Goal: Task Accomplishment & Management: Manage account settings

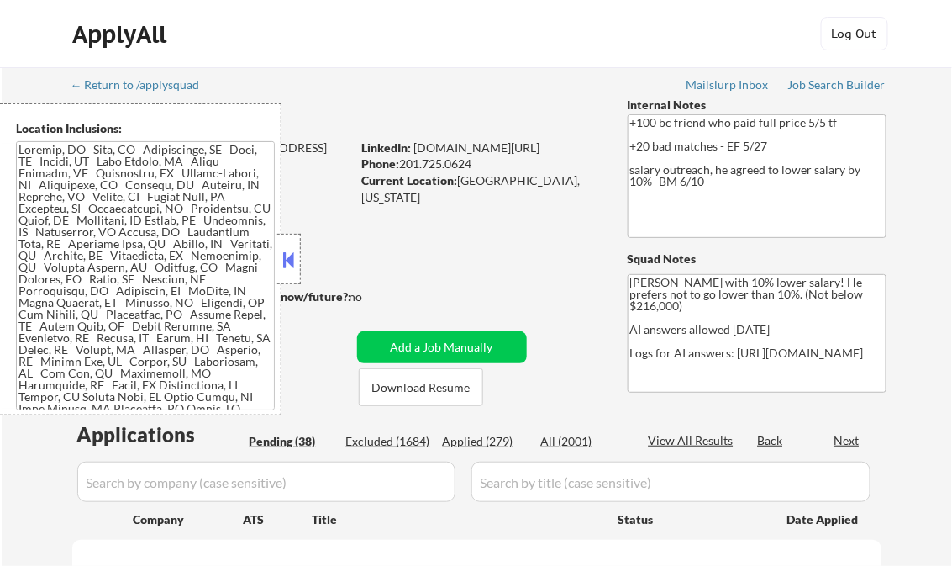
click at [292, 252] on button at bounding box center [289, 259] width 18 height 25
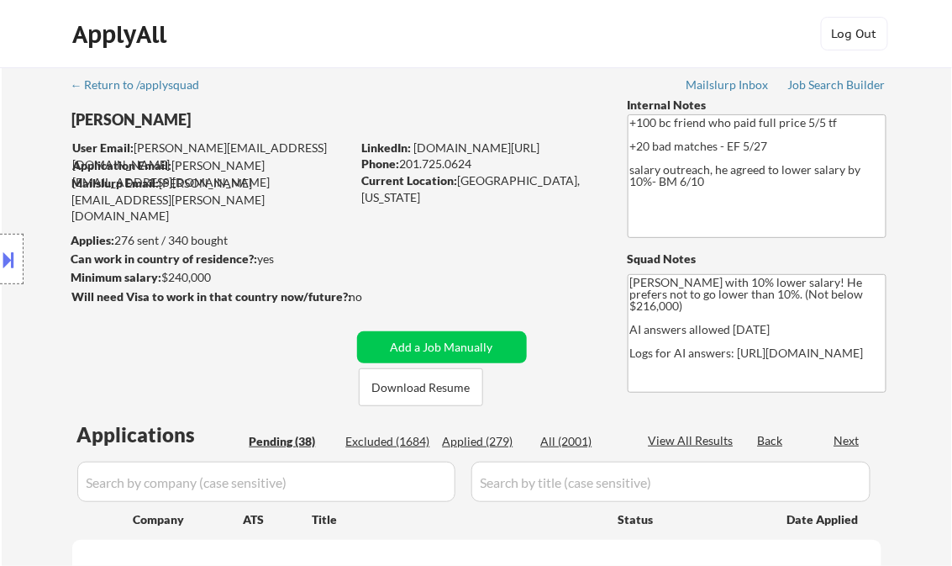
select select ""pending""
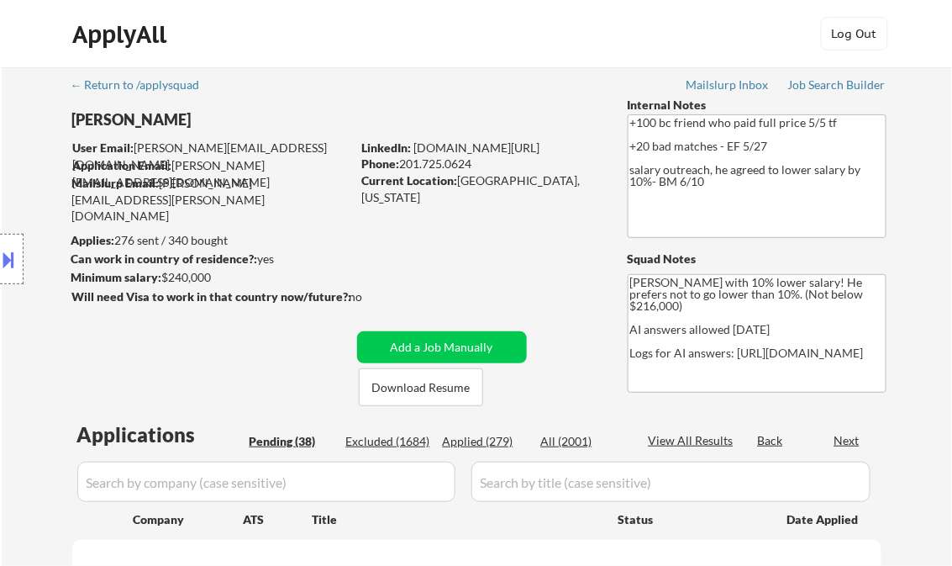
select select ""pending""
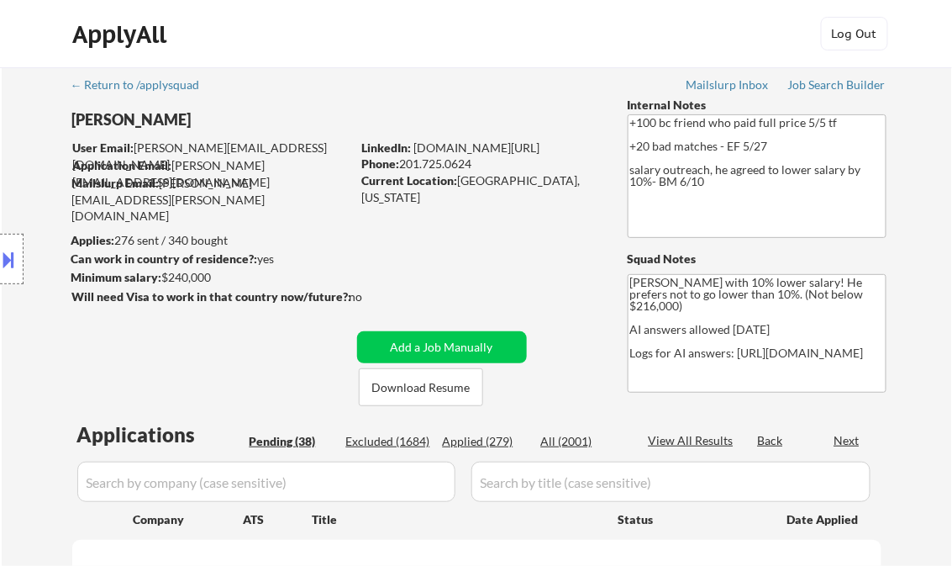
select select ""pending""
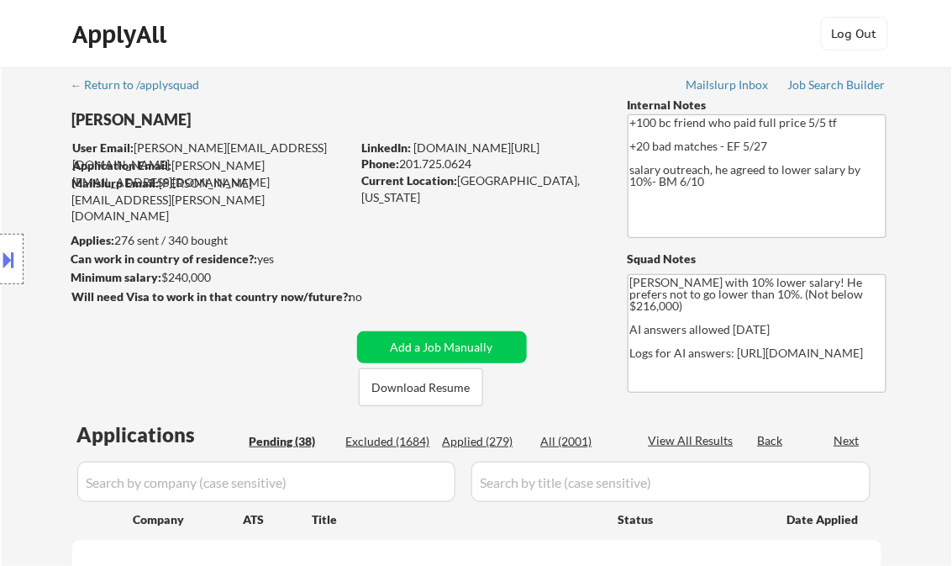
select select ""pending""
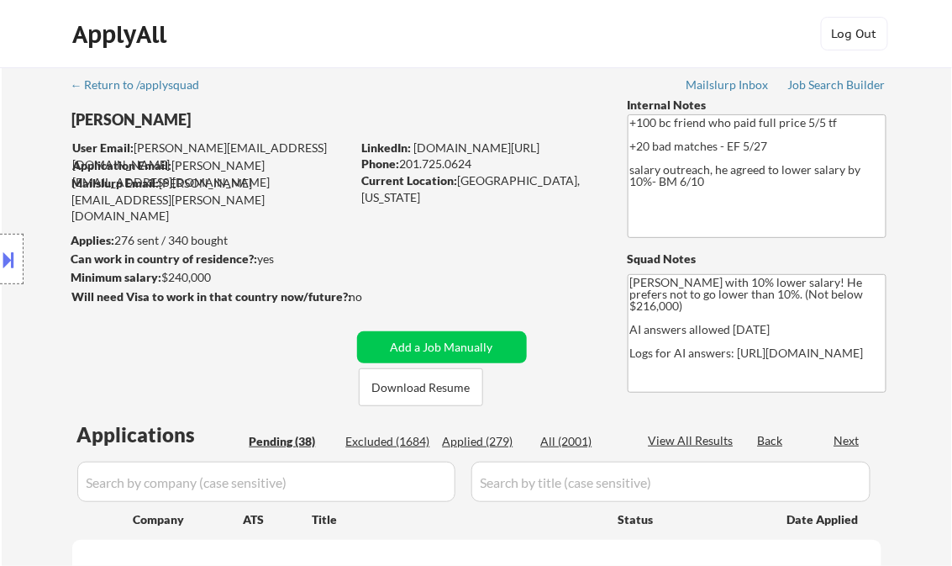
select select ""pending""
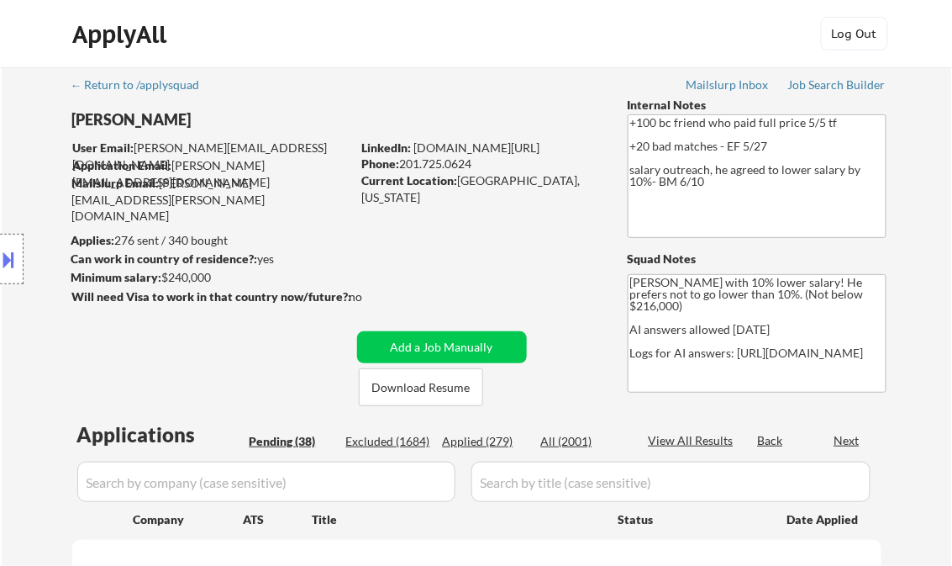
select select ""pending""
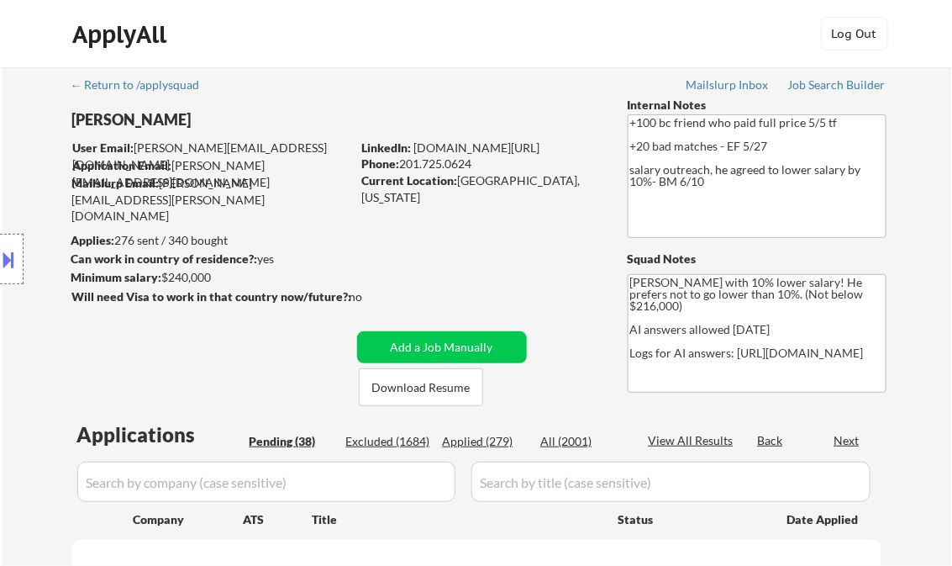
select select ""pending""
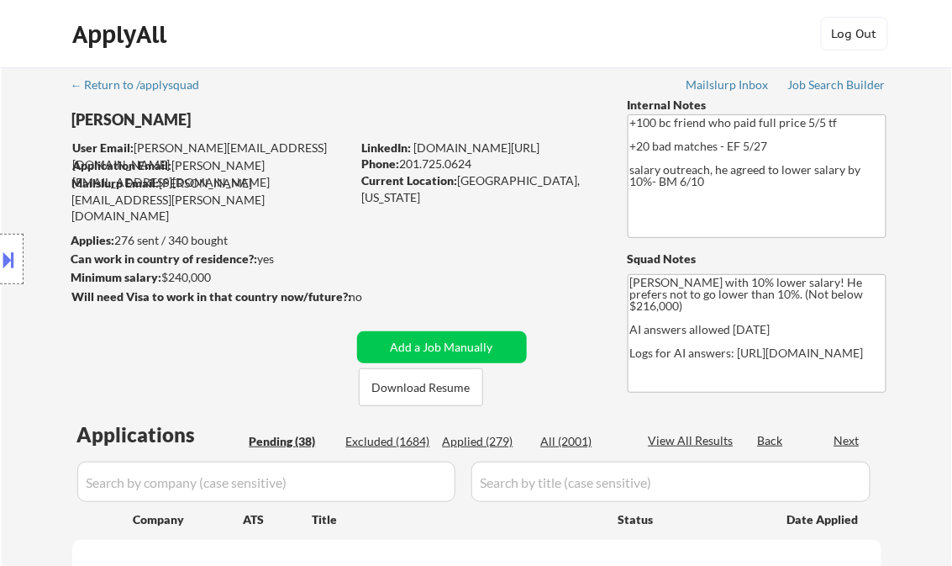
select select ""pending""
click at [823, 87] on div "Job Search Builder" at bounding box center [837, 85] width 98 height 12
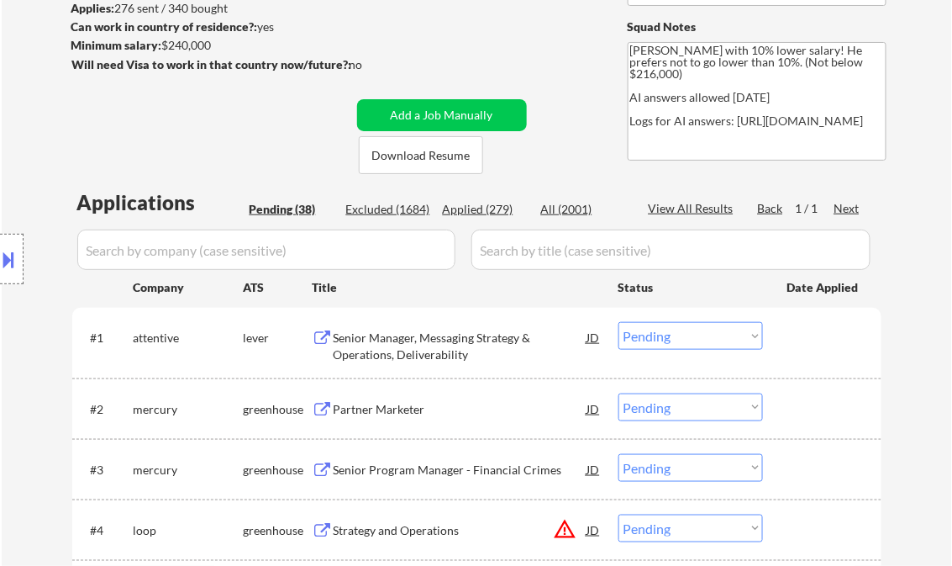
scroll to position [269, 0]
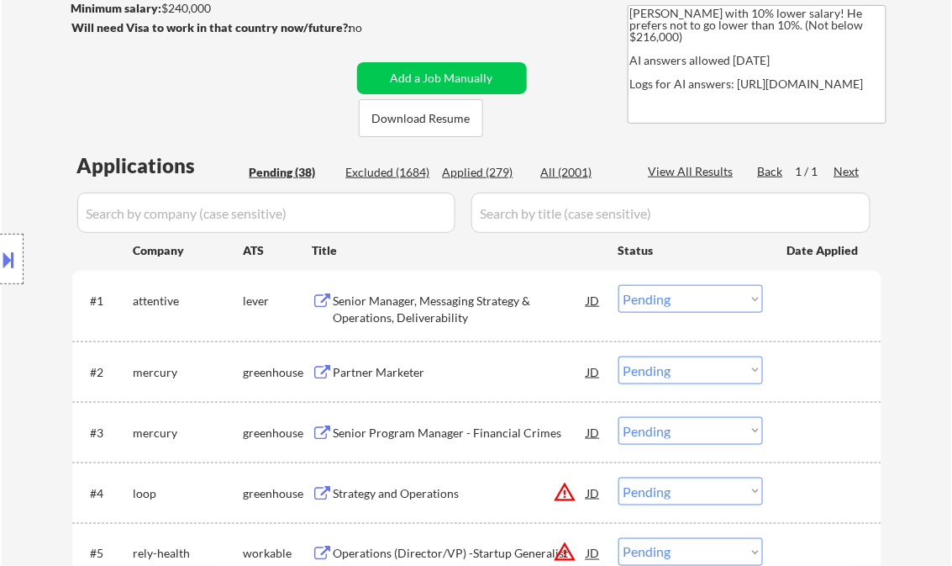
click at [417, 311] on div "Senior Manager, Messaging Strategy & Operations, Deliverability" at bounding box center [461, 308] width 254 height 33
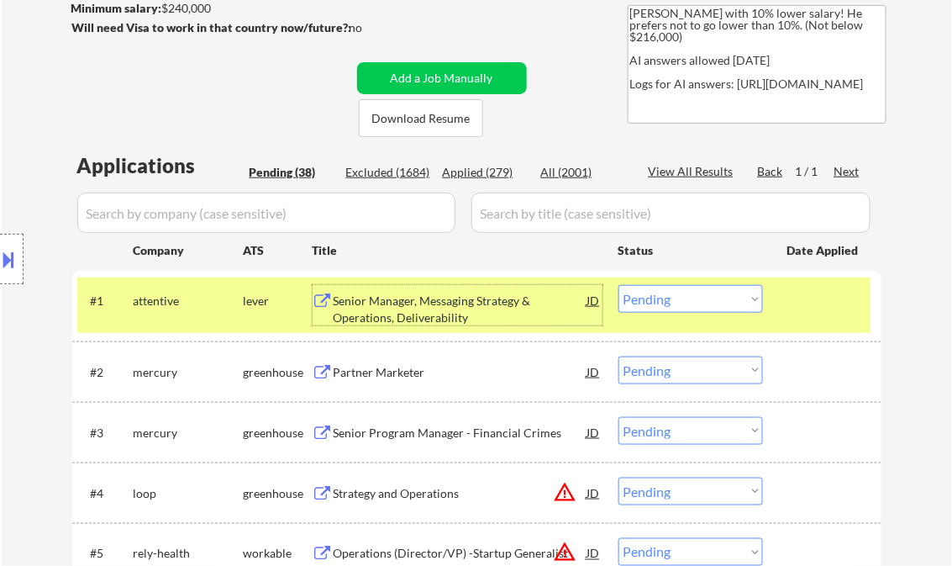
click at [651, 297] on select "Choose an option... Pending Applied Excluded (Questions) Excluded (Expired) Exc…" at bounding box center [690, 299] width 145 height 28
click at [618, 285] on select "Choose an option... Pending Applied Excluded (Questions) Excluded (Expired) Exc…" at bounding box center [690, 299] width 145 height 28
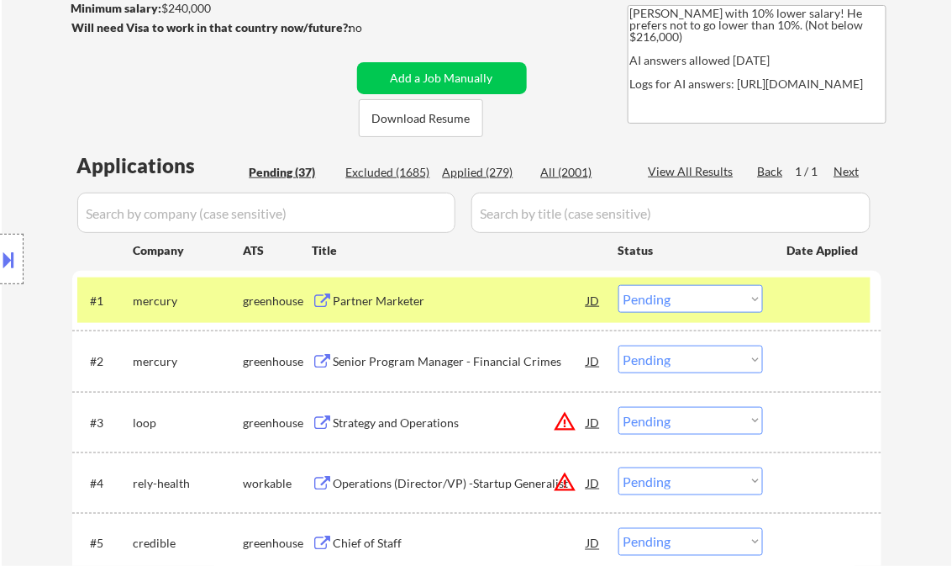
click at [418, 314] on div "Partner Marketer" at bounding box center [461, 300] width 254 height 30
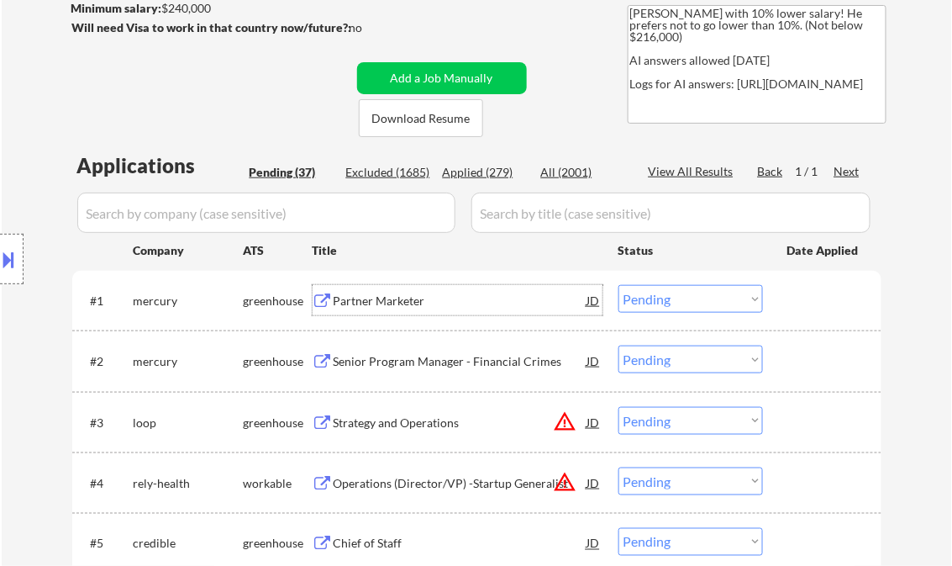
click at [660, 297] on select "Choose an option... Pending Applied Excluded (Questions) Excluded (Expired) Exc…" at bounding box center [690, 299] width 145 height 28
click at [618, 285] on select "Choose an option... Pending Applied Excluded (Questions) Excluded (Expired) Exc…" at bounding box center [690, 299] width 145 height 28
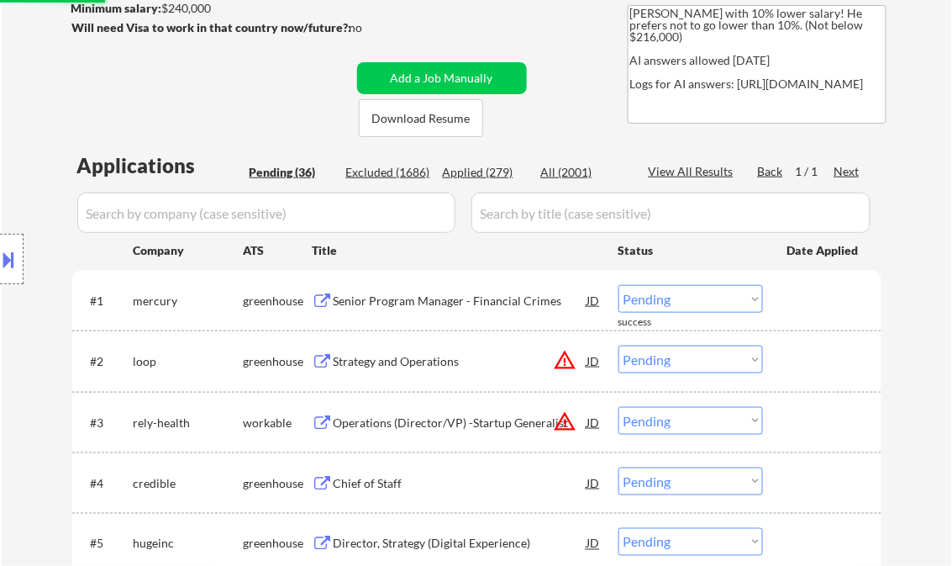
click at [455, 306] on div "Senior Program Manager - Financial Crimes" at bounding box center [461, 300] width 254 height 17
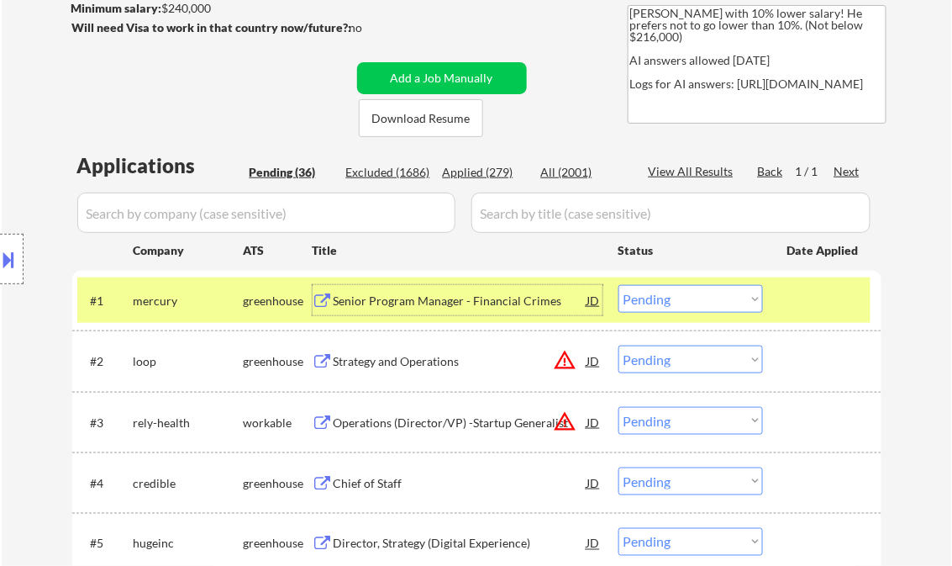
click at [669, 307] on select "Choose an option... Pending Applied Excluded (Questions) Excluded (Expired) Exc…" at bounding box center [690, 299] width 145 height 28
click at [618, 285] on select "Choose an option... Pending Applied Excluded (Questions) Excluded (Expired) Exc…" at bounding box center [690, 299] width 145 height 28
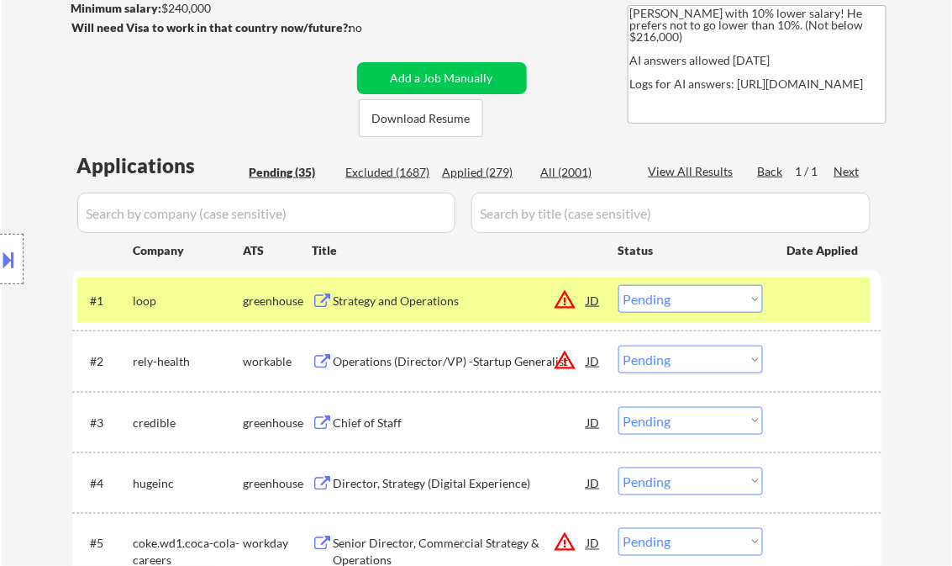
click at [421, 299] on div "Strategy and Operations" at bounding box center [461, 300] width 254 height 17
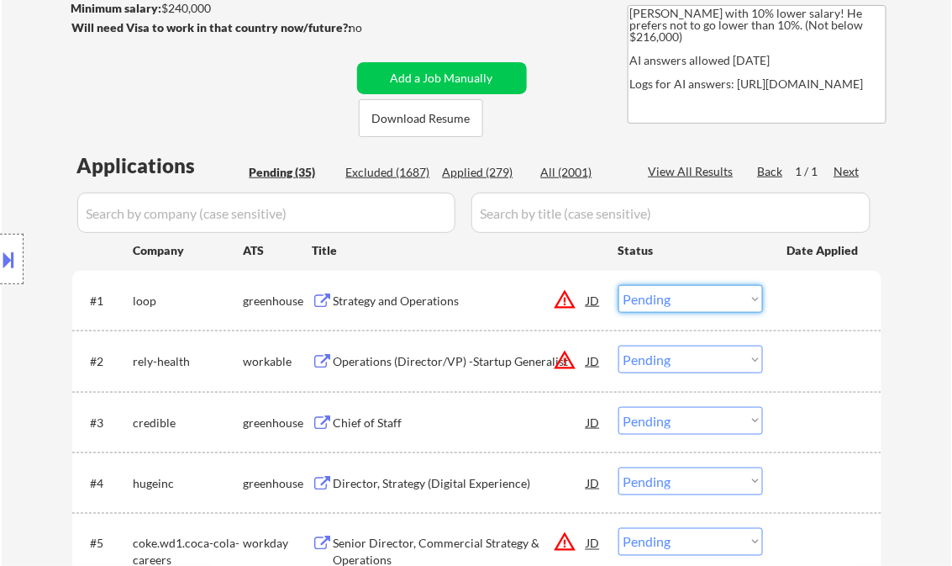
drag, startPoint x: 689, startPoint y: 306, endPoint x: 702, endPoint y: 313, distance: 14.3
click at [689, 306] on select "Choose an option... Pending Applied Excluded (Questions) Excluded (Expired) Exc…" at bounding box center [690, 299] width 145 height 28
click at [618, 285] on select "Choose an option... Pending Applied Excluded (Questions) Excluded (Expired) Exc…" at bounding box center [690, 299] width 145 height 28
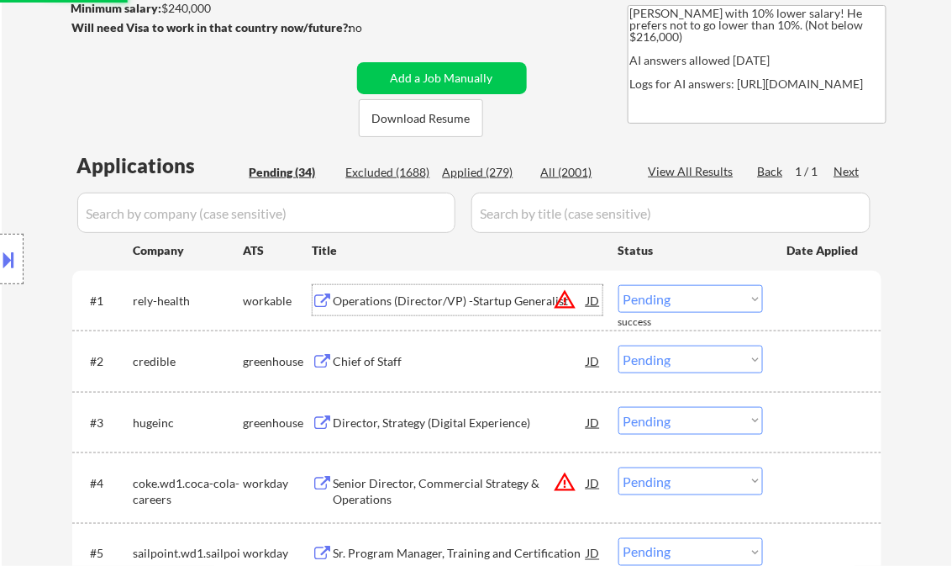
click at [403, 313] on div "Operations (Director/VP) -Startup Generalist" at bounding box center [461, 300] width 254 height 30
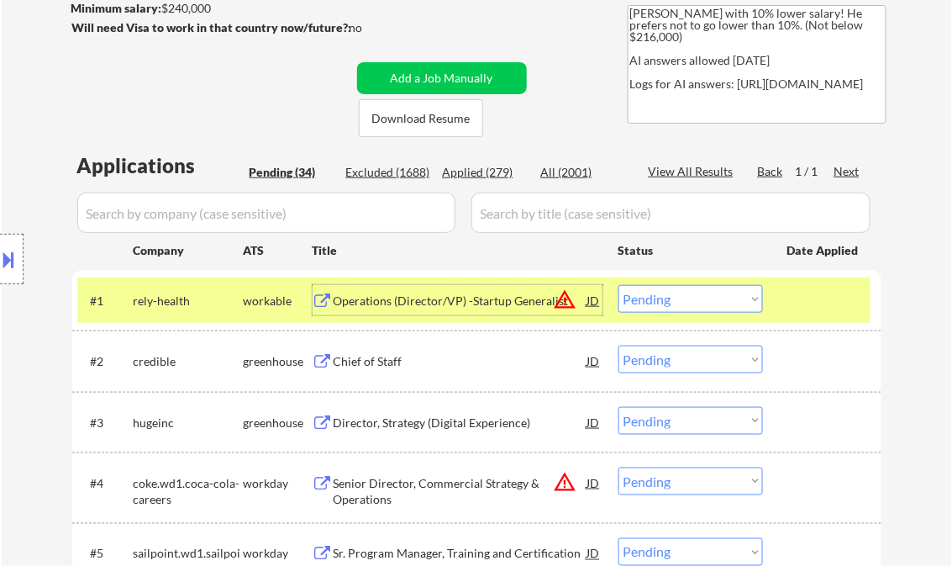
click at [689, 304] on select "Choose an option... Pending Applied Excluded (Questions) Excluded (Expired) Exc…" at bounding box center [690, 299] width 145 height 28
click at [618, 285] on select "Choose an option... Pending Applied Excluded (Questions) Excluded (Expired) Exc…" at bounding box center [690, 299] width 145 height 28
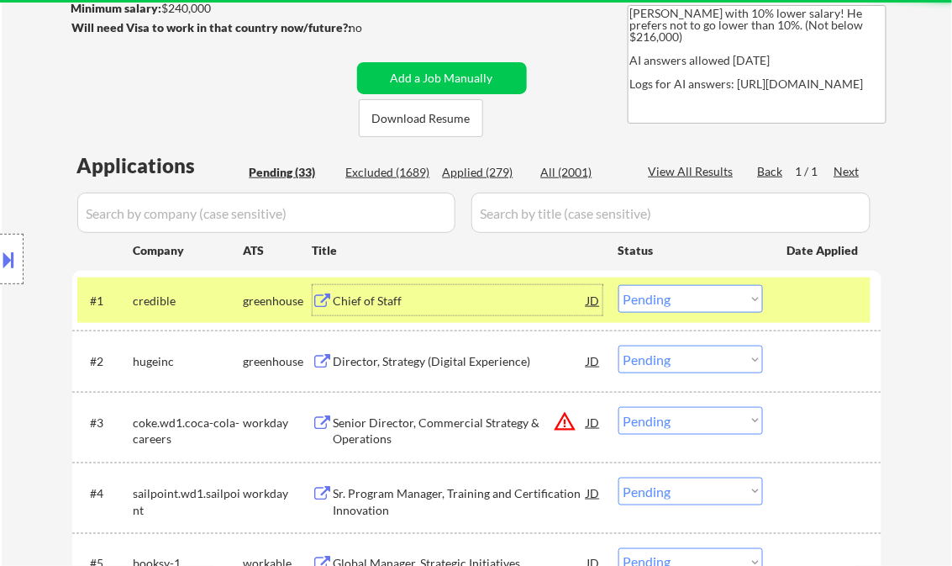
click at [388, 304] on div "Chief of Staff" at bounding box center [461, 300] width 254 height 17
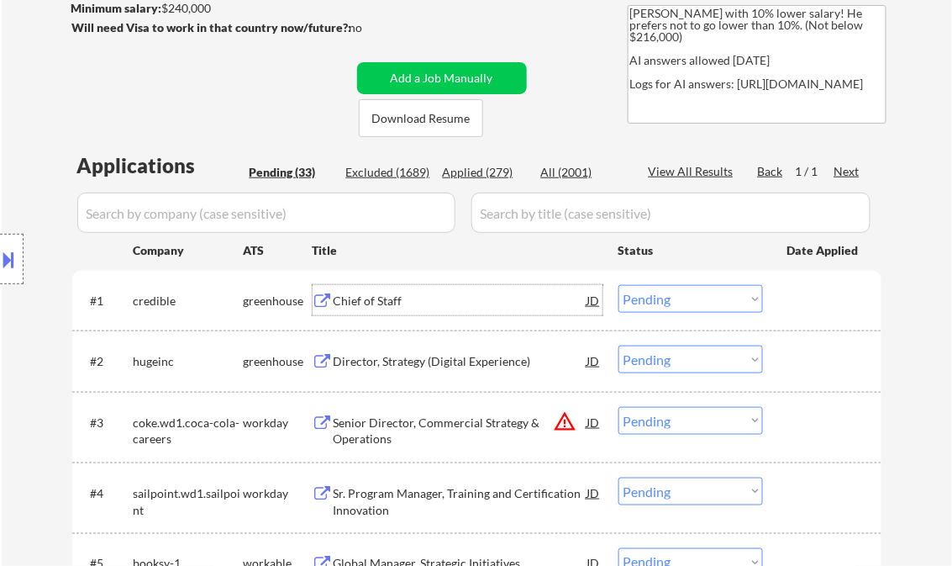
click at [595, 303] on div "JD" at bounding box center [594, 300] width 17 height 30
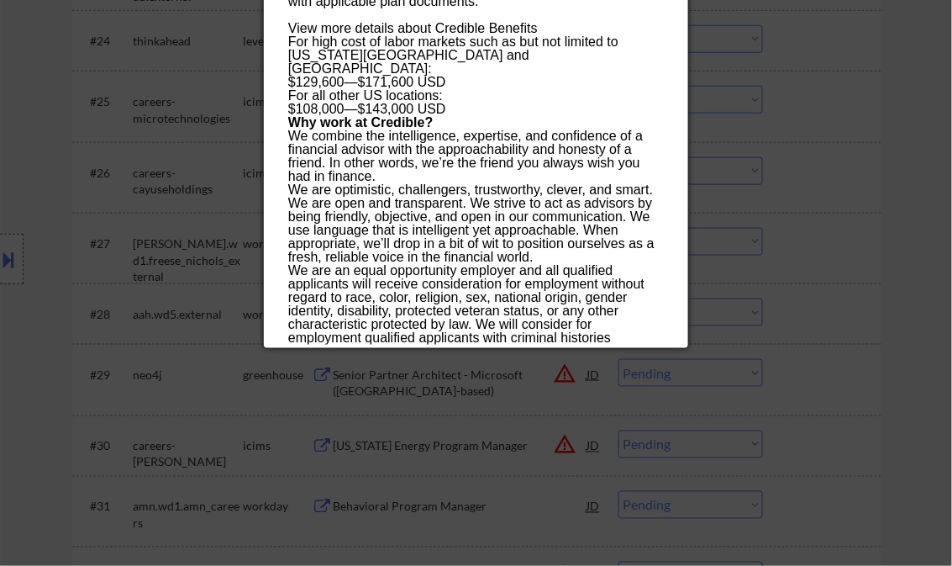
scroll to position [2084, 0]
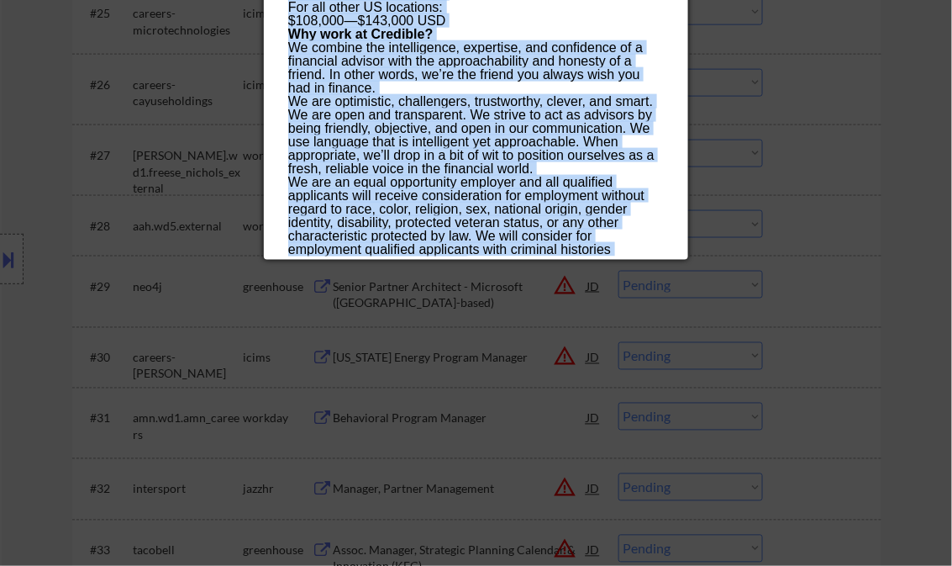
drag, startPoint x: 287, startPoint y: 72, endPoint x: 501, endPoint y: 254, distance: 280.2
copy div "Chief of Staff credible Remote, United States AI Location Check ✅: Job is remot…"
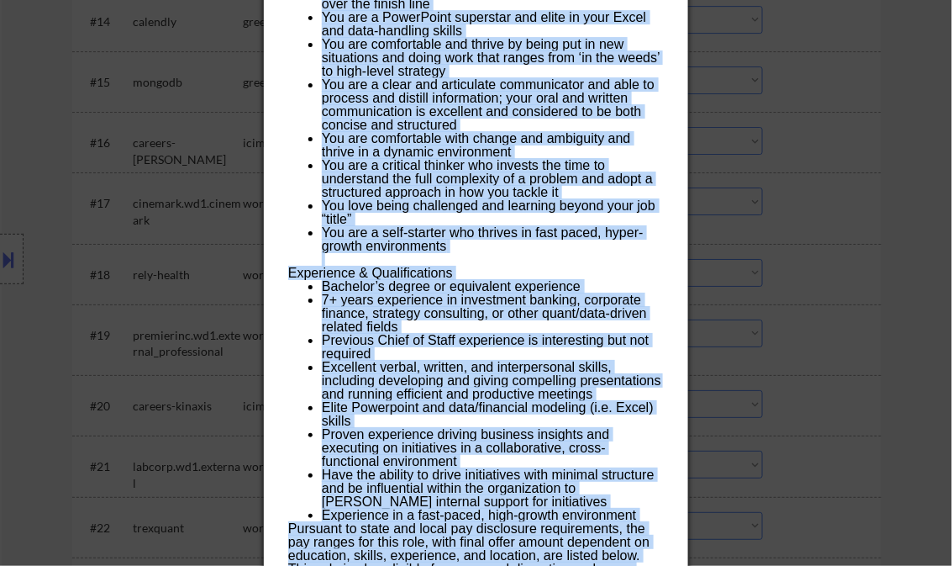
scroll to position [1344, 0]
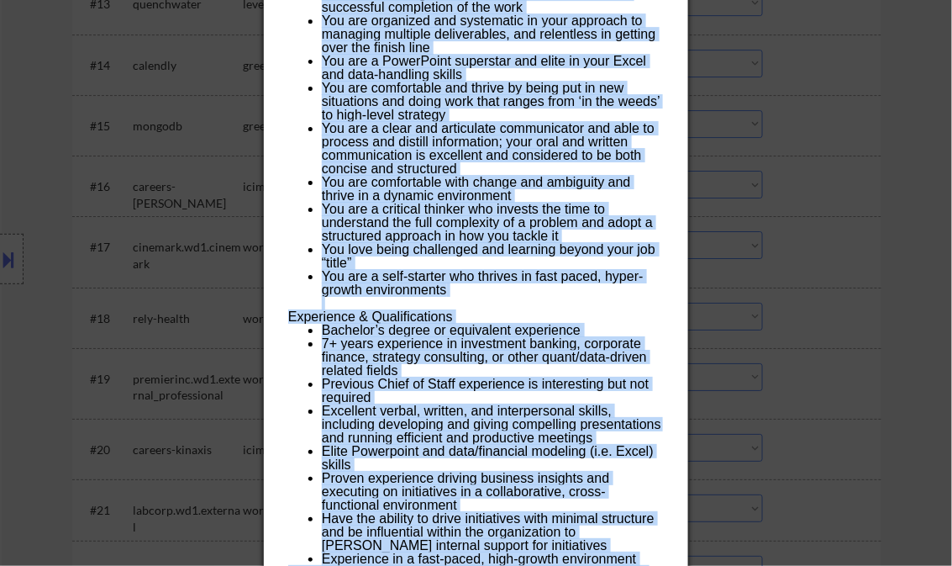
click at [517, 304] on li "You are a self-starter who thrives in fast paced, hyper-growth environments" at bounding box center [492, 290] width 341 height 40
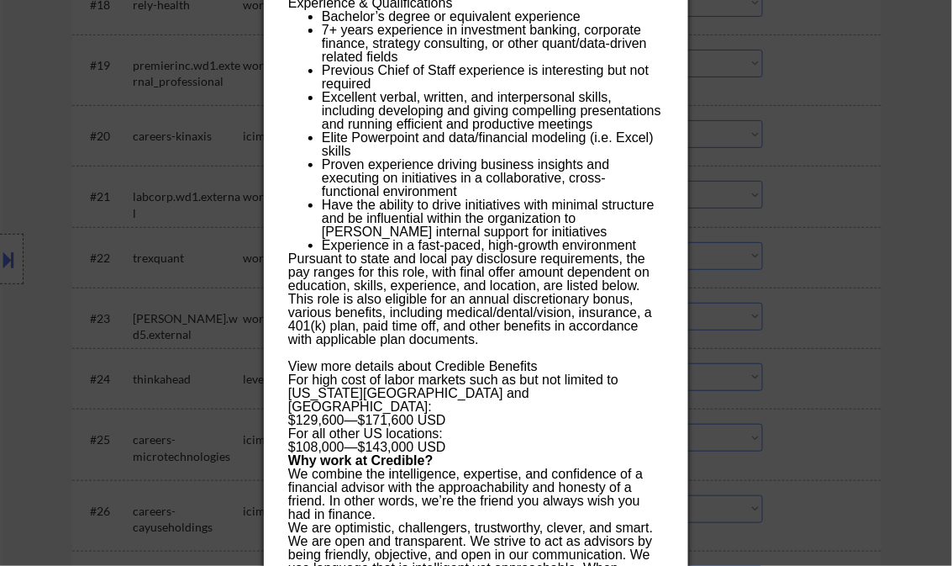
scroll to position [1748, 0]
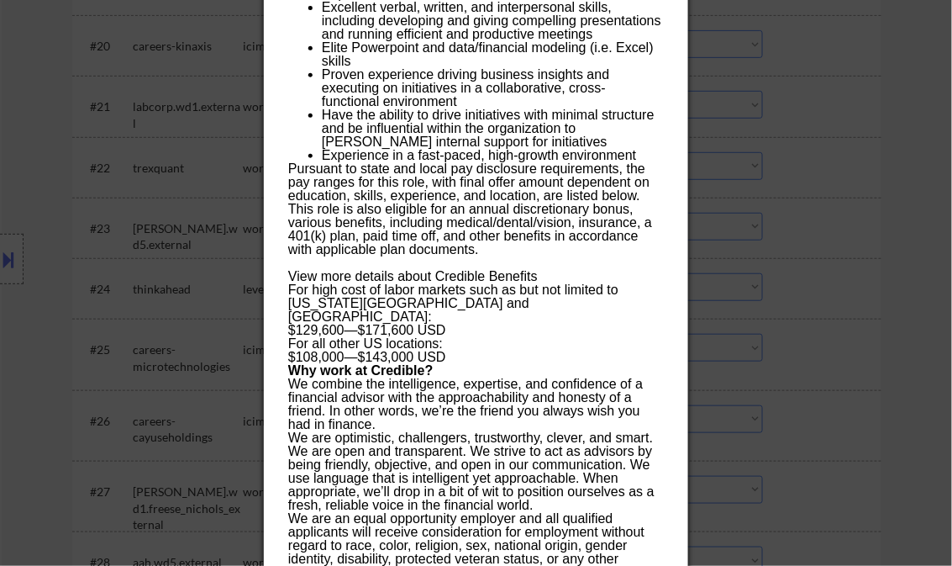
click at [882, 166] on div at bounding box center [476, 283] width 952 height 566
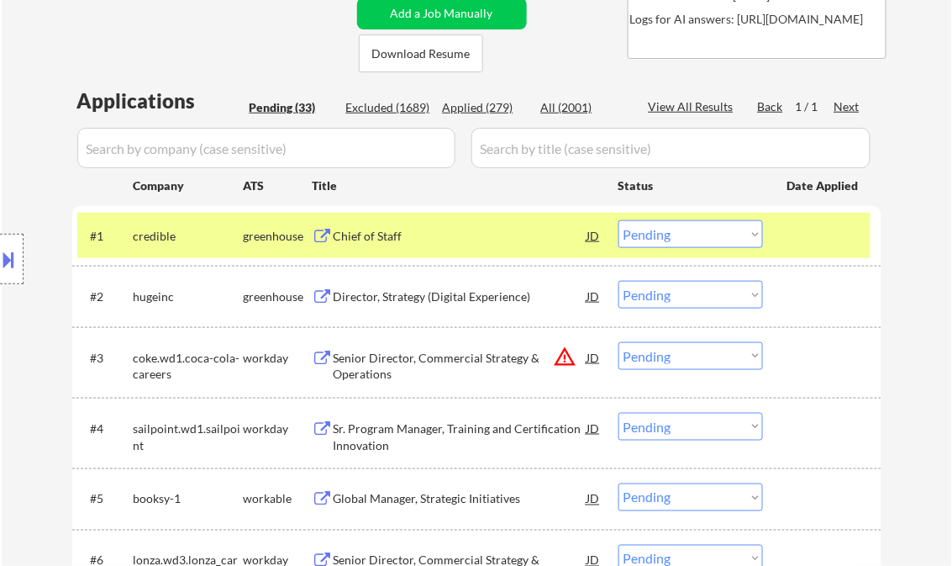
scroll to position [336, 0]
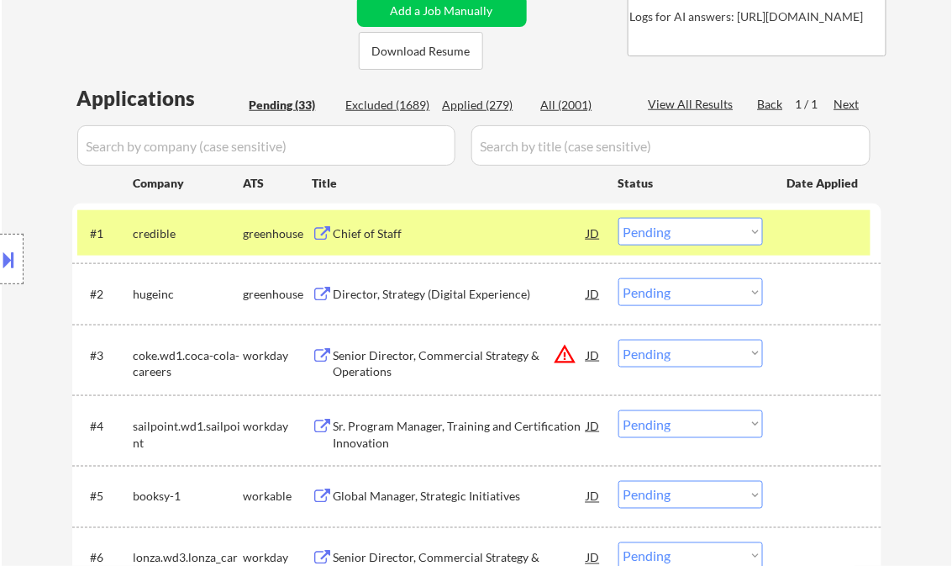
click at [663, 229] on select "Choose an option... Pending Applied Excluded (Questions) Excluded (Expired) Exc…" at bounding box center [690, 232] width 145 height 28
click at [618, 218] on select "Choose an option... Pending Applied Excluded (Questions) Excluded (Expired) Exc…" at bounding box center [690, 232] width 145 height 28
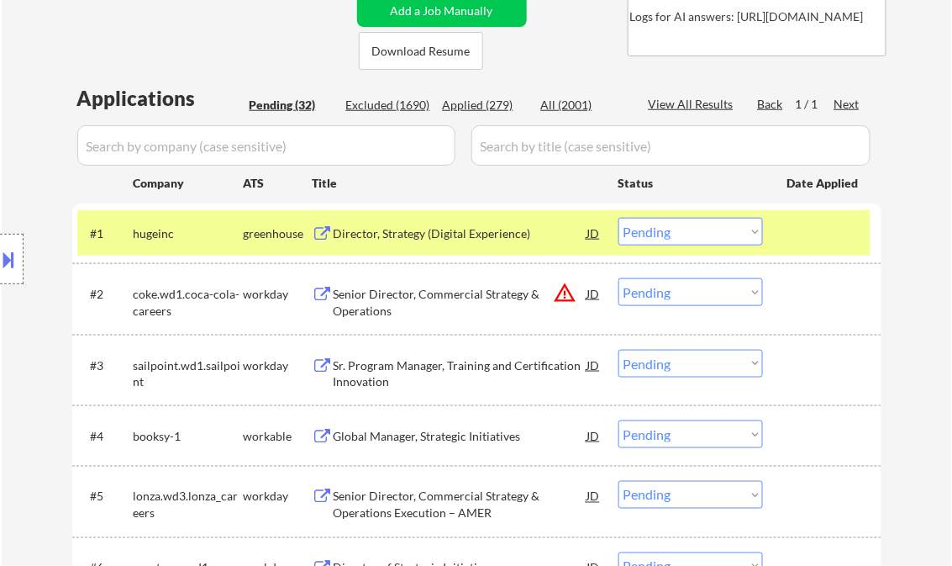
click at [408, 234] on div "Director, Strategy (Digital Experience)" at bounding box center [461, 233] width 254 height 17
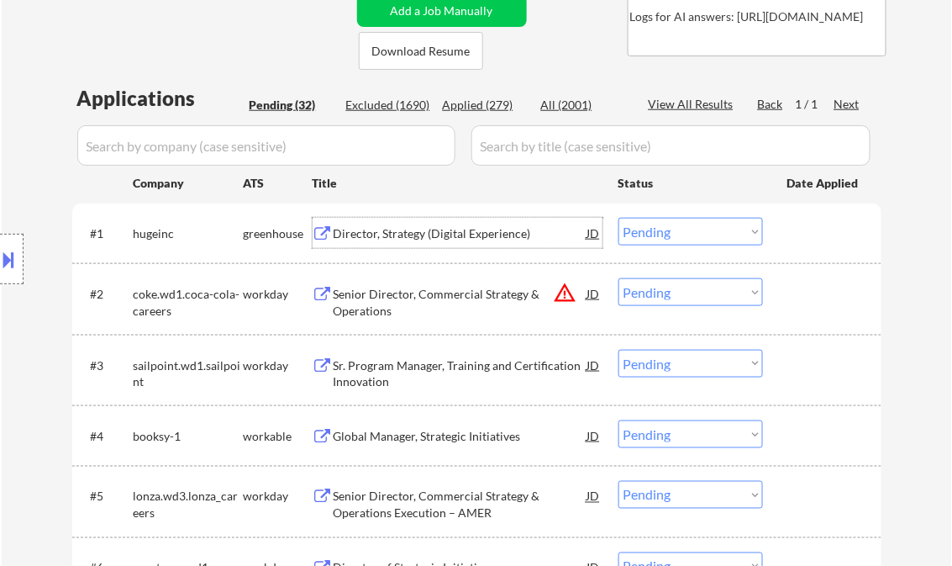
drag, startPoint x: 686, startPoint y: 232, endPoint x: 687, endPoint y: 240, distance: 8.4
click at [686, 232] on select "Choose an option... Pending Applied Excluded (Questions) Excluded (Expired) Exc…" at bounding box center [690, 232] width 145 height 28
click at [618, 218] on select "Choose an option... Pending Applied Excluded (Questions) Excluded (Expired) Exc…" at bounding box center [690, 232] width 145 height 28
click at [412, 297] on div "Senior Director, Commercial Strategy & Operations" at bounding box center [461, 302] width 254 height 33
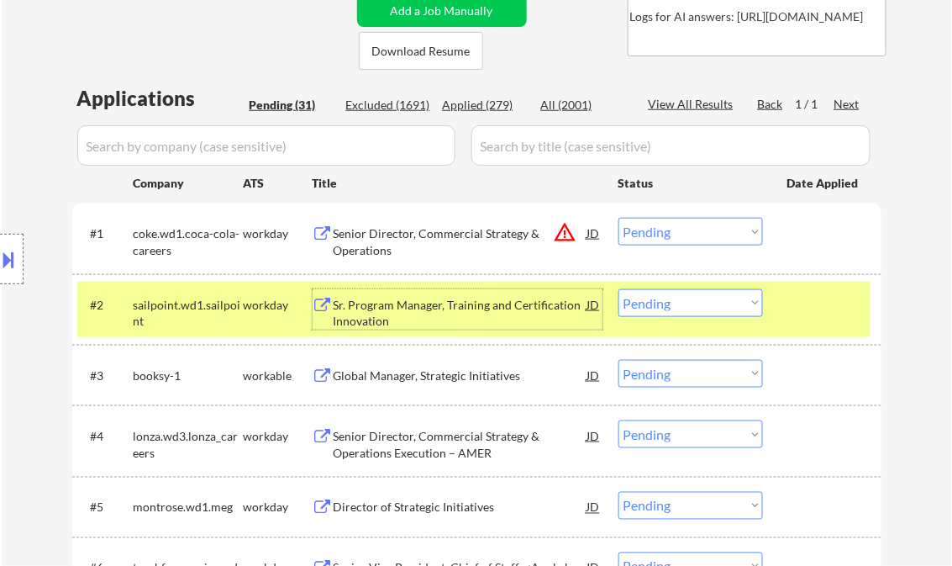
click at [439, 242] on div "Senior Director, Commercial Strategy & Operations" at bounding box center [461, 241] width 254 height 33
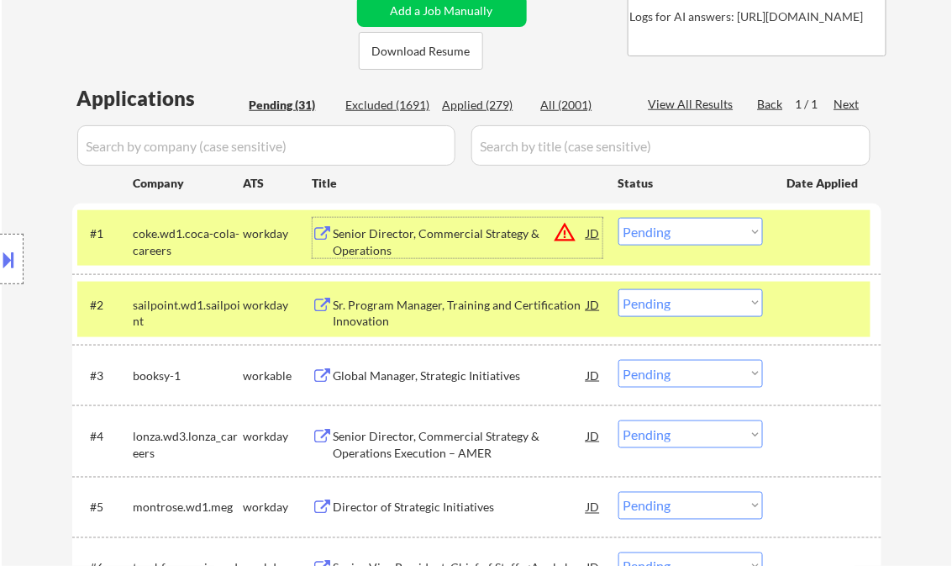
click at [838, 303] on div at bounding box center [824, 304] width 74 height 30
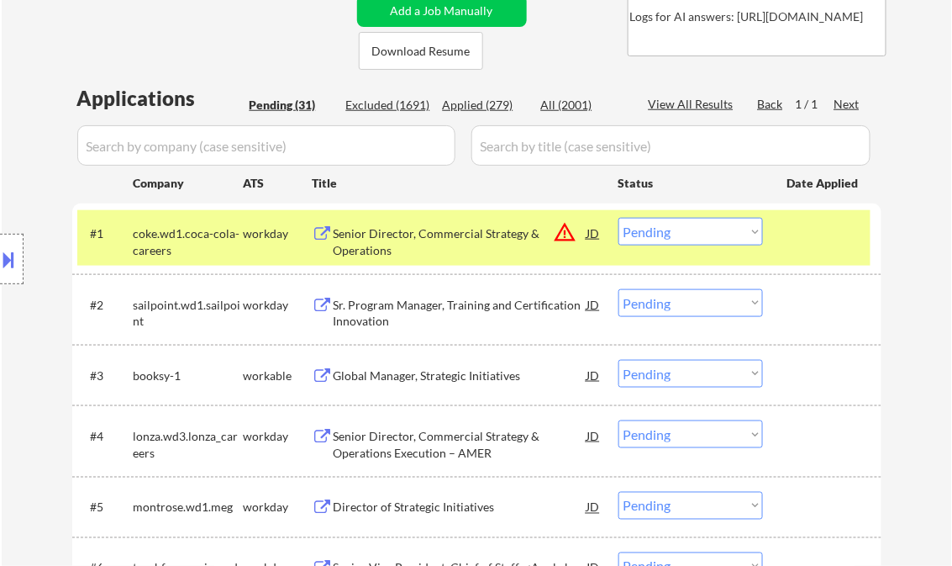
click at [795, 230] on div at bounding box center [824, 233] width 74 height 30
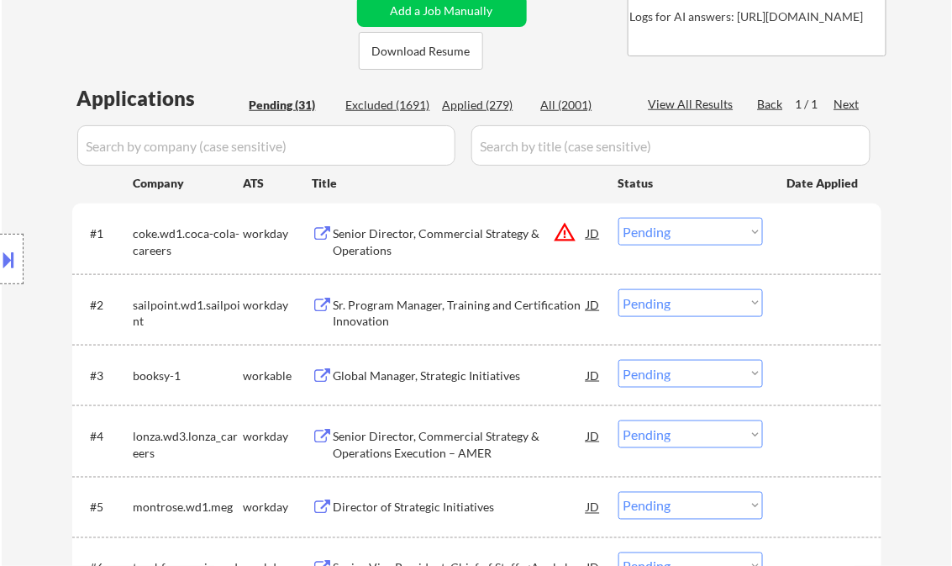
click at [755, 234] on select "Choose an option... Pending Applied Excluded (Questions) Excluded (Expired) Exc…" at bounding box center [690, 232] width 145 height 28
click at [618, 218] on select "Choose an option... Pending Applied Excluded (Questions) Excluded (Expired) Exc…" at bounding box center [690, 232] width 145 height 28
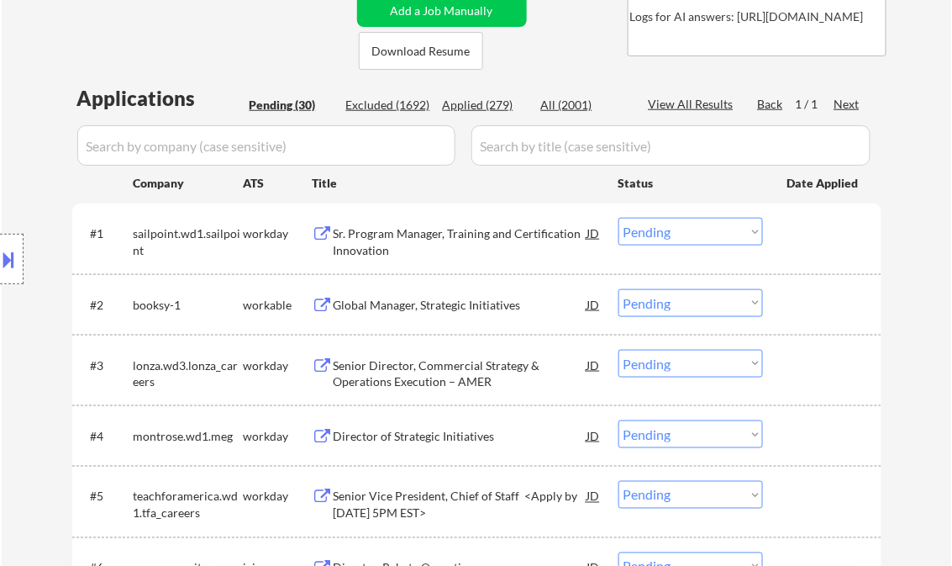
click at [403, 242] on div "Sr. Program Manager, Training and Certification Innovation" at bounding box center [461, 241] width 254 height 33
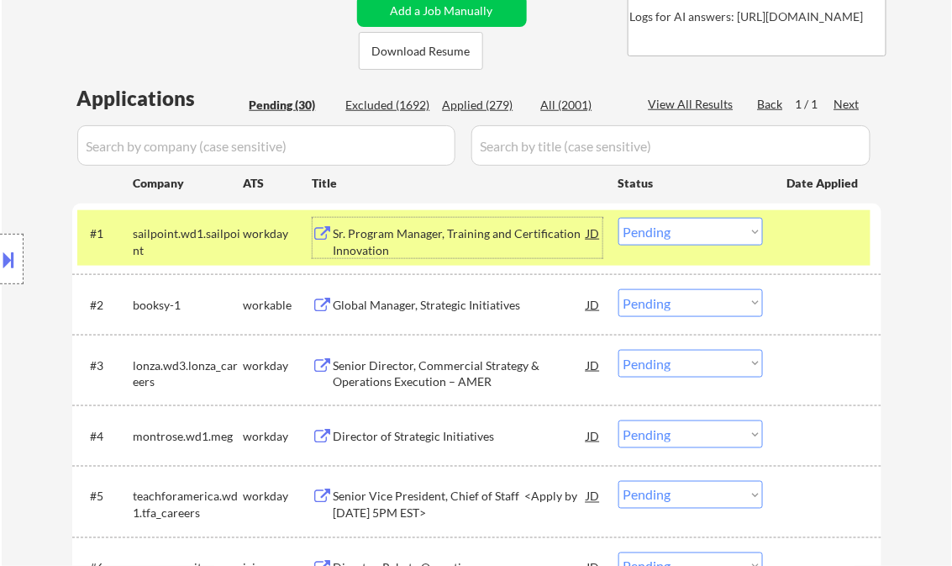
click at [655, 234] on select "Choose an option... Pending Applied Excluded (Questions) Excluded (Expired) Exc…" at bounding box center [690, 232] width 145 height 28
click at [618, 218] on select "Choose an option... Pending Applied Excluded (Questions) Excluded (Expired) Exc…" at bounding box center [690, 232] width 145 height 28
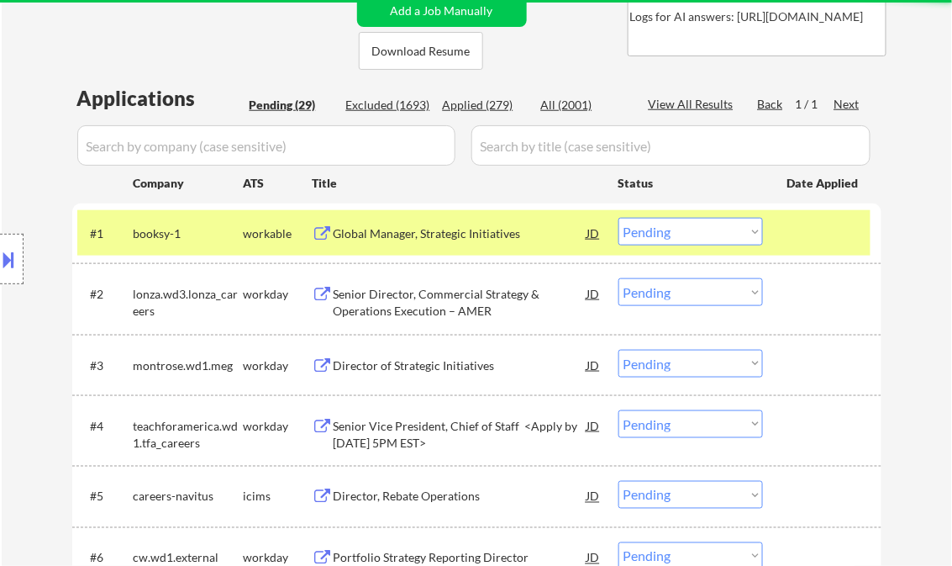
click at [406, 230] on div "Global Manager, Strategic Initiatives" at bounding box center [461, 233] width 254 height 17
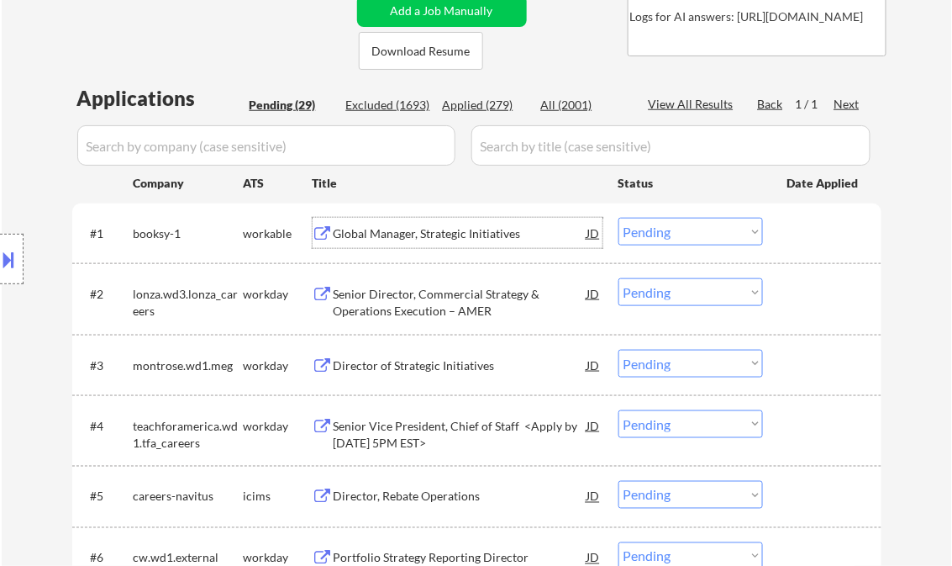
click at [629, 237] on select "Choose an option... Pending Applied Excluded (Questions) Excluded (Expired) Exc…" at bounding box center [690, 232] width 145 height 28
click at [618, 218] on select "Choose an option... Pending Applied Excluded (Questions) Excluded (Expired) Exc…" at bounding box center [690, 232] width 145 height 28
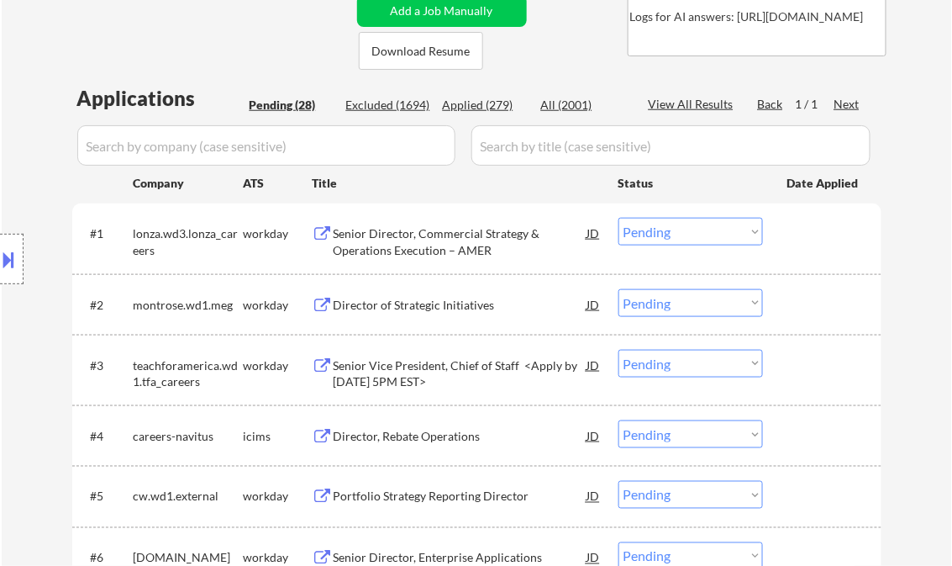
click at [415, 247] on div "Senior Director, Commercial Strategy & Operations Execution – AMER" at bounding box center [461, 241] width 254 height 33
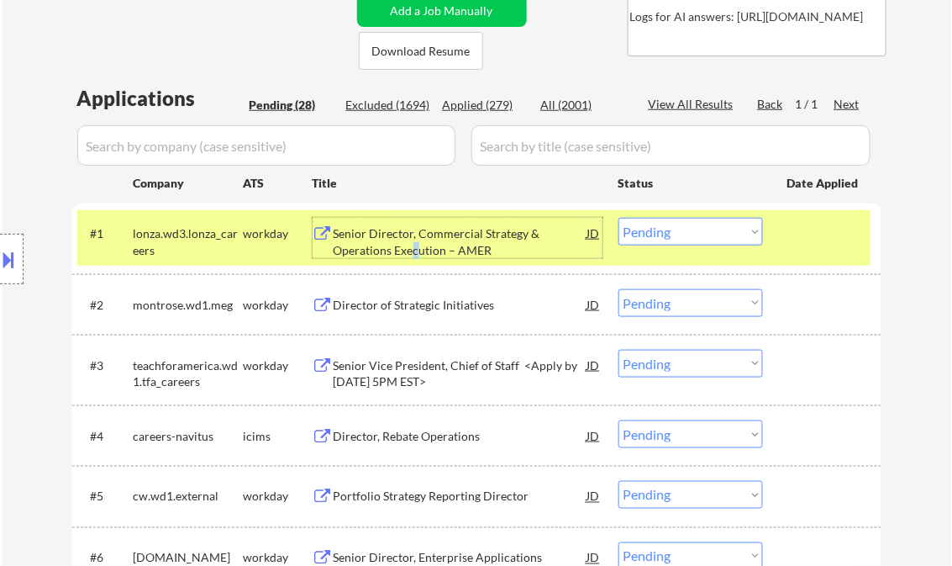
click at [13, 257] on button at bounding box center [9, 259] width 18 height 28
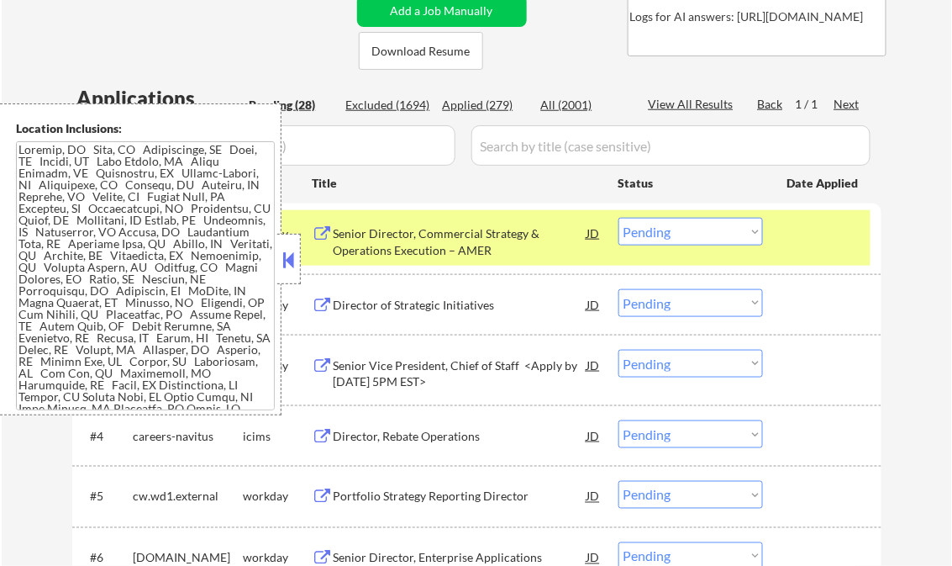
click at [281, 259] on button at bounding box center [289, 259] width 18 height 25
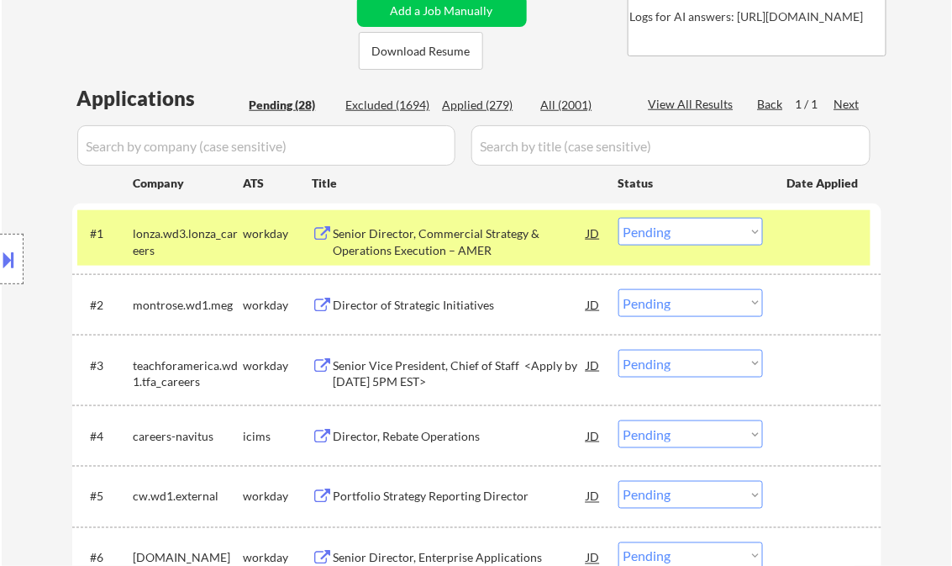
click at [8, 255] on button at bounding box center [9, 259] width 18 height 28
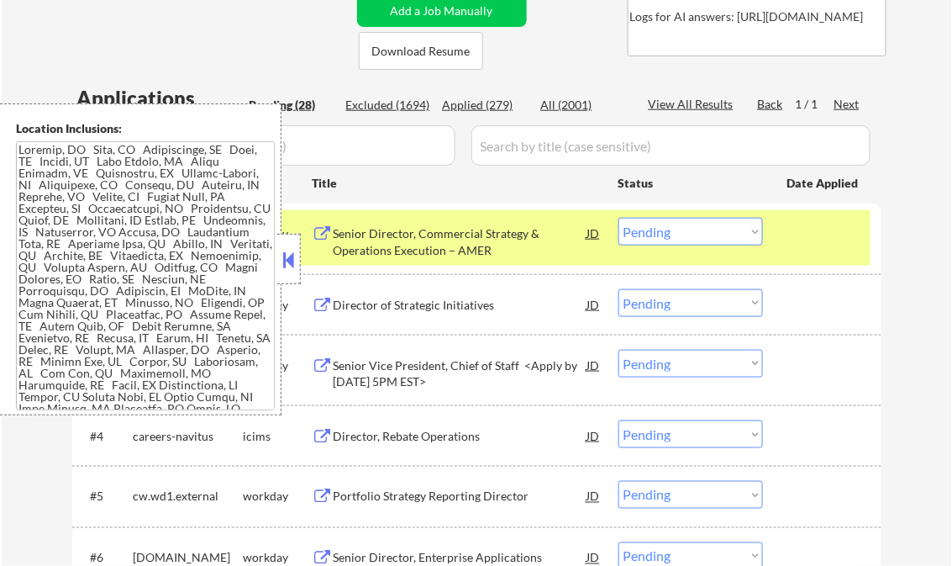
click at [289, 251] on button at bounding box center [289, 259] width 18 height 25
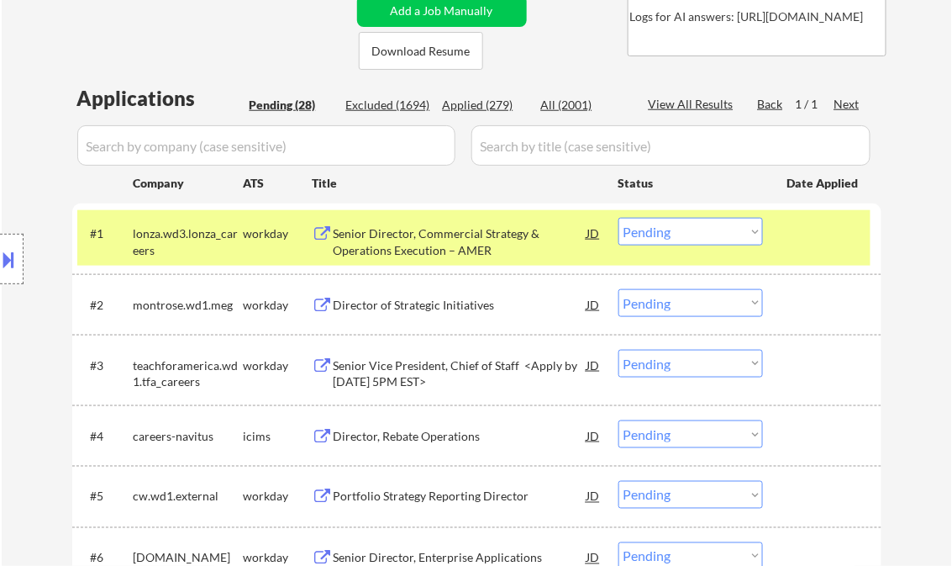
click at [4, 253] on button at bounding box center [9, 259] width 18 height 28
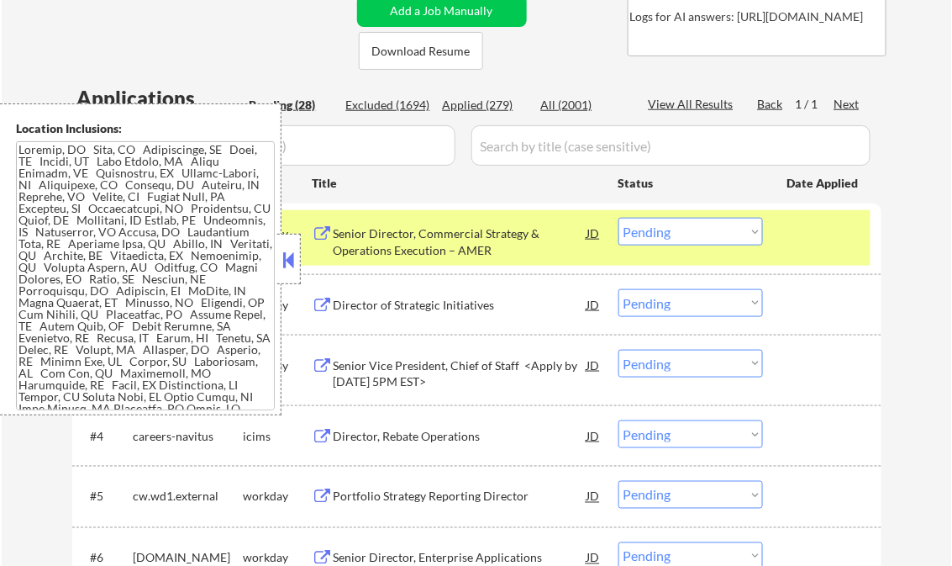
click at [292, 258] on button at bounding box center [289, 259] width 18 height 25
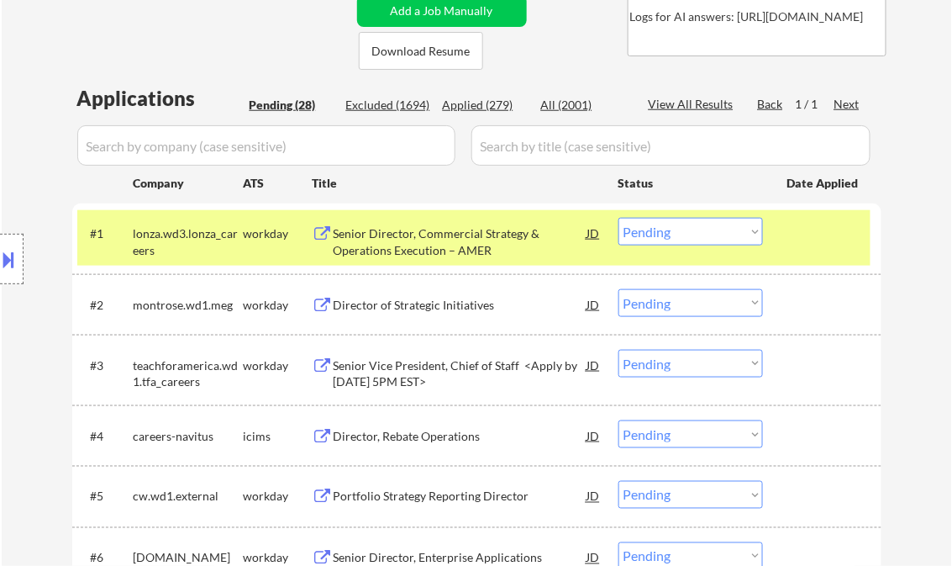
click at [687, 234] on select "Choose an option... Pending Applied Excluded (Questions) Excluded (Expired) Exc…" at bounding box center [690, 232] width 145 height 28
click at [618, 218] on select "Choose an option... Pending Applied Excluded (Questions) Excluded (Expired) Exc…" at bounding box center [690, 232] width 145 height 28
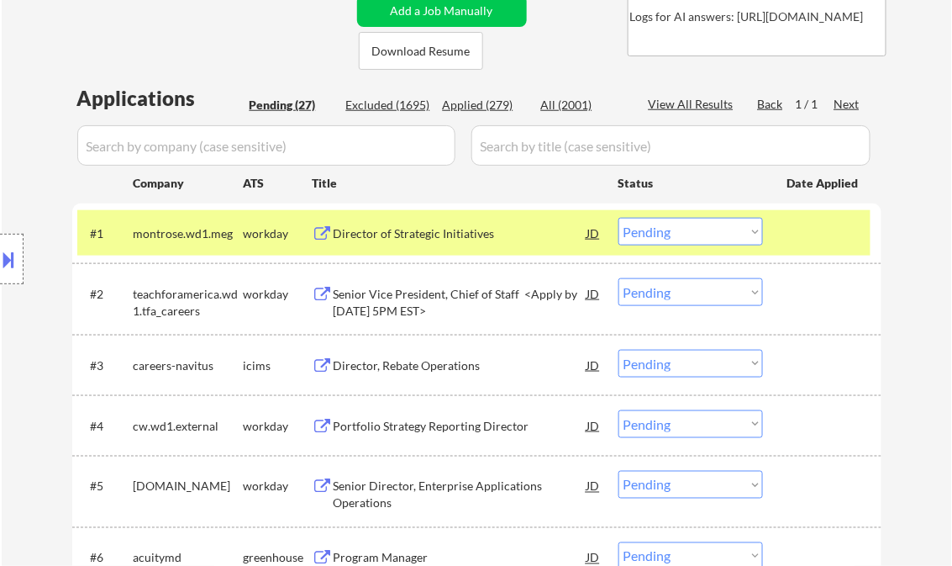
click at [440, 240] on div "Director of Strategic Initiatives" at bounding box center [461, 233] width 254 height 17
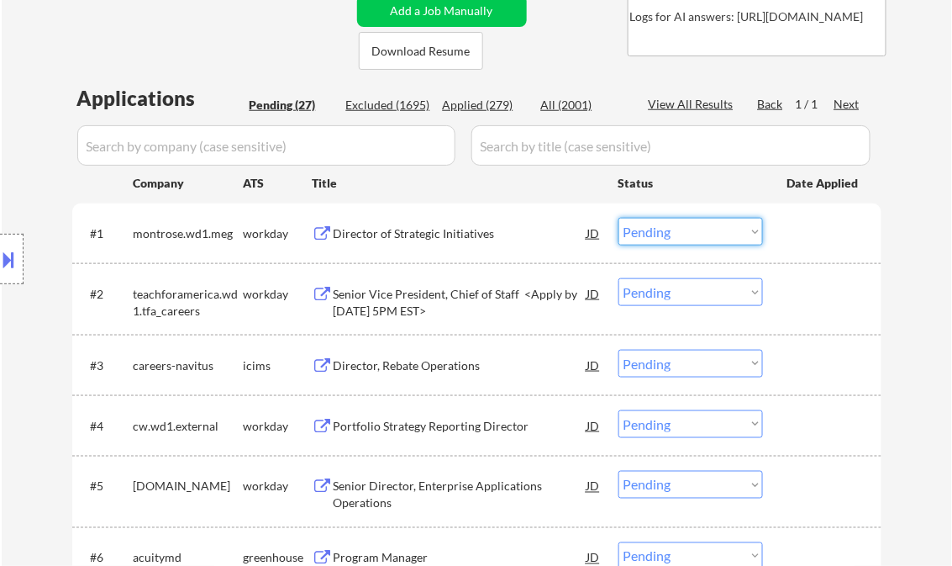
click at [658, 237] on select "Choose an option... Pending Applied Excluded (Questions) Excluded (Expired) Exc…" at bounding box center [690, 232] width 145 height 28
click at [618, 218] on select "Choose an option... Pending Applied Excluded (Questions) Excluded (Expired) Exc…" at bounding box center [690, 232] width 145 height 28
select select ""pending""
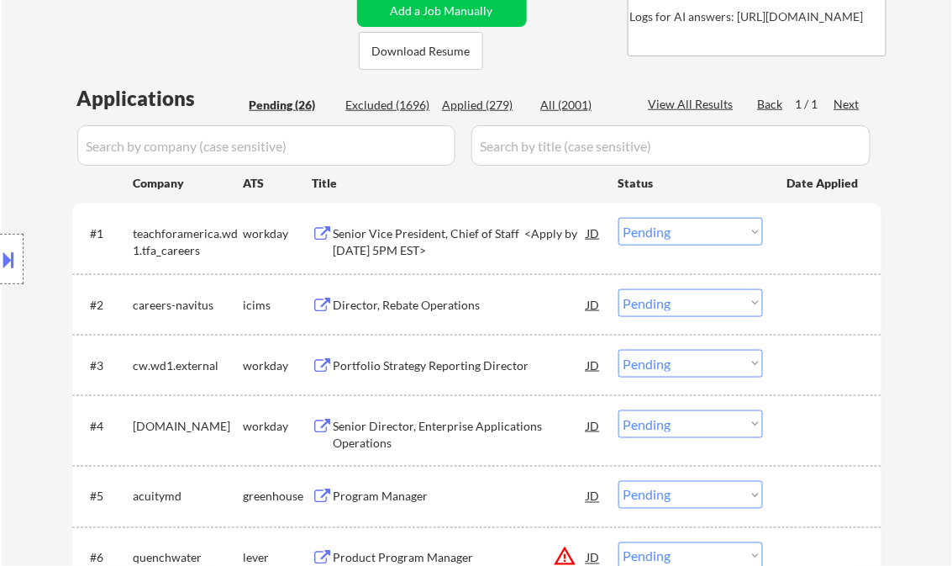
click at [461, 244] on div "Senior Vice President, Chief of Staff <Apply by 8/28/25 at 5PM EST>" at bounding box center [461, 241] width 254 height 33
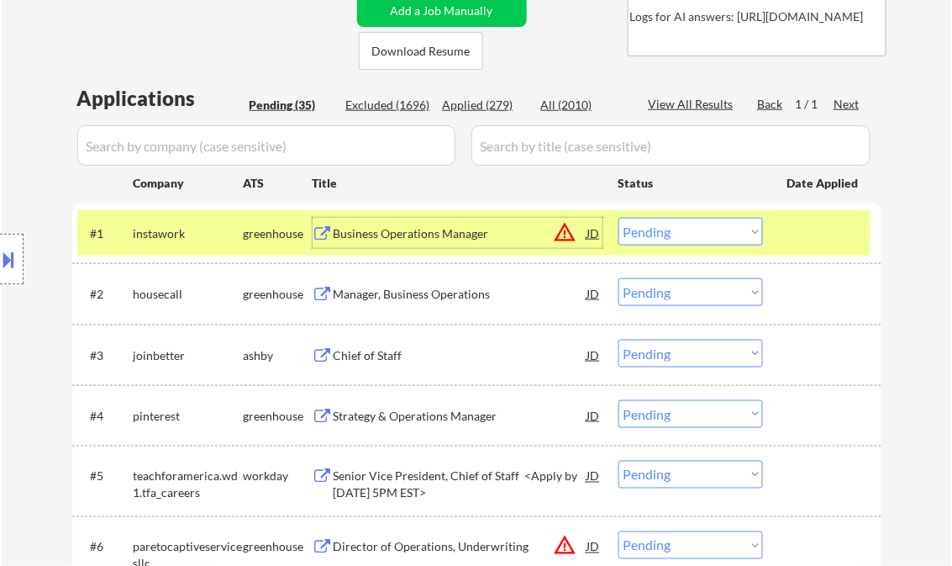
click at [418, 237] on div "Business Operations Manager" at bounding box center [461, 233] width 254 height 17
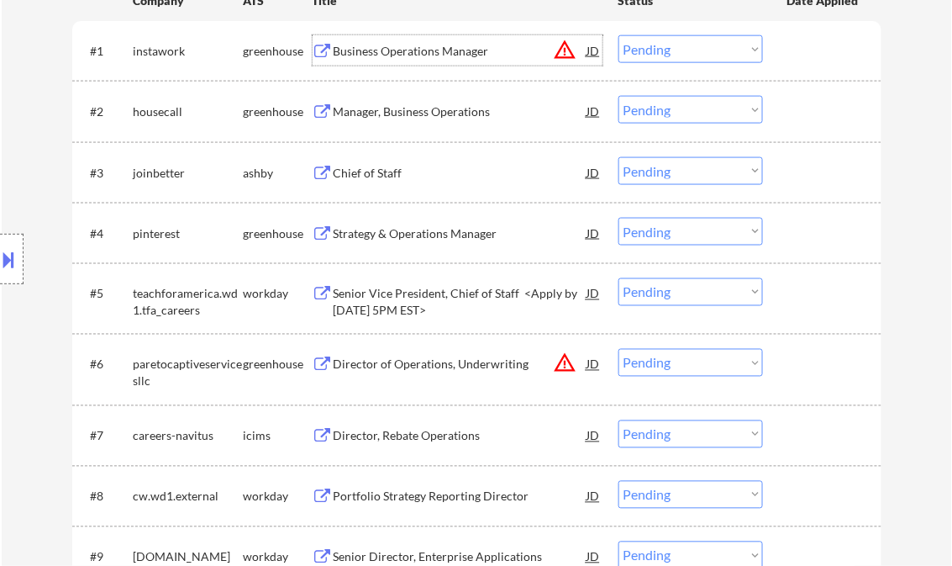
scroll to position [538, 0]
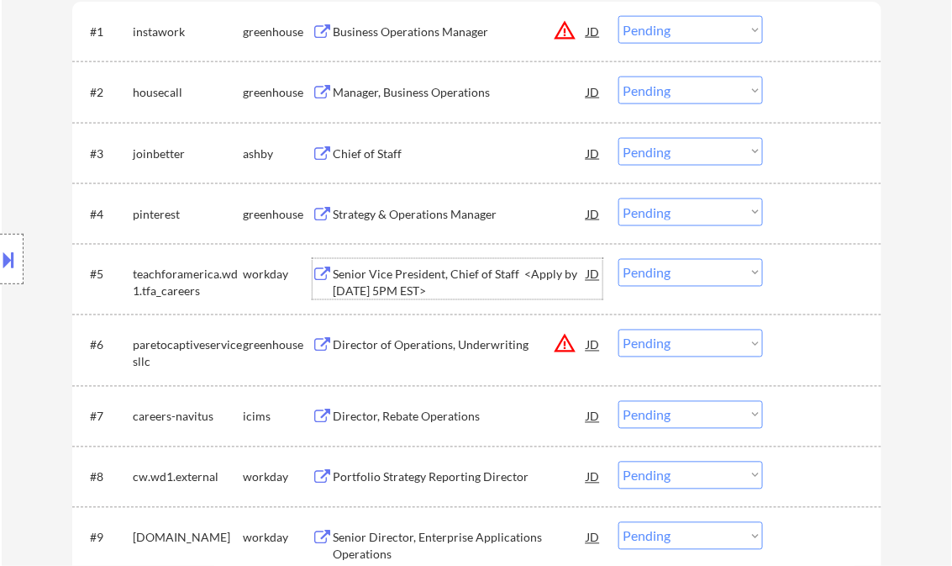
click at [422, 286] on div "Senior Vice President, Chief of Staff <Apply by 8/28/25 at 5PM EST>" at bounding box center [461, 282] width 254 height 33
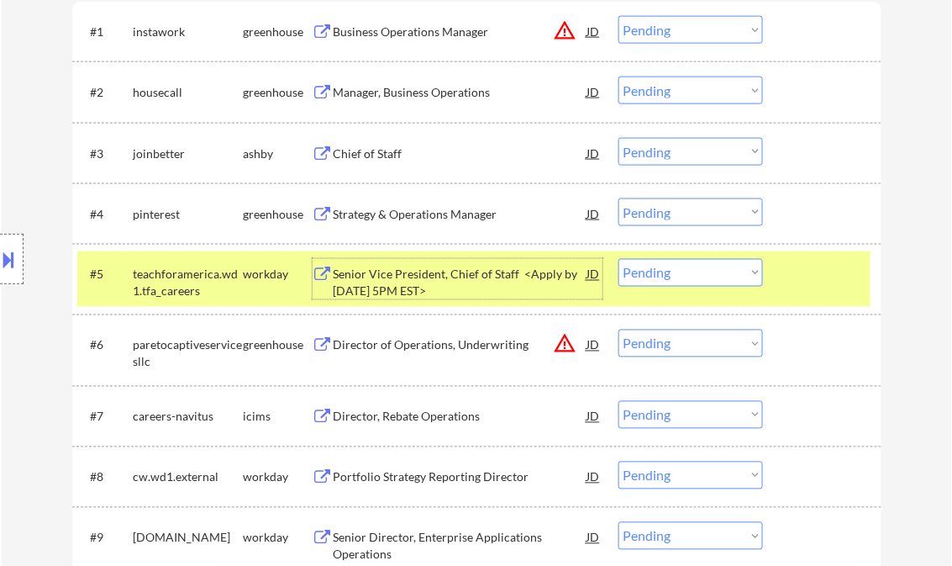
click at [652, 275] on select "Choose an option... Pending Applied Excluded (Questions) Excluded (Expired) Exc…" at bounding box center [690, 273] width 145 height 28
click at [618, 259] on select "Choose an option... Pending Applied Excluded (Questions) Excluded (Expired) Exc…" at bounding box center [690, 273] width 145 height 28
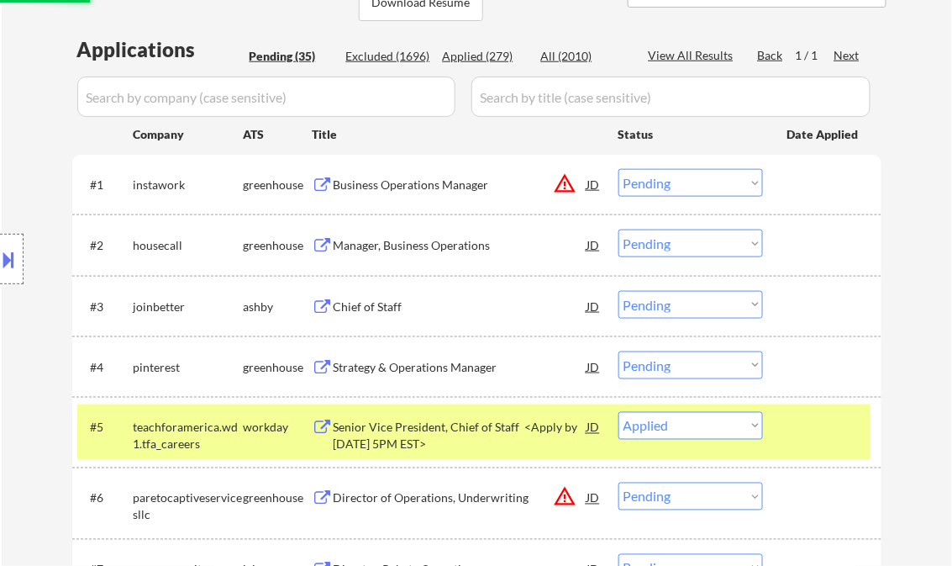
scroll to position [336, 0]
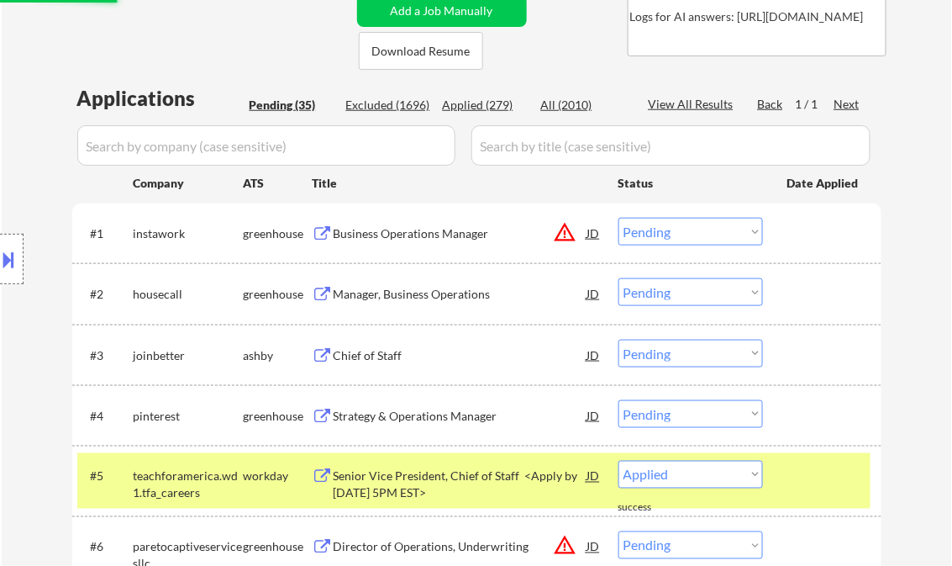
select select ""pending""
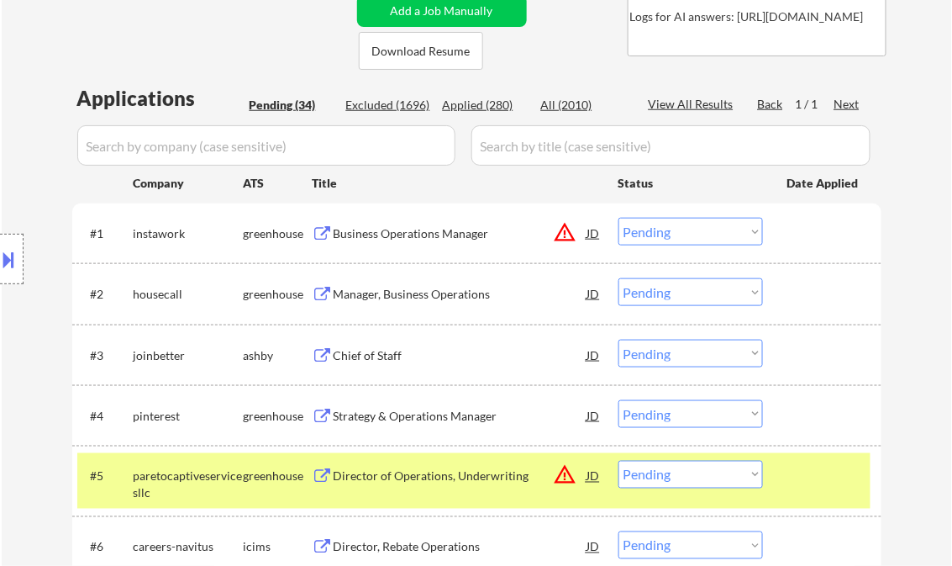
click at [439, 230] on div "Business Operations Manager" at bounding box center [461, 233] width 254 height 17
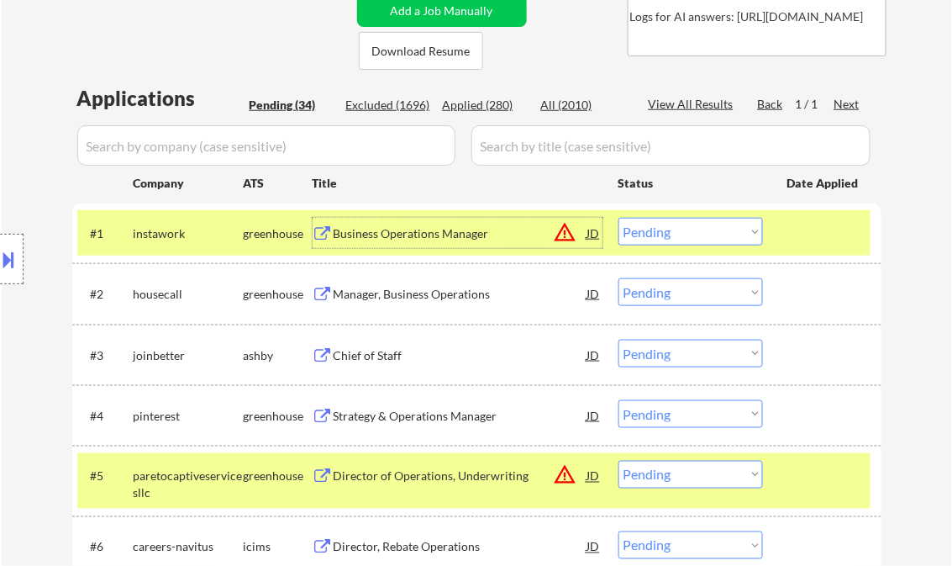
drag, startPoint x: 686, startPoint y: 236, endPoint x: 690, endPoint y: 246, distance: 10.9
click at [686, 236] on select "Choose an option... Pending Applied Excluded (Questions) Excluded (Expired) Exc…" at bounding box center [690, 232] width 145 height 28
click at [618, 218] on select "Choose an option... Pending Applied Excluded (Questions) Excluded (Expired) Exc…" at bounding box center [690, 232] width 145 height 28
click at [397, 301] on div "Manager, Business Operations" at bounding box center [461, 294] width 254 height 17
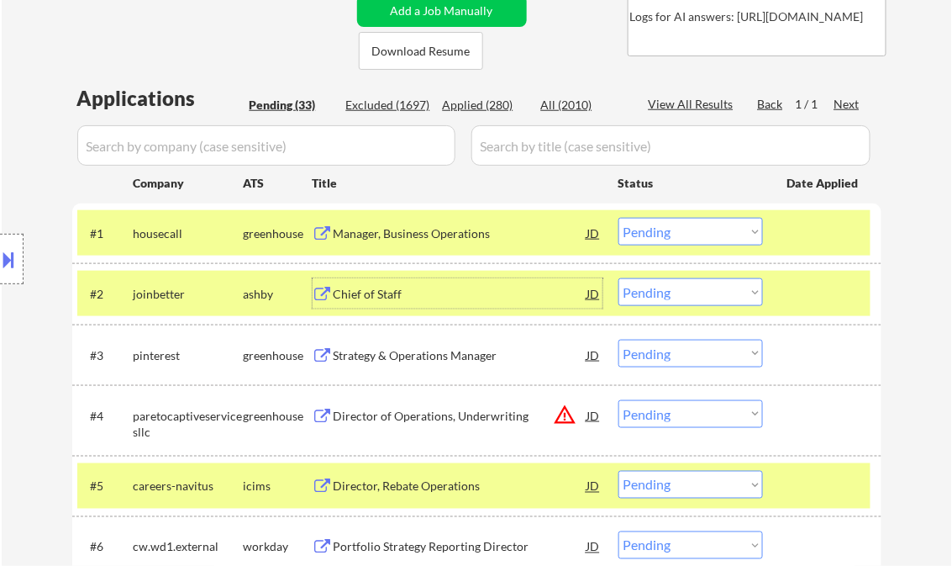
drag, startPoint x: 701, startPoint y: 232, endPoint x: 709, endPoint y: 247, distance: 17.3
click at [701, 232] on select "Choose an option... Pending Applied Excluded (Questions) Excluded (Expired) Exc…" at bounding box center [690, 232] width 145 height 28
click at [618, 218] on select "Choose an option... Pending Applied Excluded (Questions) Excluded (Expired) Exc…" at bounding box center [690, 232] width 145 height 28
click at [808, 234] on div at bounding box center [824, 233] width 74 height 30
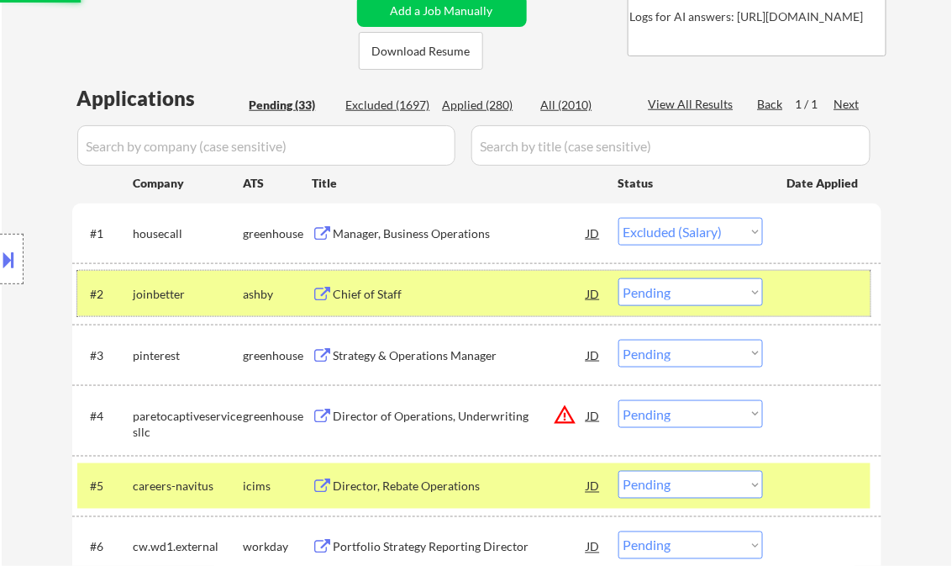
drag, startPoint x: 813, startPoint y: 281, endPoint x: 797, endPoint y: 287, distance: 18.1
click at [813, 281] on div at bounding box center [824, 293] width 74 height 30
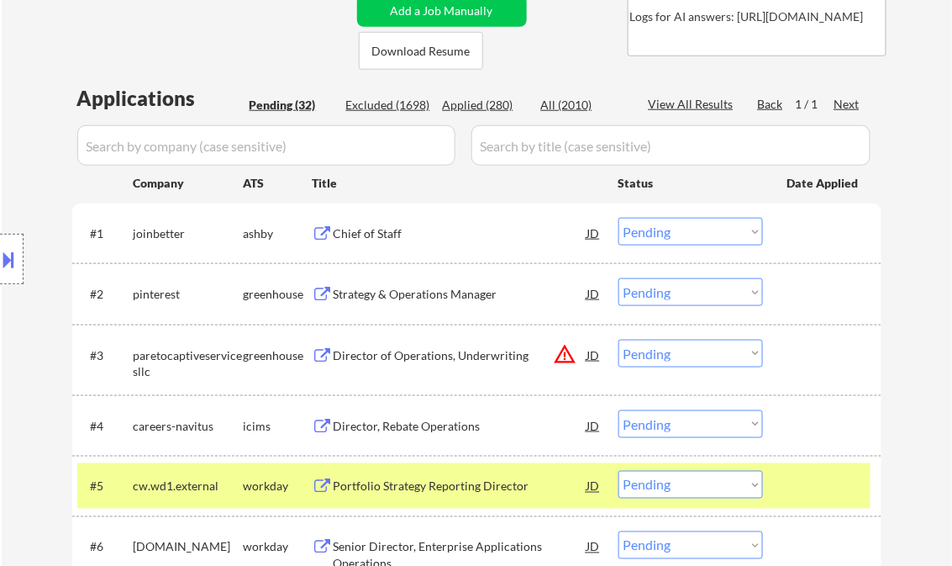
click at [434, 242] on div "Chief of Staff" at bounding box center [461, 233] width 254 height 30
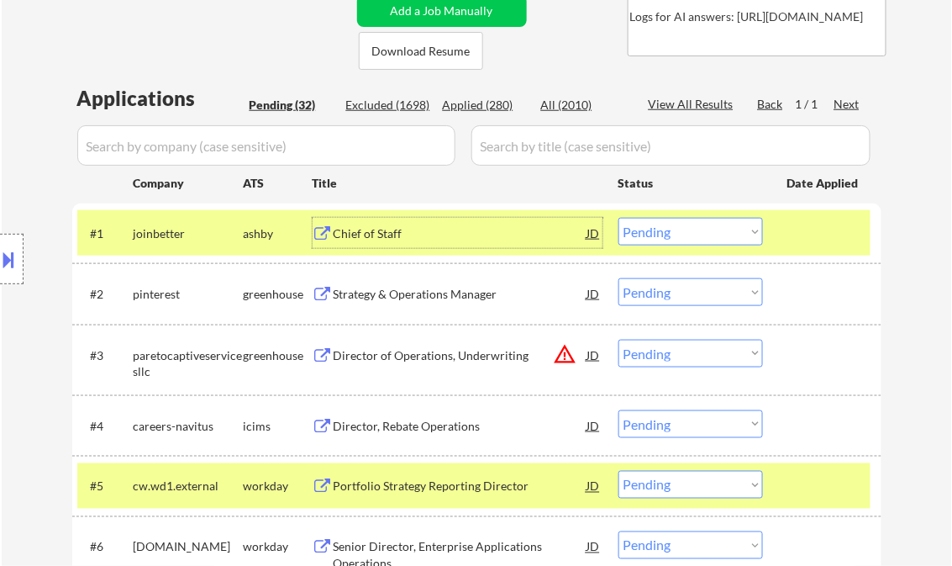
click at [662, 235] on select "Choose an option... Pending Applied Excluded (Questions) Excluded (Expired) Exc…" at bounding box center [690, 232] width 145 height 28
click at [618, 218] on select "Choose an option... Pending Applied Excluded (Questions) Excluded (Expired) Exc…" at bounding box center [690, 232] width 145 height 28
click at [433, 307] on div "Strategy & Operations Manager" at bounding box center [461, 293] width 254 height 30
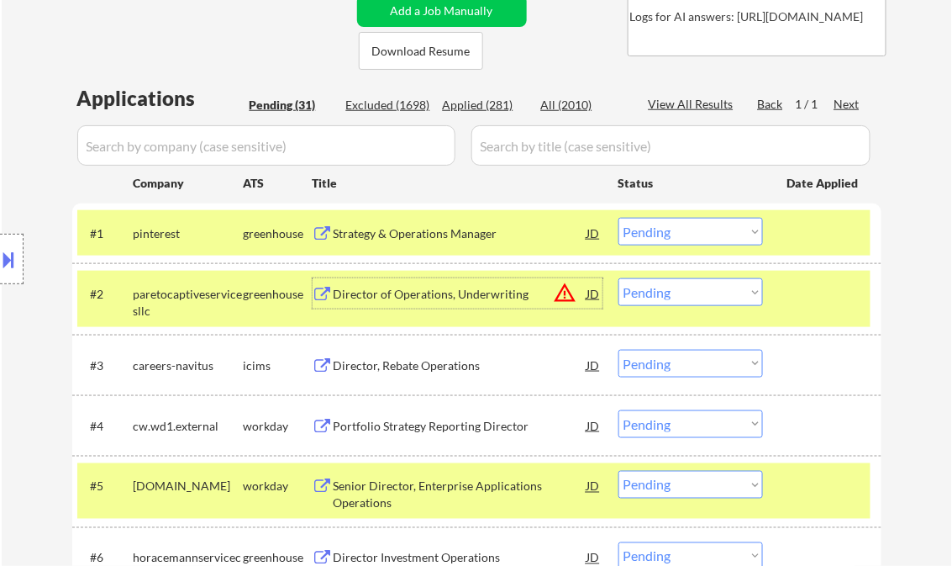
click at [693, 232] on select "Choose an option... Pending Applied Excluded (Questions) Excluded (Expired) Exc…" at bounding box center [690, 232] width 145 height 28
click at [618, 218] on select "Choose an option... Pending Applied Excluded (Questions) Excluded (Expired) Exc…" at bounding box center [690, 232] width 145 height 28
click at [429, 294] on div "Director of Operations, Underwriting" at bounding box center [461, 294] width 254 height 17
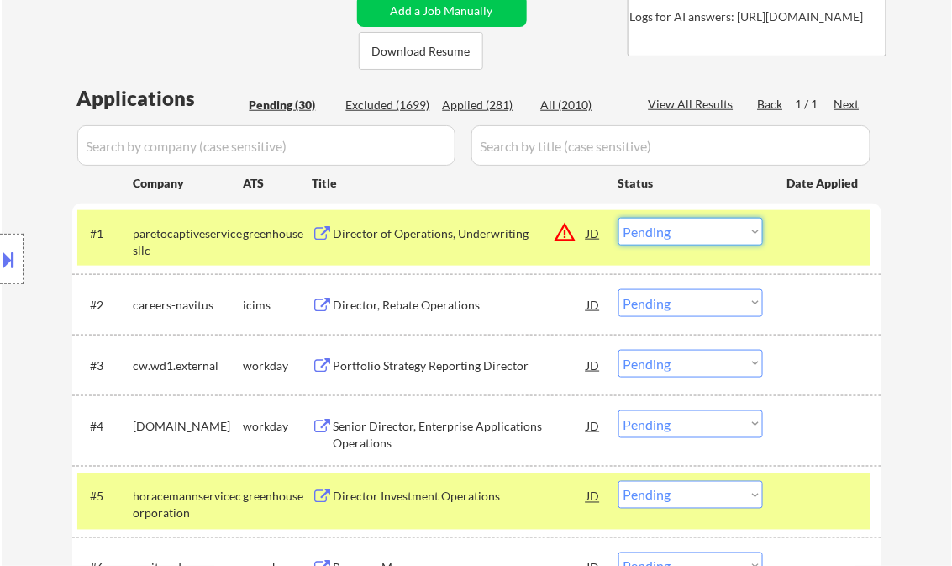
drag, startPoint x: 660, startPoint y: 225, endPoint x: 702, endPoint y: 243, distance: 45.6
click at [660, 225] on select "Choose an option... Pending Applied Excluded (Questions) Excluded (Expired) Exc…" at bounding box center [690, 232] width 145 height 28
click at [618, 218] on select "Choose an option... Pending Applied Excluded (Questions) Excluded (Expired) Exc…" at bounding box center [690, 232] width 145 height 28
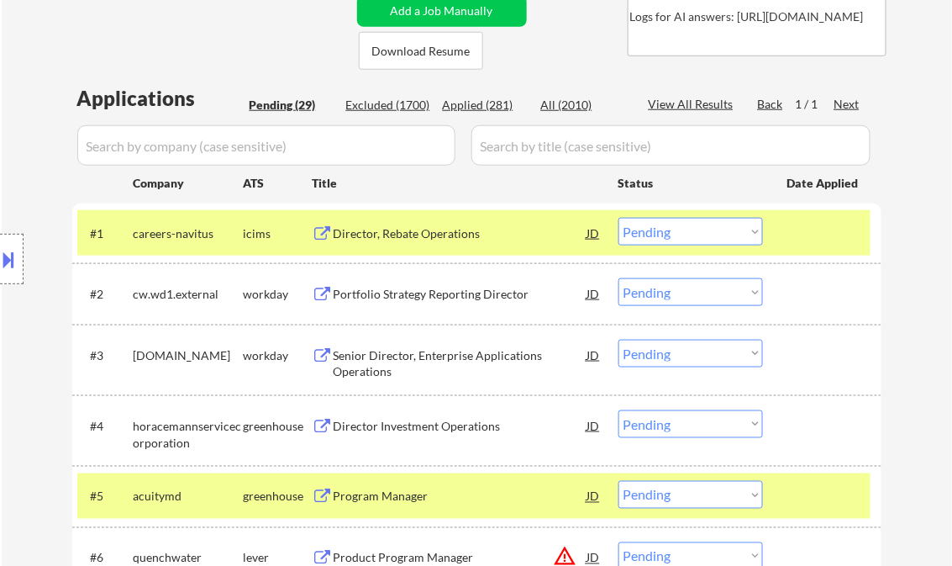
click at [403, 234] on div "Director, Rebate Operations" at bounding box center [461, 233] width 254 height 17
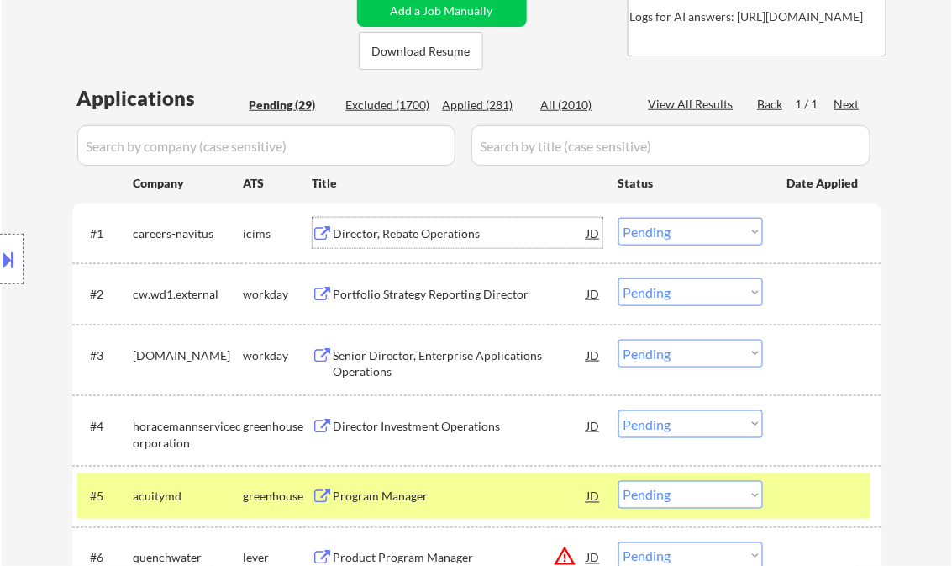
click at [681, 237] on select "Choose an option... Pending Applied Excluded (Questions) Excluded (Expired) Exc…" at bounding box center [690, 232] width 145 height 28
click at [618, 218] on select "Choose an option... Pending Applied Excluded (Questions) Excluded (Expired) Exc…" at bounding box center [690, 232] width 145 height 28
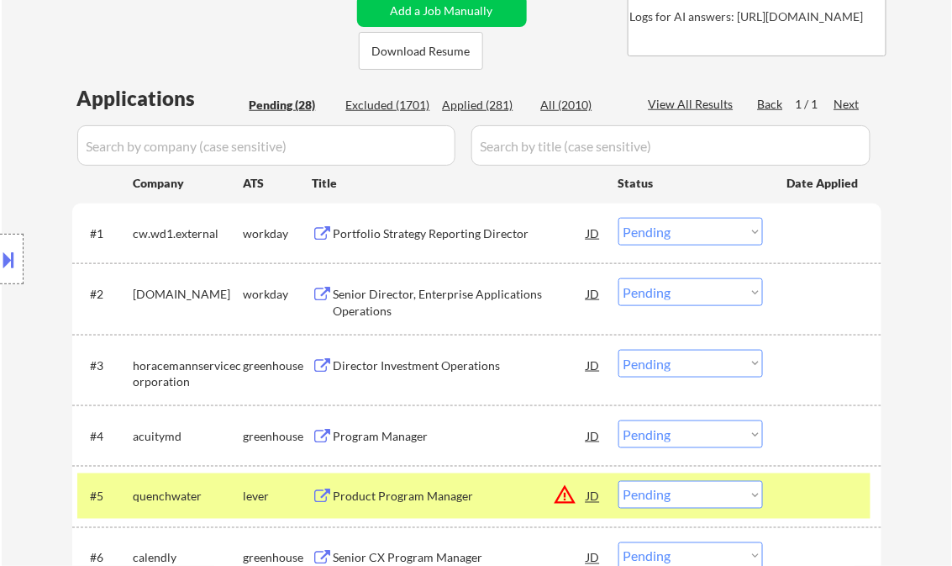
click at [408, 230] on div "Portfolio Strategy Reporting Director" at bounding box center [461, 233] width 254 height 17
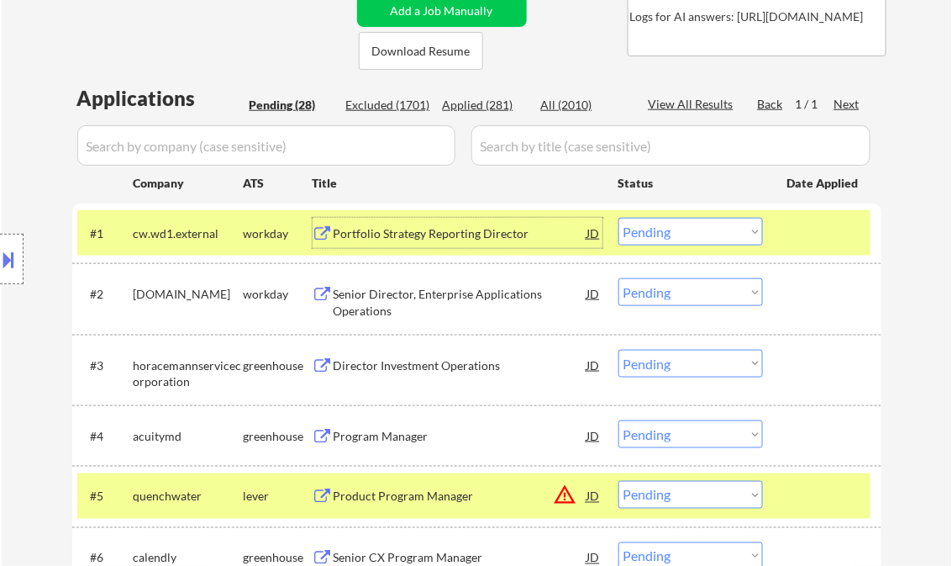
click at [672, 228] on select "Choose an option... Pending Applied Excluded (Questions) Excluded (Expired) Exc…" at bounding box center [690, 232] width 145 height 28
click at [618, 218] on select "Choose an option... Pending Applied Excluded (Questions) Excluded (Expired) Exc…" at bounding box center [690, 232] width 145 height 28
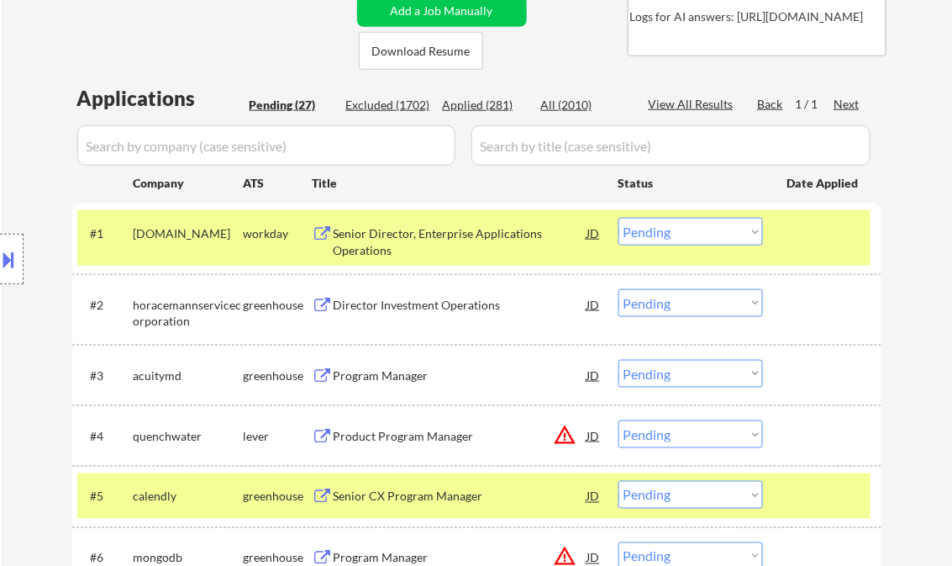
click at [429, 239] on div "Senior Director, Enterprise Applications Operations" at bounding box center [461, 241] width 254 height 33
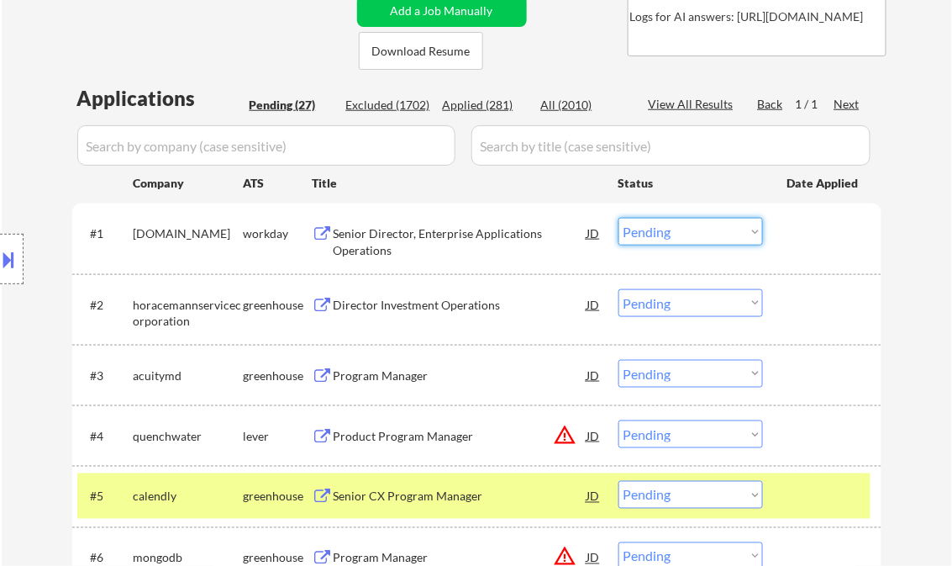
click at [657, 234] on select "Choose an option... Pending Applied Excluded (Questions) Excluded (Expired) Exc…" at bounding box center [690, 232] width 145 height 28
click at [618, 218] on select "Choose an option... Pending Applied Excluded (Questions) Excluded (Expired) Exc…" at bounding box center [690, 232] width 145 height 28
click at [453, 305] on div "Director Investment Operations" at bounding box center [461, 305] width 254 height 17
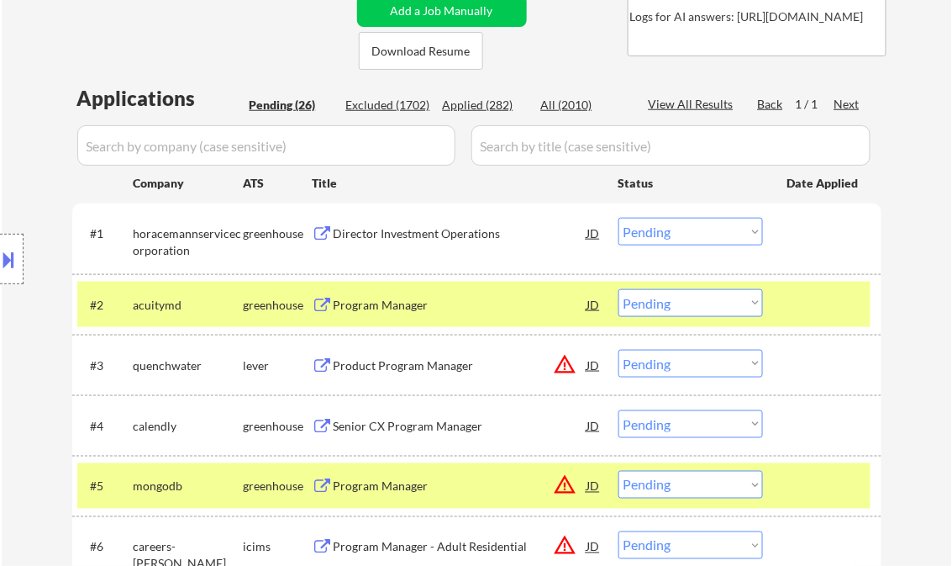
click at [18, 250] on button at bounding box center [9, 259] width 18 height 28
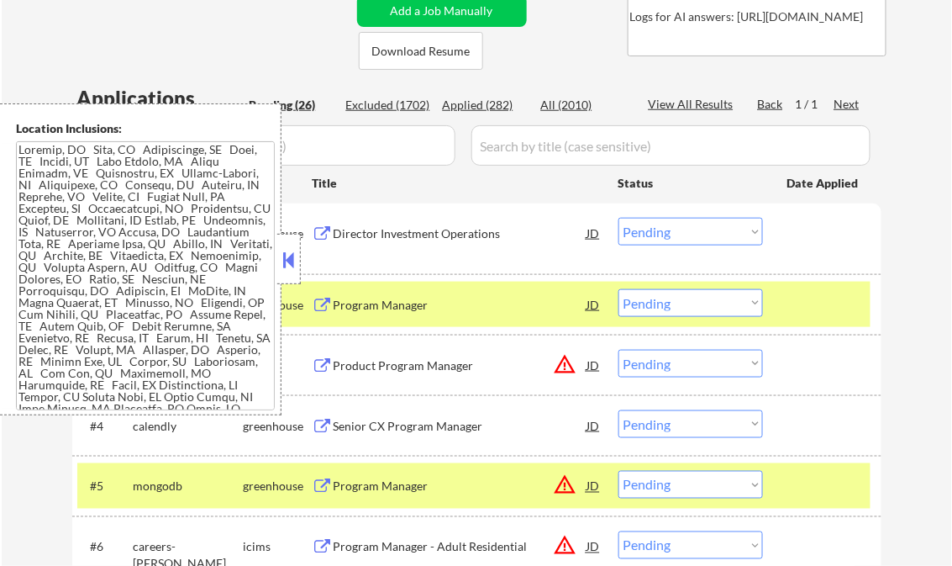
scroll to position [214, 0]
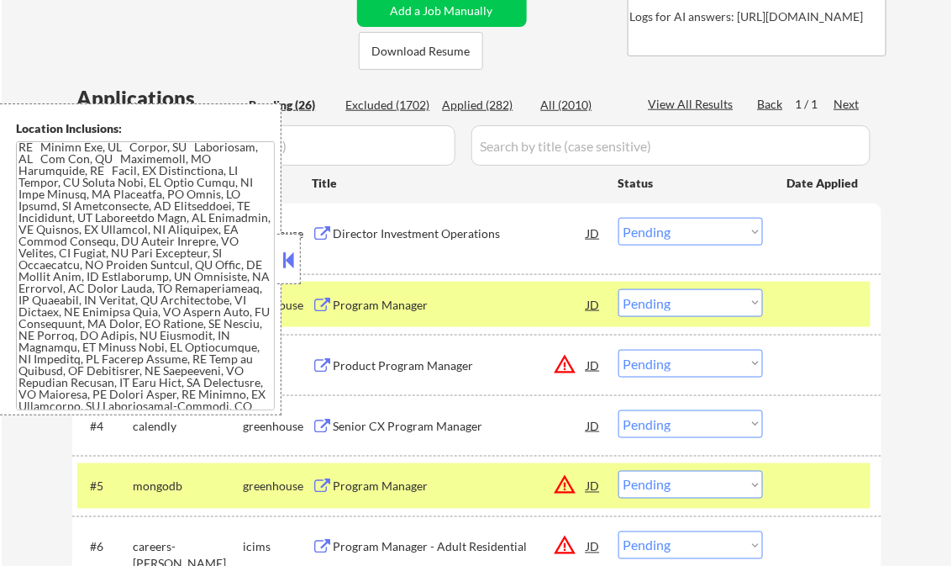
click at [292, 265] on button at bounding box center [289, 259] width 18 height 25
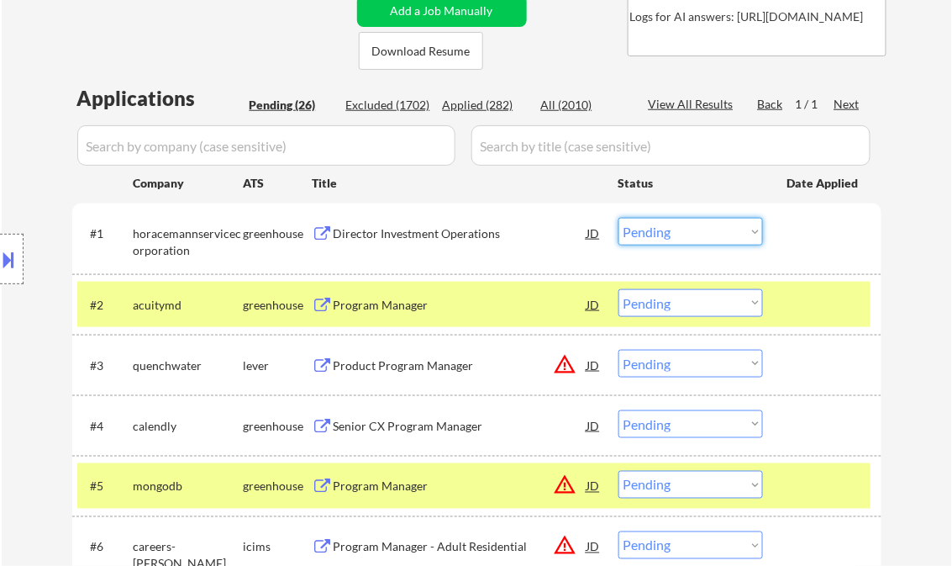
drag, startPoint x: 627, startPoint y: 232, endPoint x: 676, endPoint y: 243, distance: 49.9
click at [629, 232] on select "Choose an option... Pending Applied Excluded (Questions) Excluded (Expired) Exc…" at bounding box center [690, 232] width 145 height 28
select select ""excluded__salary_""
click at [618, 218] on select "Choose an option... Pending Applied Excluded (Questions) Excluded (Expired) Exc…" at bounding box center [690, 232] width 145 height 28
select select ""PLACEHOLDER_1427118222253""
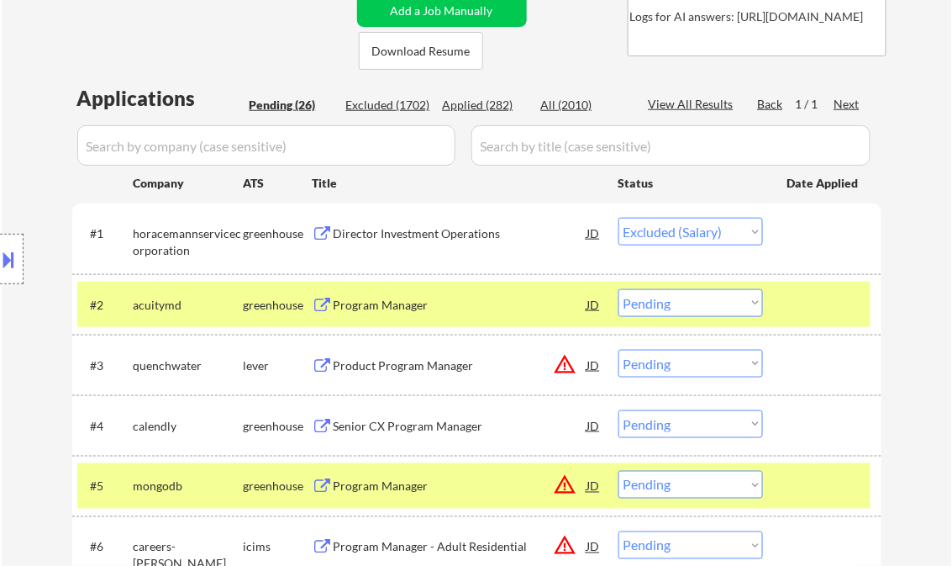
select select ""PLACEHOLDER_1427118222253""
select select ""pending""
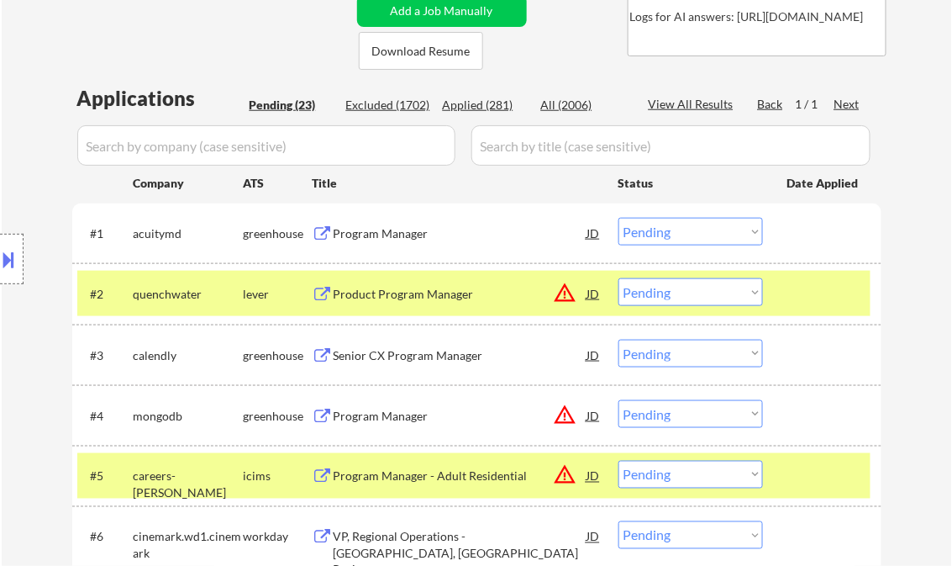
click at [424, 233] on div "Program Manager" at bounding box center [461, 233] width 254 height 17
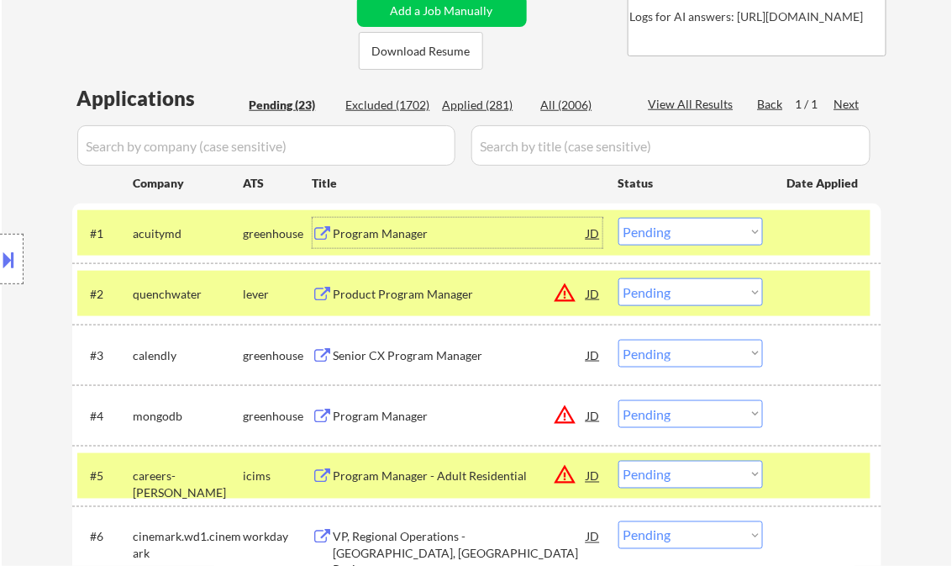
click at [806, 289] on div at bounding box center [824, 293] width 74 height 30
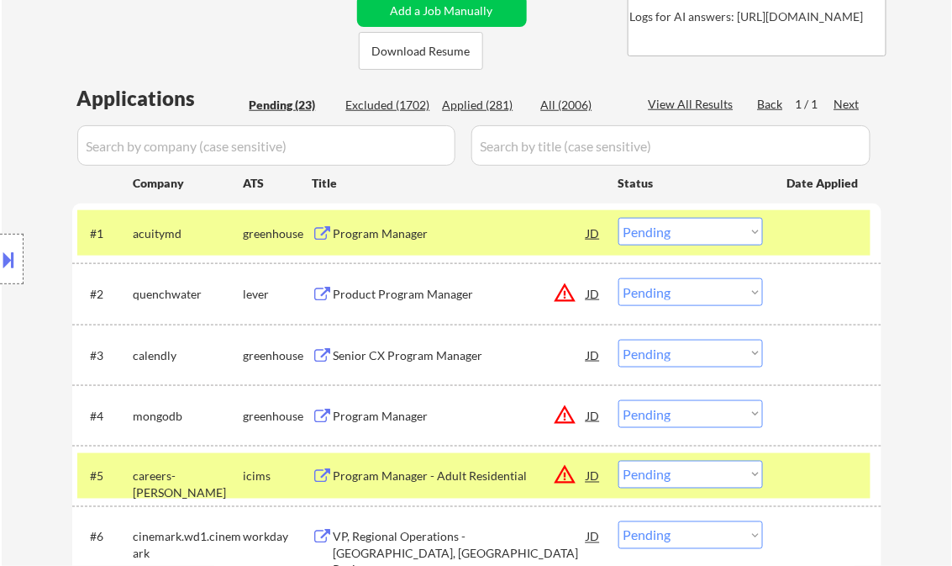
click at [825, 482] on div at bounding box center [824, 475] width 74 height 30
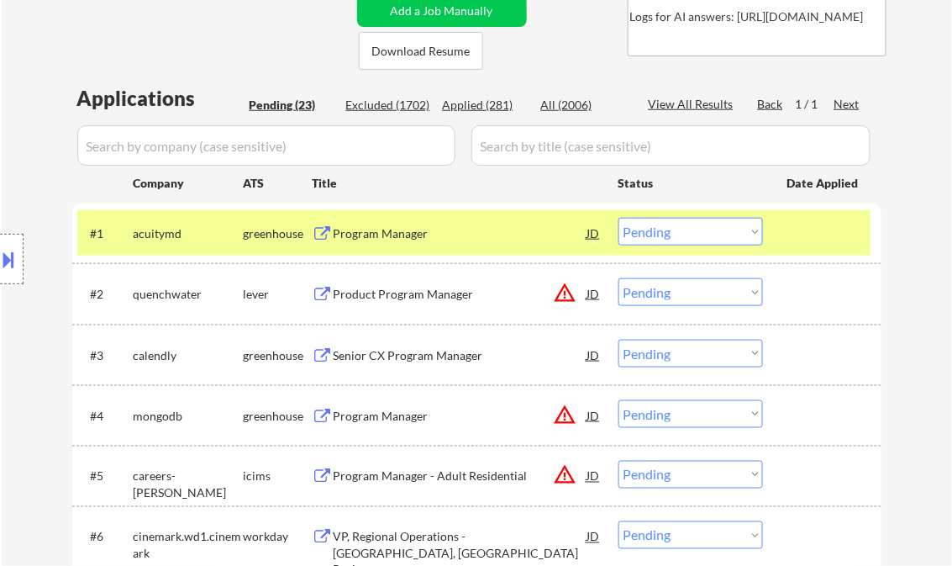
click at [808, 233] on div at bounding box center [824, 233] width 74 height 30
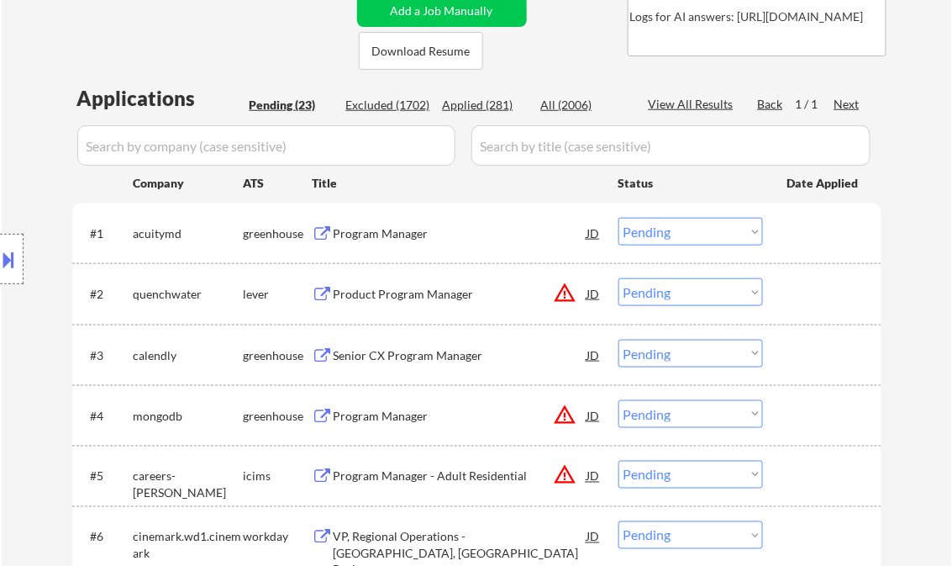
click at [753, 232] on select "Choose an option... Pending Applied Excluded (Questions) Excluded (Expired) Exc…" at bounding box center [690, 232] width 145 height 28
click at [618, 218] on select "Choose an option... Pending Applied Excluded (Questions) Excluded (Expired) Exc…" at bounding box center [690, 232] width 145 height 28
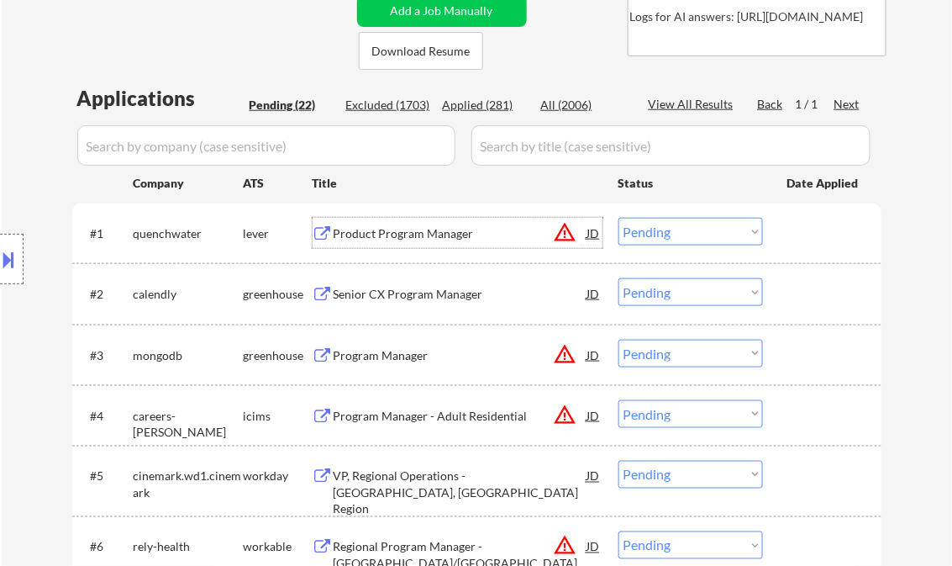
click at [440, 238] on div "Product Program Manager" at bounding box center [461, 233] width 254 height 17
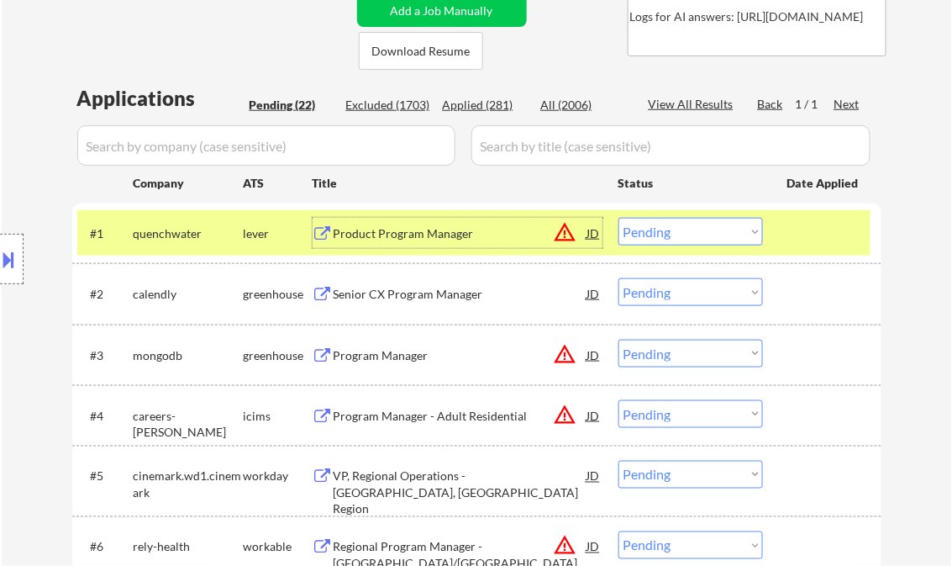
drag, startPoint x: 701, startPoint y: 231, endPoint x: 708, endPoint y: 242, distance: 13.3
click at [701, 231] on select "Choose an option... Pending Applied Excluded (Questions) Excluded (Expired) Exc…" at bounding box center [690, 232] width 145 height 28
click at [618, 218] on select "Choose an option... Pending Applied Excluded (Questions) Excluded (Expired) Exc…" at bounding box center [690, 232] width 145 height 28
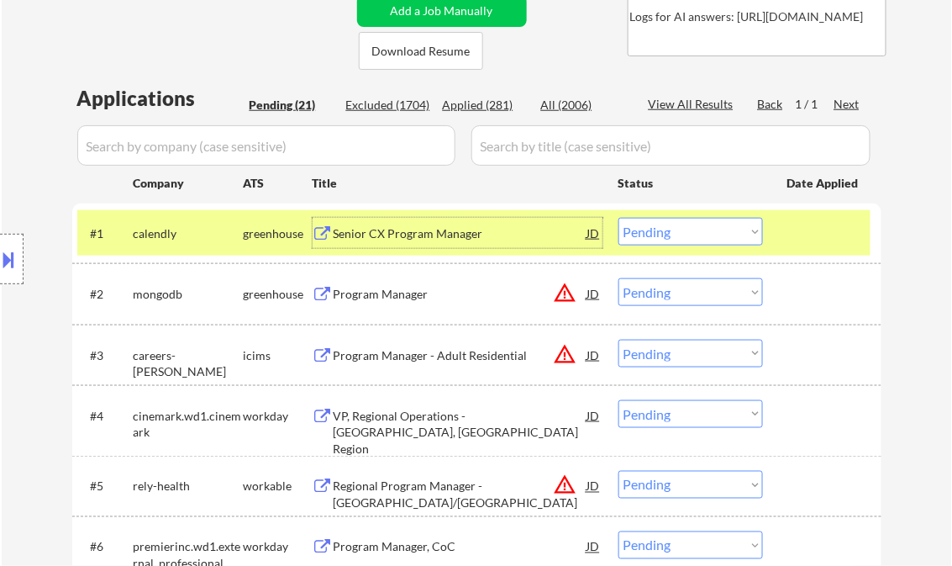
click at [439, 230] on div "Senior CX Program Manager" at bounding box center [461, 233] width 254 height 17
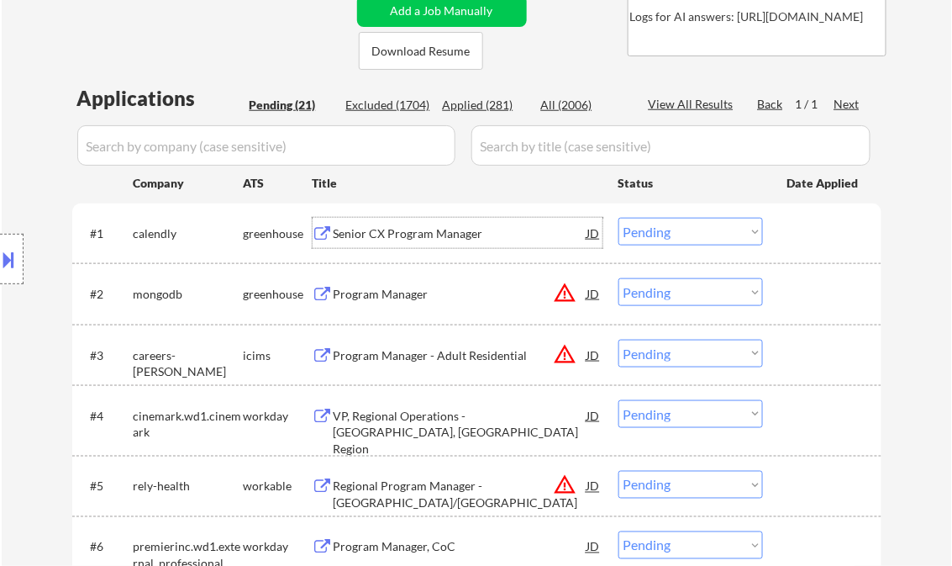
drag, startPoint x: 669, startPoint y: 229, endPoint x: 677, endPoint y: 236, distance: 10.8
click at [669, 229] on select "Choose an option... Pending Applied Excluded (Questions) Excluded (Expired) Exc…" at bounding box center [690, 232] width 145 height 28
click at [618, 218] on select "Choose an option... Pending Applied Excluded (Questions) Excluded (Expired) Exc…" at bounding box center [690, 232] width 145 height 28
click at [377, 293] on div "Program Manager" at bounding box center [461, 294] width 254 height 17
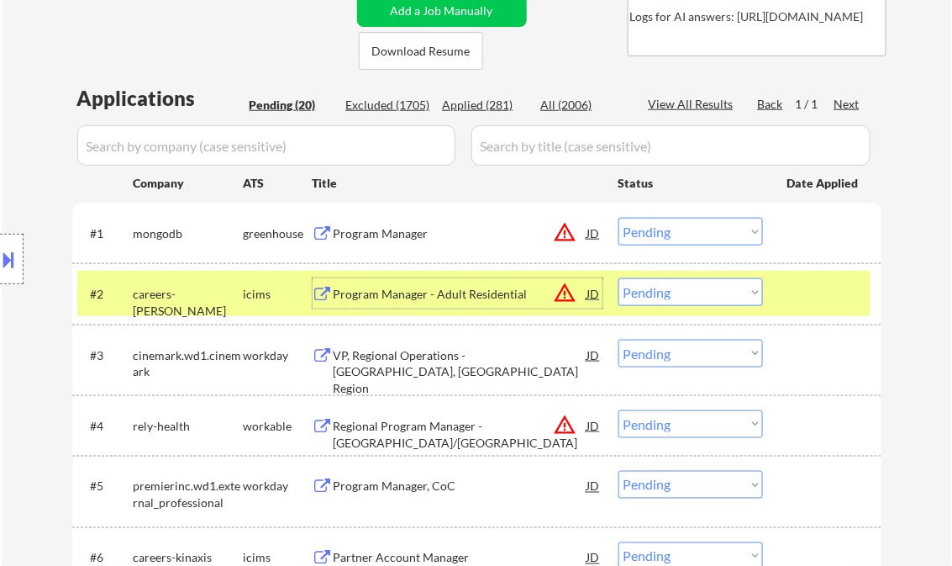
drag, startPoint x: 687, startPoint y: 237, endPoint x: 695, endPoint y: 244, distance: 10.1
click at [687, 237] on select "Choose an option... Pending Applied Excluded (Questions) Excluded (Expired) Exc…" at bounding box center [690, 232] width 145 height 28
click at [618, 218] on select "Choose an option... Pending Applied Excluded (Questions) Excluded (Expired) Exc…" at bounding box center [690, 232] width 145 height 28
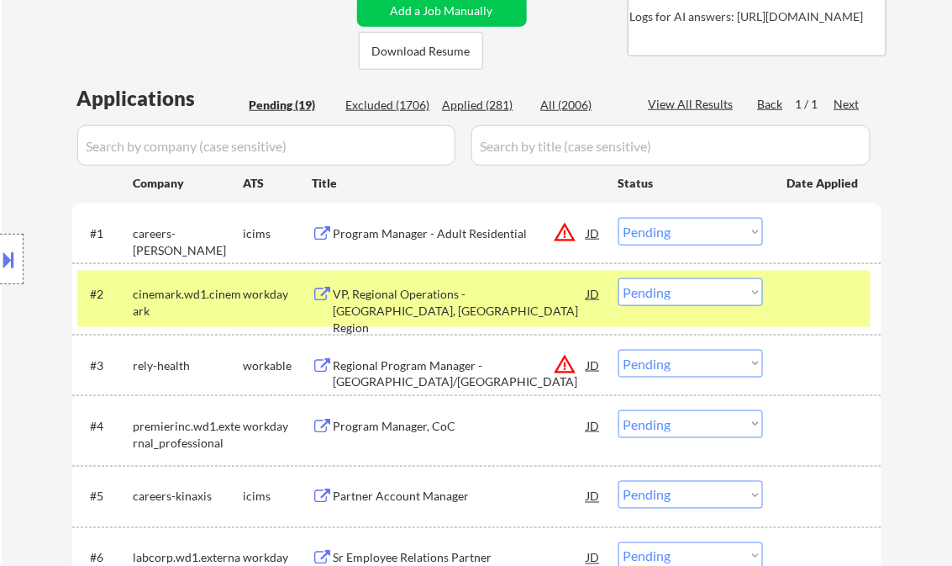
click at [405, 234] on div "Program Manager - Adult Residential" at bounding box center [461, 233] width 254 height 17
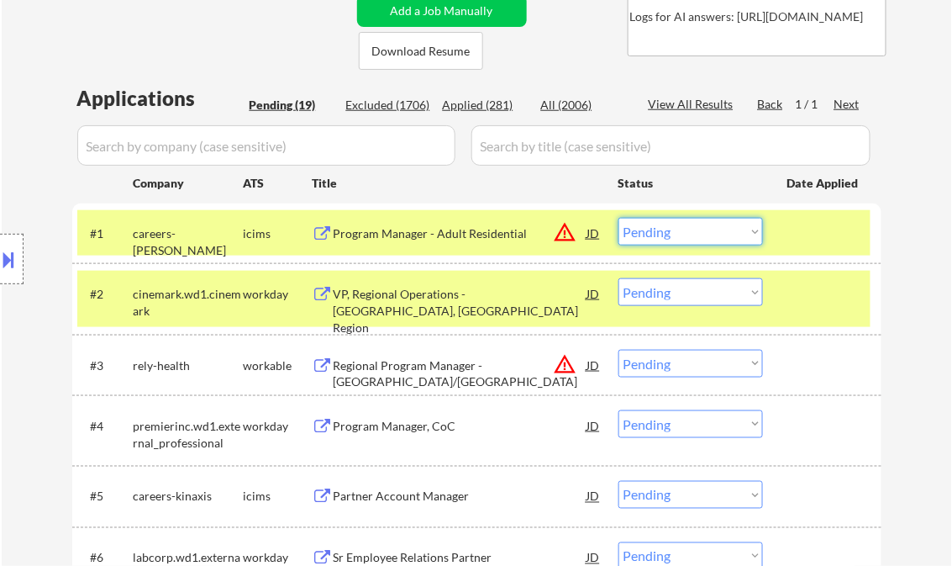
drag, startPoint x: 697, startPoint y: 227, endPoint x: 726, endPoint y: 247, distance: 35.0
click at [697, 227] on select "Choose an option... Pending Applied Excluded (Questions) Excluded (Expired) Exc…" at bounding box center [690, 232] width 145 height 28
click at [618, 218] on select "Choose an option... Pending Applied Excluded (Questions) Excluded (Expired) Exc…" at bounding box center [690, 232] width 145 height 28
click at [820, 234] on div at bounding box center [824, 233] width 74 height 30
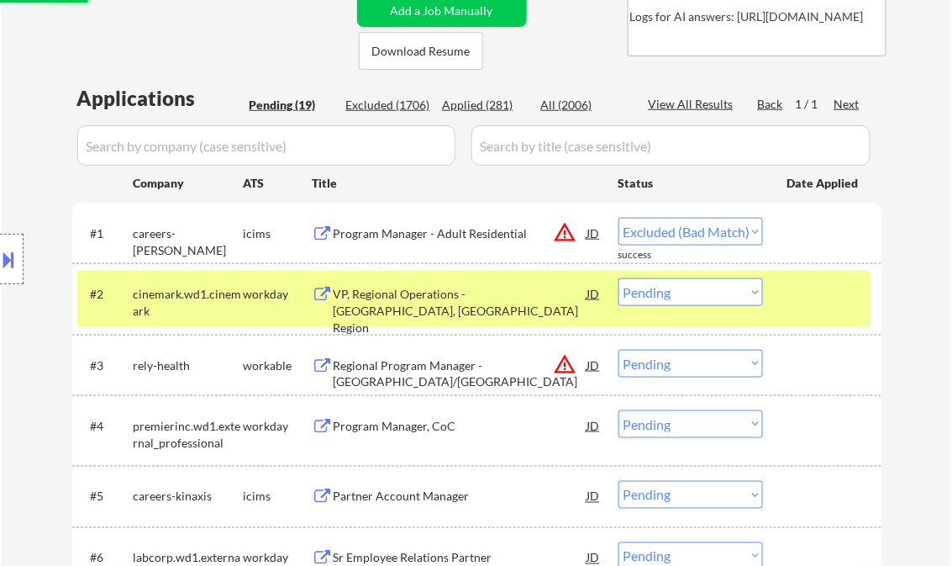
click at [825, 285] on div at bounding box center [824, 293] width 74 height 30
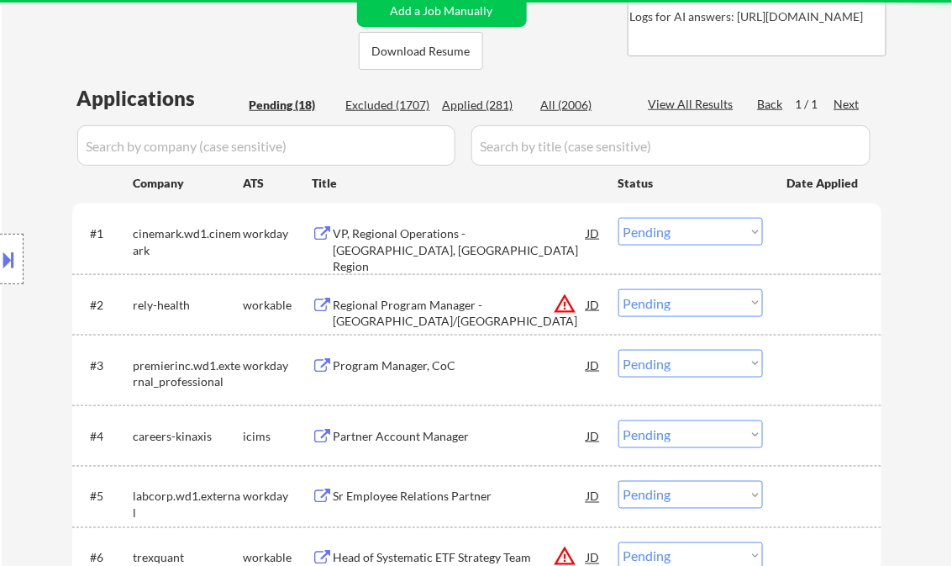
click at [452, 238] on div "VP, Regional Operations - Houston, TX Region" at bounding box center [461, 250] width 254 height 50
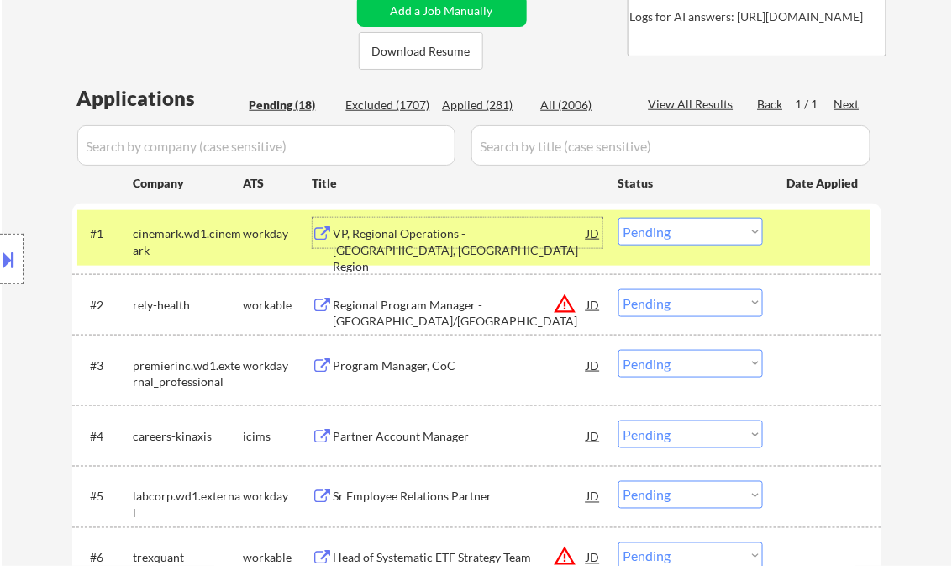
click at [681, 235] on select "Choose an option... Pending Applied Excluded (Questions) Excluded (Expired) Exc…" at bounding box center [690, 232] width 145 height 28
click at [618, 218] on select "Choose an option... Pending Applied Excluded (Questions) Excluded (Expired) Exc…" at bounding box center [690, 232] width 145 height 28
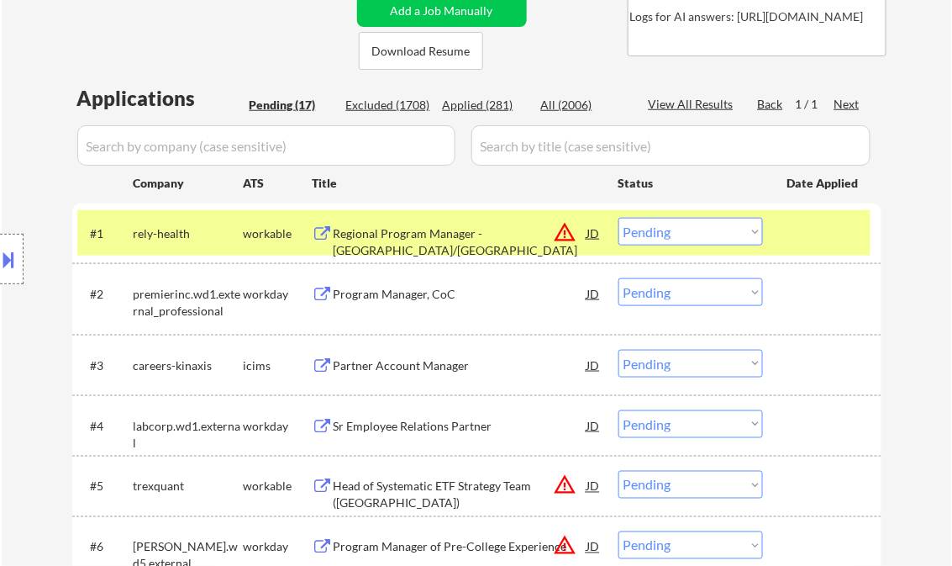
click at [457, 231] on div "Regional Program Manager - Midwest/East Coast" at bounding box center [461, 241] width 254 height 33
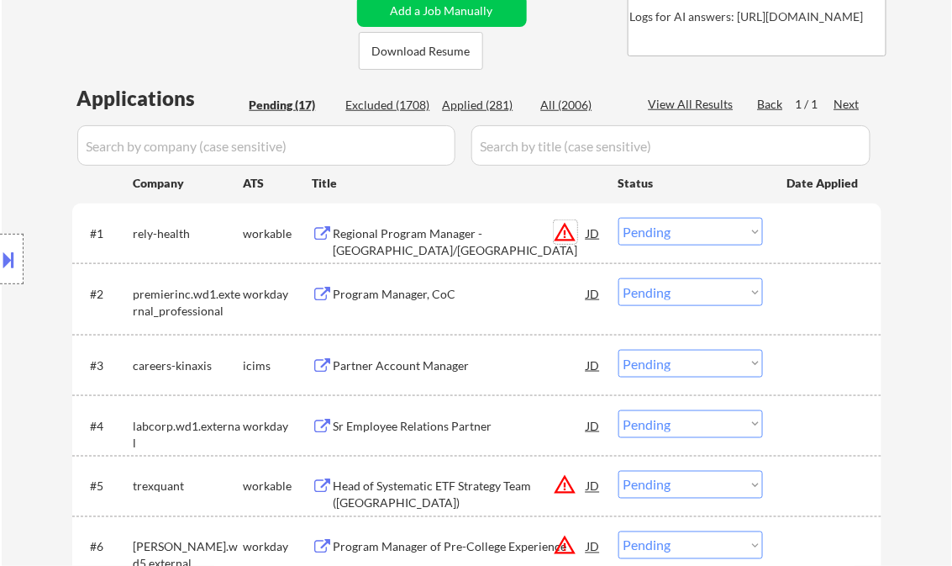
click at [565, 231] on button "warning_amber" at bounding box center [566, 232] width 24 height 24
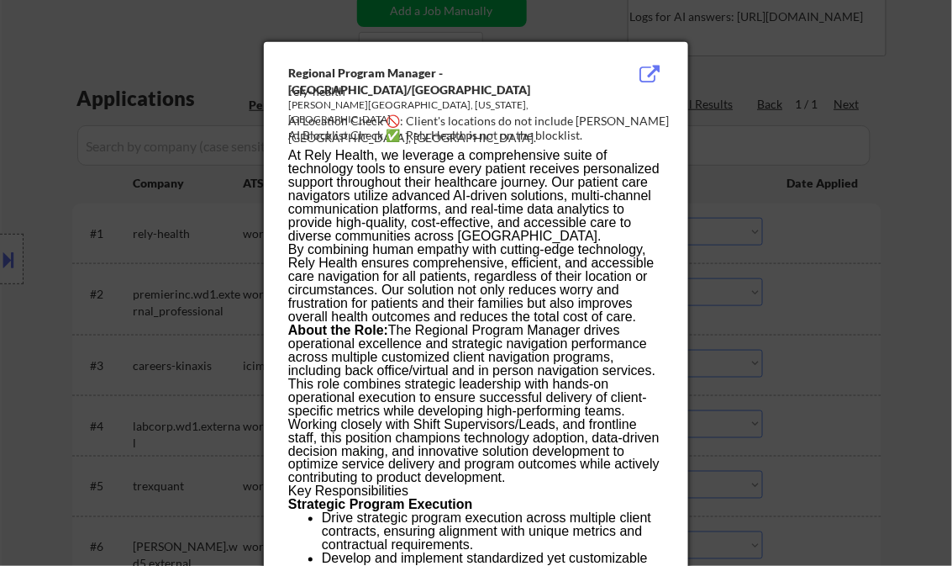
click at [906, 239] on div at bounding box center [476, 283] width 952 height 566
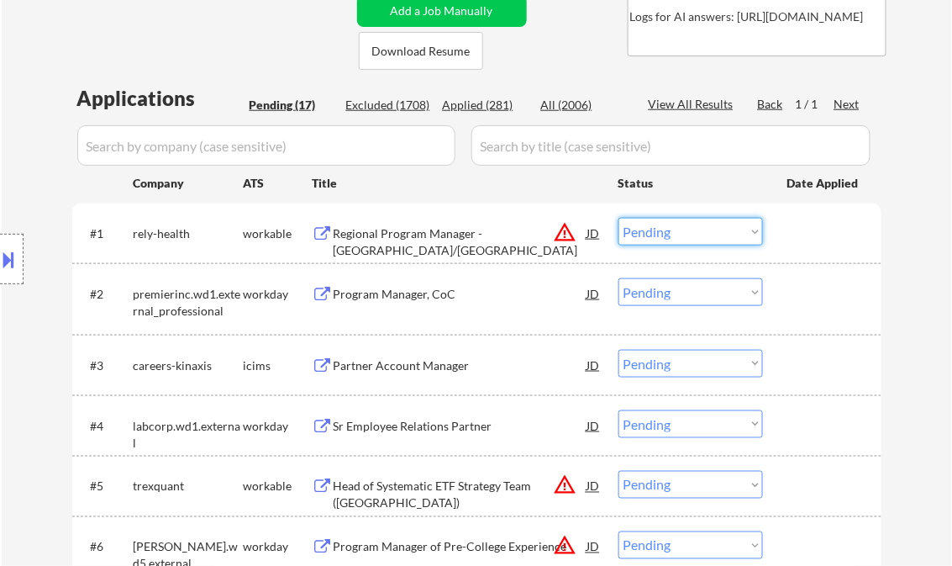
drag, startPoint x: 671, startPoint y: 234, endPoint x: 674, endPoint y: 243, distance: 9.6
click at [671, 234] on select "Choose an option... Pending Applied Excluded (Questions) Excluded (Expired) Exc…" at bounding box center [690, 232] width 145 height 28
click at [618, 218] on select "Choose an option... Pending Applied Excluded (Questions) Excluded (Expired) Exc…" at bounding box center [690, 232] width 145 height 28
click at [376, 291] on div "Program Manager, CoC" at bounding box center [461, 294] width 254 height 17
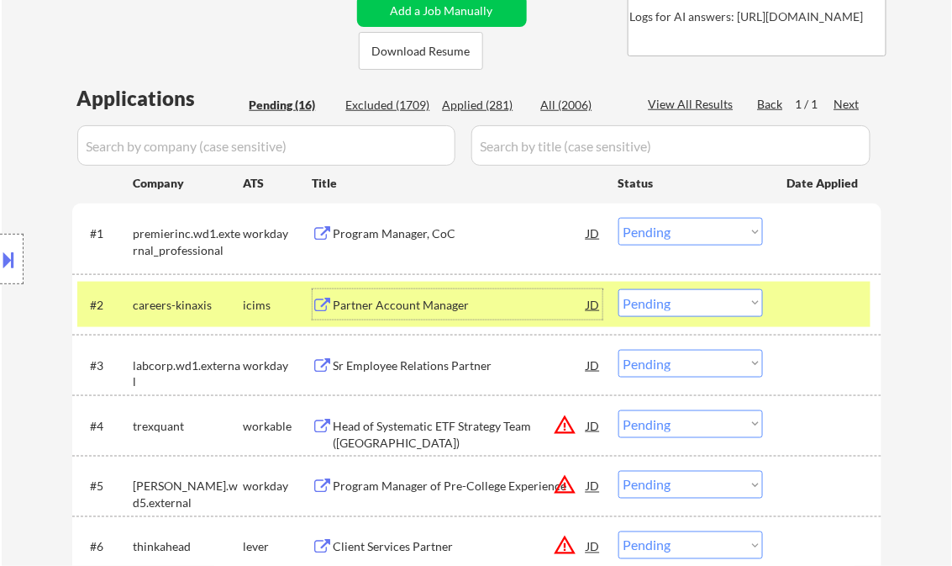
drag, startPoint x: 676, startPoint y: 238, endPoint x: 687, endPoint y: 241, distance: 12.2
click at [676, 238] on select "Choose an option... Pending Applied Excluded (Questions) Excluded (Expired) Exc…" at bounding box center [690, 232] width 145 height 28
click at [618, 218] on select "Choose an option... Pending Applied Excluded (Questions) Excluded (Expired) Exc…" at bounding box center [690, 232] width 145 height 28
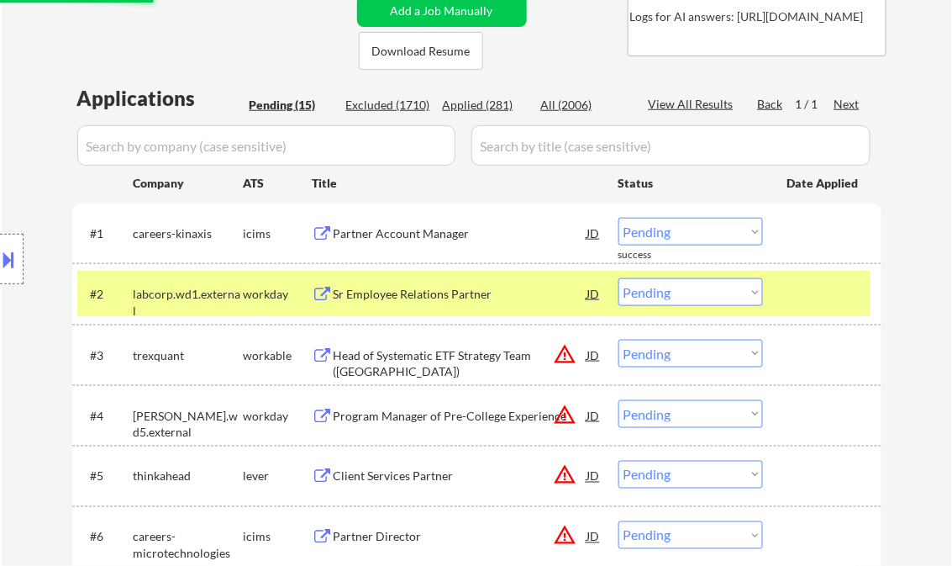
click at [378, 224] on div "Partner Account Manager" at bounding box center [461, 233] width 254 height 30
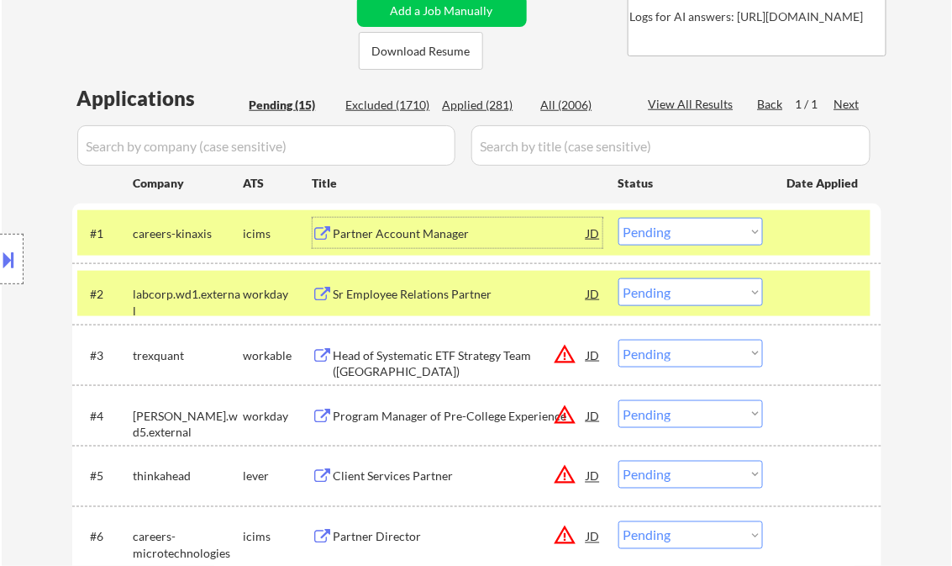
click at [664, 238] on select "Choose an option... Pending Applied Excluded (Questions) Excluded (Expired) Exc…" at bounding box center [690, 232] width 145 height 28
click at [847, 285] on div at bounding box center [824, 293] width 74 height 30
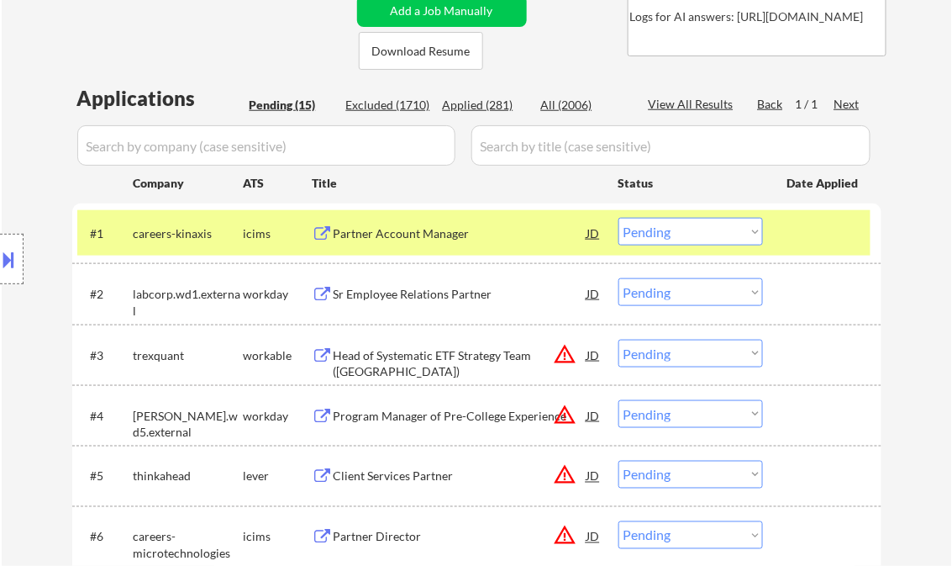
drag, startPoint x: 699, startPoint y: 229, endPoint x: 711, endPoint y: 235, distance: 13.5
click at [699, 229] on select "Choose an option... Pending Applied Excluded (Questions) Excluded (Expired) Exc…" at bounding box center [690, 232] width 145 height 28
click at [618, 218] on select "Choose an option... Pending Applied Excluded (Questions) Excluded (Expired) Exc…" at bounding box center [690, 232] width 145 height 28
click at [418, 294] on div "Sr Employee Relations Partner" at bounding box center [461, 294] width 254 height 17
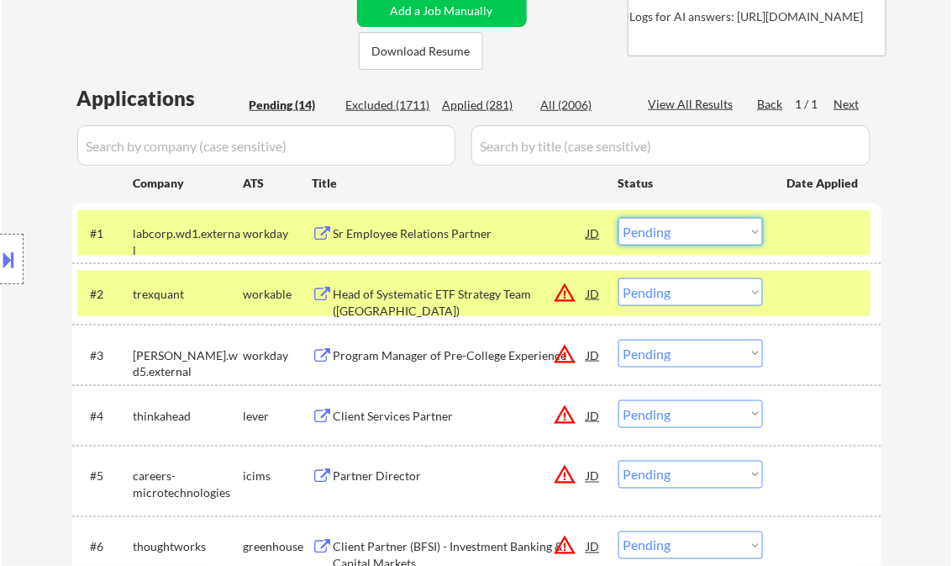
click at [676, 229] on select "Choose an option... Pending Applied Excluded (Questions) Excluded (Expired) Exc…" at bounding box center [690, 232] width 145 height 28
click at [618, 218] on select "Choose an option... Pending Applied Excluded (Questions) Excluded (Expired) Exc…" at bounding box center [690, 232] width 145 height 28
click at [848, 287] on div at bounding box center [824, 293] width 74 height 30
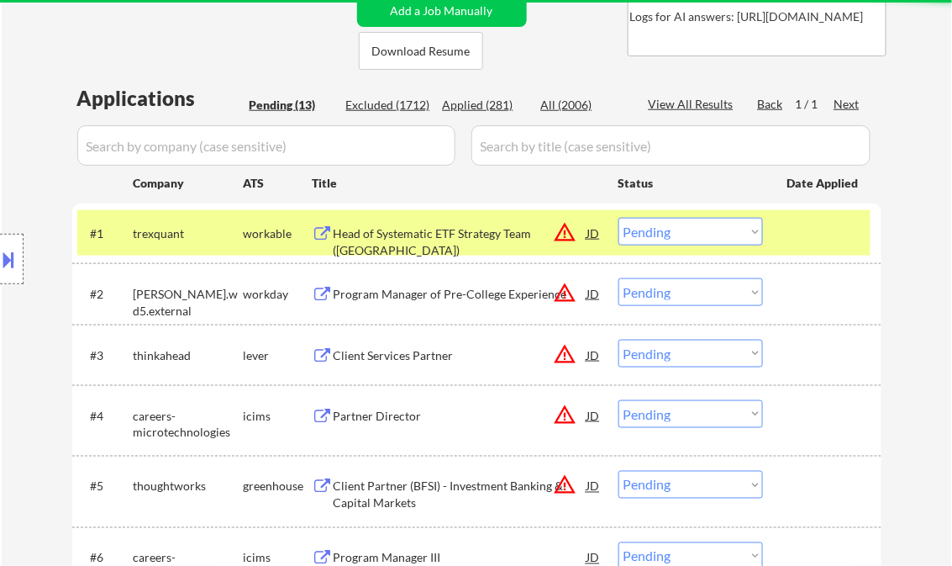
click at [815, 229] on div at bounding box center [824, 233] width 74 height 30
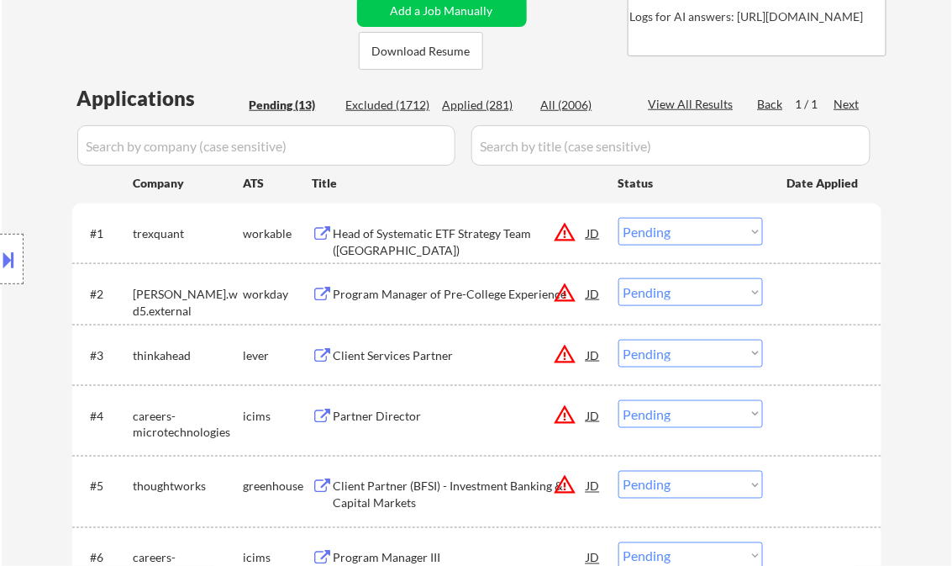
click at [455, 227] on div "Head of Systematic ETF Strategy Team (USA)" at bounding box center [461, 241] width 254 height 33
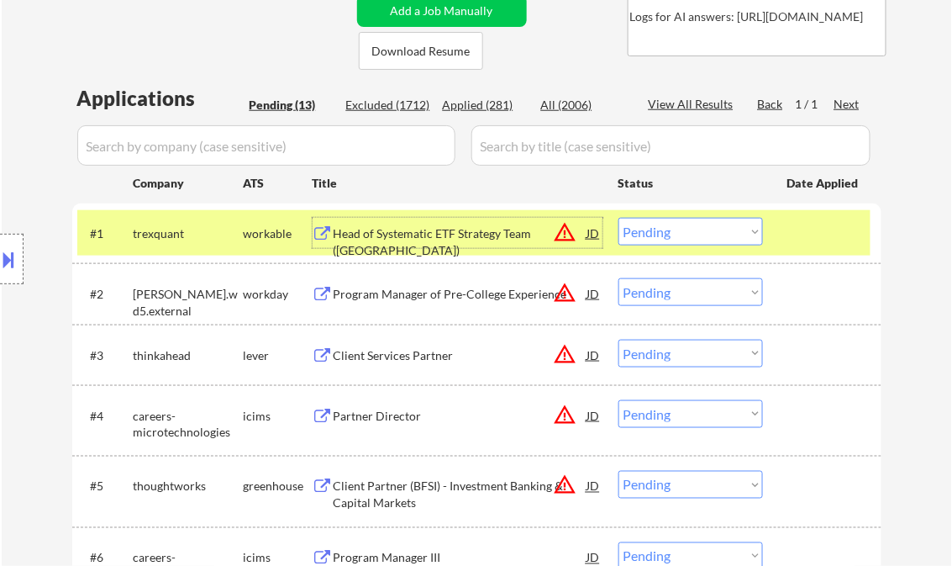
drag, startPoint x: 702, startPoint y: 227, endPoint x: 711, endPoint y: 244, distance: 18.8
click at [702, 227] on select "Choose an option... Pending Applied Excluded (Questions) Excluded (Expired) Exc…" at bounding box center [690, 232] width 145 height 28
click at [618, 218] on select "Choose an option... Pending Applied Excluded (Questions) Excluded (Expired) Exc…" at bounding box center [690, 232] width 145 height 28
click at [439, 294] on div "Program Manager of Pre-College Experience" at bounding box center [461, 294] width 254 height 17
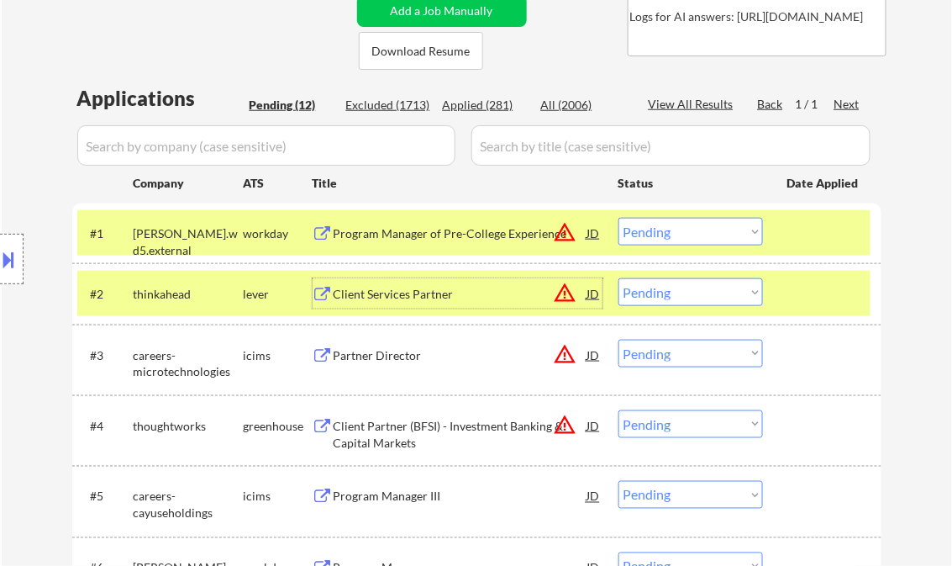
click at [726, 234] on select "Choose an option... Pending Applied Excluded (Questions) Excluded (Expired) Exc…" at bounding box center [690, 232] width 145 height 28
click at [618, 218] on select "Choose an option... Pending Applied Excluded (Questions) Excluded (Expired) Exc…" at bounding box center [690, 232] width 145 height 28
click at [448, 290] on div "Client Services Partner" at bounding box center [461, 294] width 254 height 17
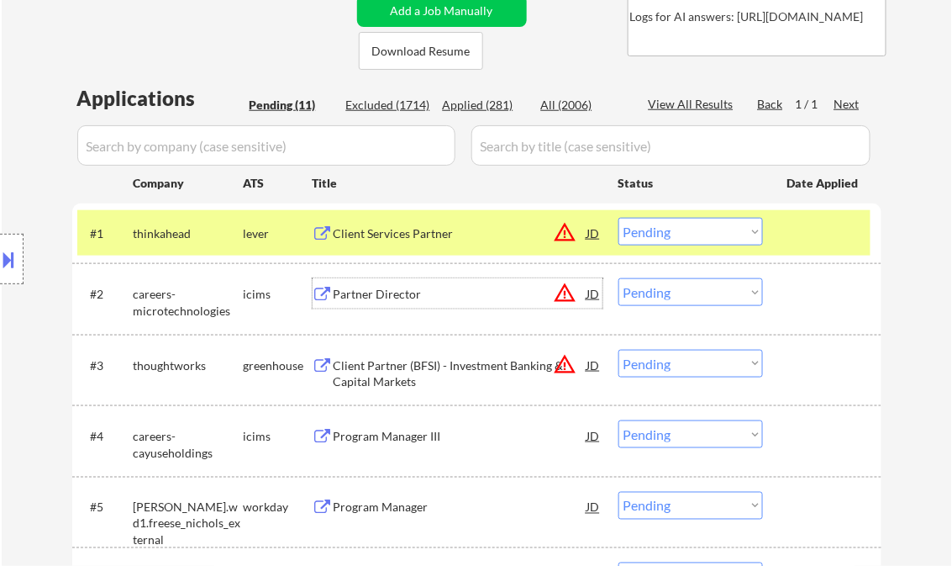
drag, startPoint x: 693, startPoint y: 229, endPoint x: 696, endPoint y: 238, distance: 8.8
click at [693, 230] on select "Choose an option... Pending Applied Excluded (Questions) Excluded (Expired) Exc…" at bounding box center [690, 232] width 145 height 28
click at [618, 218] on select "Choose an option... Pending Applied Excluded (Questions) Excluded (Expired) Exc…" at bounding box center [690, 232] width 145 height 28
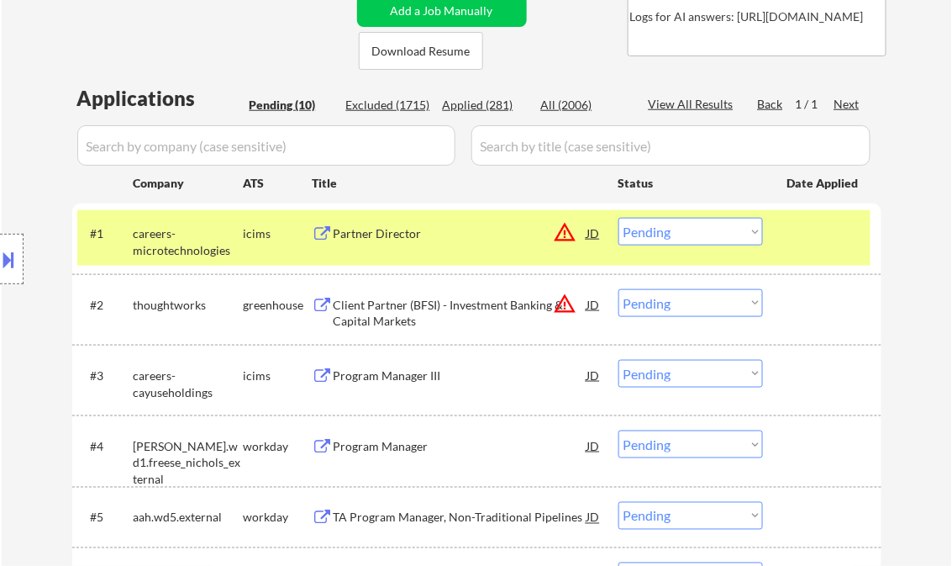
click at [400, 252] on div "#1 careers-microtechnologies icims Partner Director JD warning_amber Choose an …" at bounding box center [473, 237] width 793 height 55
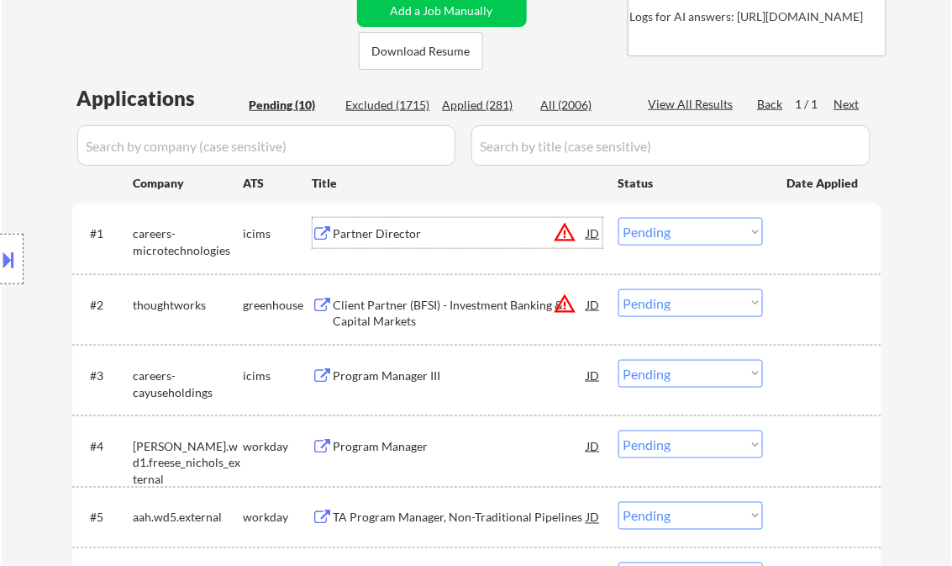
click at [387, 238] on div "Partner Director" at bounding box center [461, 233] width 254 height 17
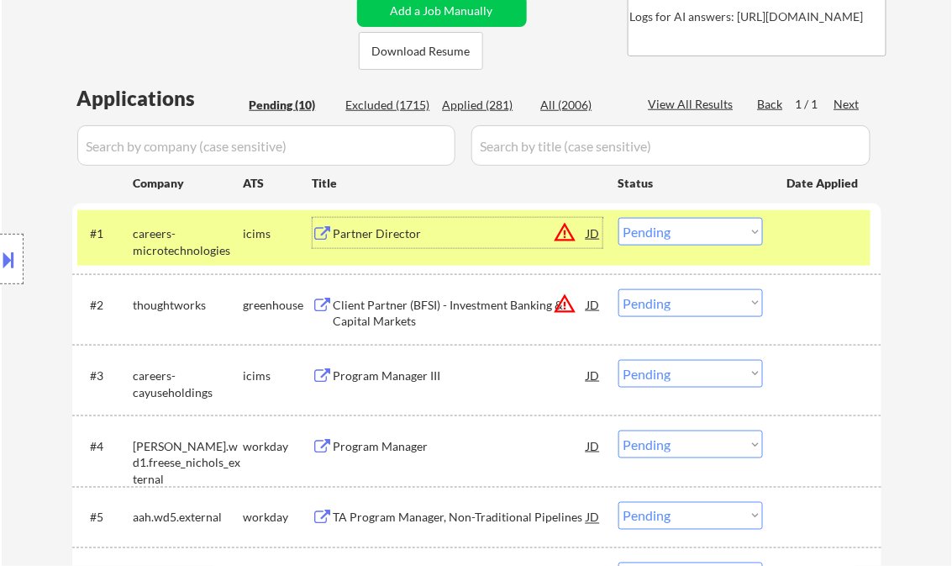
click at [676, 234] on select "Choose an option... Pending Applied Excluded (Questions) Excluded (Expired) Exc…" at bounding box center [690, 232] width 145 height 28
click at [618, 218] on select "Choose an option... Pending Applied Excluded (Questions) Excluded (Expired) Exc…" at bounding box center [690, 232] width 145 height 28
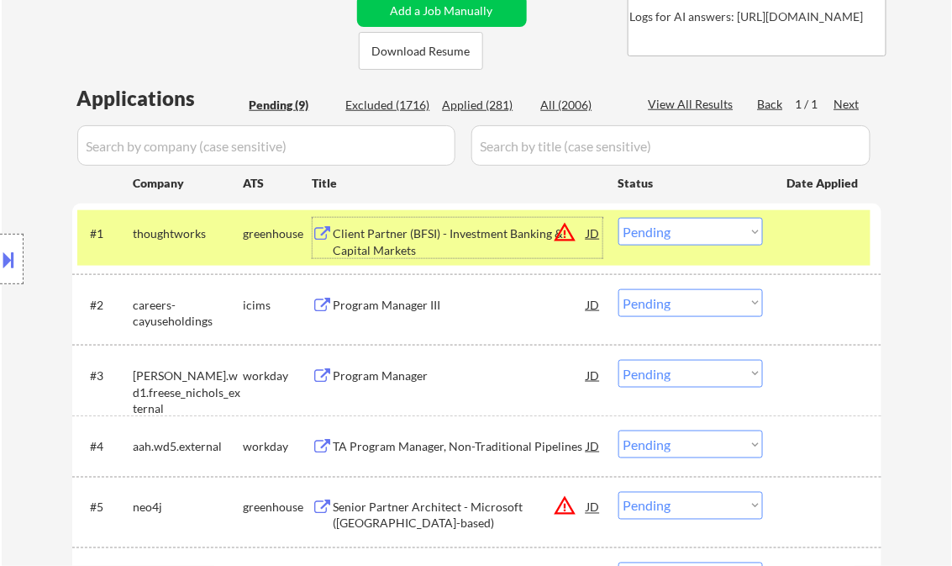
click at [424, 239] on div "Client Partner (BFSI) - Investment Banking & Capital Markets" at bounding box center [461, 241] width 254 height 33
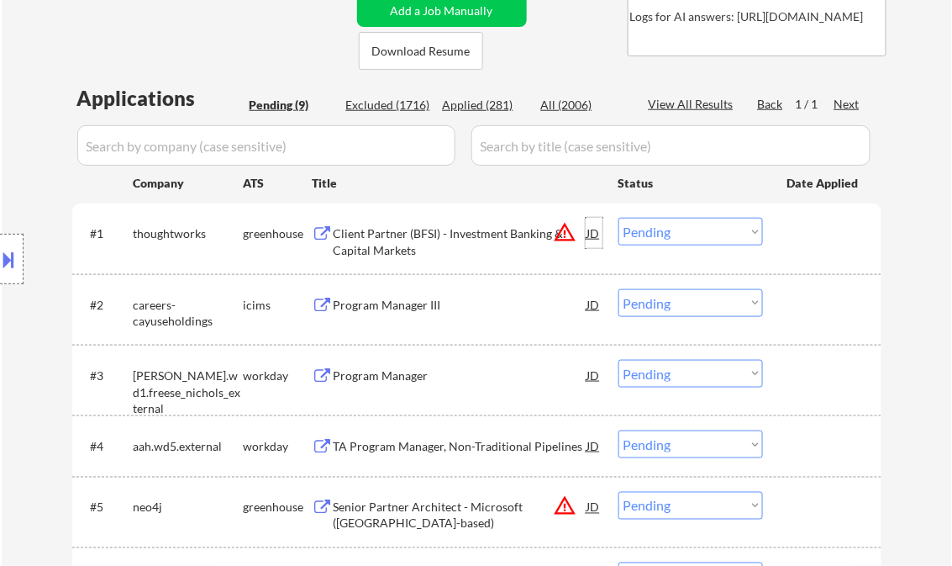
click at [592, 235] on div "JD" at bounding box center [594, 233] width 17 height 30
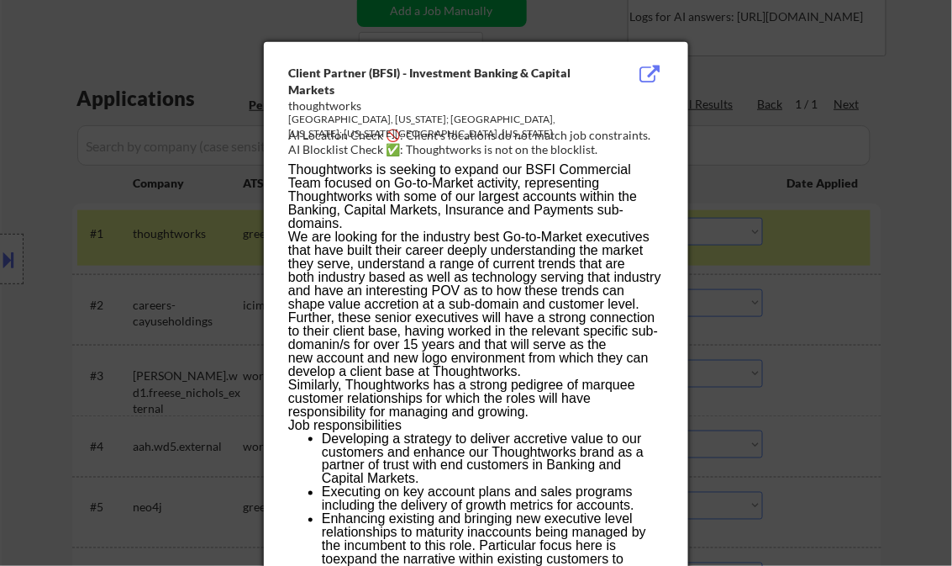
click at [886, 185] on div at bounding box center [476, 283] width 952 height 566
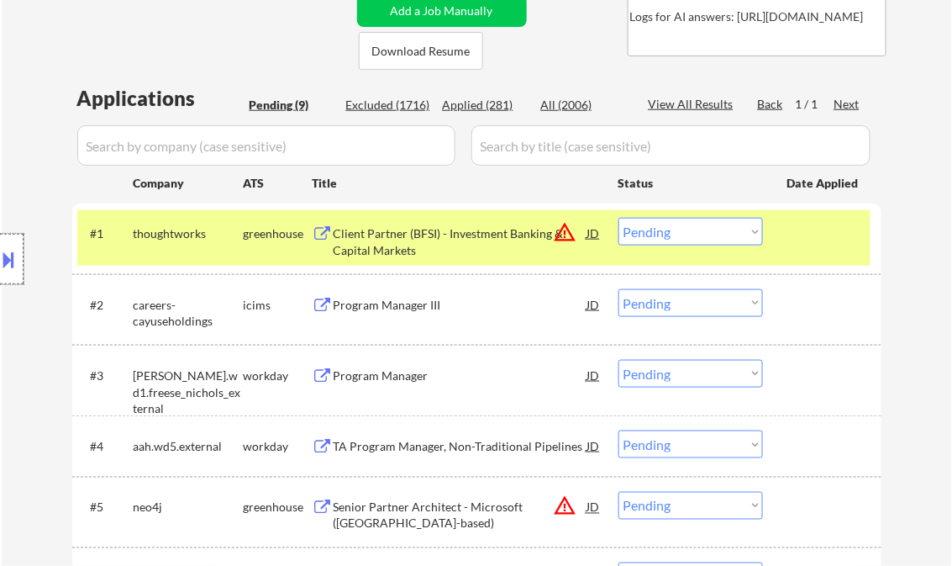
click at [18, 257] on div at bounding box center [12, 259] width 24 height 50
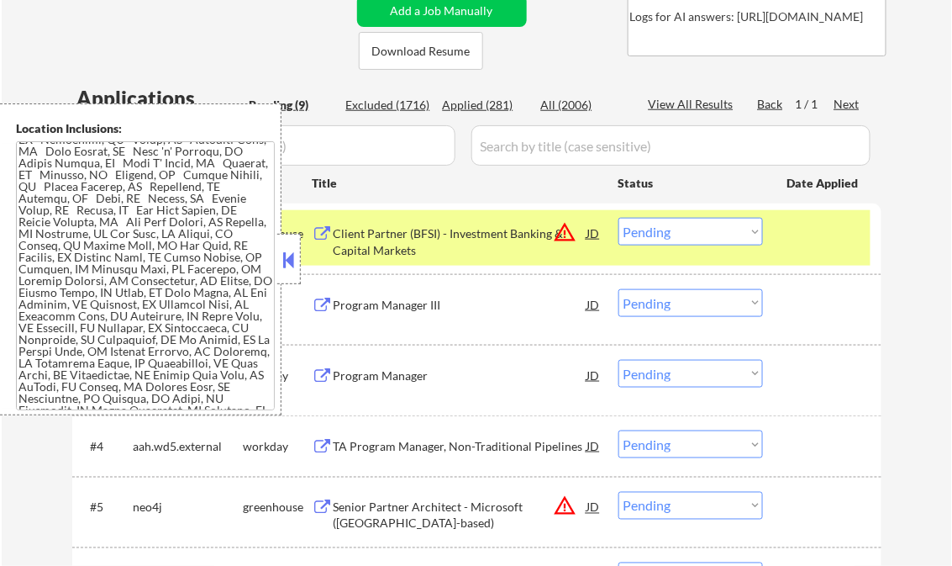
scroll to position [807, 0]
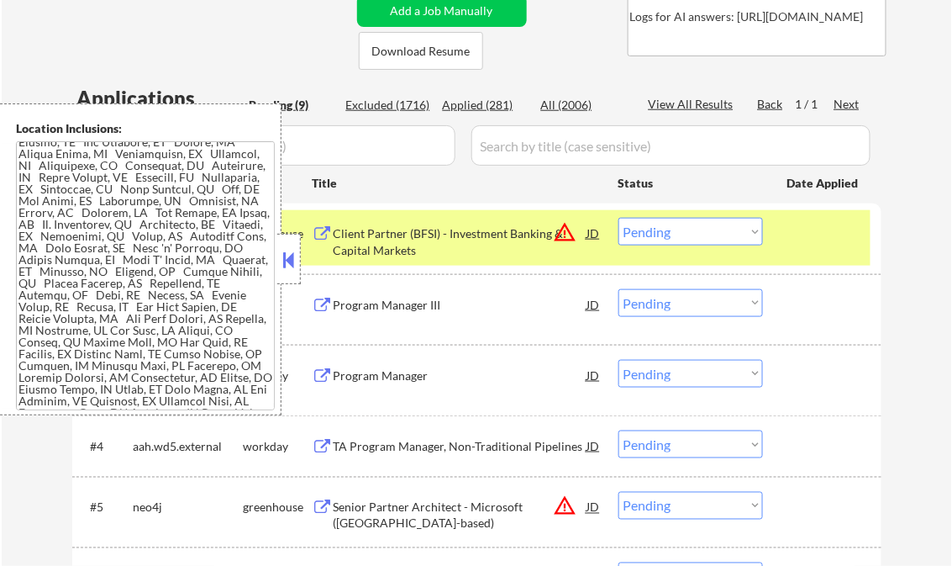
click at [287, 270] on button at bounding box center [289, 259] width 18 height 25
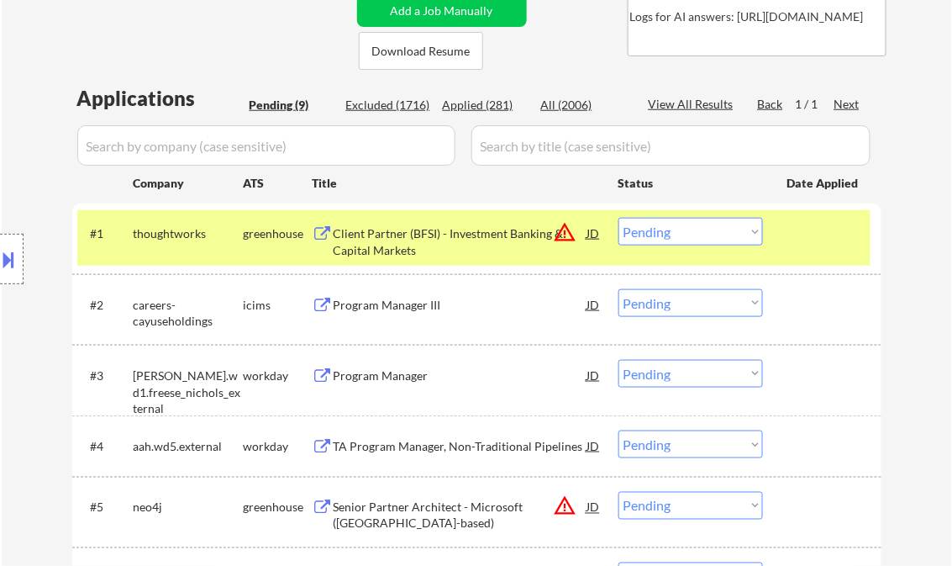
drag, startPoint x: 650, startPoint y: 230, endPoint x: 663, endPoint y: 242, distance: 17.2
click at [650, 230] on select "Choose an option... Pending Applied Excluded (Questions) Excluded (Expired) Exc…" at bounding box center [690, 232] width 145 height 28
click at [618, 218] on select "Choose an option... Pending Applied Excluded (Questions) Excluded (Expired) Exc…" at bounding box center [690, 232] width 145 height 28
click at [391, 313] on div "Program Manager III" at bounding box center [461, 304] width 254 height 30
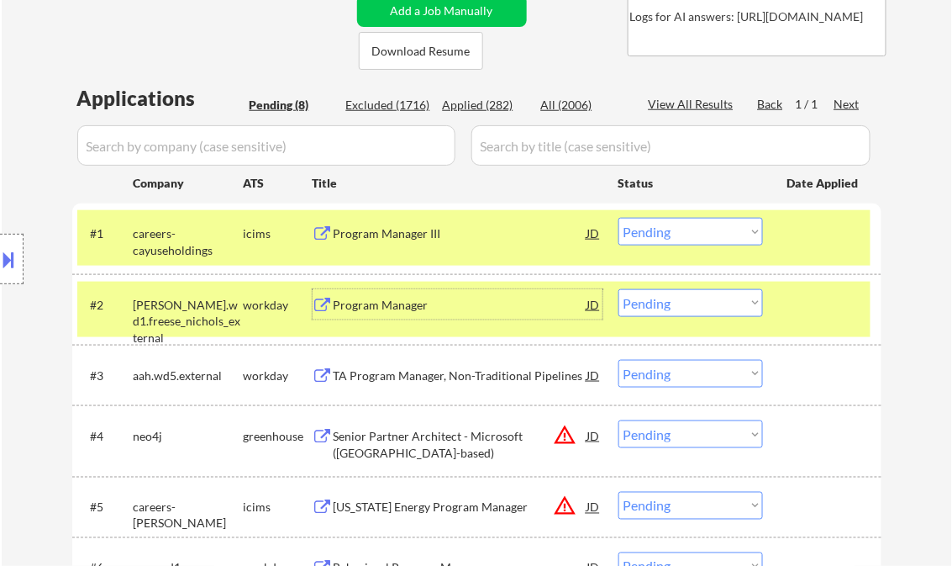
click at [676, 234] on select "Choose an option... Pending Applied Excluded (Questions) Excluded (Expired) Exc…" at bounding box center [690, 232] width 145 height 28
click at [618, 218] on select "Choose an option... Pending Applied Excluded (Questions) Excluded (Expired) Exc…" at bounding box center [690, 232] width 145 height 28
drag, startPoint x: 818, startPoint y: 325, endPoint x: 813, endPoint y: 271, distance: 54.9
click at [818, 324] on div "#2 freese.wd1.freese_nichols_external workday Program Manager JD warning_amber …" at bounding box center [473, 308] width 793 height 55
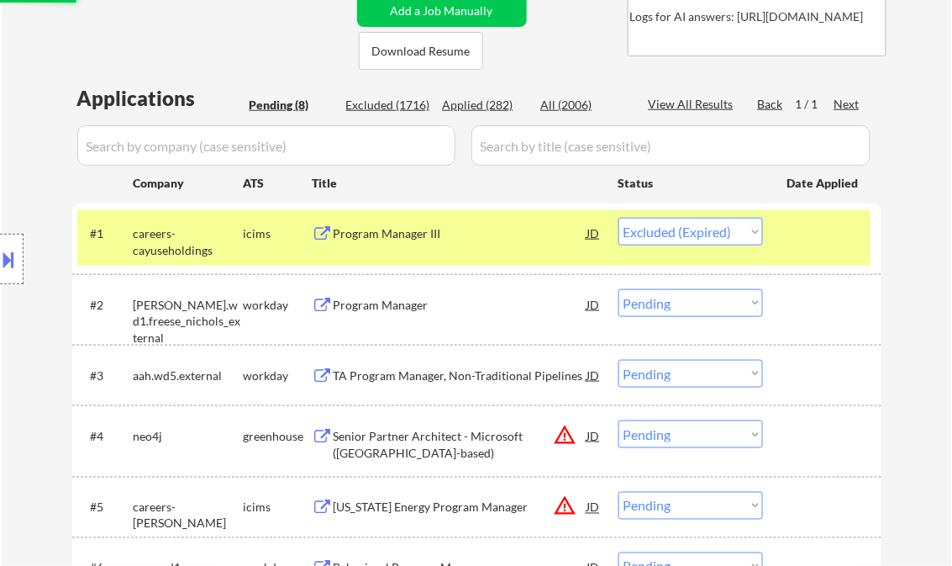
click at [810, 230] on div at bounding box center [824, 233] width 74 height 30
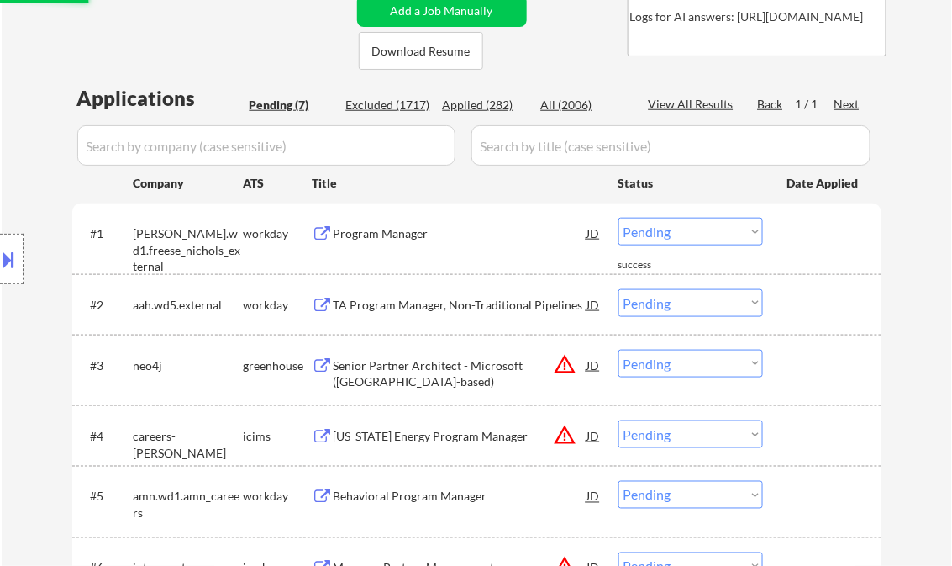
click at [381, 240] on div "Program Manager" at bounding box center [461, 233] width 254 height 17
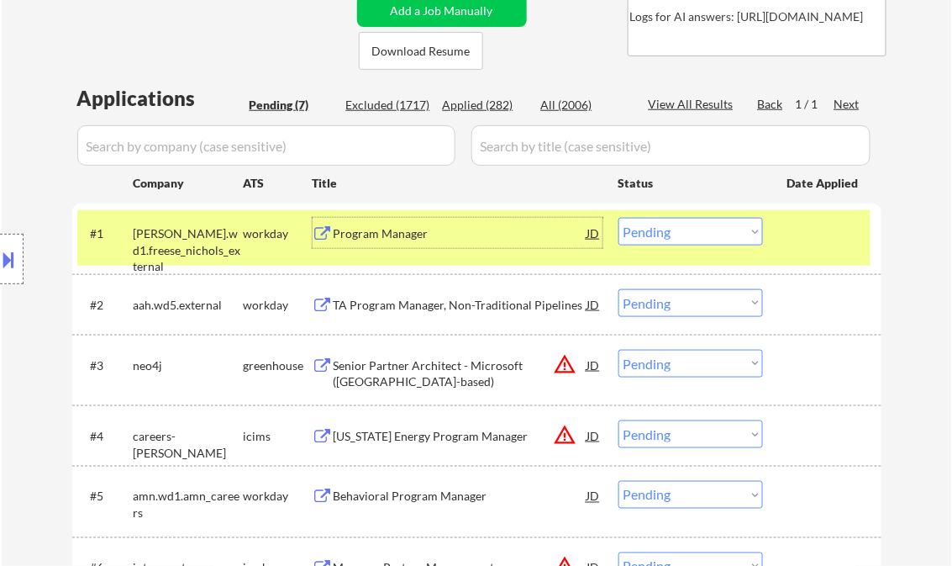
click at [686, 227] on select "Choose an option... Pending Applied Excluded (Questions) Excluded (Expired) Exc…" at bounding box center [690, 232] width 145 height 28
click at [618, 218] on select "Choose an option... Pending Applied Excluded (Questions) Excluded (Expired) Exc…" at bounding box center [690, 232] width 145 height 28
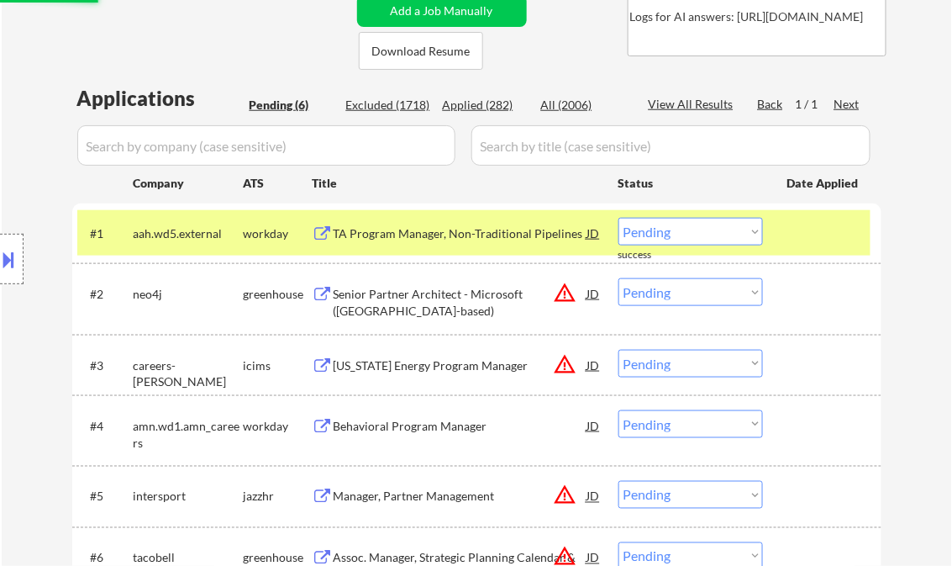
click at [427, 240] on div "TA Program Manager, Non-Traditional Pipelines" at bounding box center [461, 233] width 254 height 17
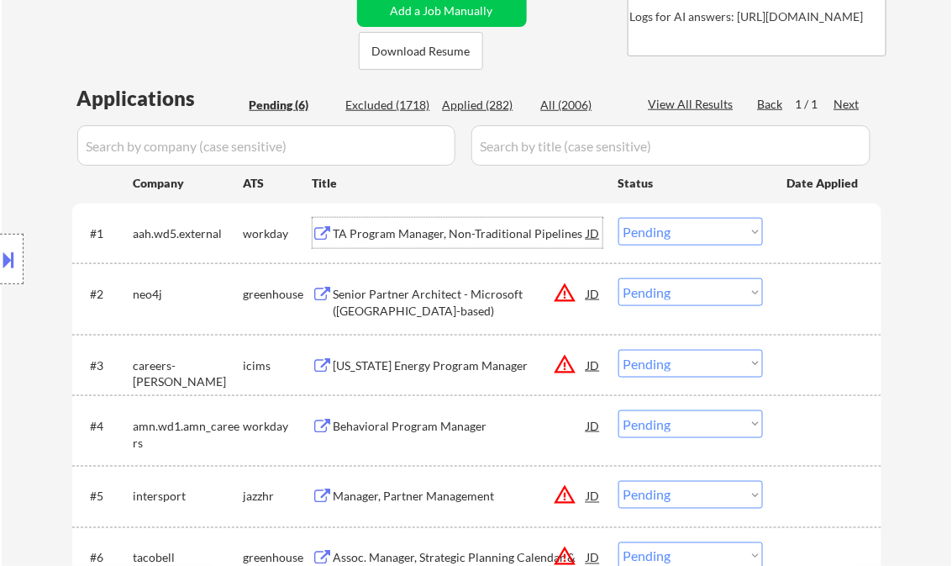
drag, startPoint x: 739, startPoint y: 230, endPoint x: 742, endPoint y: 244, distance: 13.9
click at [739, 230] on select "Choose an option... Pending Applied Excluded (Questions) Excluded (Expired) Exc…" at bounding box center [690, 232] width 145 height 28
click at [618, 218] on select "Choose an option... Pending Applied Excluded (Questions) Excluded (Expired) Exc…" at bounding box center [690, 232] width 145 height 28
click at [363, 300] on div "Senior Partner Architect - Microsoft (Seattle-based)" at bounding box center [461, 302] width 254 height 33
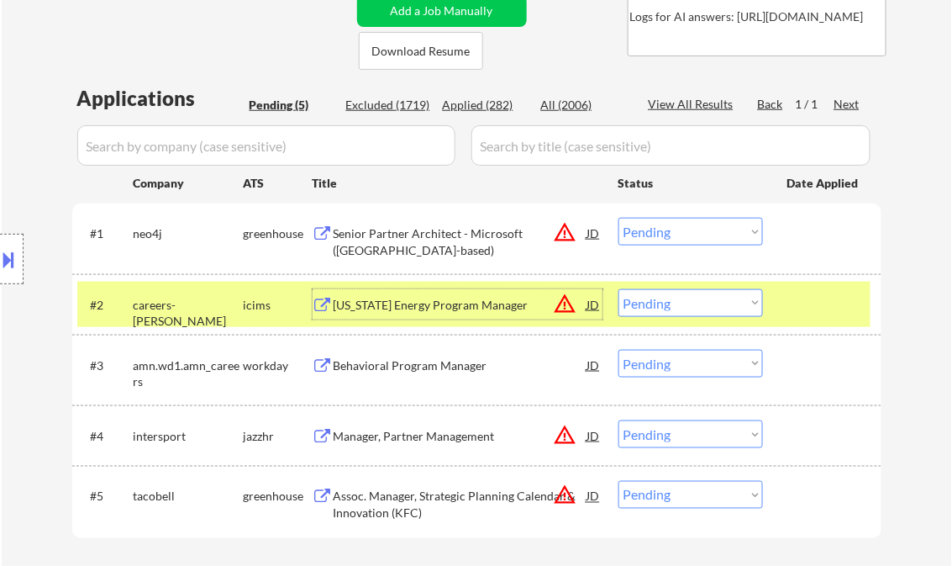
click at [721, 237] on select "Choose an option... Pending Applied Excluded (Questions) Excluded (Expired) Exc…" at bounding box center [690, 232] width 145 height 28
click at [618, 218] on select "Choose an option... Pending Applied Excluded (Questions) Excluded (Expired) Exc…" at bounding box center [690, 232] width 145 height 28
click at [413, 299] on div "Florida Energy Program Manager" at bounding box center [461, 305] width 254 height 17
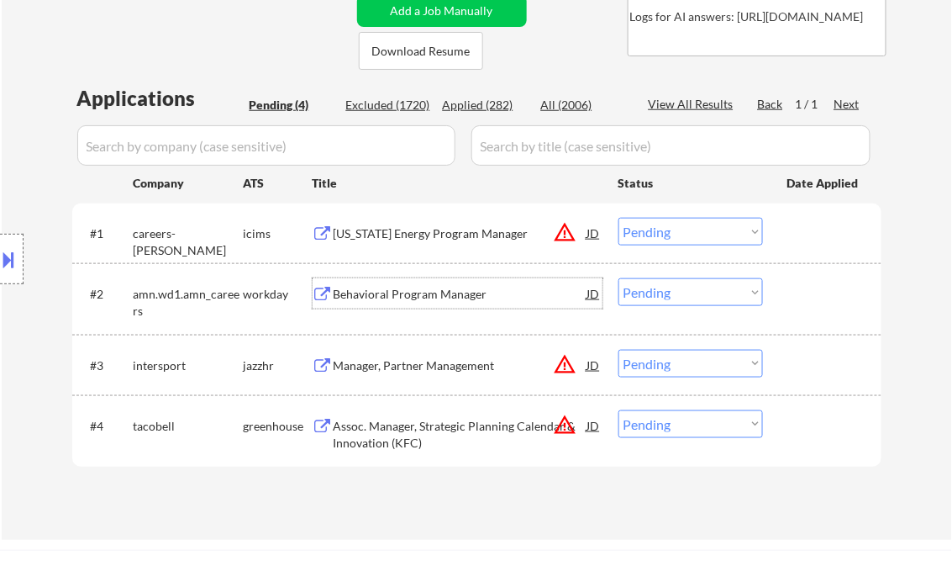
drag, startPoint x: 666, startPoint y: 224, endPoint x: 699, endPoint y: 246, distance: 39.4
click at [666, 224] on select "Choose an option... Pending Applied Excluded (Questions) Excluded (Expired) Exc…" at bounding box center [690, 232] width 145 height 28
click at [618, 218] on select "Choose an option... Pending Applied Excluded (Questions) Excluded (Expired) Exc…" at bounding box center [690, 232] width 145 height 28
click at [376, 295] on div "Behavioral Program Manager" at bounding box center [461, 294] width 254 height 17
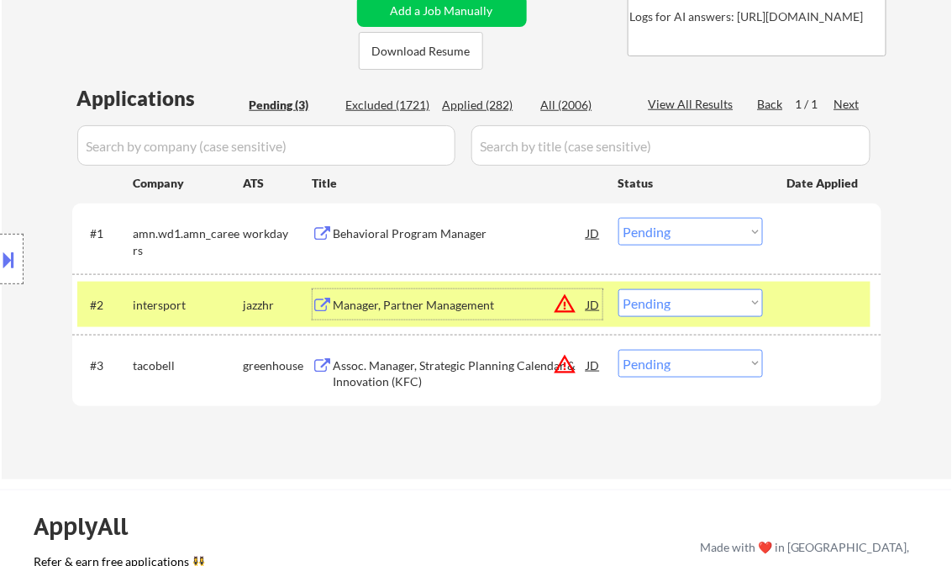
click at [675, 227] on select "Choose an option... Pending Applied Excluded (Questions) Excluded (Expired) Exc…" at bounding box center [690, 232] width 145 height 28
click at [618, 218] on select "Choose an option... Pending Applied Excluded (Questions) Excluded (Expired) Exc…" at bounding box center [690, 232] width 145 height 28
click at [428, 305] on div "Manager, Partner Management" at bounding box center [461, 305] width 254 height 17
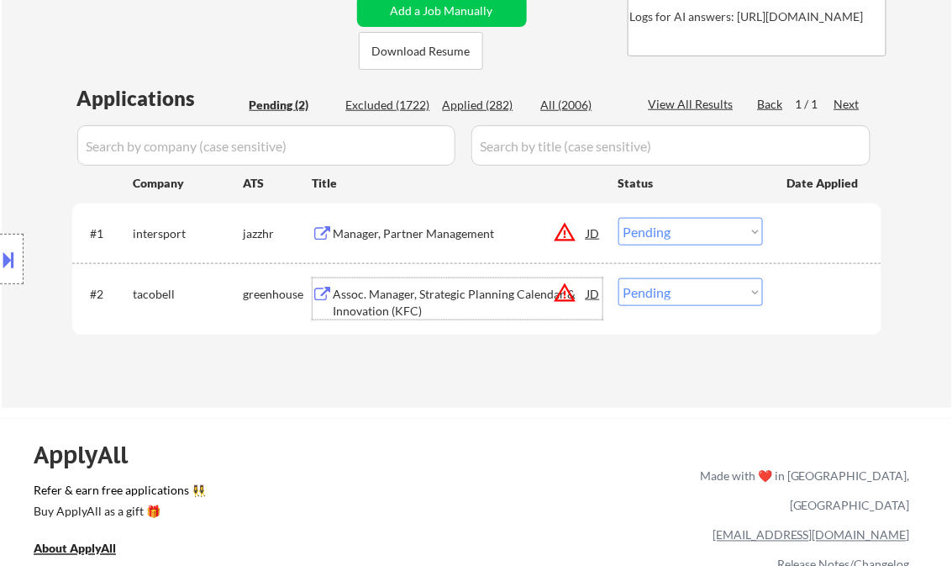
drag, startPoint x: 660, startPoint y: 237, endPoint x: 687, endPoint y: 247, distance: 27.9
click at [662, 238] on select "Choose an option... Pending Applied Excluded (Questions) Excluded (Expired) Exc…" at bounding box center [690, 232] width 145 height 28
click at [618, 218] on select "Choose an option... Pending Applied Excluded (Questions) Excluded (Expired) Exc…" at bounding box center [690, 232] width 145 height 28
click at [413, 298] on div "Assoc. Manager, Strategic Planning Calendar & Innovation (KFC)" at bounding box center [461, 302] width 254 height 33
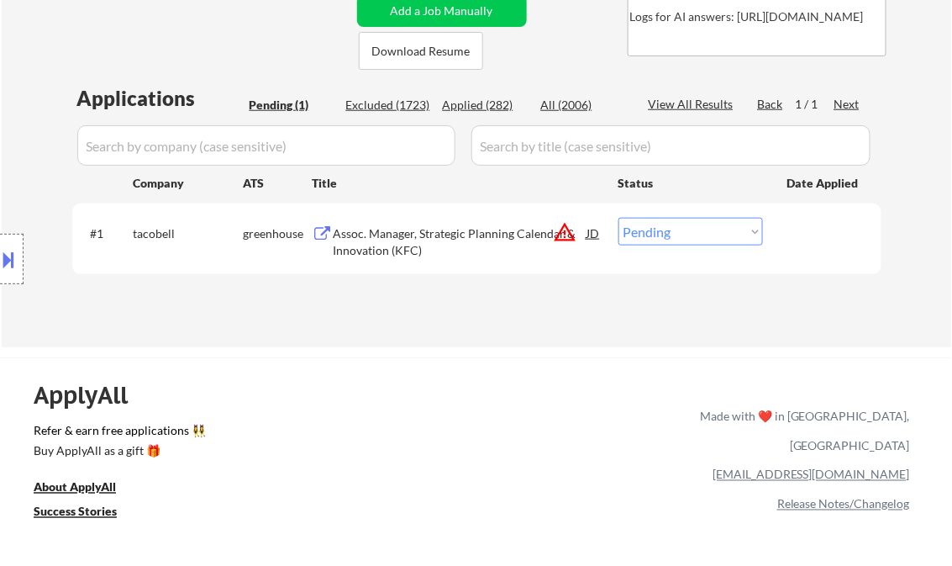
click at [666, 226] on select "Choose an option... Pending Applied Excluded (Questions) Excluded (Expired) Exc…" at bounding box center [690, 232] width 145 height 28
select select ""excluded__bad_match_""
click at [618, 218] on select "Choose an option... Pending Applied Excluded (Questions) Excluded (Expired) Exc…" at bounding box center [690, 232] width 145 height 28
click at [425, 304] on div "Applications Pending (1) Excluded (1723) Applied (282) All (2006) View All Resu…" at bounding box center [476, 199] width 809 height 231
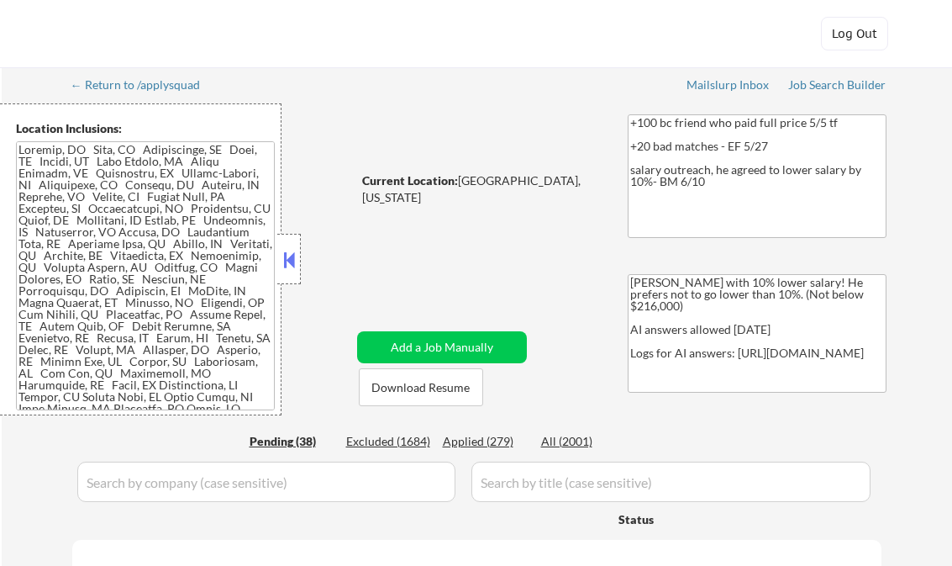
select select ""pending""
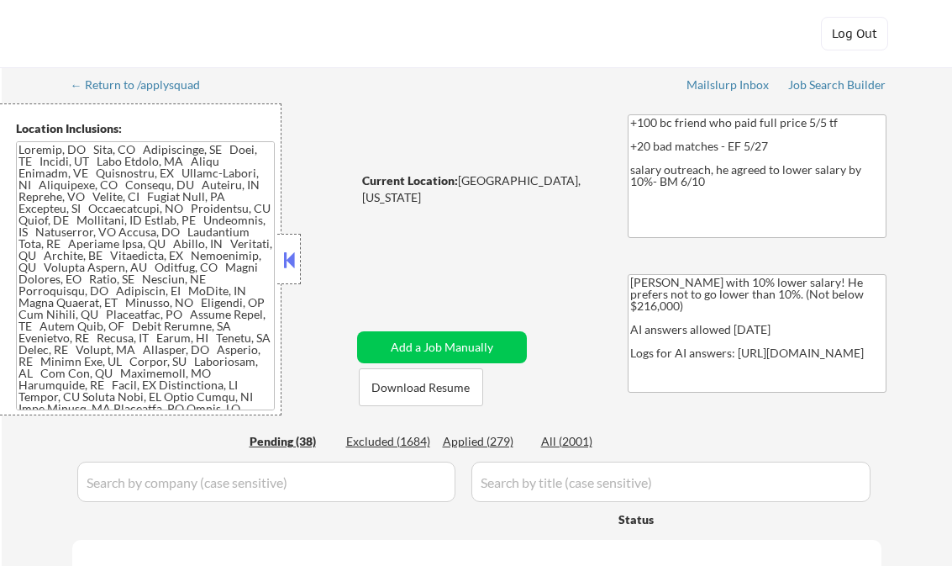
select select ""pending""
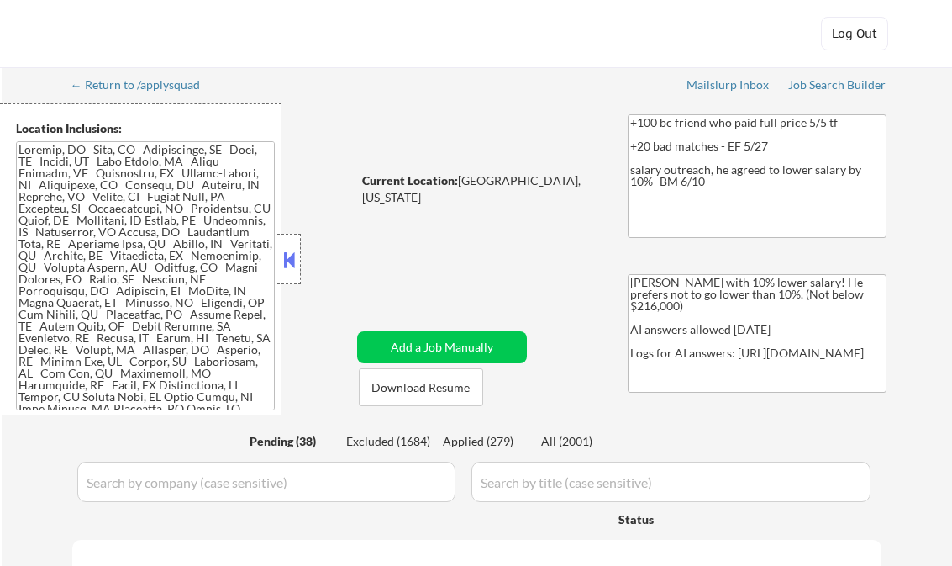
select select ""pending""
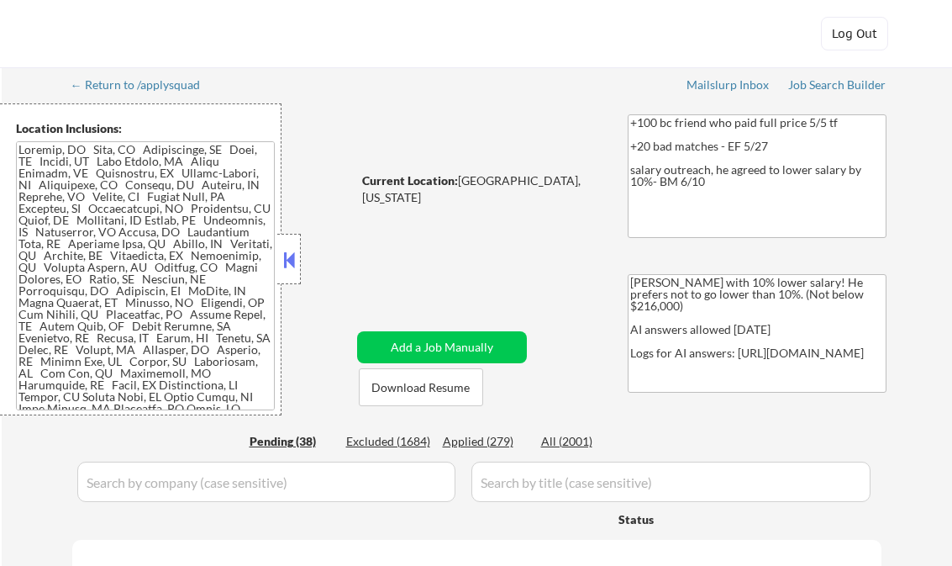
select select ""pending""
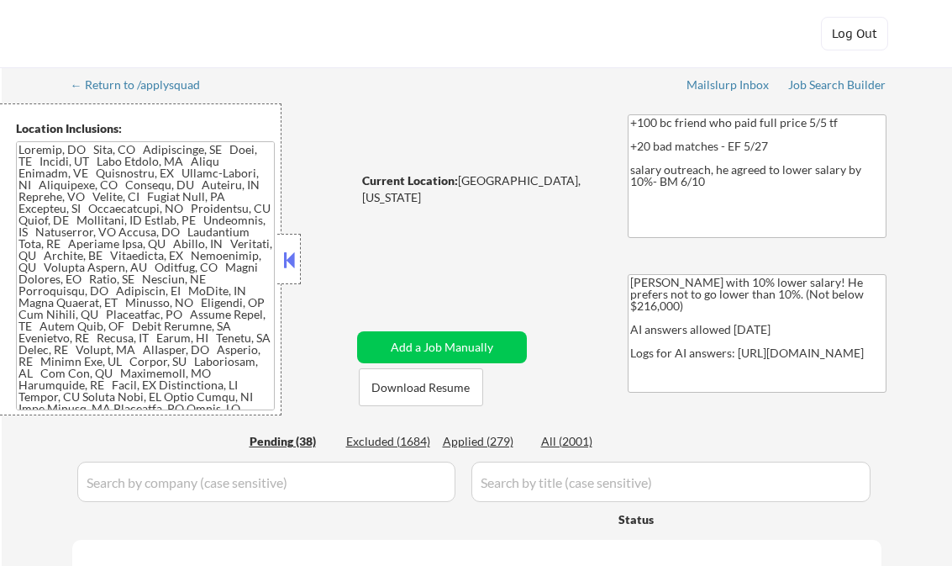
select select ""pending""
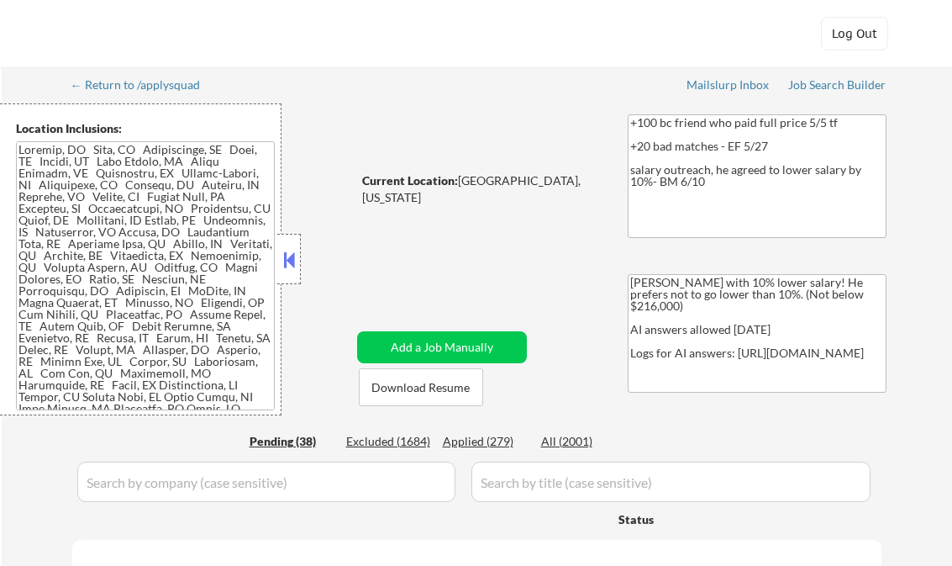
select select ""pending""
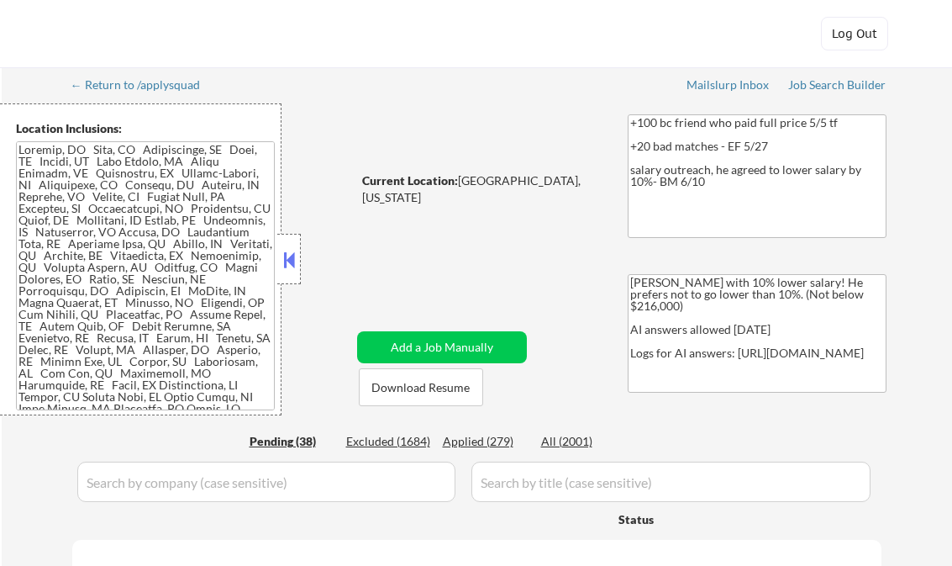
select select ""pending""
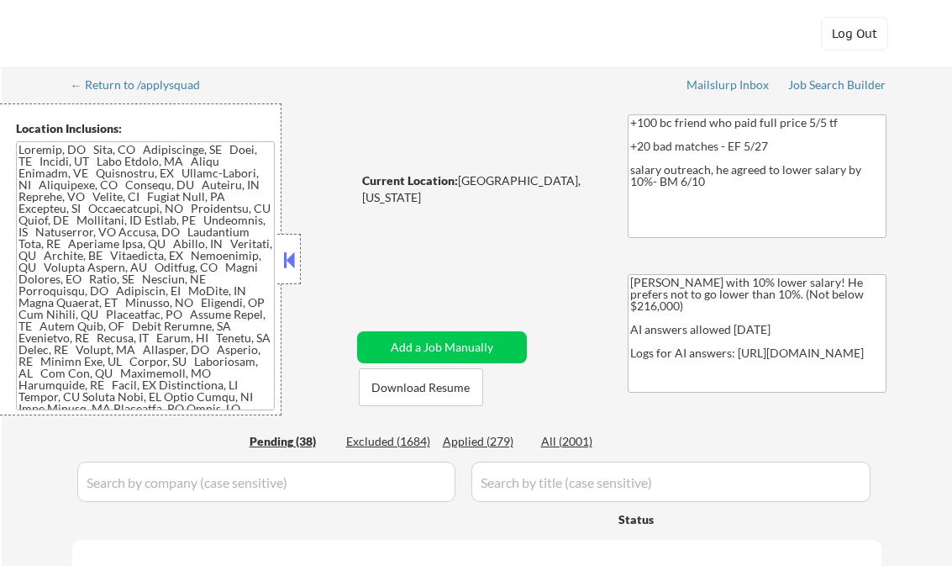
select select ""pending""
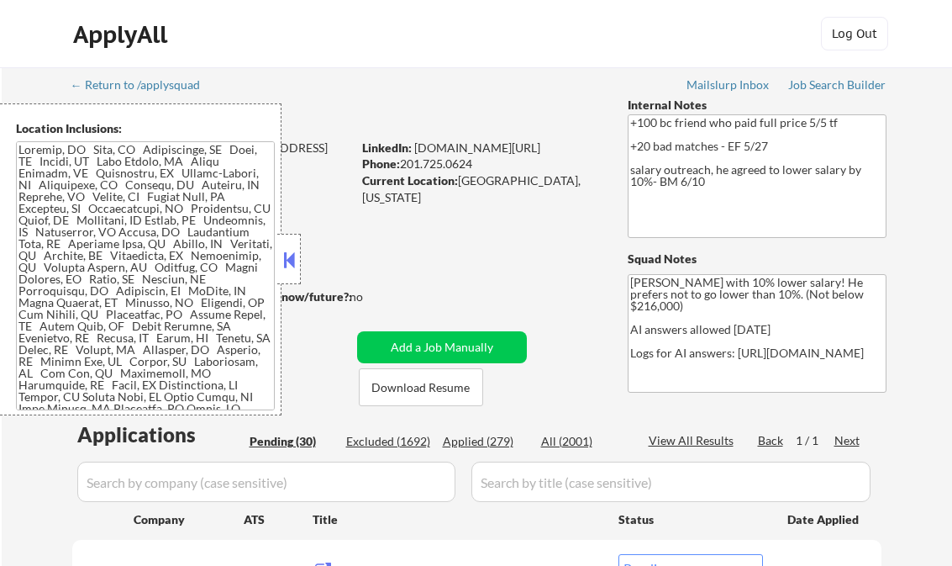
select select ""pending""
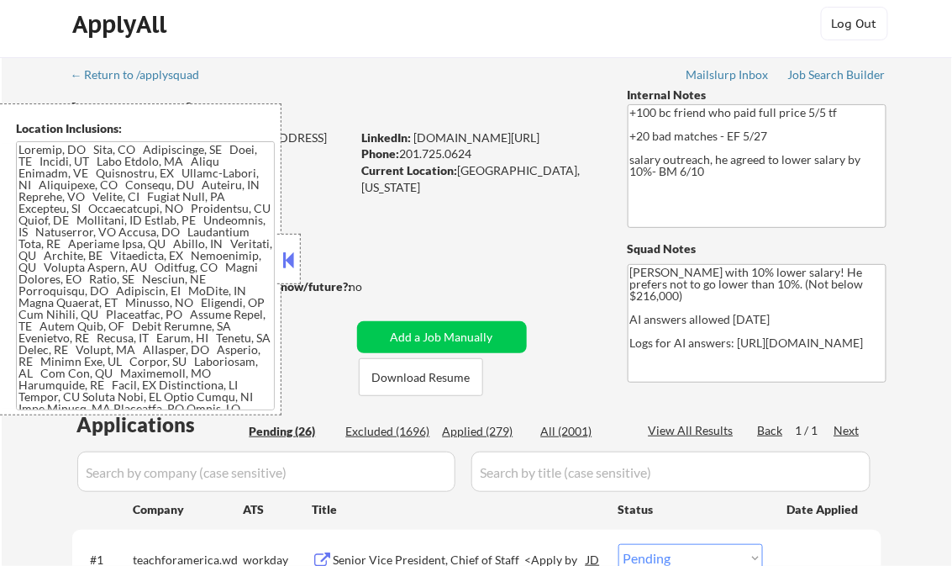
click at [489, 434] on div "Applied (279)" at bounding box center [485, 431] width 84 height 17
click at [680, 435] on div "View All Results" at bounding box center [694, 430] width 90 height 17
select select ""applied""
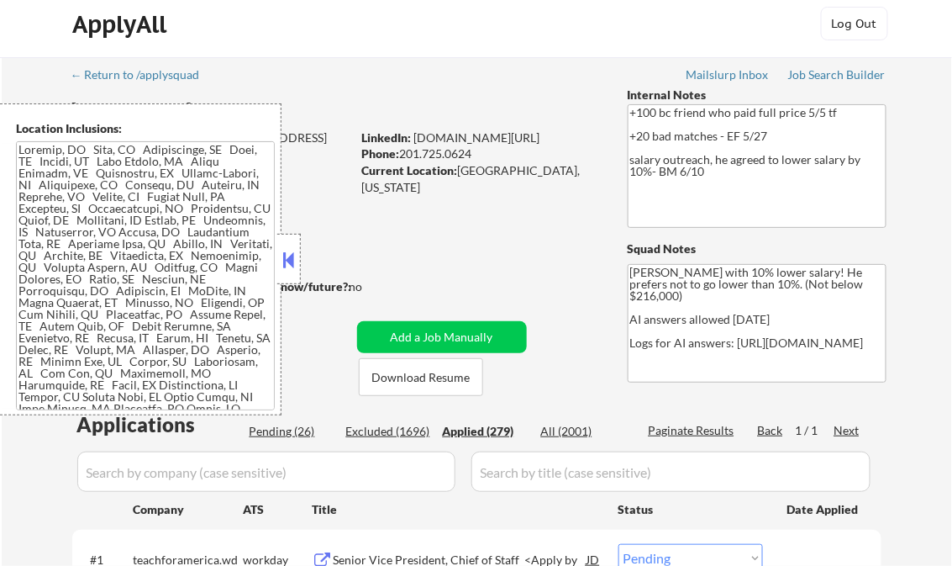
select select ""applied""
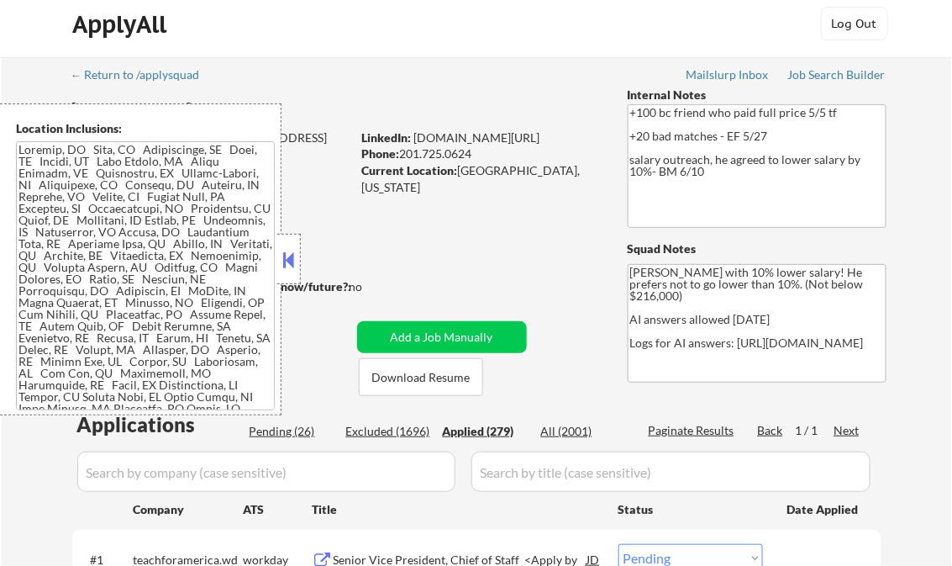
select select ""applied""
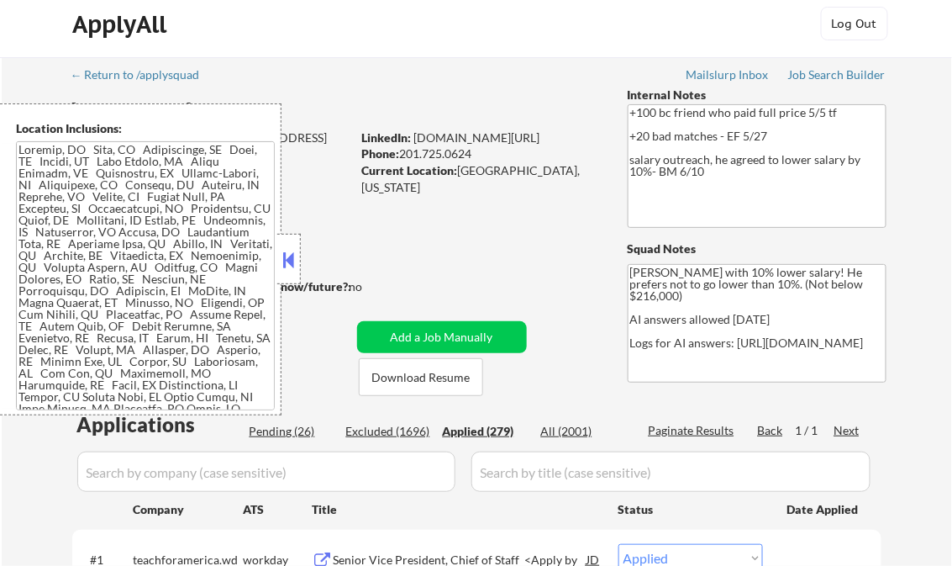
select select ""applied""
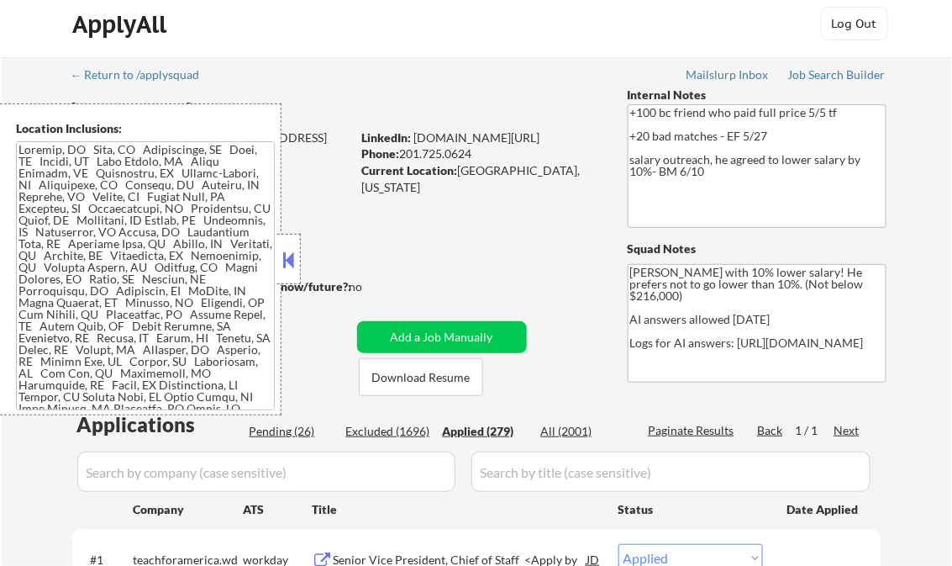
select select ""applied""
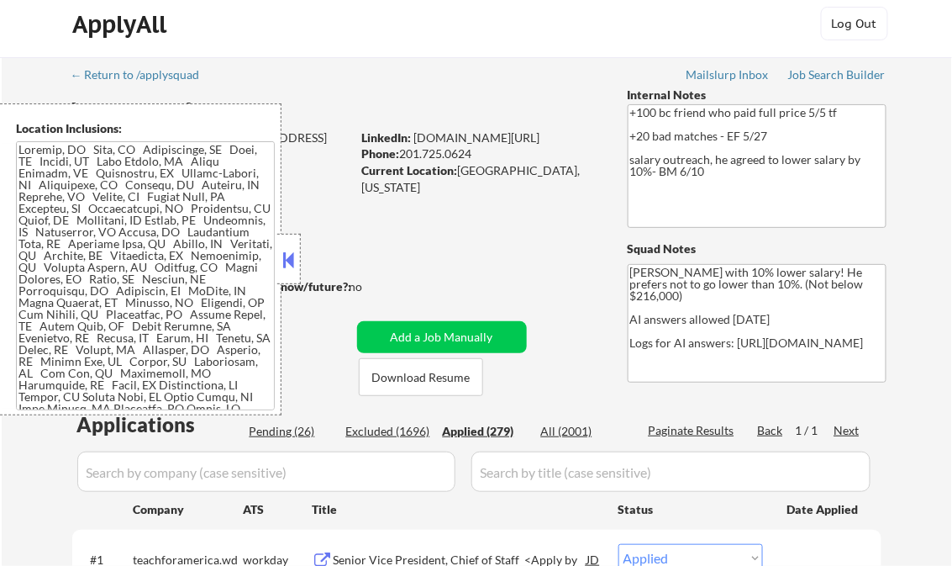
select select ""applied""
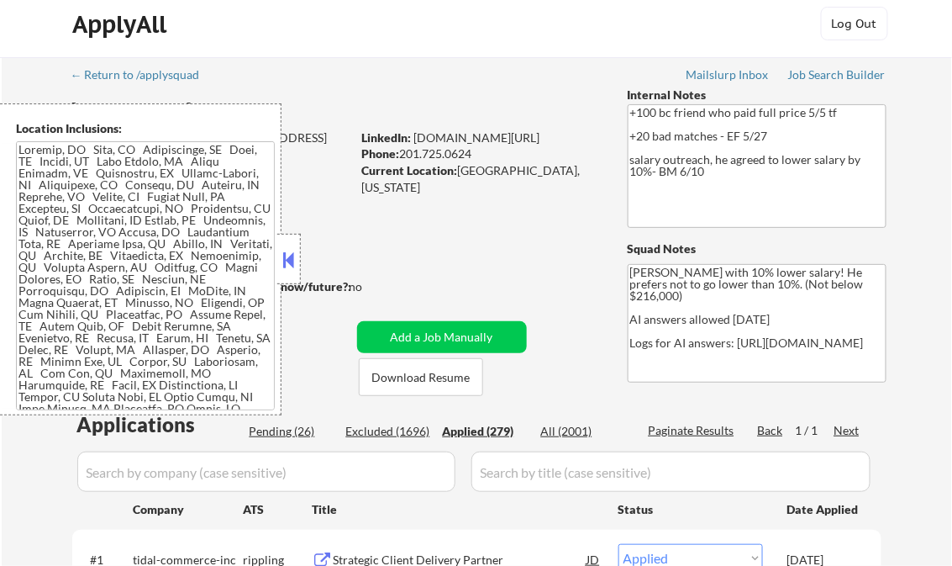
select select ""applied""
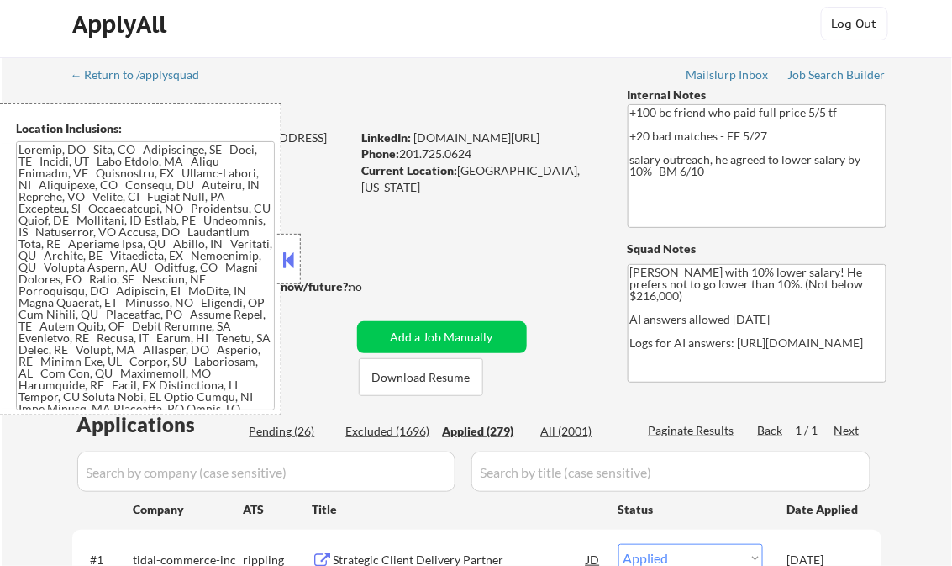
select select ""applied""
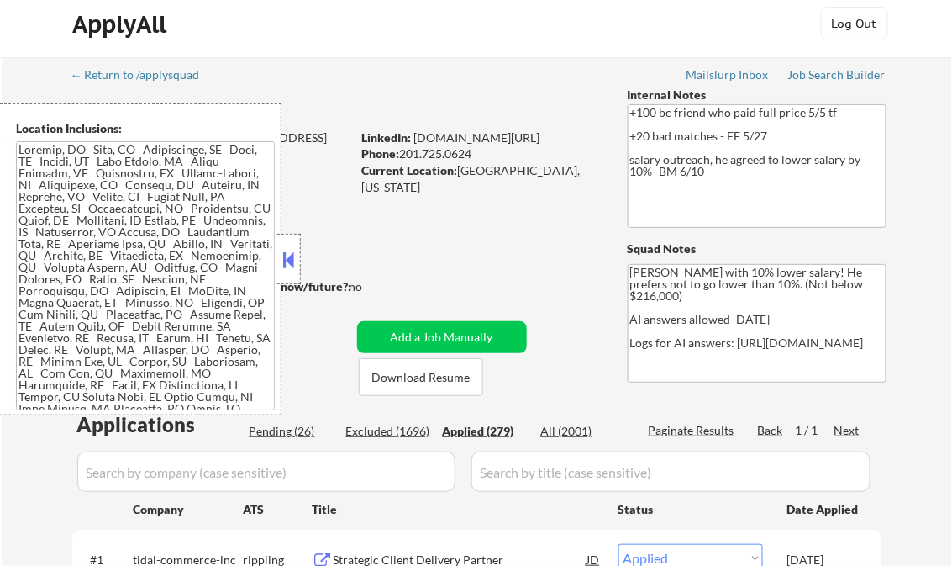
select select ""applied""
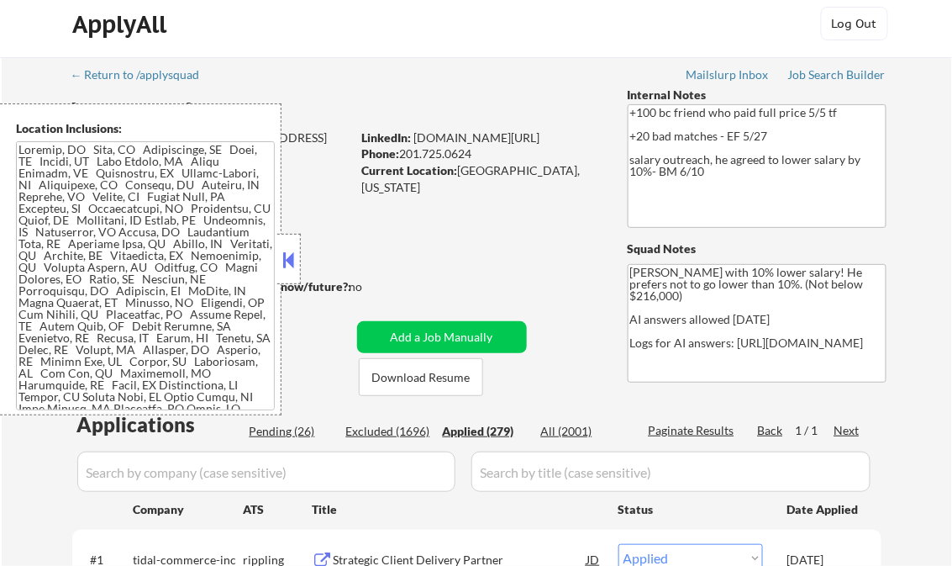
select select ""applied""
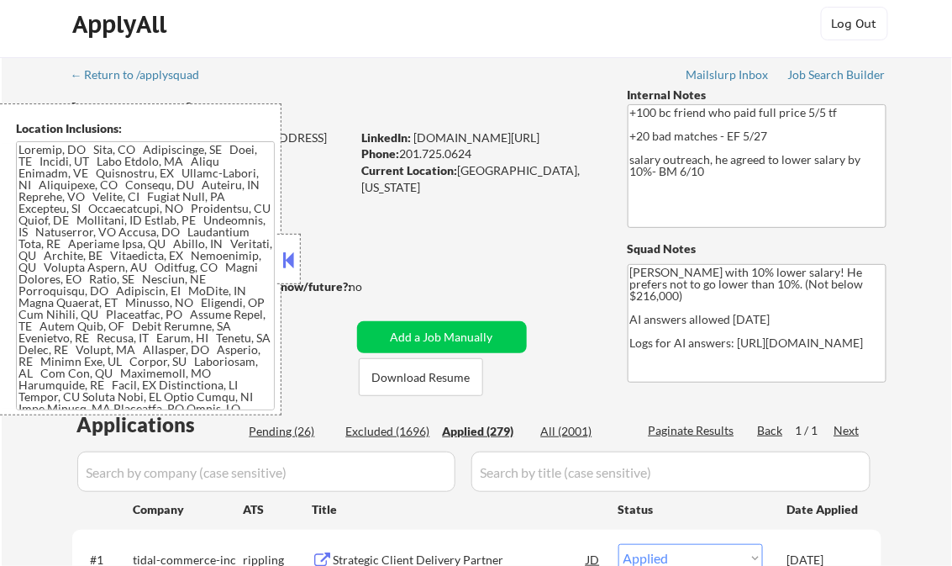
select select ""applied""
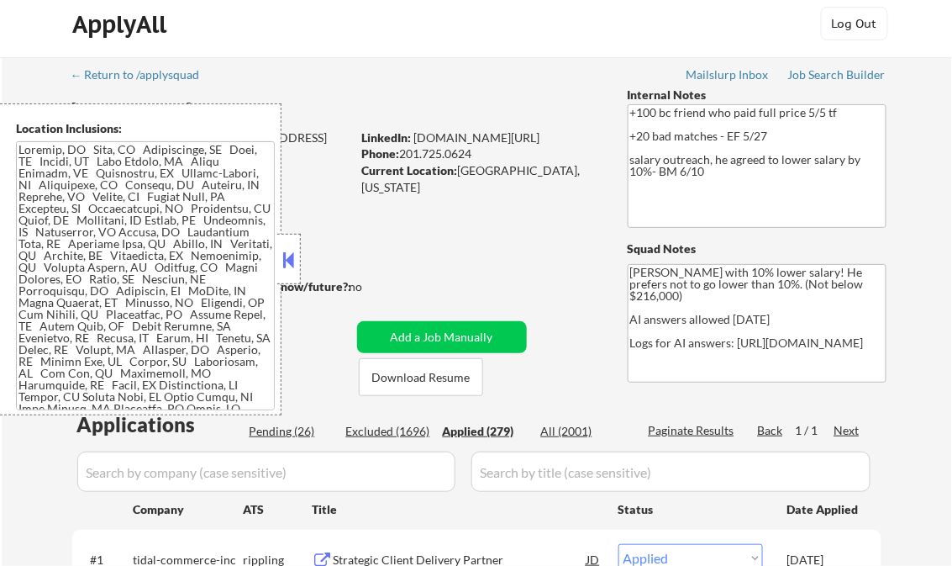
select select ""applied""
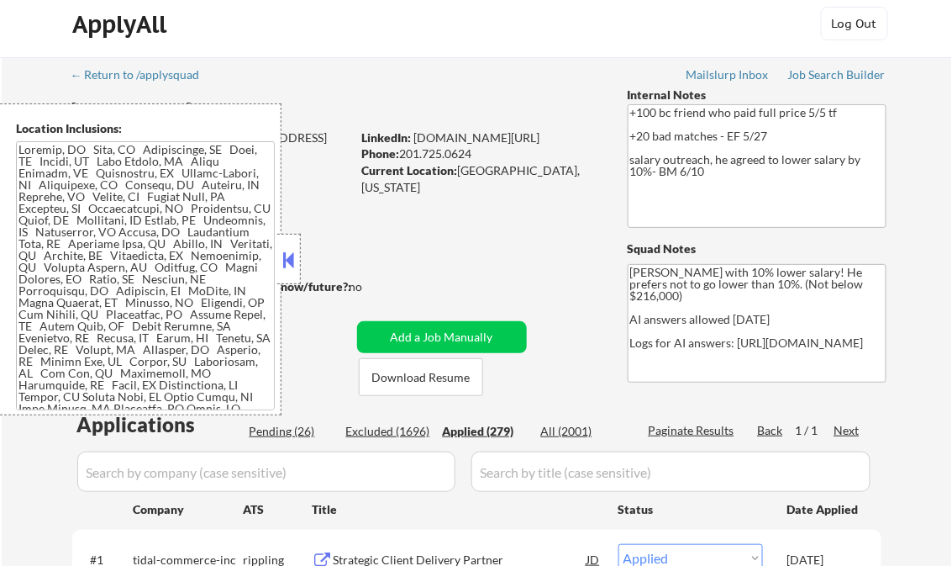
select select ""applied""
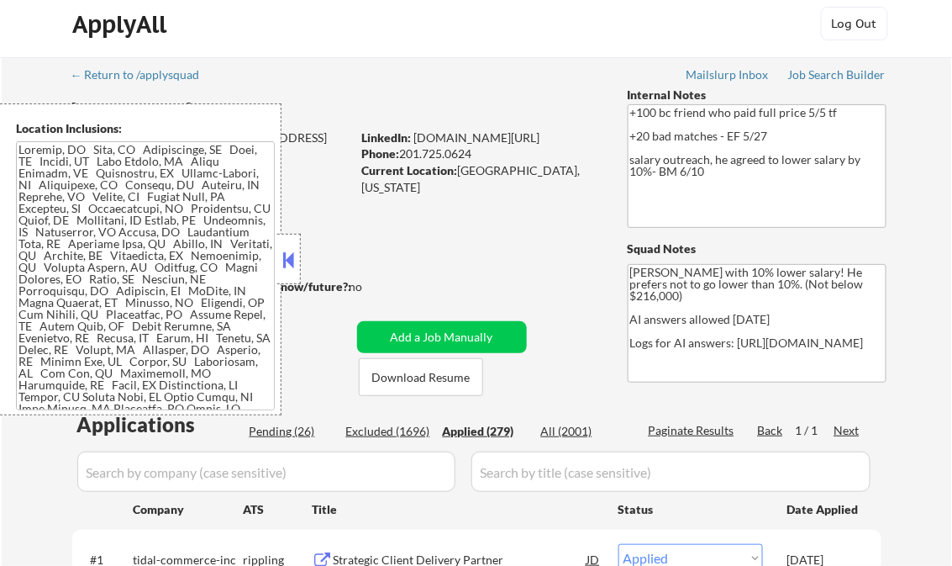
select select ""applied""
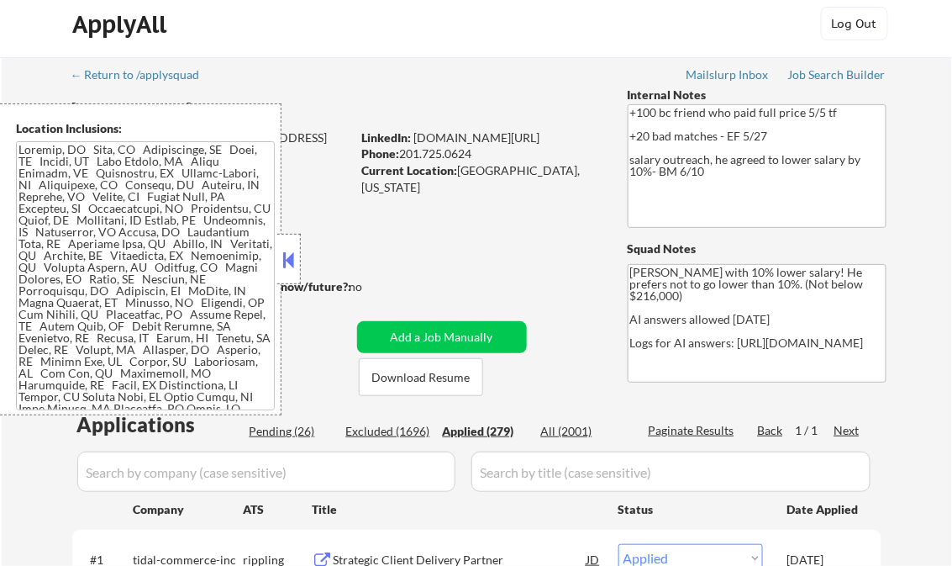
select select ""applied""
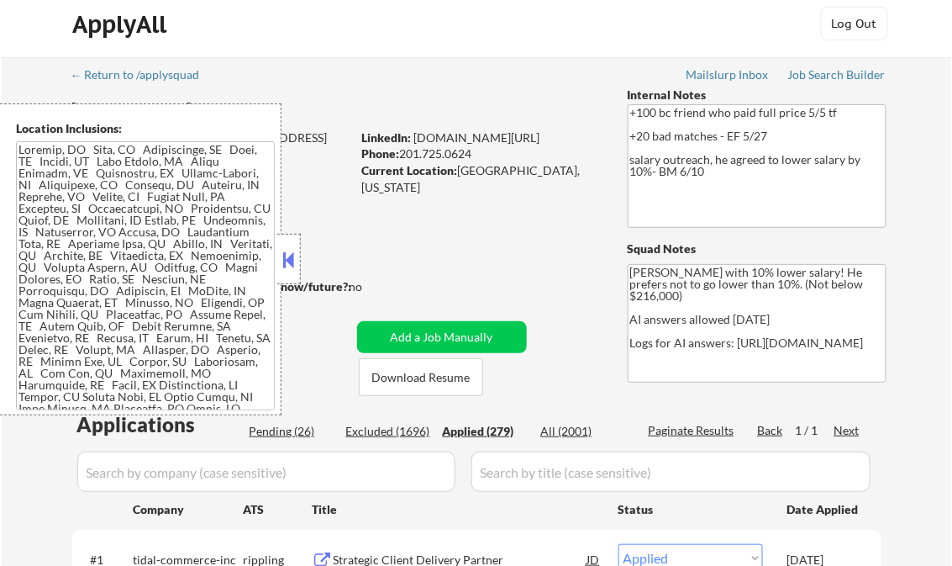
select select ""applied""
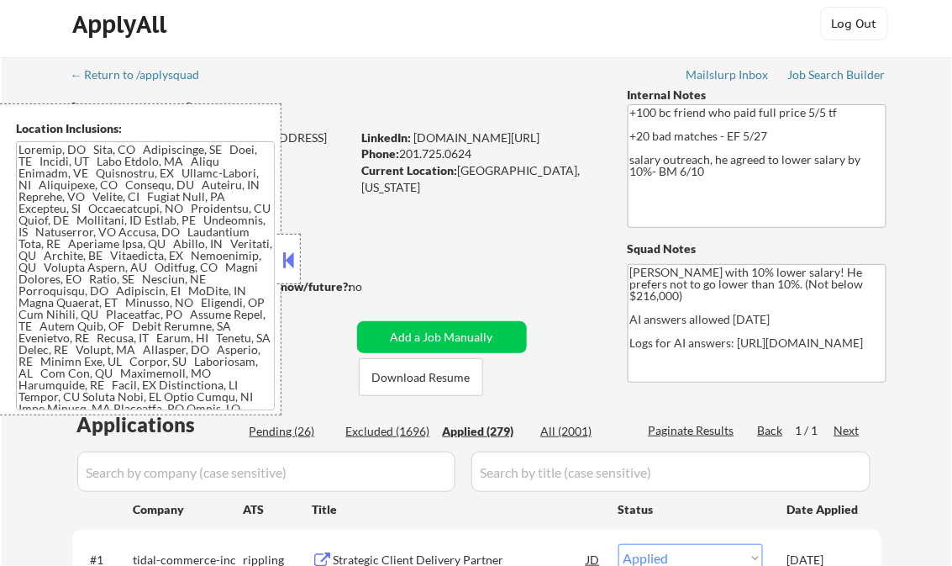
select select ""applied""
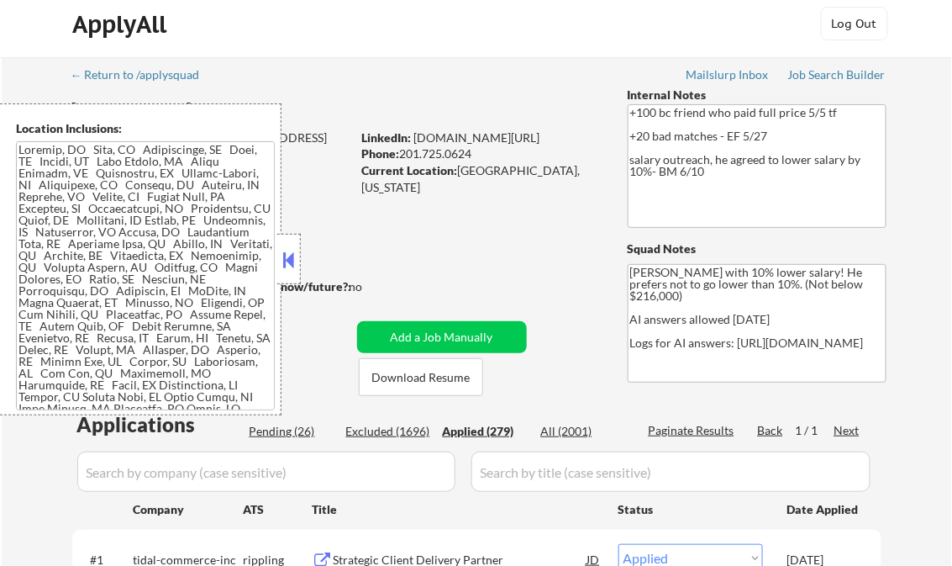
select select ""applied""
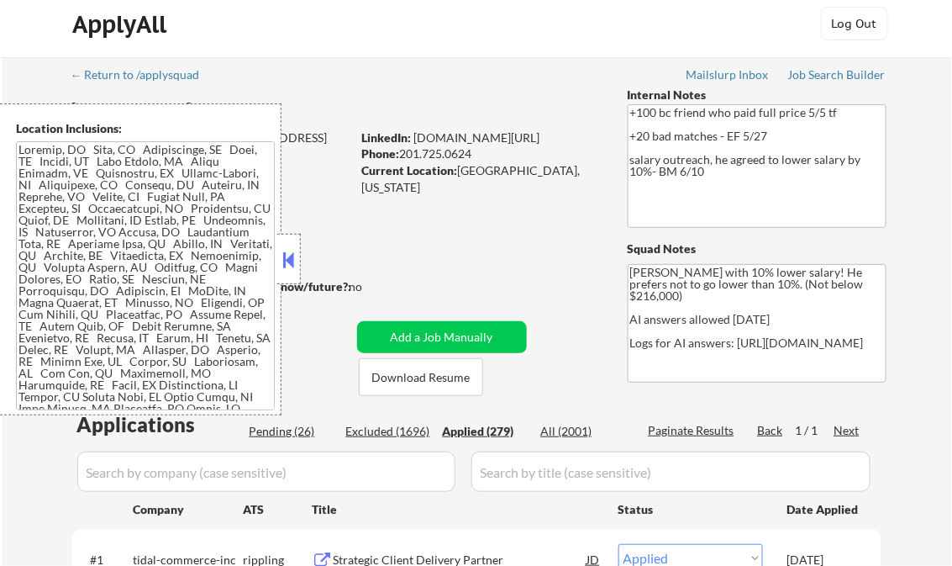
select select ""applied""
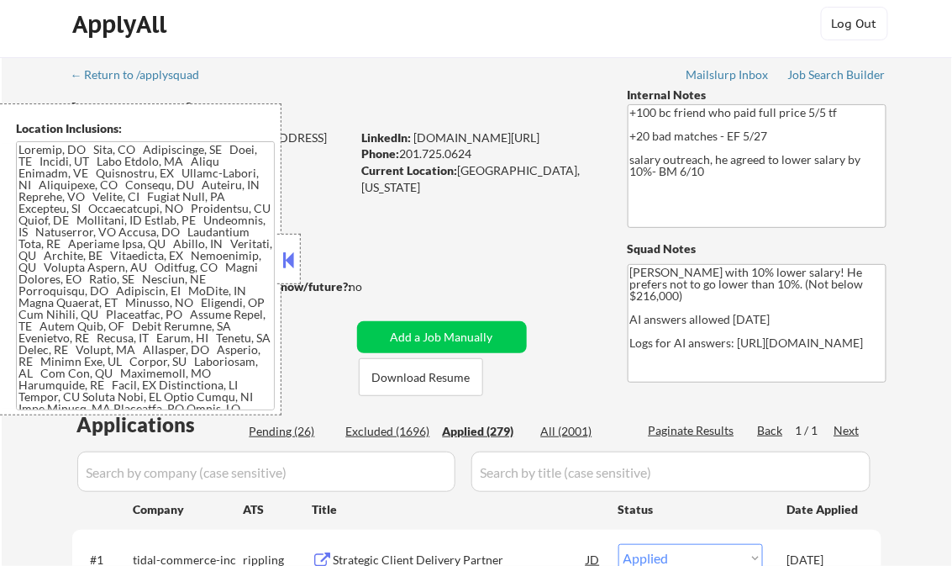
select select ""applied""
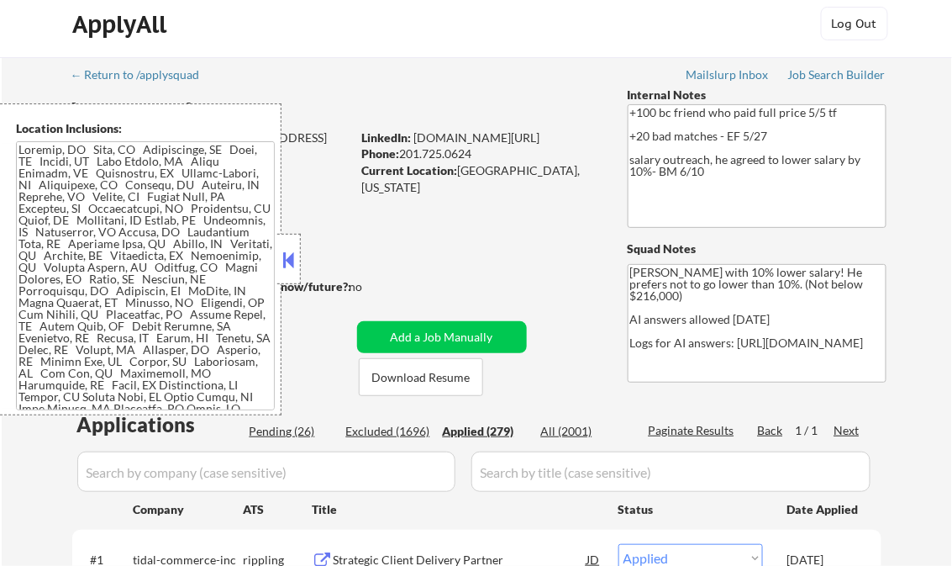
select select ""applied""
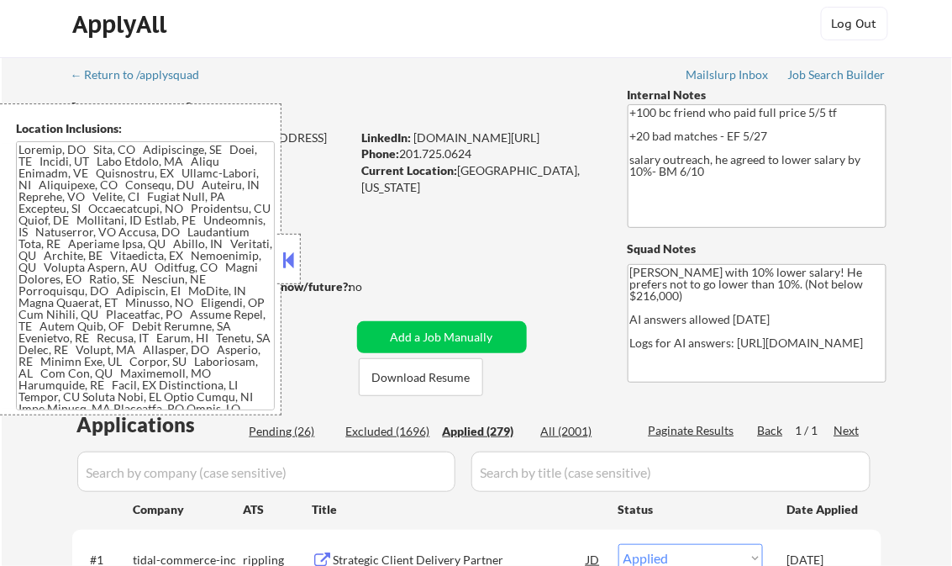
select select ""applied""
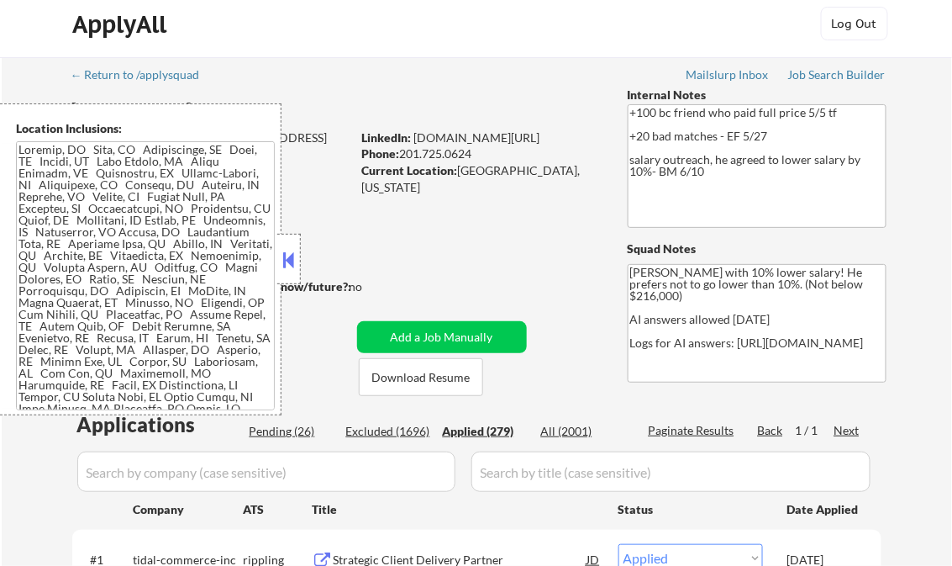
select select ""applied""
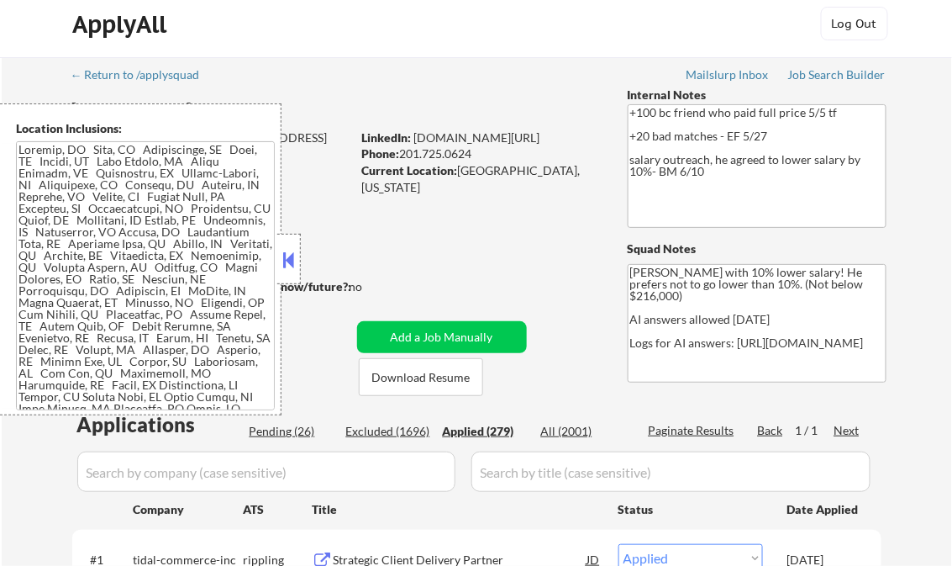
select select ""applied""
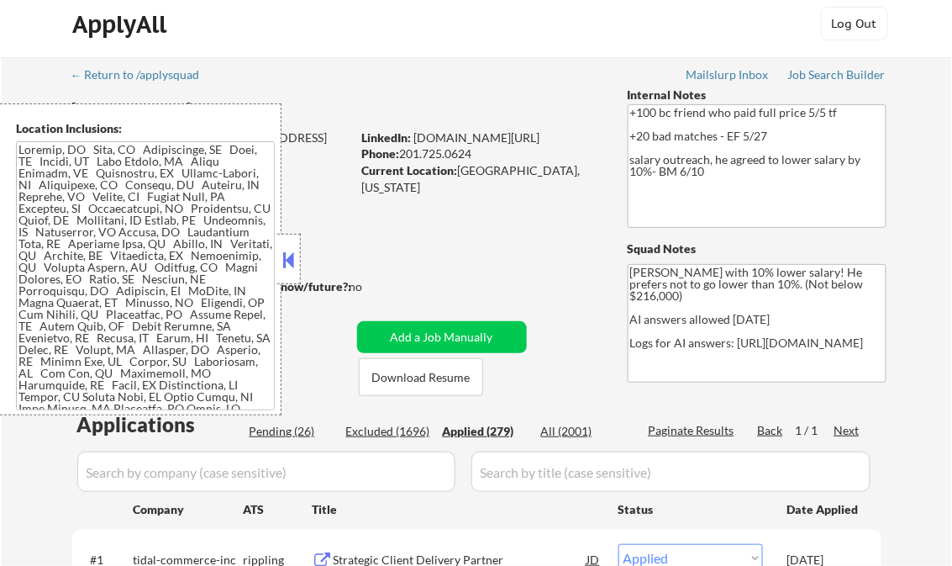
select select ""applied""
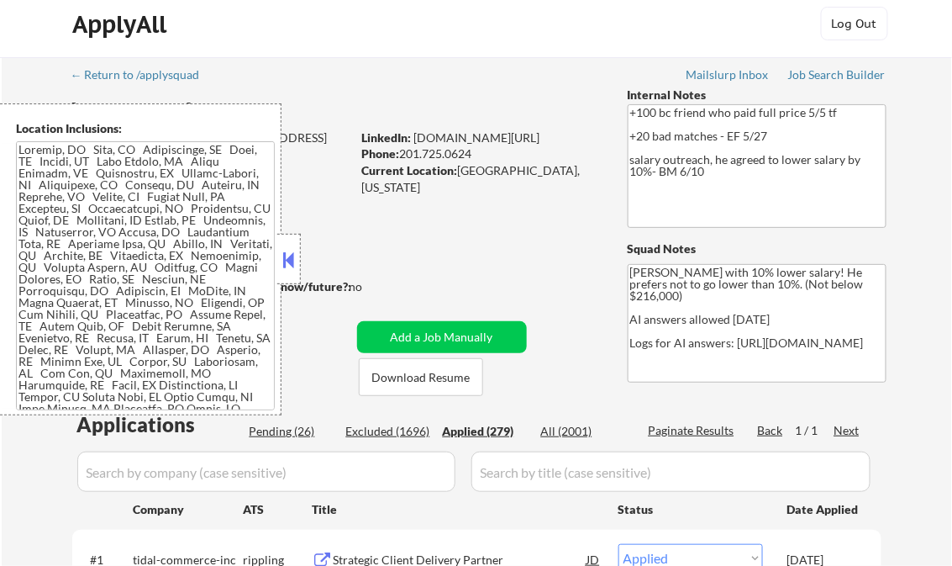
select select ""applied""
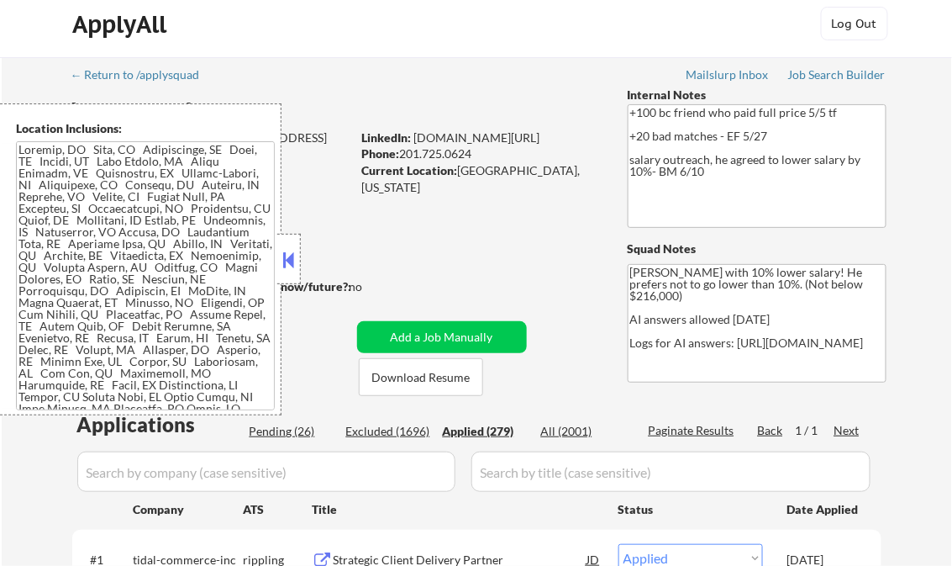
select select ""applied""
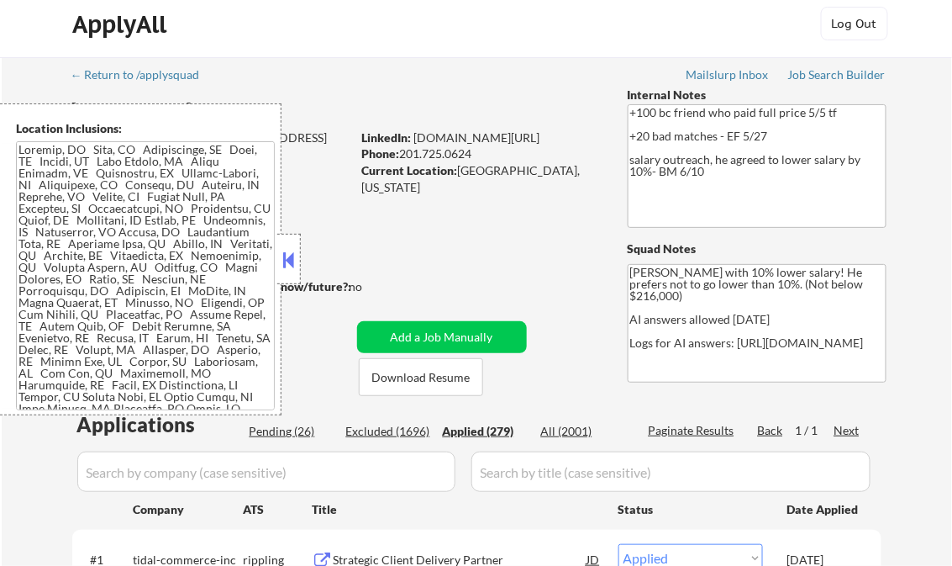
select select ""applied""
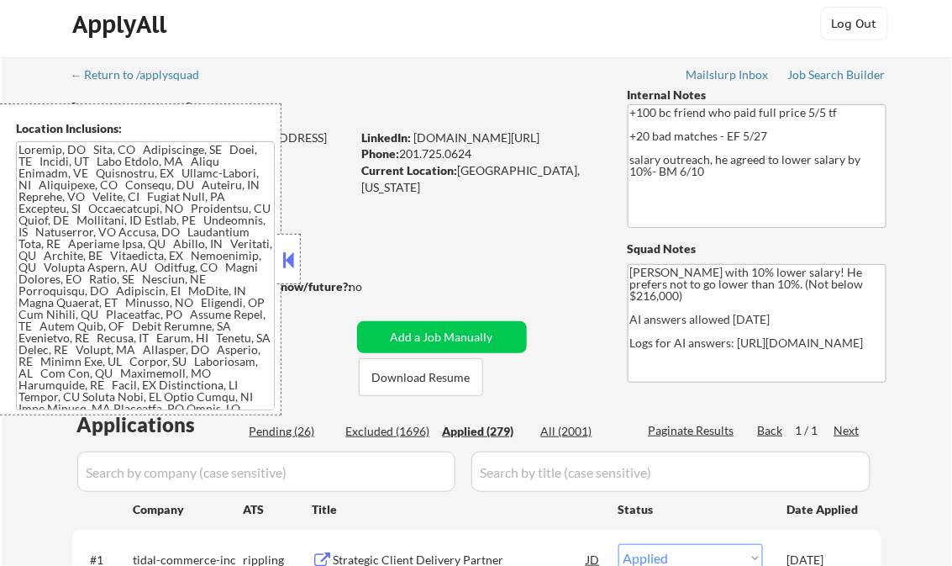
select select ""applied""
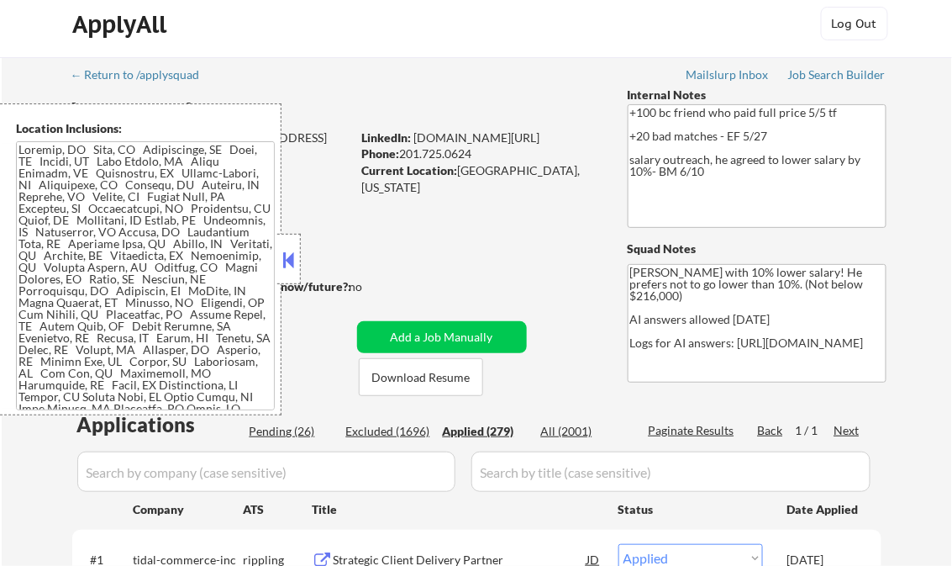
select select ""applied""
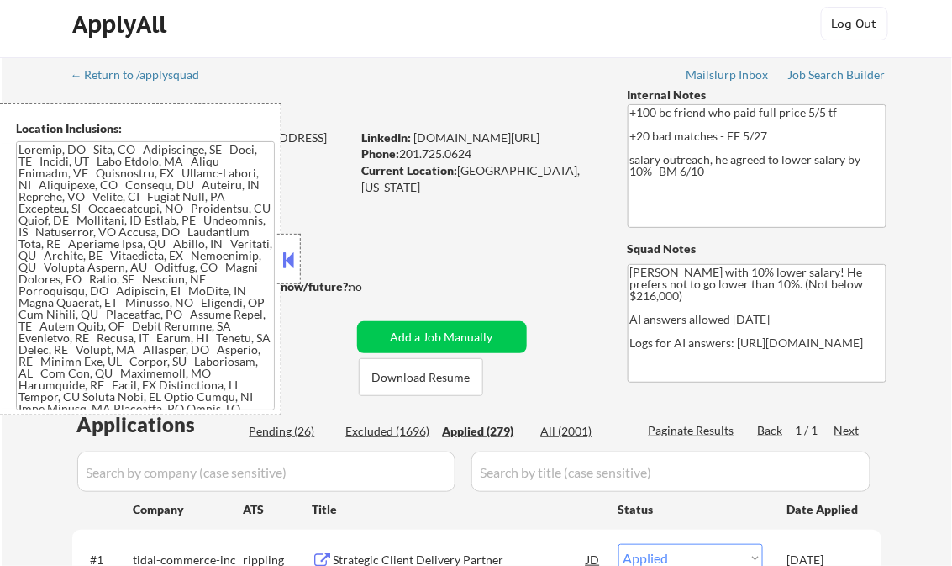
select select ""applied""
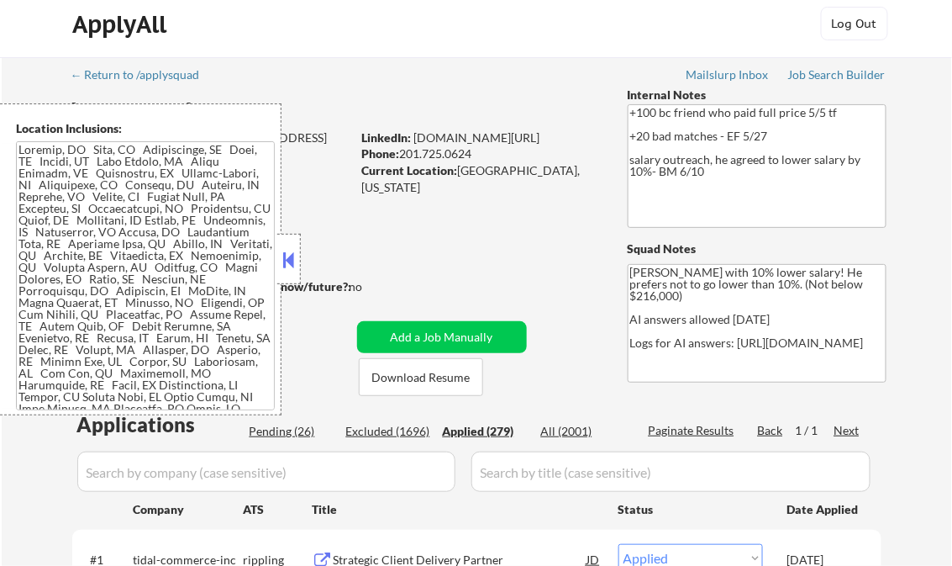
select select ""applied""
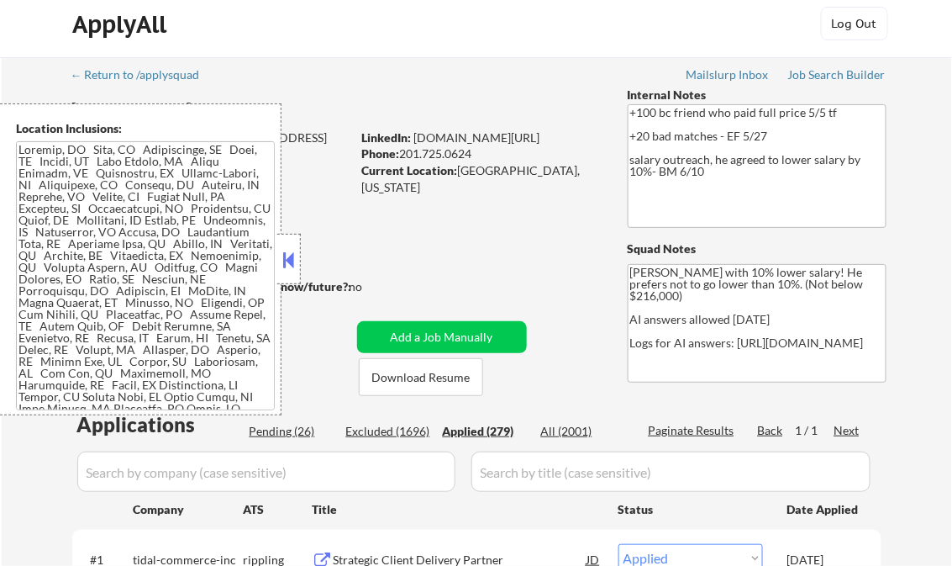
click at [294, 258] on button at bounding box center [289, 259] width 18 height 25
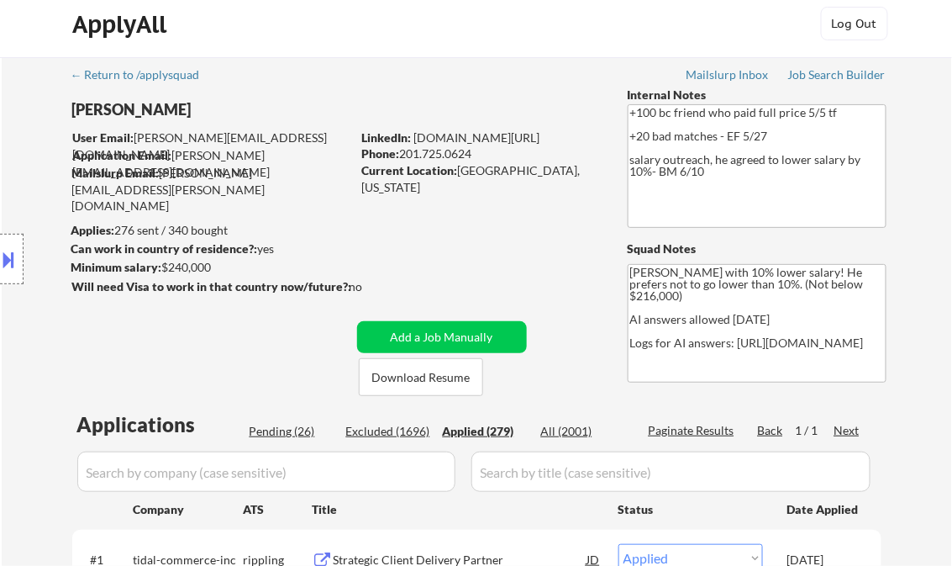
click at [19, 271] on div at bounding box center [12, 259] width 24 height 50
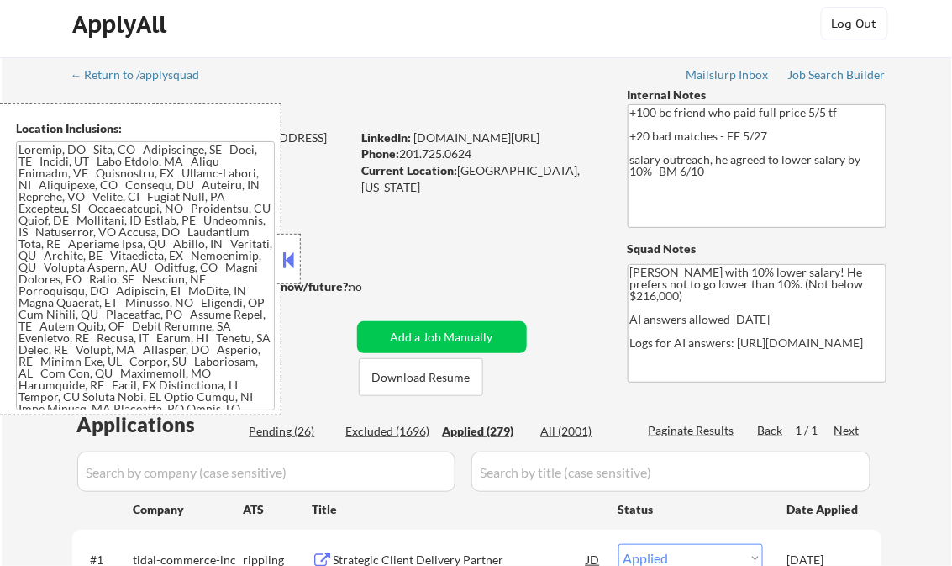
click at [291, 250] on button at bounding box center [289, 259] width 18 height 25
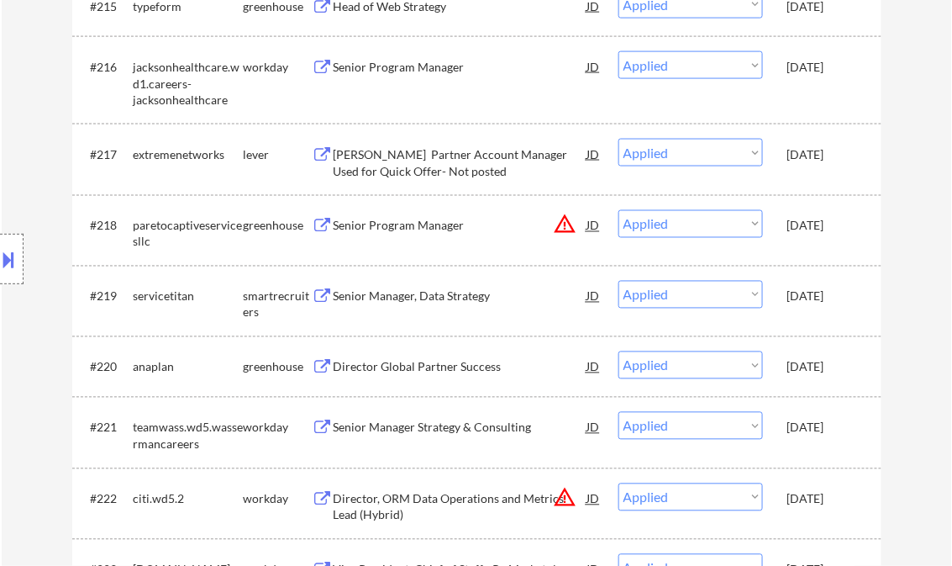
scroll to position [2558, 0]
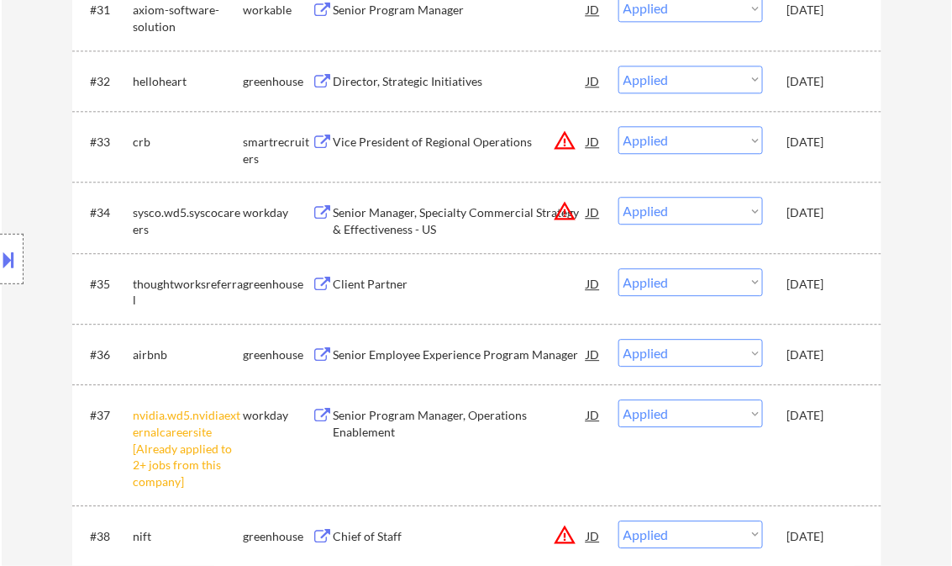
click at [406, 281] on div "Client Partner" at bounding box center [461, 284] width 254 height 17
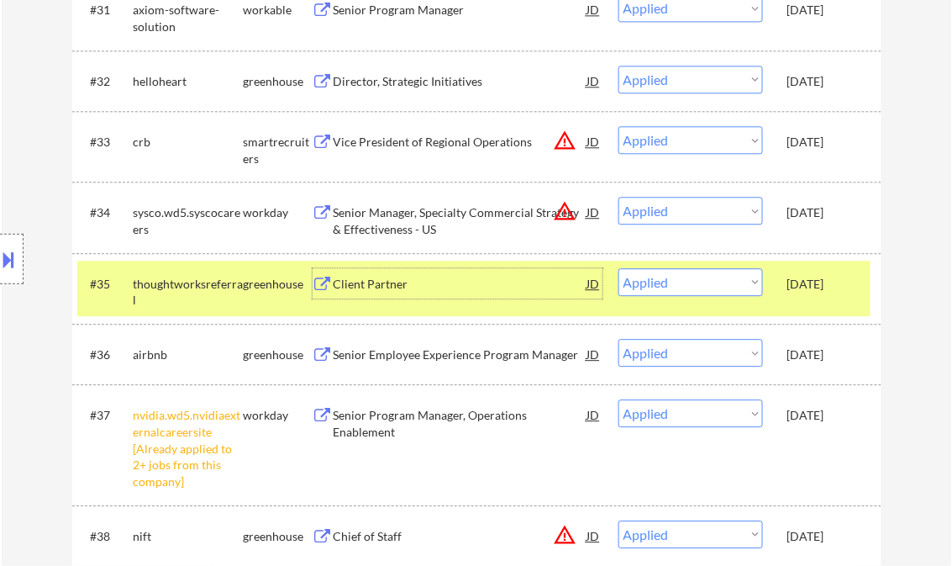
click at [598, 287] on div "JD" at bounding box center [594, 283] width 17 height 30
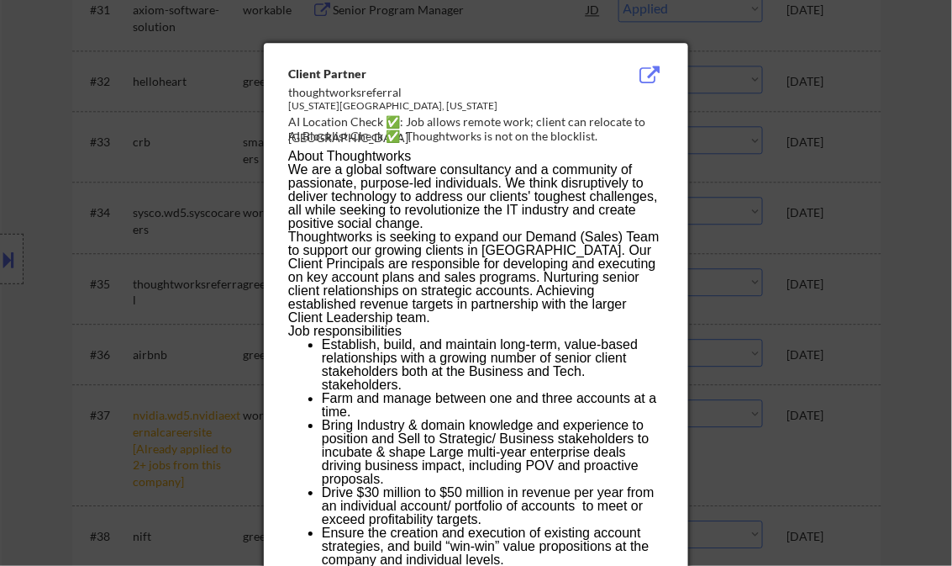
click at [908, 163] on div at bounding box center [476, 283] width 952 height 566
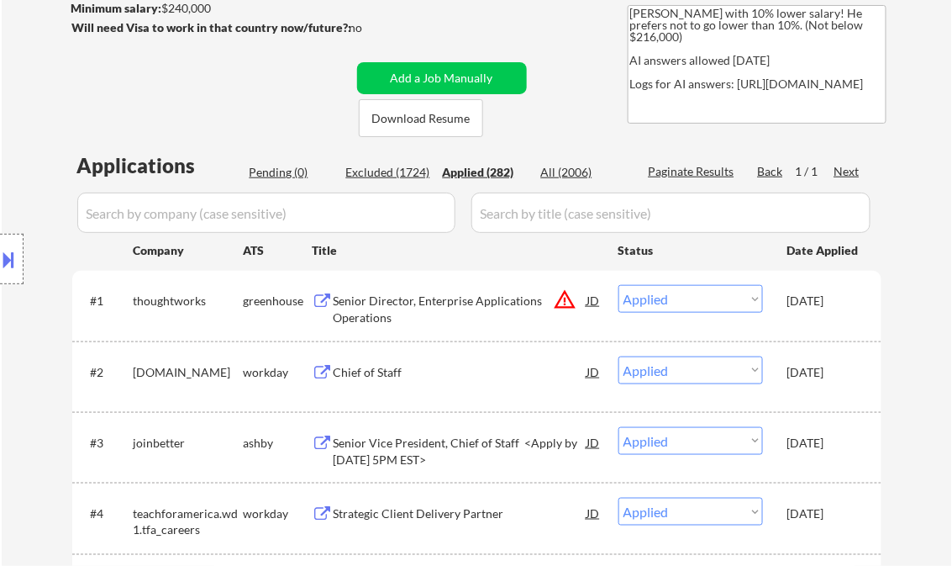
scroll to position [336, 0]
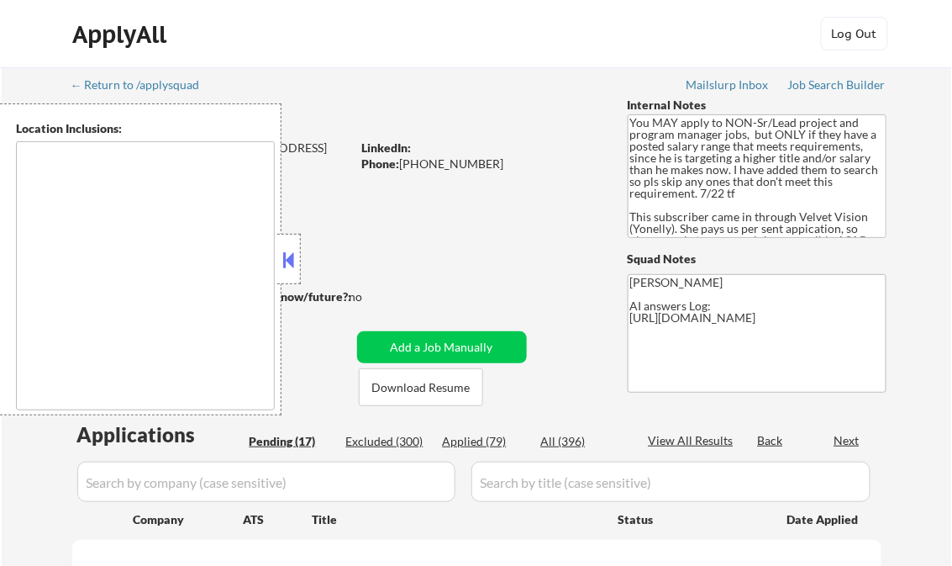
type textarea "Dallas, TX University Park, TX Highland Park, TX Irving, TX Addison, TX Farmers…"
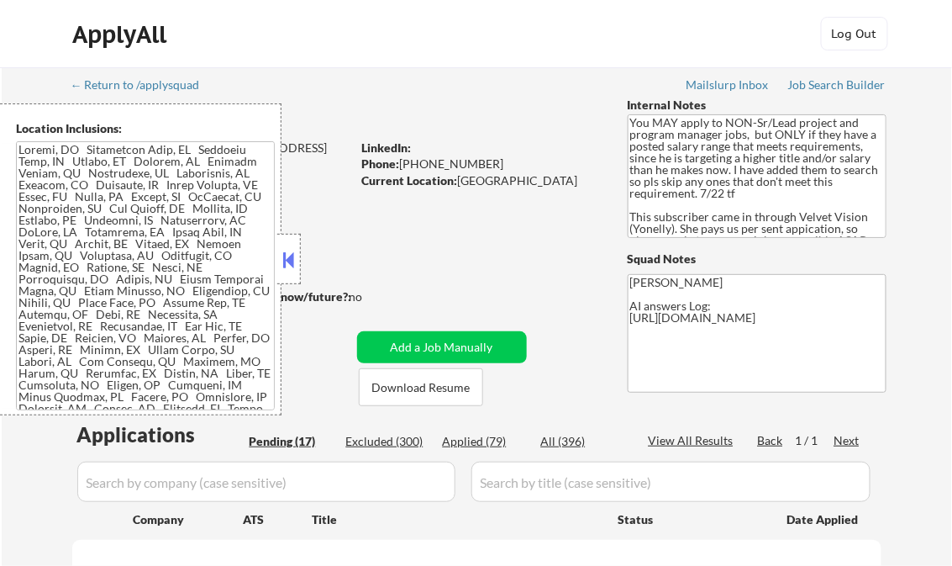
click at [287, 245] on div at bounding box center [289, 259] width 24 height 50
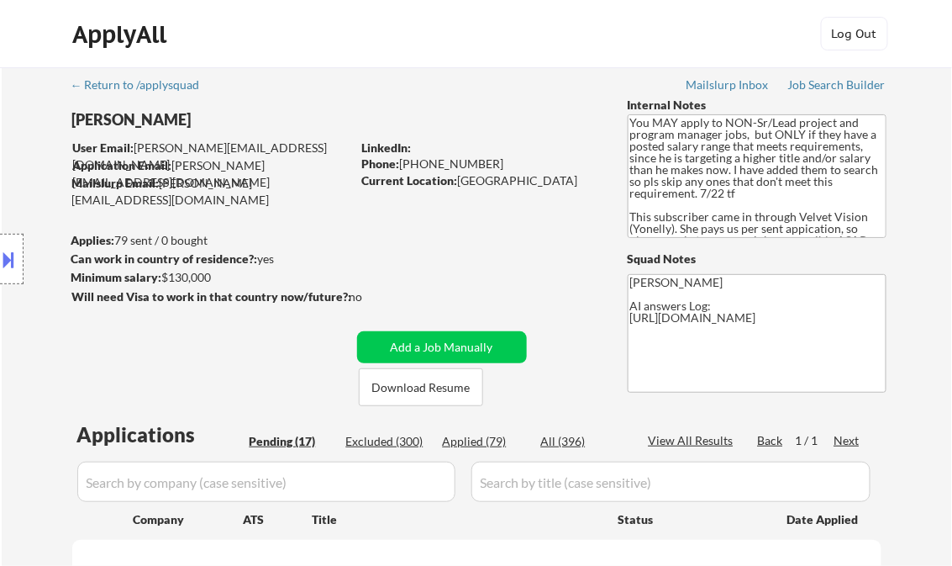
select select ""pending""
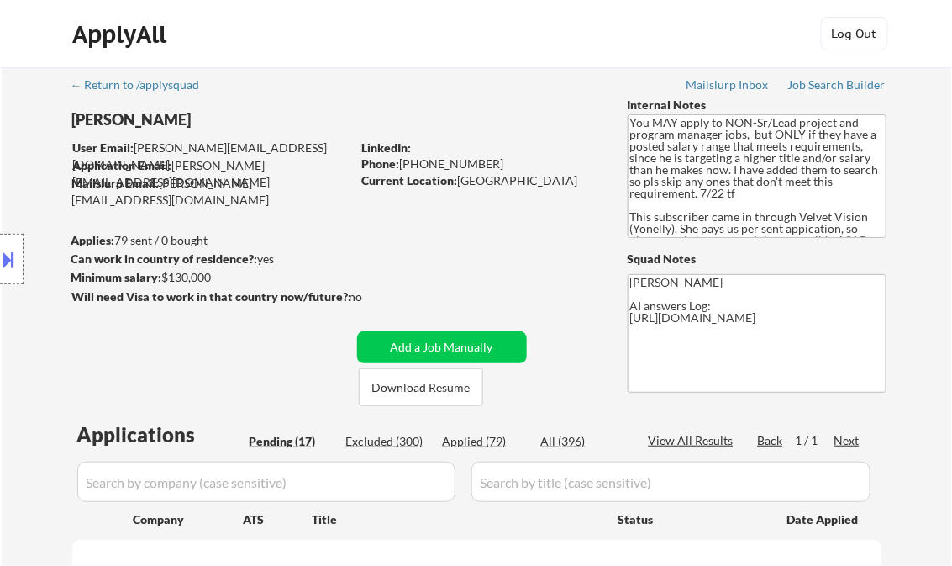
select select ""pending""
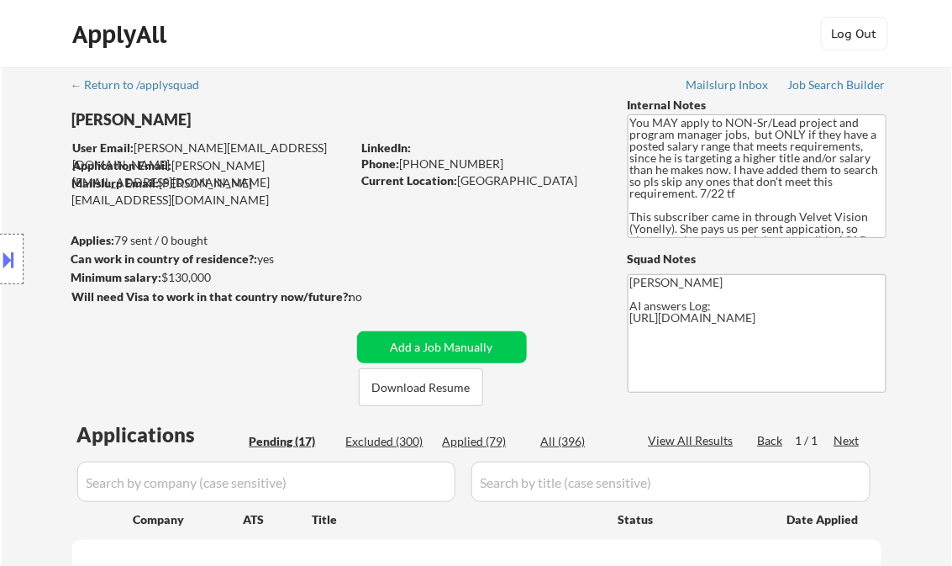
select select ""pending""
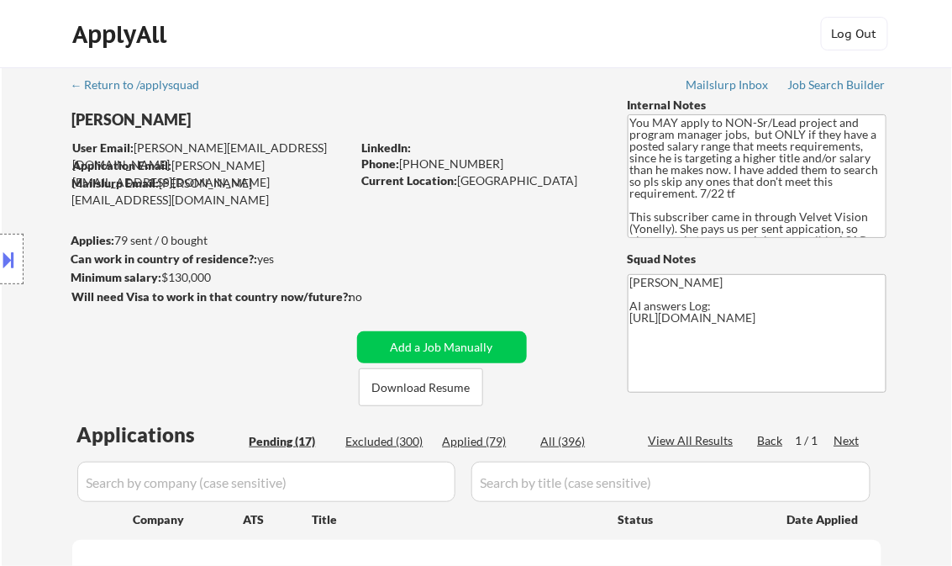
select select ""pending""
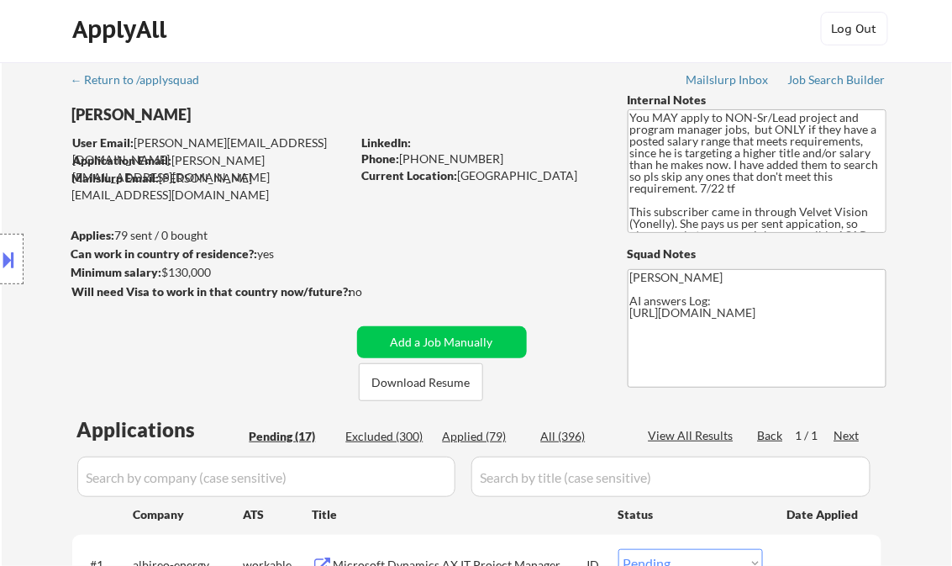
scroll to position [269, 0]
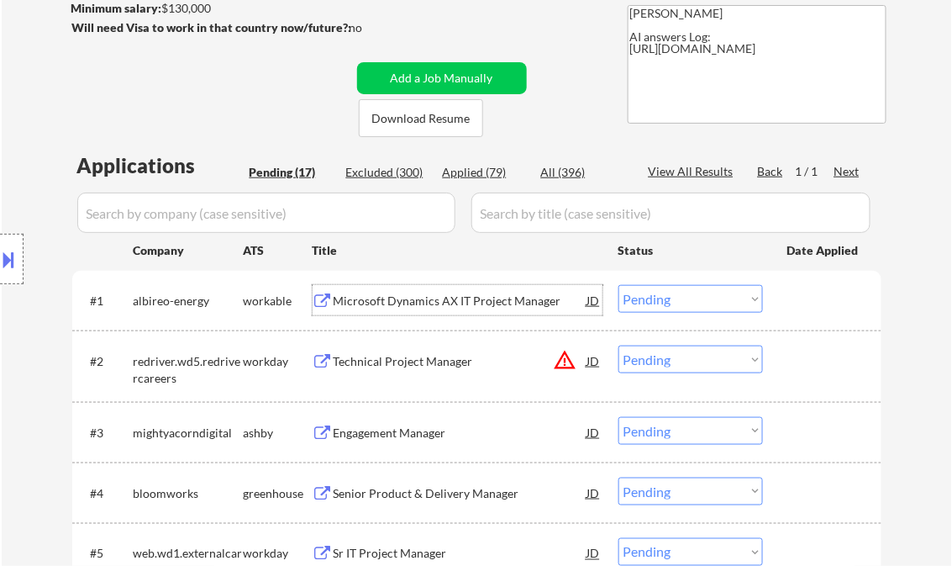
click at [428, 296] on div "Microsoft Dynamics AX IT Project Manager" at bounding box center [461, 300] width 254 height 17
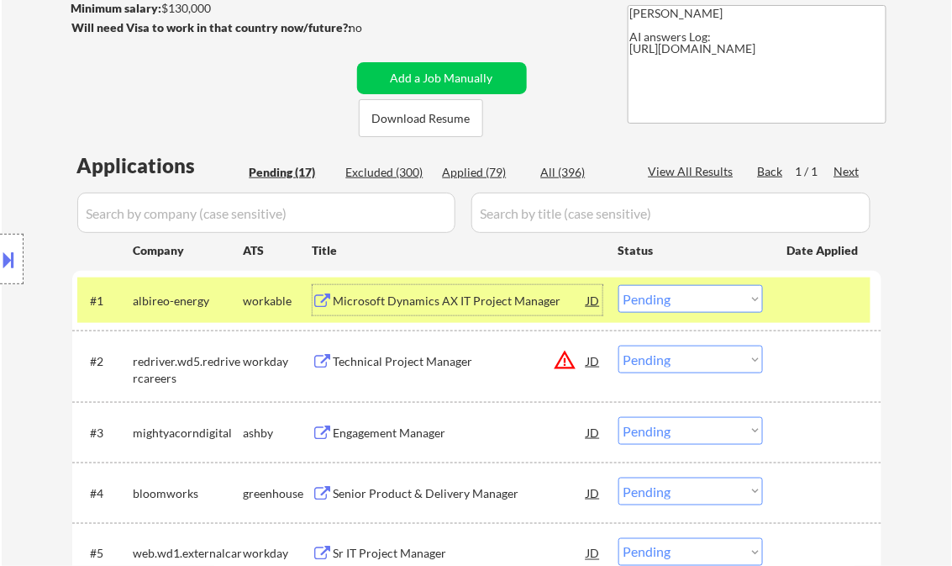
drag, startPoint x: 682, startPoint y: 299, endPoint x: 694, endPoint y: 313, distance: 17.9
click at [682, 299] on select "Choose an option... Pending Applied Excluded (Questions) Excluded (Expired) Exc…" at bounding box center [690, 299] width 145 height 28
click at [618, 285] on select "Choose an option... Pending Applied Excluded (Questions) Excluded (Expired) Exc…" at bounding box center [690, 299] width 145 height 28
click at [357, 358] on div "Technical Project Manager" at bounding box center [461, 361] width 254 height 17
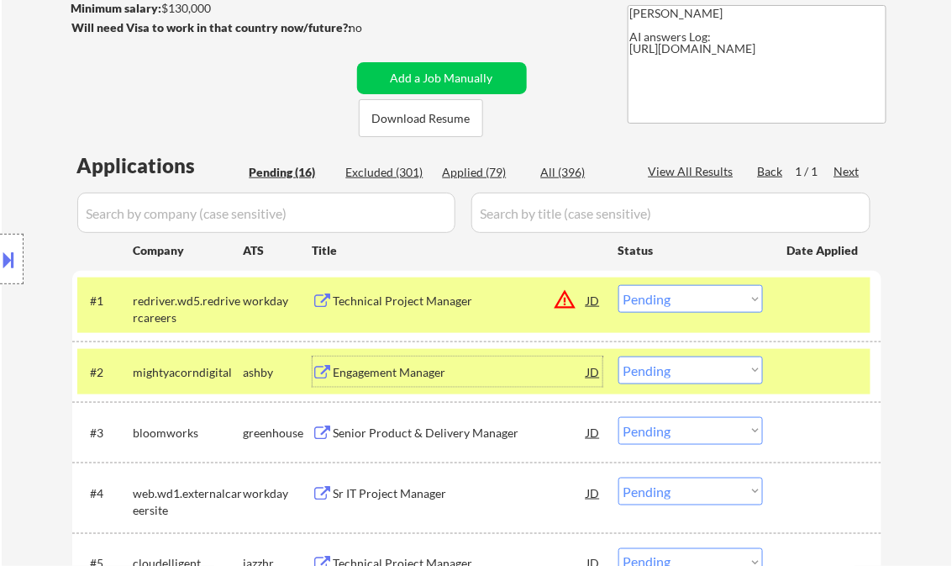
drag, startPoint x: 672, startPoint y: 302, endPoint x: 694, endPoint y: 313, distance: 24.4
click at [672, 302] on select "Choose an option... Pending Applied Excluded (Questions) Excluded (Expired) Exc…" at bounding box center [690, 299] width 145 height 28
click at [618, 285] on select "Choose an option... Pending Applied Excluded (Questions) Excluded (Expired) Exc…" at bounding box center [690, 299] width 145 height 28
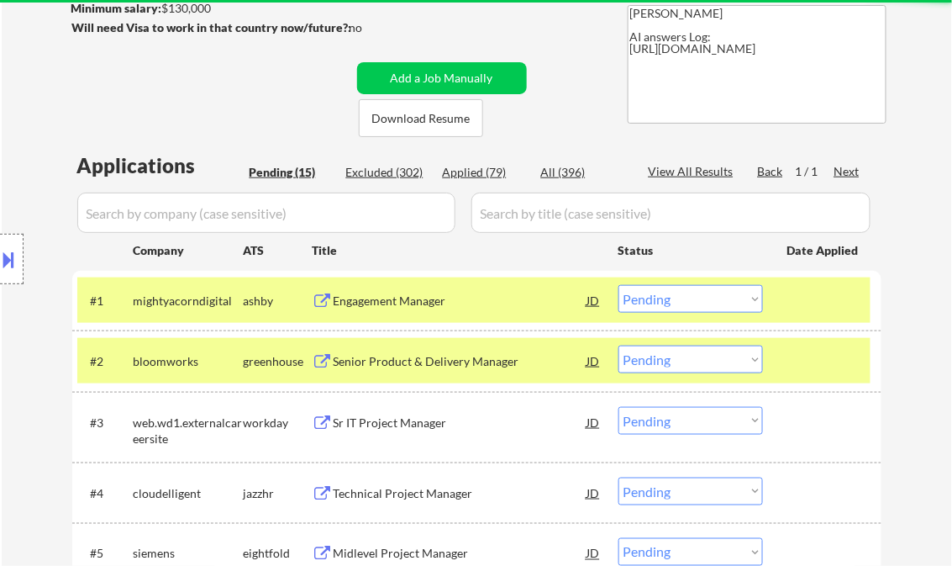
drag, startPoint x: 829, startPoint y: 351, endPoint x: 827, endPoint y: 339, distance: 11.9
click at [829, 351] on div at bounding box center [824, 360] width 74 height 30
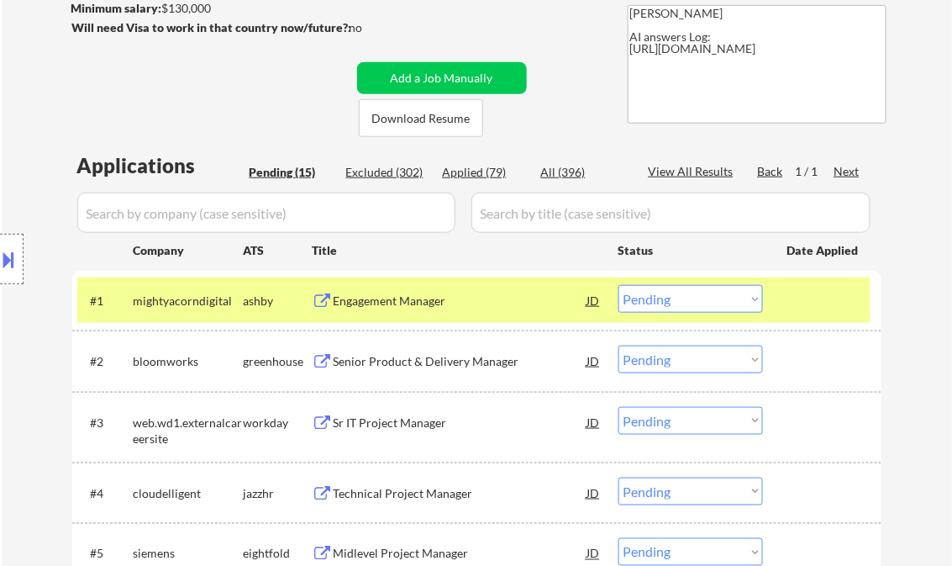
click at [802, 297] on div at bounding box center [824, 300] width 74 height 30
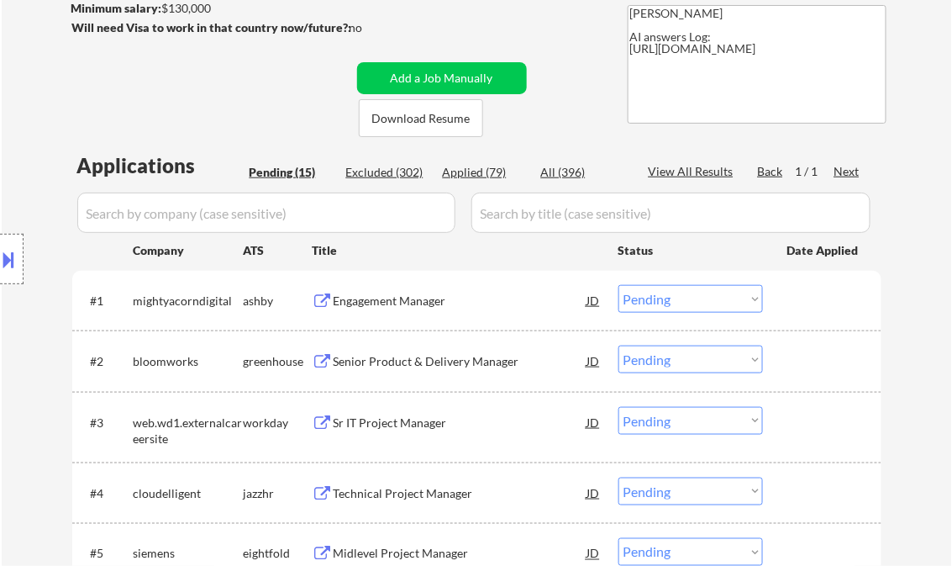
click at [407, 297] on div "Engagement Manager" at bounding box center [461, 300] width 254 height 17
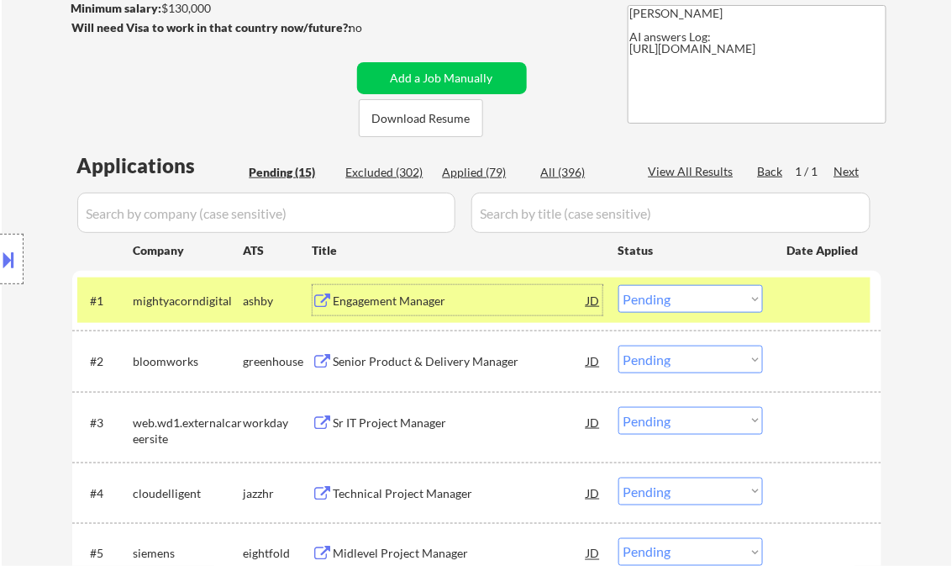
click at [662, 302] on select "Choose an option... Pending Applied Excluded (Questions) Excluded (Expired) Exc…" at bounding box center [690, 299] width 145 height 28
click at [618, 285] on select "Choose an option... Pending Applied Excluded (Questions) Excluded (Expired) Exc…" at bounding box center [690, 299] width 145 height 28
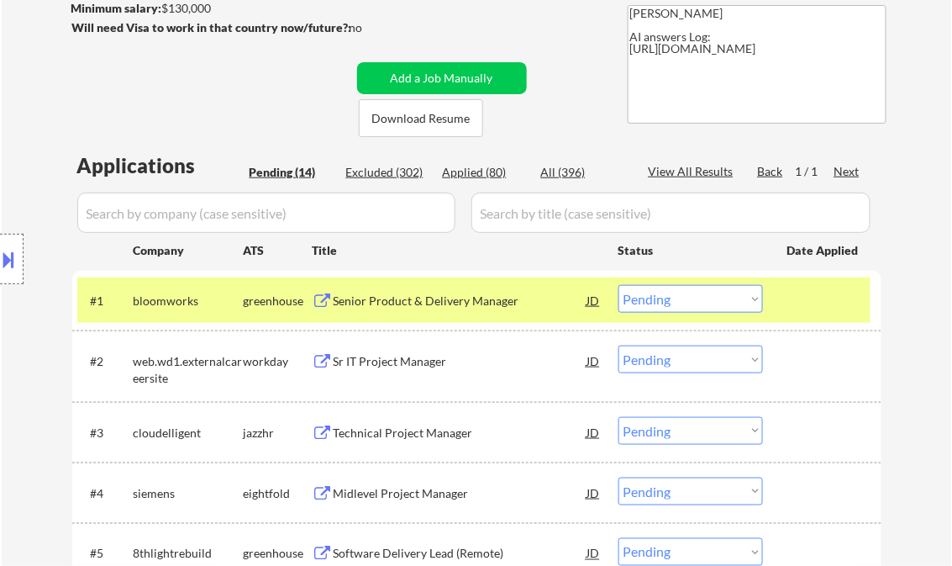
click at [392, 307] on div "Senior Product & Delivery Manager" at bounding box center [461, 300] width 254 height 17
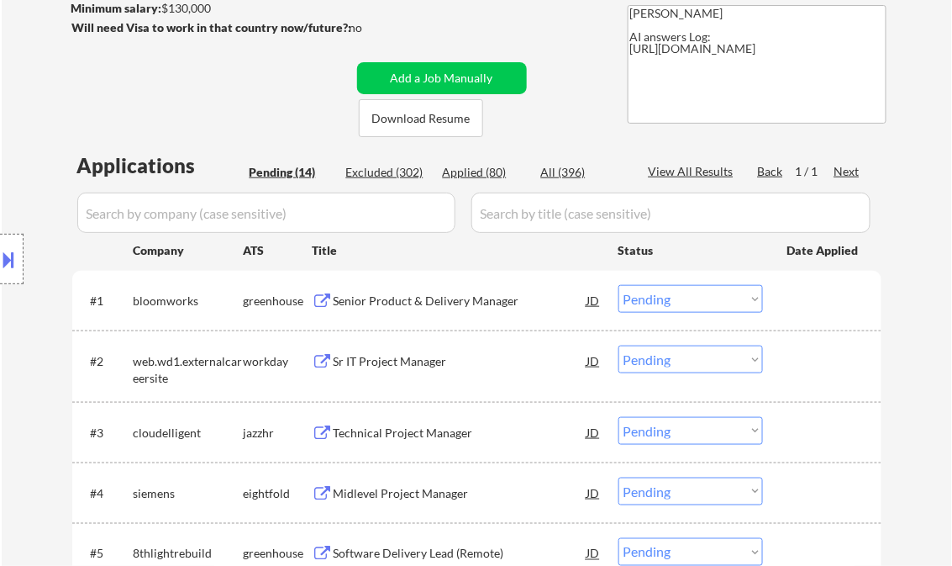
click at [830, 292] on div at bounding box center [824, 300] width 74 height 30
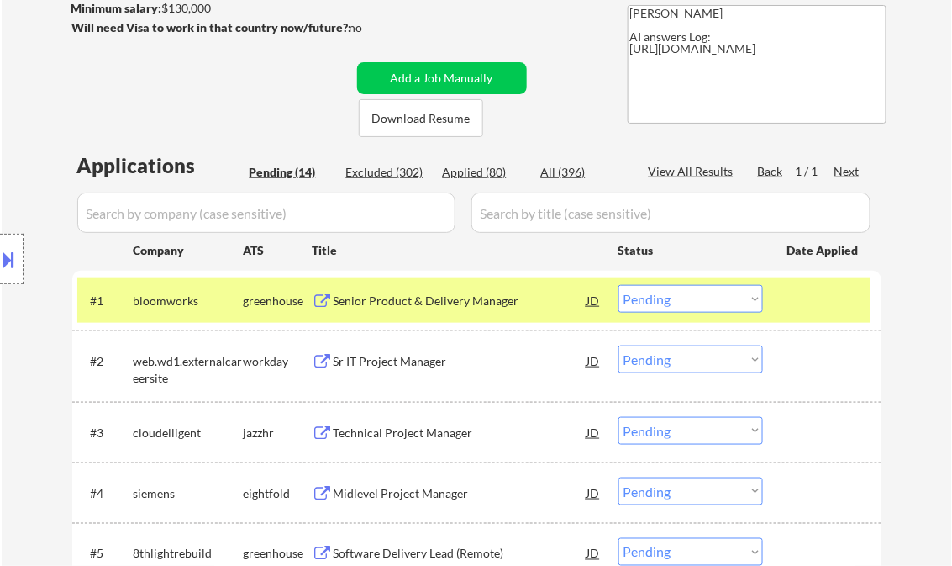
click at [838, 297] on div at bounding box center [824, 300] width 74 height 30
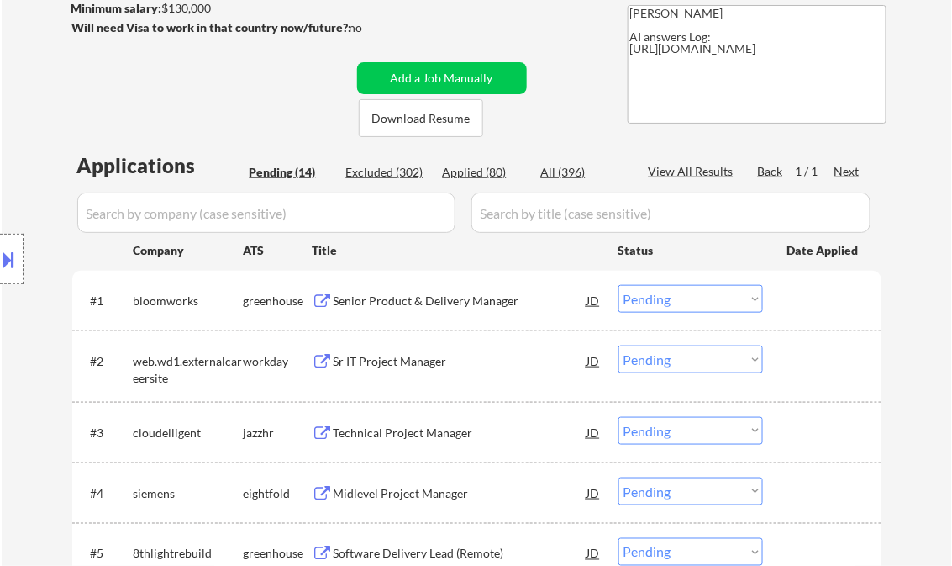
drag, startPoint x: 736, startPoint y: 303, endPoint x: 740, endPoint y: 314, distance: 12.5
click at [736, 303] on select "Choose an option... Pending Applied Excluded (Questions) Excluded (Expired) Exc…" at bounding box center [690, 299] width 145 height 28
click at [618, 285] on select "Choose an option... Pending Applied Excluded (Questions) Excluded (Expired) Exc…" at bounding box center [690, 299] width 145 height 28
click at [400, 364] on div "Sr IT Project Manager" at bounding box center [461, 361] width 254 height 17
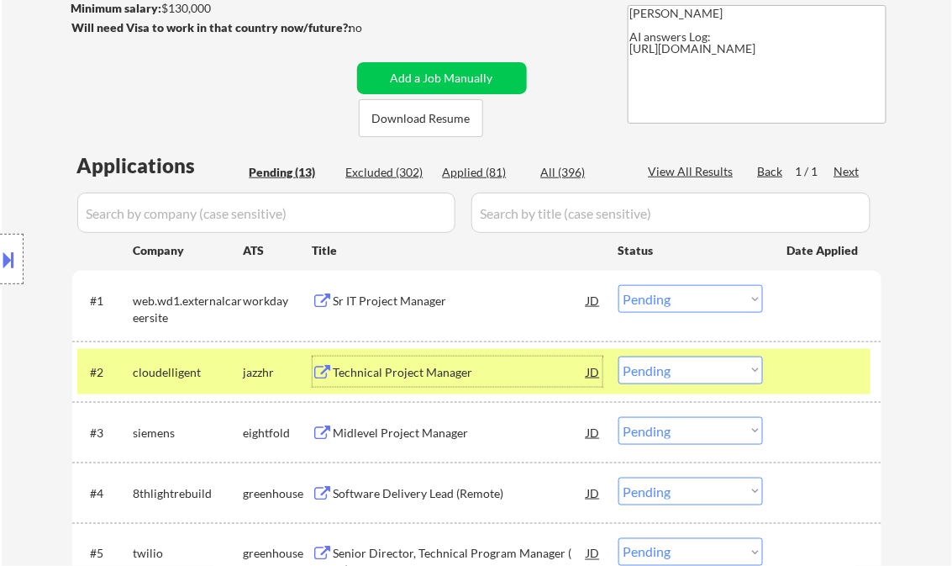
click at [662, 299] on select "Choose an option... Pending Applied Excluded (Questions) Excluded (Expired) Exc…" at bounding box center [690, 299] width 145 height 28
click at [618, 285] on select "Choose an option... Pending Applied Excluded (Questions) Excluded (Expired) Exc…" at bounding box center [690, 299] width 145 height 28
click at [400, 381] on div "Technical Project Manager" at bounding box center [461, 371] width 254 height 30
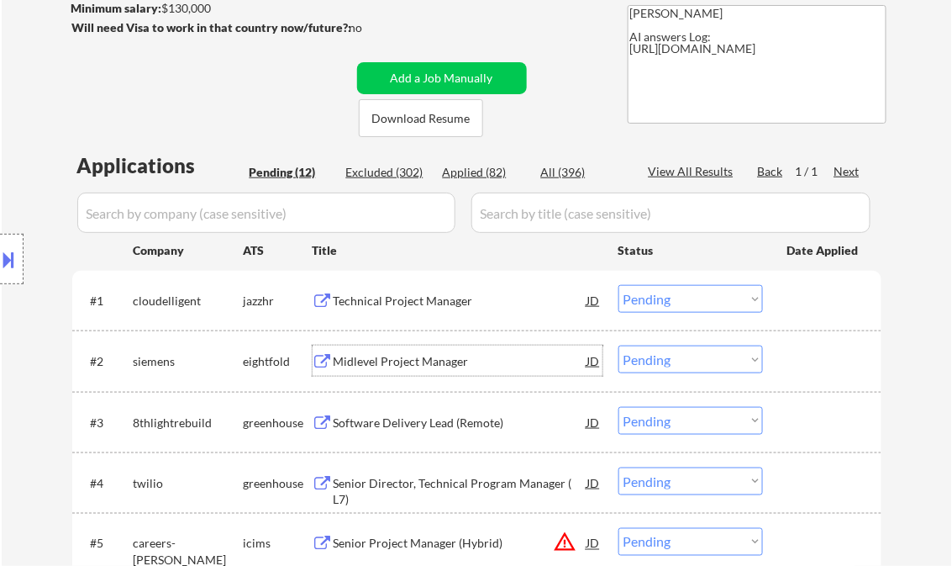
drag, startPoint x: 3, startPoint y: 260, endPoint x: 22, endPoint y: 262, distance: 18.7
click at [3, 260] on button at bounding box center [9, 259] width 18 height 28
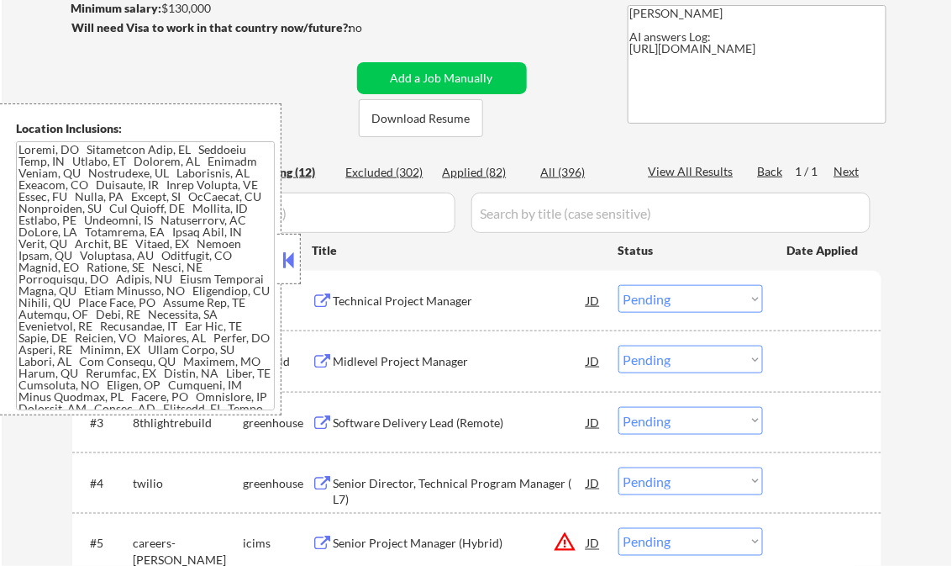
click at [281, 256] on button at bounding box center [289, 259] width 18 height 25
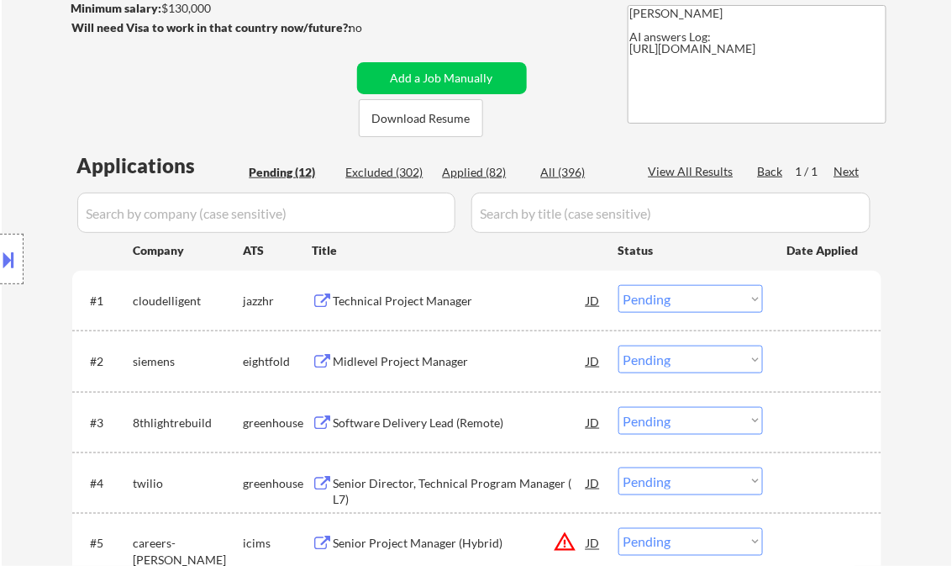
drag, startPoint x: 652, startPoint y: 304, endPoint x: 664, endPoint y: 313, distance: 15.0
click at [652, 304] on select "Choose an option... Pending Applied Excluded (Questions) Excluded (Expired) Exc…" at bounding box center [690, 299] width 145 height 28
click at [618, 285] on select "Choose an option... Pending Applied Excluded (Questions) Excluded (Expired) Exc…" at bounding box center [690, 299] width 145 height 28
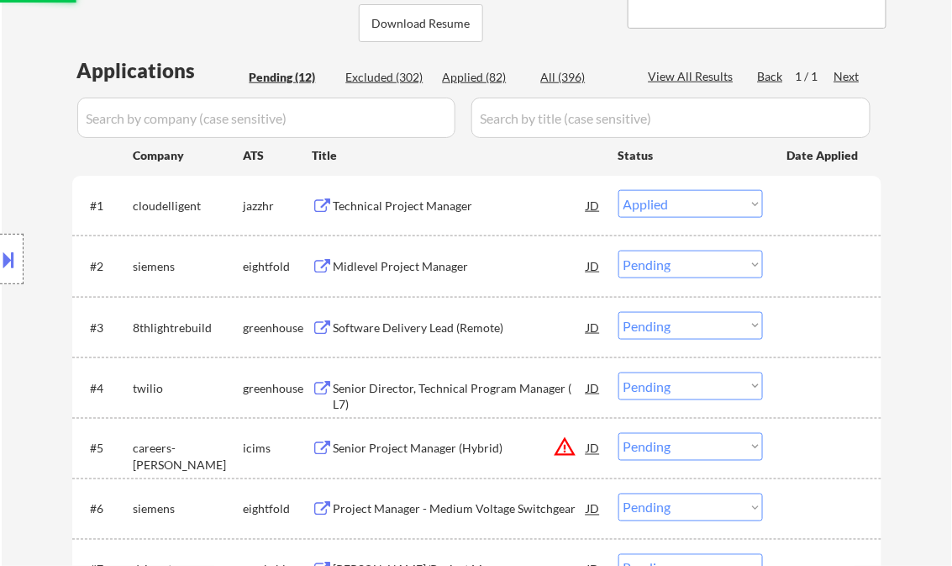
scroll to position [403, 0]
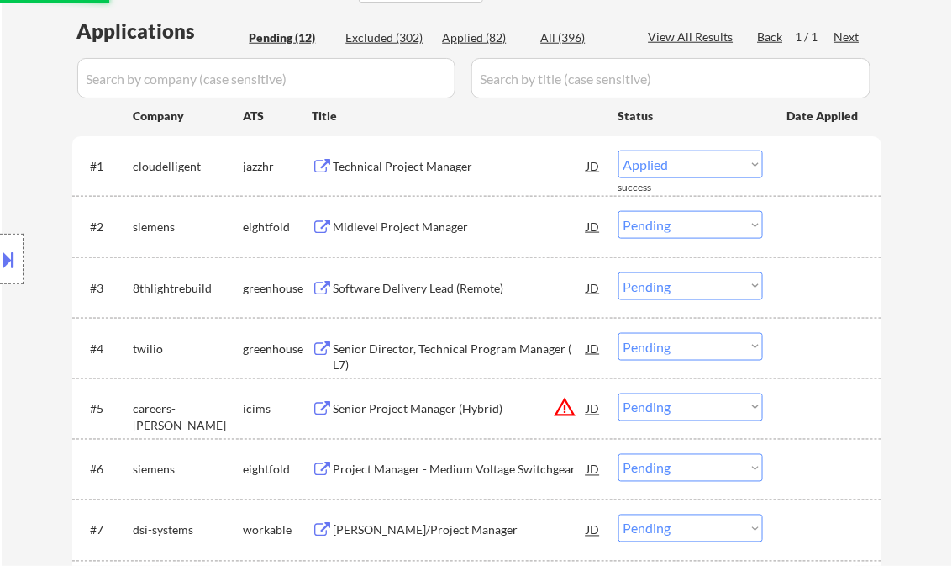
select select ""pending""
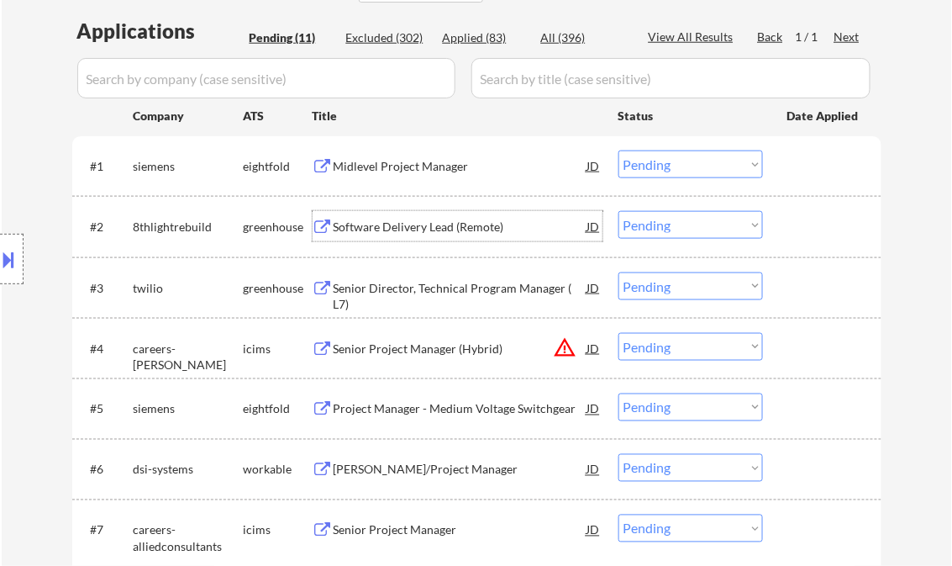
click at [415, 227] on div "Software Delivery Lead (Remote)" at bounding box center [461, 226] width 254 height 17
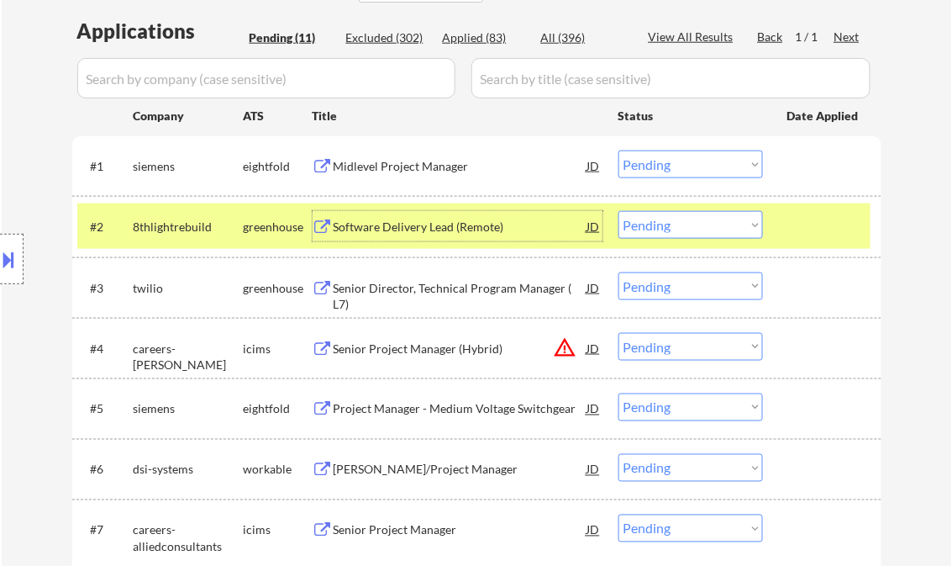
click at [662, 220] on select "Choose an option... Pending Applied Excluded (Questions) Excluded (Expired) Exc…" at bounding box center [690, 225] width 145 height 28
click at [618, 211] on select "Choose an option... Pending Applied Excluded (Questions) Excluded (Expired) Exc…" at bounding box center [690, 225] width 145 height 28
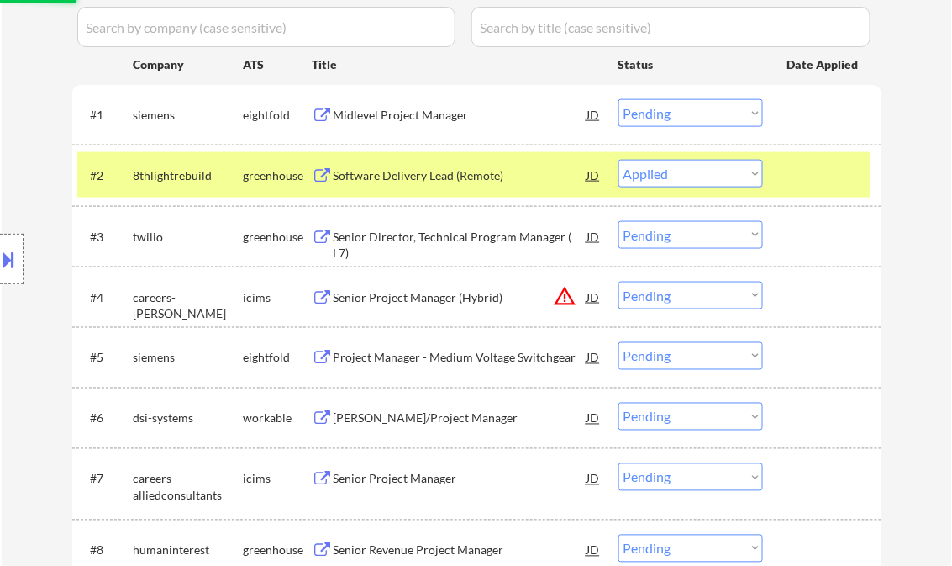
scroll to position [471, 0]
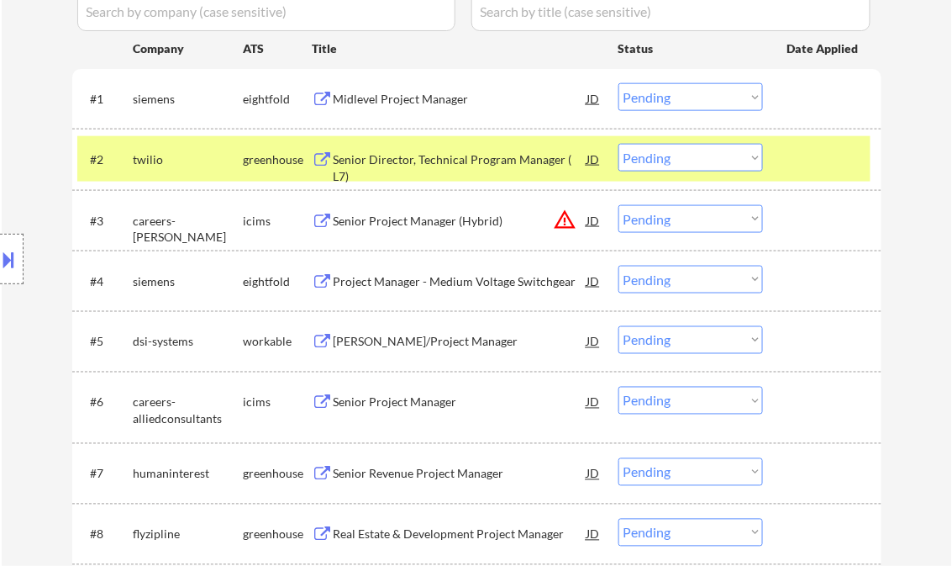
click at [442, 166] on div "Senior Director, Technical Program Manager ( L7)" at bounding box center [461, 167] width 254 height 33
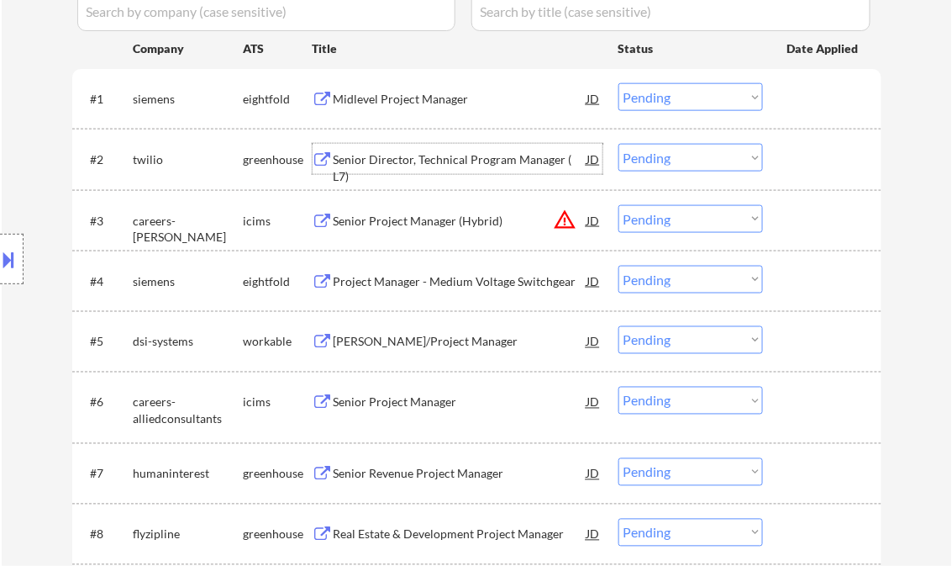
drag, startPoint x: 682, startPoint y: 158, endPoint x: 692, endPoint y: 163, distance: 10.5
click at [682, 158] on select "Choose an option... Pending Applied Excluded (Questions) Excluded (Expired) Exc…" at bounding box center [690, 158] width 145 height 28
click at [618, 144] on select "Choose an option... Pending Applied Excluded (Questions) Excluded (Expired) Exc…" at bounding box center [690, 158] width 145 height 28
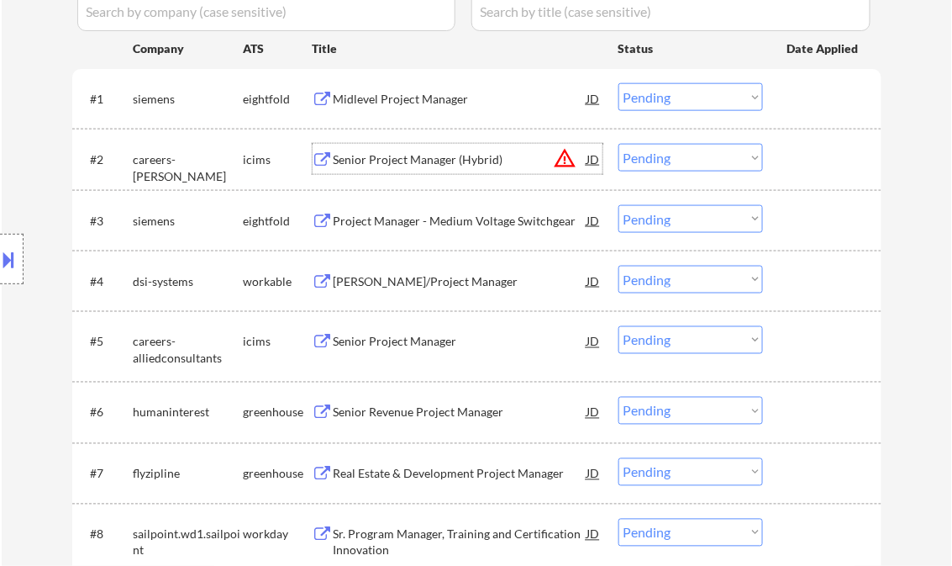
click at [418, 158] on div "Senior Project Manager (Hybrid)" at bounding box center [461, 159] width 254 height 17
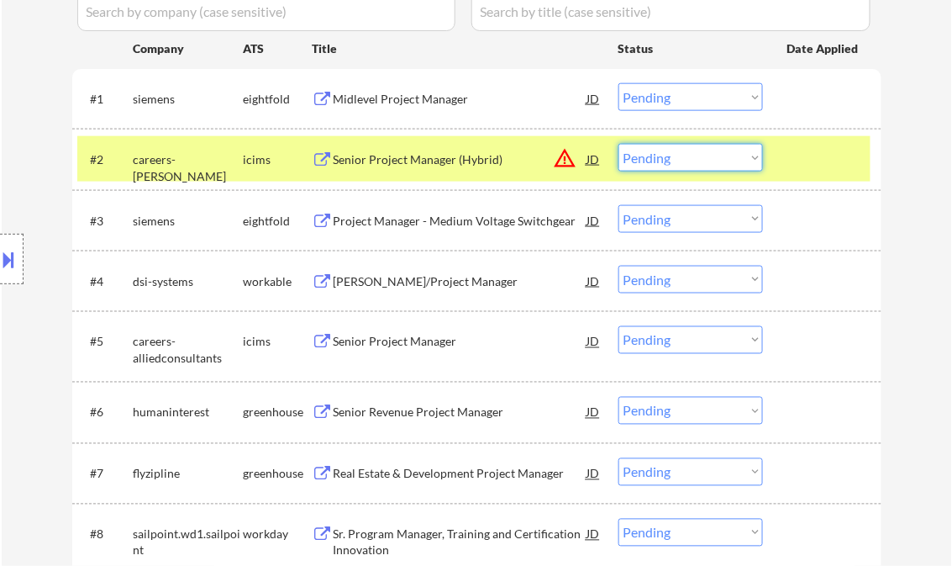
click at [707, 154] on select "Choose an option... Pending Applied Excluded (Questions) Excluded (Expired) Exc…" at bounding box center [690, 158] width 145 height 28
click at [618, 144] on select "Choose an option... Pending Applied Excluded (Questions) Excluded (Expired) Exc…" at bounding box center [690, 158] width 145 height 28
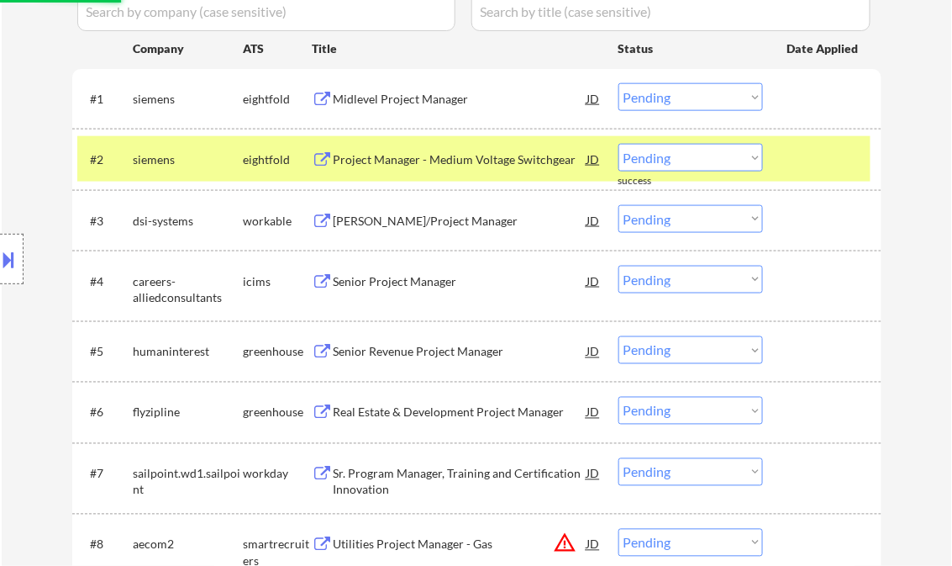
click at [426, 162] on div "Project Manager - Medium Voltage Switchgear" at bounding box center [461, 159] width 254 height 17
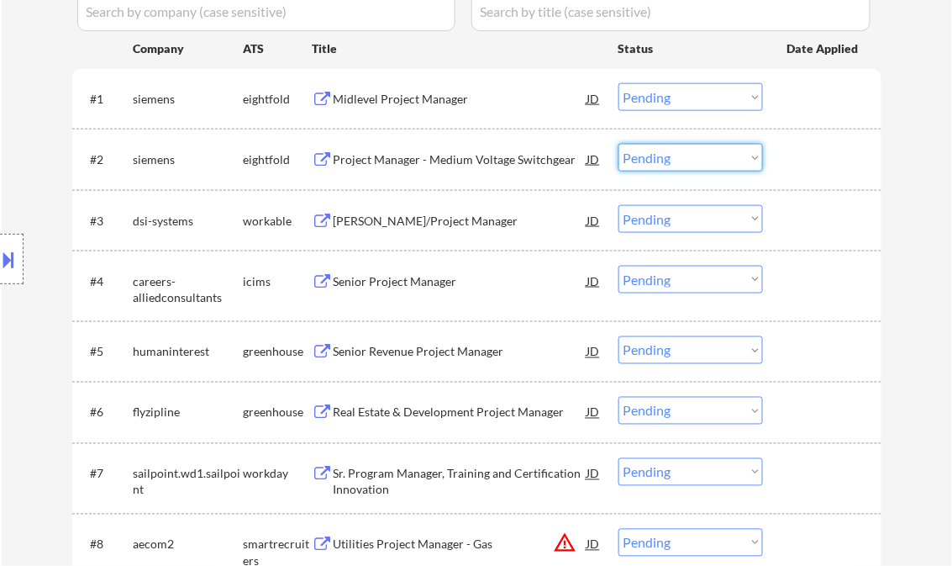
drag, startPoint x: 666, startPoint y: 160, endPoint x: 679, endPoint y: 168, distance: 15.9
click at [666, 160] on select "Choose an option... Pending Applied Excluded (Questions) Excluded (Expired) Exc…" at bounding box center [690, 158] width 145 height 28
click at [618, 144] on select "Choose an option... Pending Applied Excluded (Questions) Excluded (Expired) Exc…" at bounding box center [690, 158] width 145 height 28
click at [443, 98] on div "Midlevel Project Manager" at bounding box center [461, 99] width 254 height 17
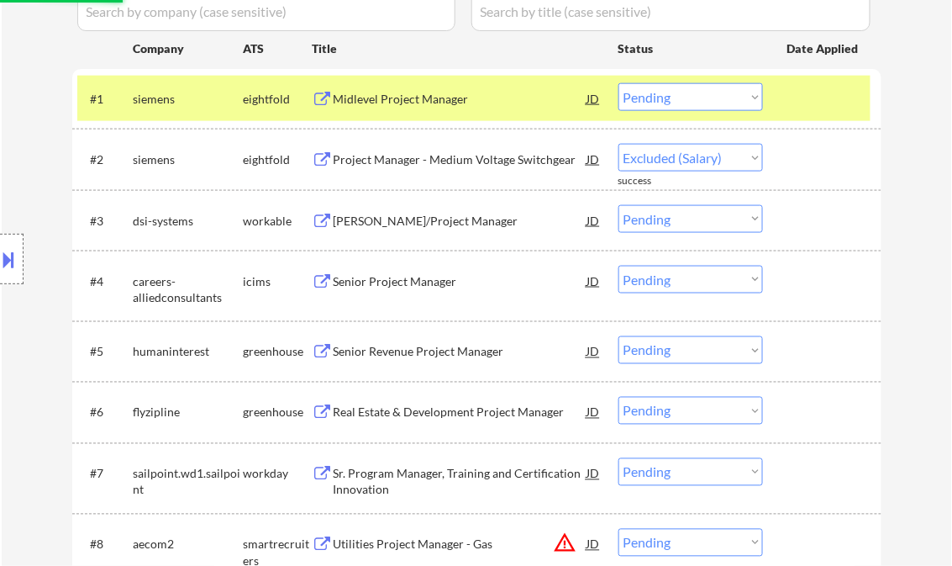
select select ""pending""
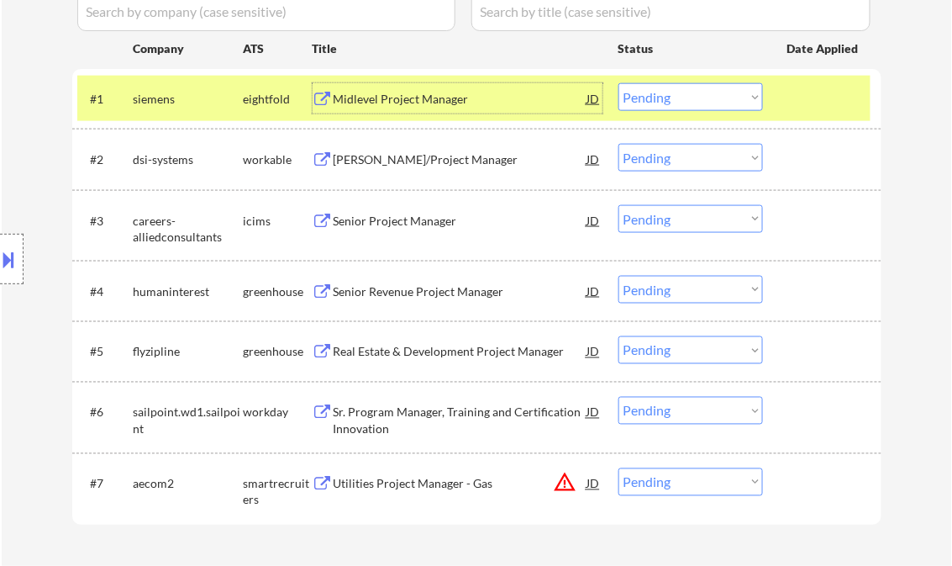
drag, startPoint x: 696, startPoint y: 96, endPoint x: 707, endPoint y: 112, distance: 19.3
click at [696, 96] on select "Choose an option... Pending Applied Excluded (Questions) Excluded (Expired) Exc…" at bounding box center [690, 97] width 145 height 28
click at [618, 83] on select "Choose an option... Pending Applied Excluded (Questions) Excluded (Expired) Exc…" at bounding box center [690, 97] width 145 height 28
click at [413, 152] on div "Zoho Developer/Project Manager" at bounding box center [461, 159] width 254 height 17
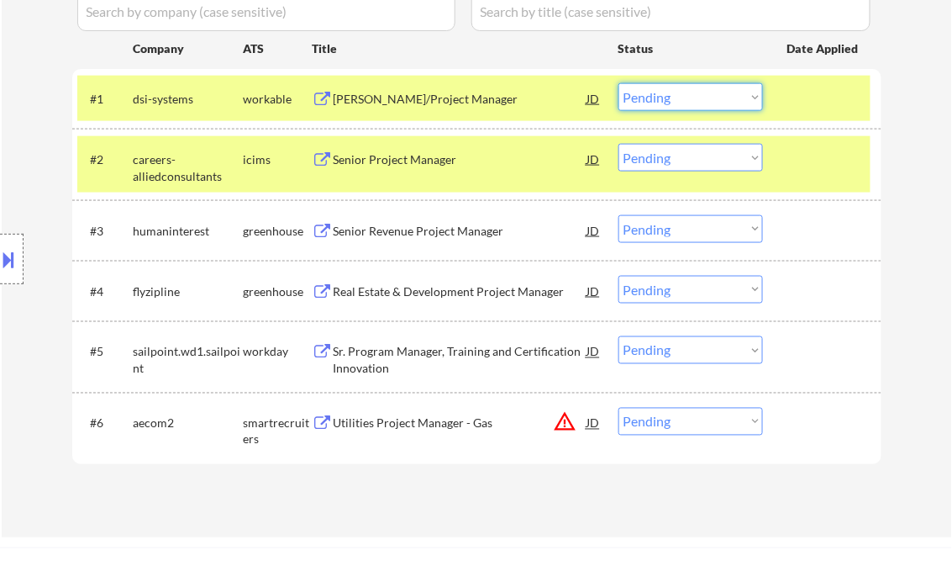
drag, startPoint x: 686, startPoint y: 100, endPoint x: 712, endPoint y: 112, distance: 28.6
click at [686, 100] on select "Choose an option... Pending Applied Excluded (Questions) Excluded (Expired) Exc…" at bounding box center [690, 97] width 145 height 28
click at [618, 83] on select "Choose an option... Pending Applied Excluded (Questions) Excluded (Expired) Exc…" at bounding box center [690, 97] width 145 height 28
click at [405, 167] on div "Senior Project Manager" at bounding box center [461, 159] width 254 height 17
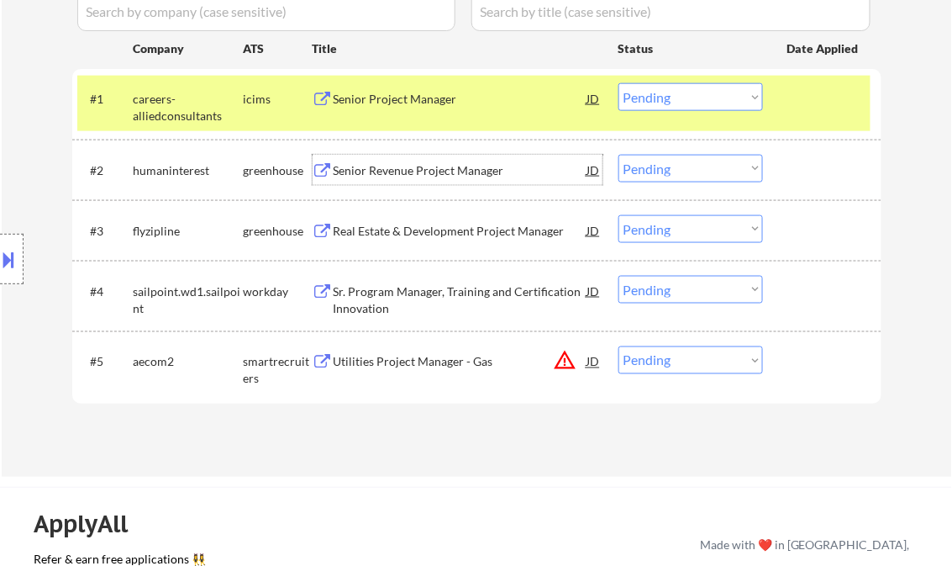
click at [650, 92] on select "Choose an option... Pending Applied Excluded (Questions) Excluded (Expired) Exc…" at bounding box center [690, 97] width 145 height 28
click at [618, 83] on select "Choose an option... Pending Applied Excluded (Questions) Excluded (Expired) Exc…" at bounding box center [690, 97] width 145 height 28
click at [431, 171] on div "Senior Revenue Project Manager" at bounding box center [461, 170] width 254 height 17
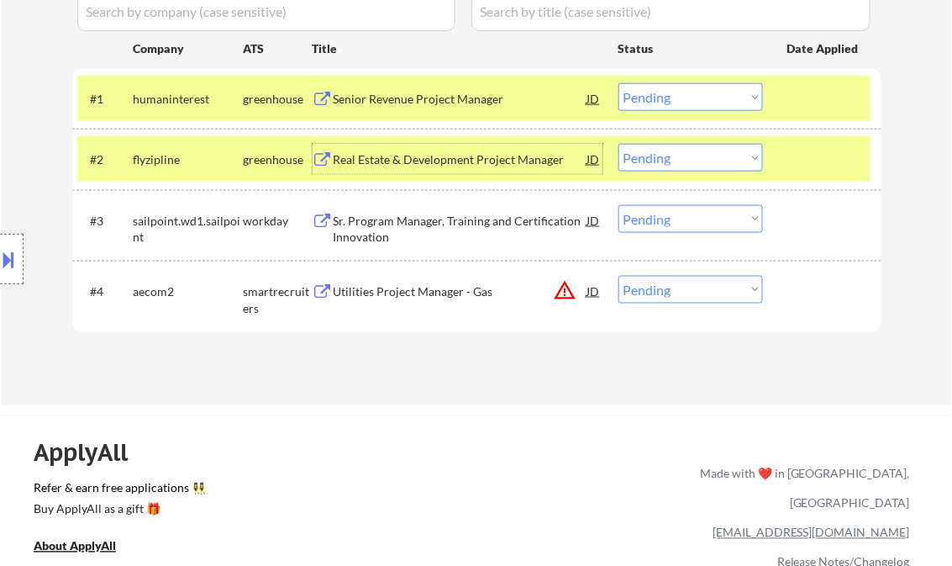
click at [690, 96] on select "Choose an option... Pending Applied Excluded (Questions) Excluded (Expired) Exc…" at bounding box center [690, 97] width 145 height 28
click at [618, 83] on select "Choose an option... Pending Applied Excluded (Questions) Excluded (Expired) Exc…" at bounding box center [690, 97] width 145 height 28
click at [449, 151] on div "Real Estate & Development Project Manager" at bounding box center [461, 159] width 254 height 17
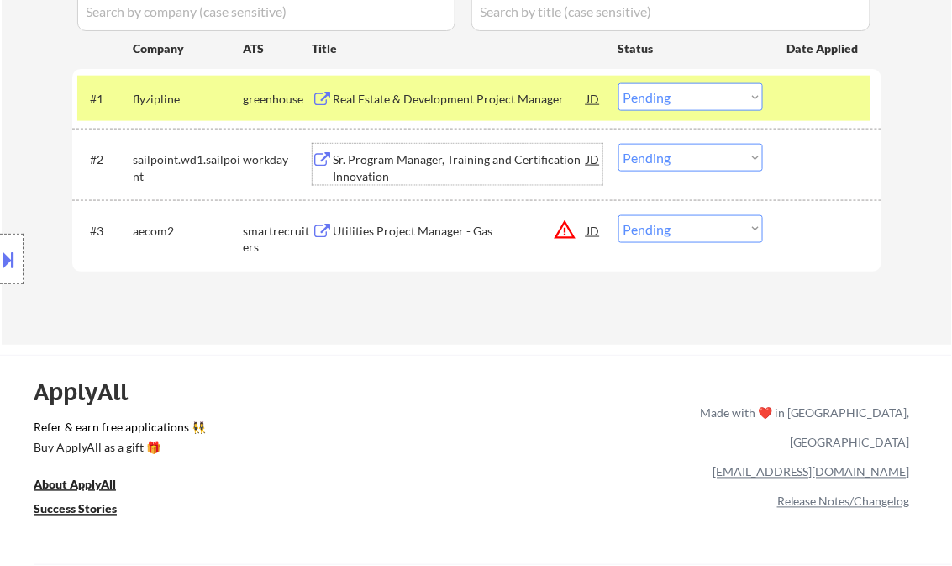
click at [710, 104] on select "Choose an option... Pending Applied Excluded (Questions) Excluded (Expired) Exc…" at bounding box center [690, 97] width 145 height 28
click at [618, 83] on select "Choose an option... Pending Applied Excluded (Questions) Excluded (Expired) Exc…" at bounding box center [690, 97] width 145 height 28
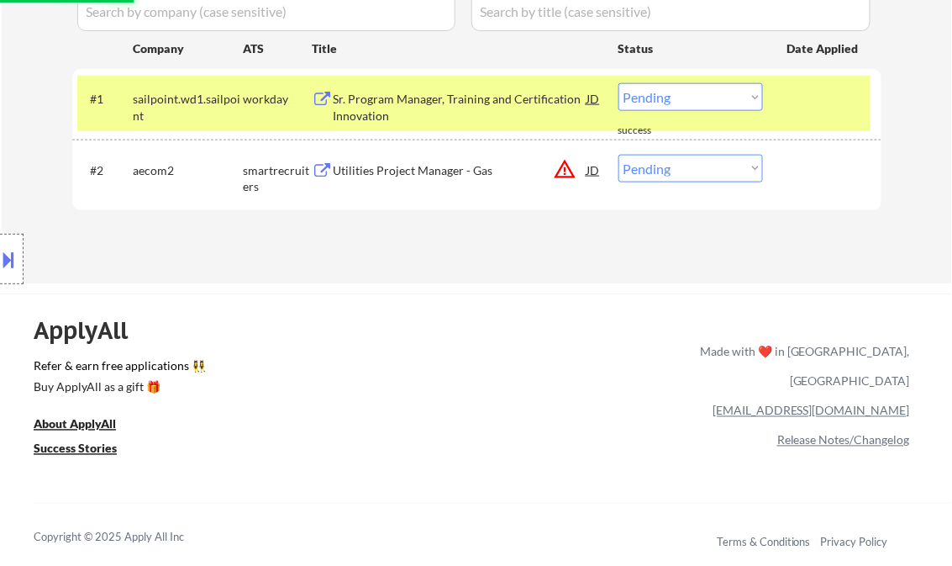
click at [409, 108] on div "Sr. Program Manager, Training and Certification Innovation" at bounding box center [461, 107] width 254 height 33
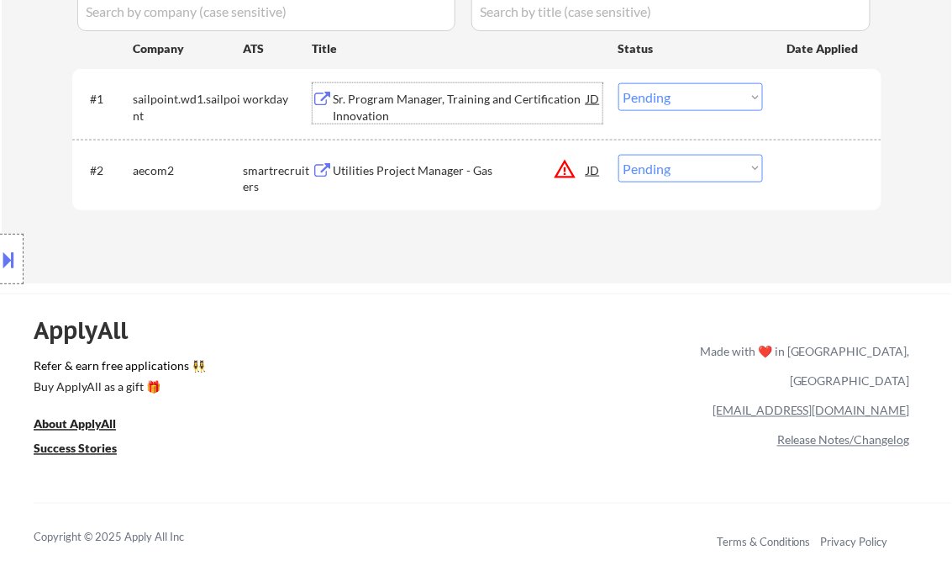
click at [672, 99] on select "Choose an option... Pending Applied Excluded (Questions) Excluded (Expired) Exc…" at bounding box center [690, 97] width 145 height 28
click at [618, 83] on select "Choose an option... Pending Applied Excluded (Questions) Excluded (Expired) Exc…" at bounding box center [690, 97] width 145 height 28
click at [404, 175] on div "Utilities Project Manager - Gas" at bounding box center [461, 170] width 254 height 17
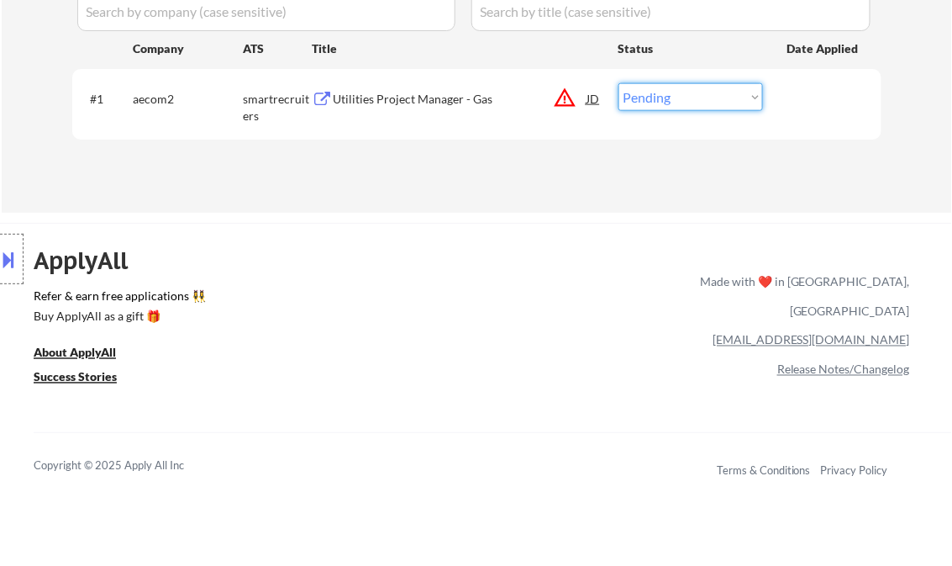
drag, startPoint x: 666, startPoint y: 100, endPoint x: 673, endPoint y: 112, distance: 14.0
click at [666, 100] on select "Choose an option... Pending Applied Excluded (Questions) Excluded (Expired) Exc…" at bounding box center [690, 97] width 145 height 28
select select ""excluded__bad_match_""
click at [618, 83] on select "Choose an option... Pending Applied Excluded (Questions) Excluded (Expired) Exc…" at bounding box center [690, 97] width 145 height 28
click at [504, 240] on div "ApplyAll Refer & earn free applications 👯‍♀️ Buy ApplyAll as a gift 🎁 About App…" at bounding box center [476, 367] width 952 height 266
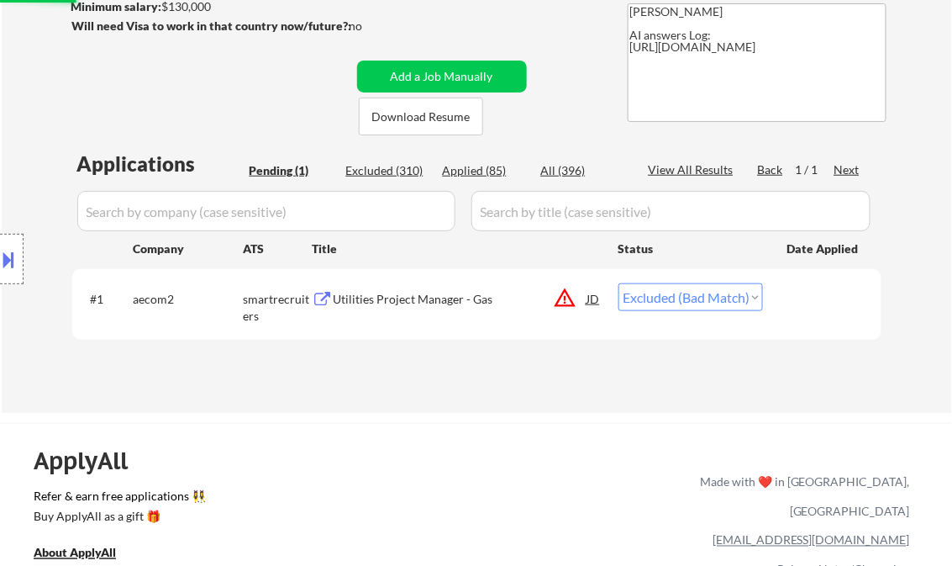
scroll to position [202, 0]
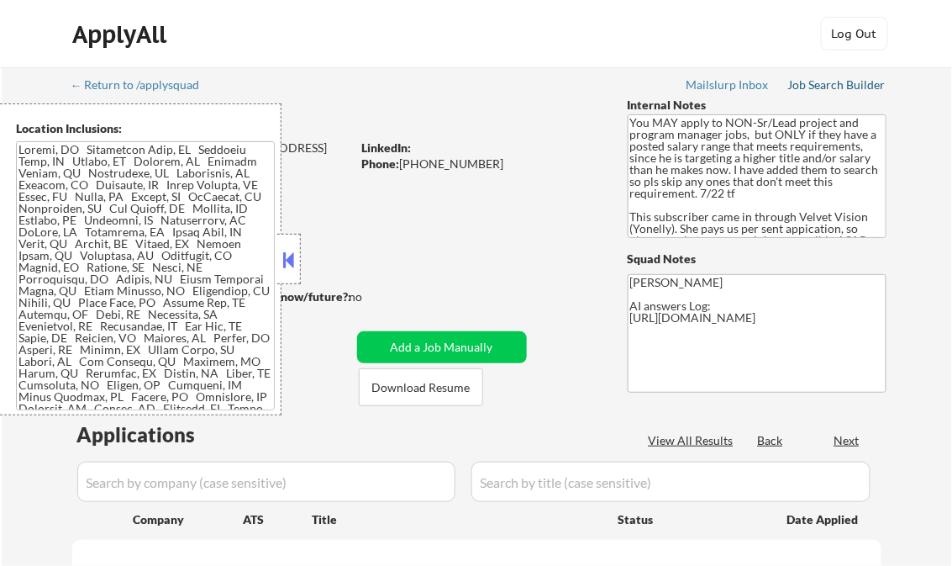
click at [829, 81] on div "Job Search Builder" at bounding box center [837, 85] width 98 height 12
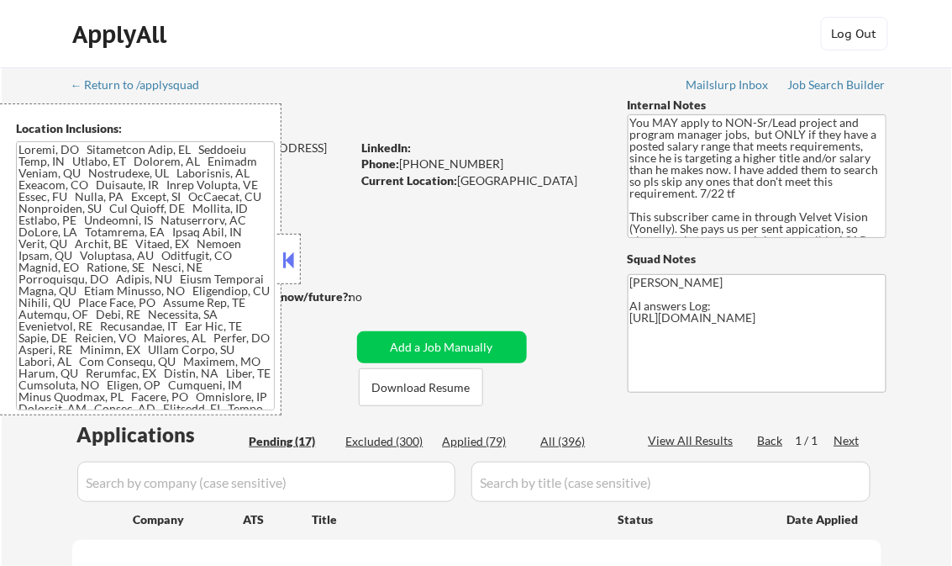
select select ""pending""
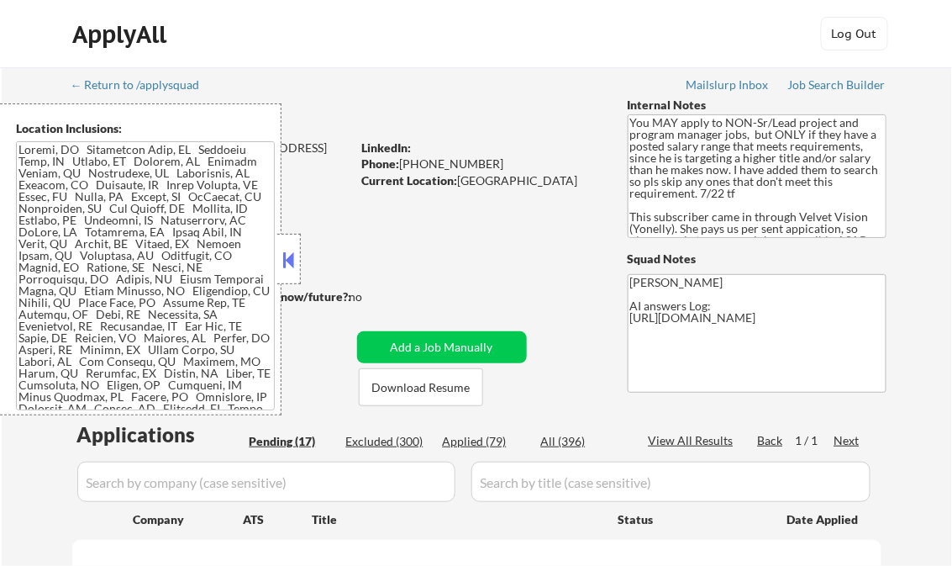
select select ""pending""
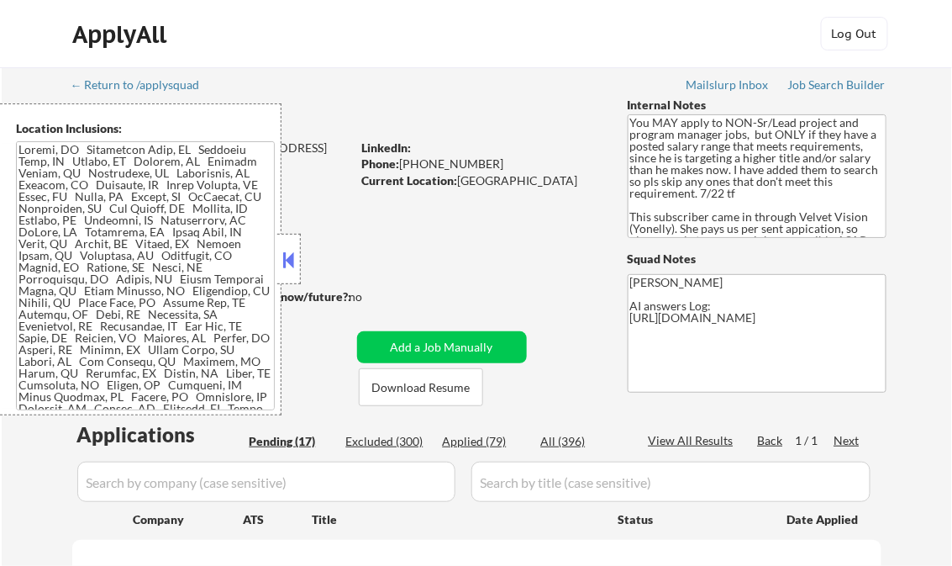
select select ""pending""
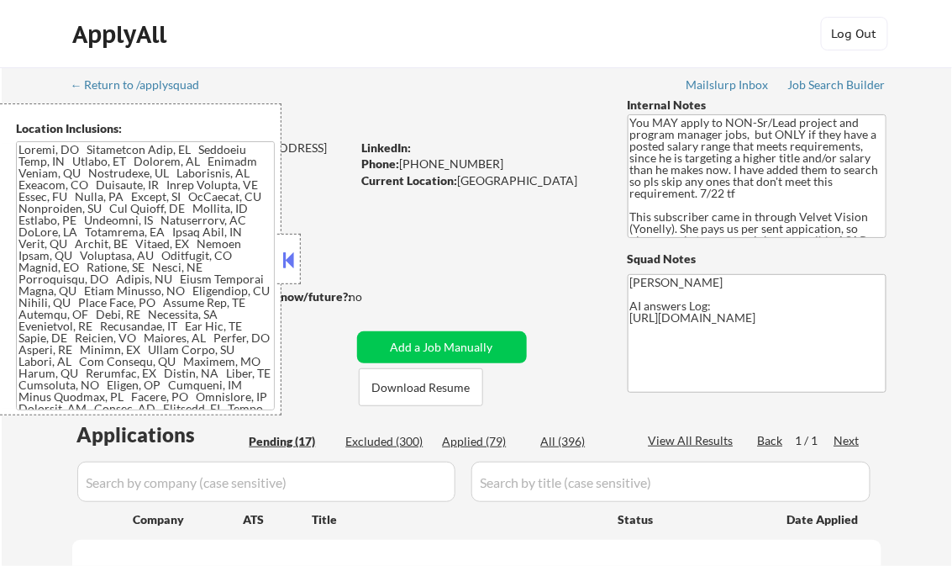
select select ""pending""
click at [822, 86] on div "Job Search Builder" at bounding box center [837, 85] width 98 height 12
click at [282, 255] on button at bounding box center [289, 259] width 18 height 25
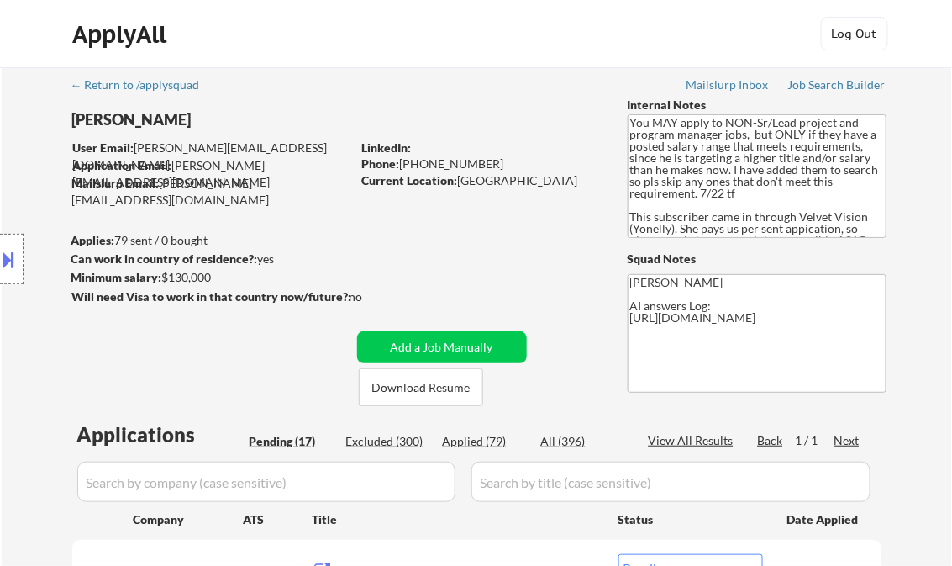
click at [481, 437] on div "Applied (79)" at bounding box center [485, 441] width 84 height 17
select select ""applied""
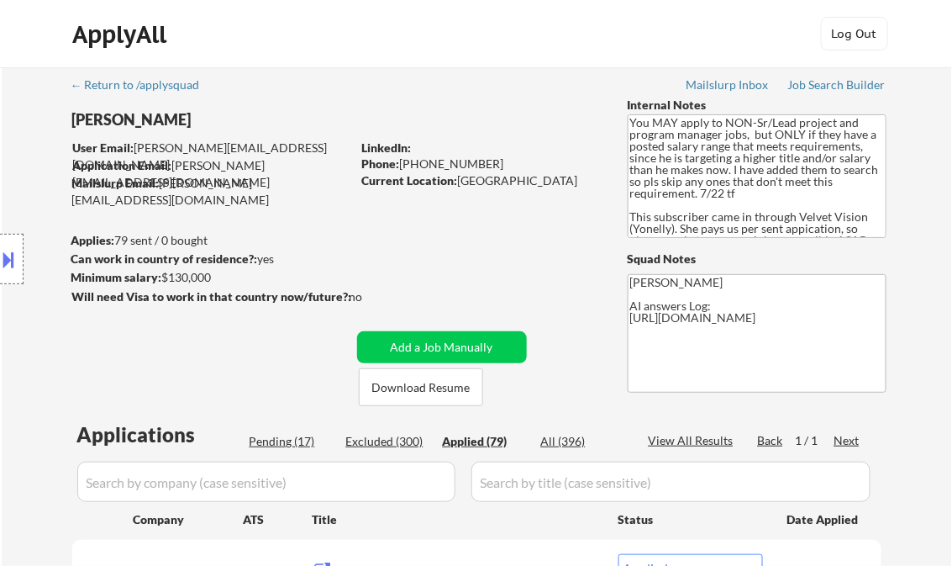
select select ""applied""
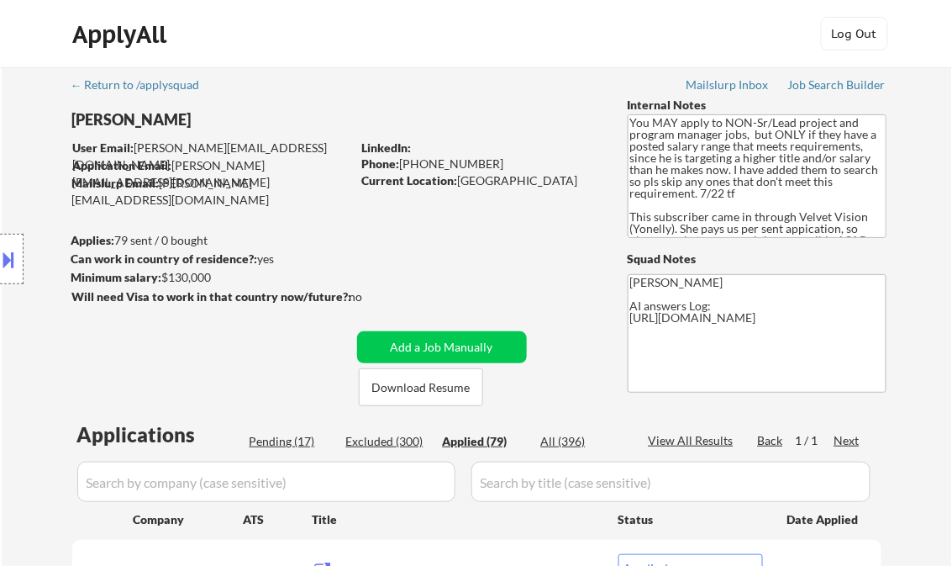
select select ""applied""
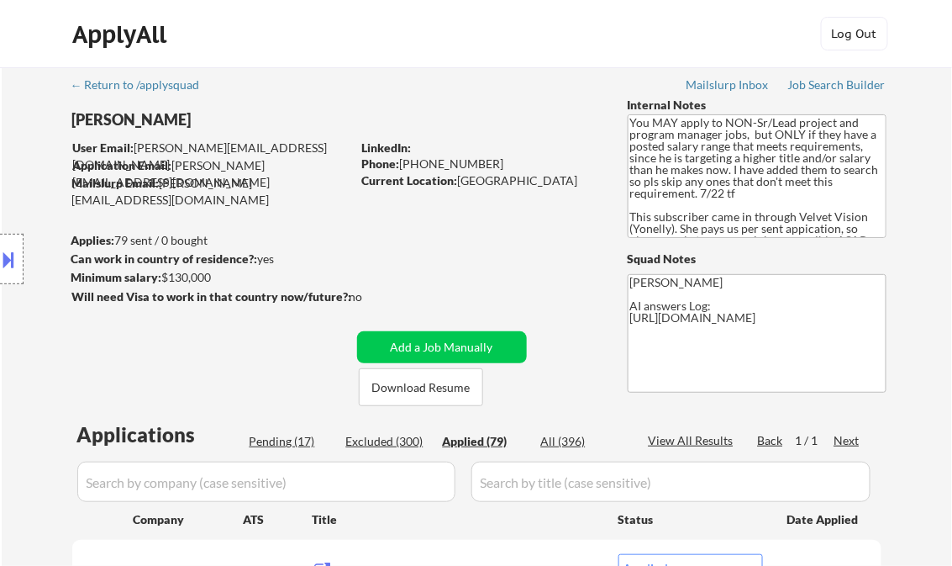
select select ""applied""
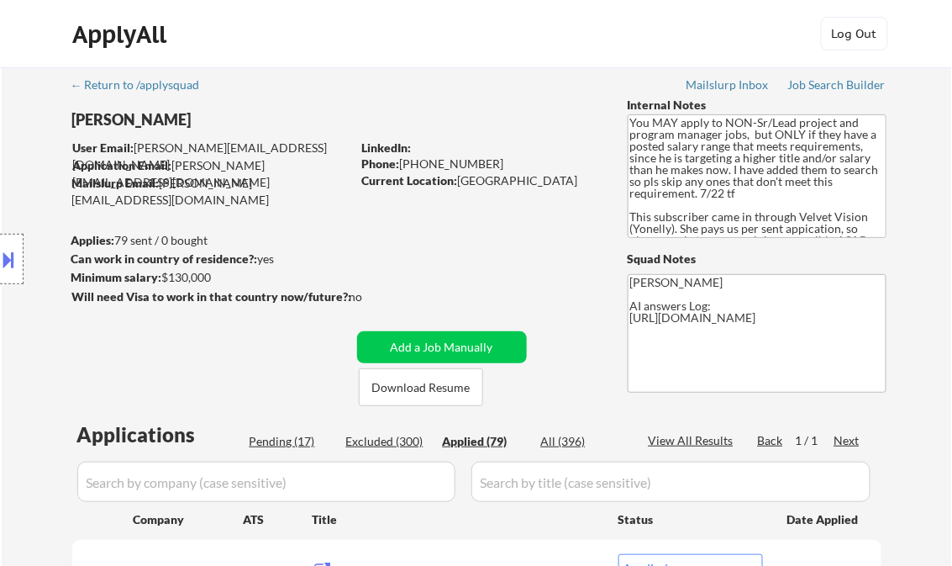
select select ""applied""
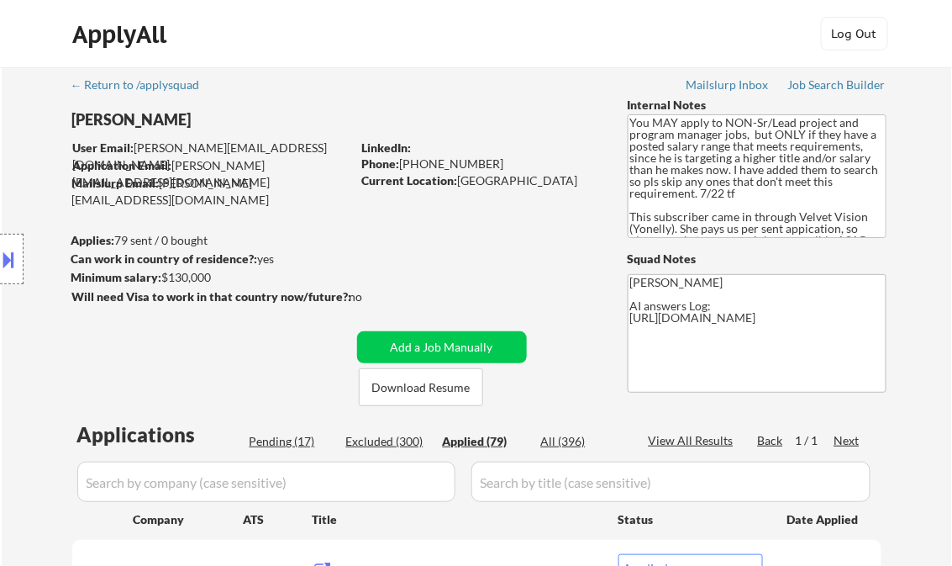
select select ""applied""
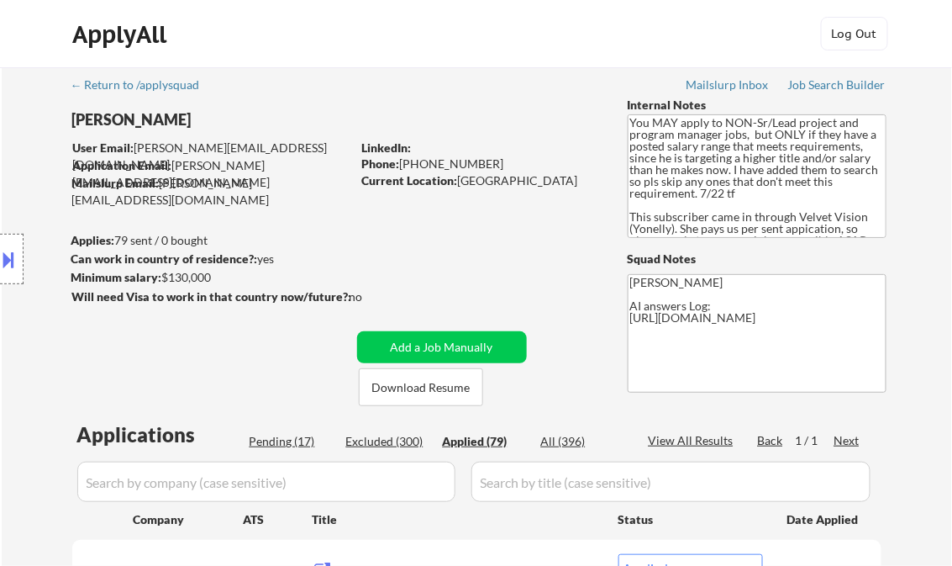
select select ""applied""
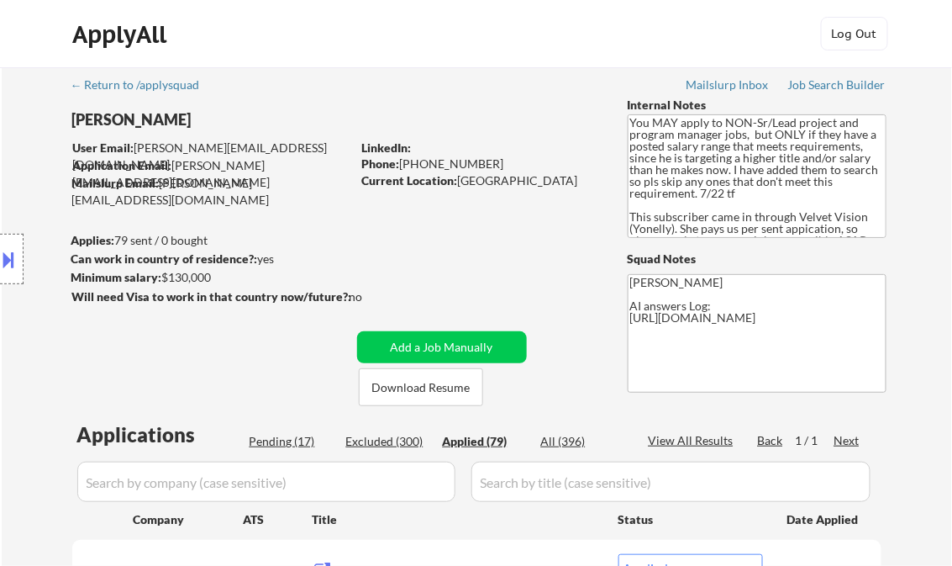
select select ""applied""
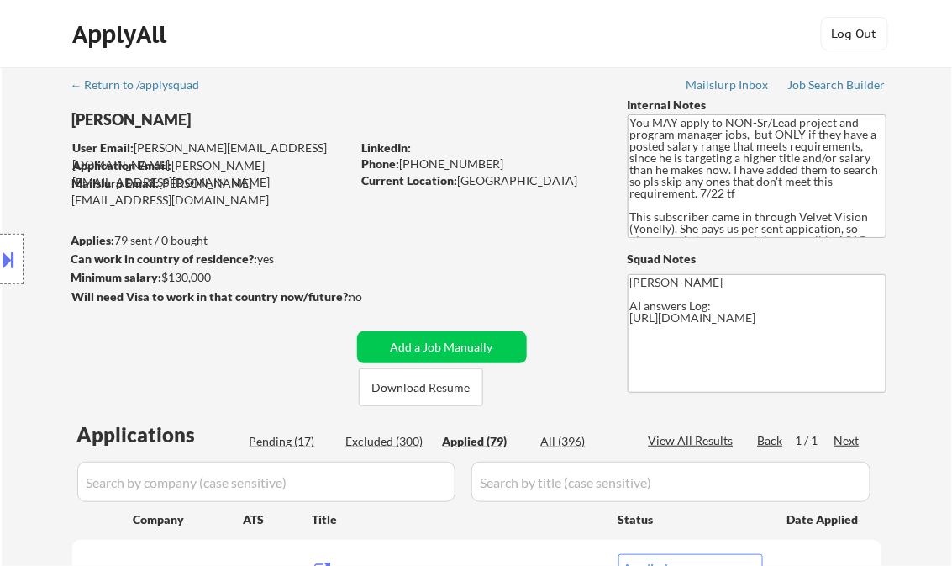
select select ""applied""
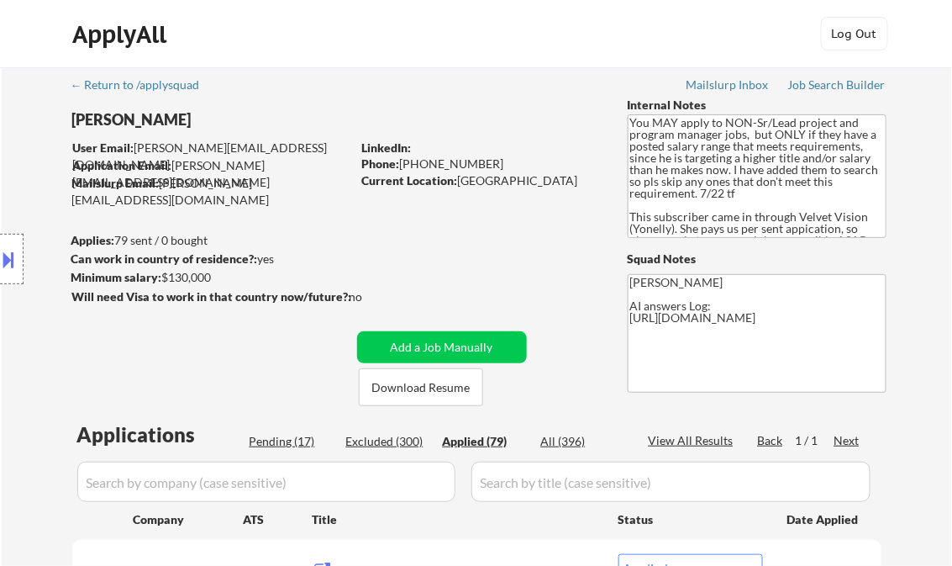
select select ""applied""
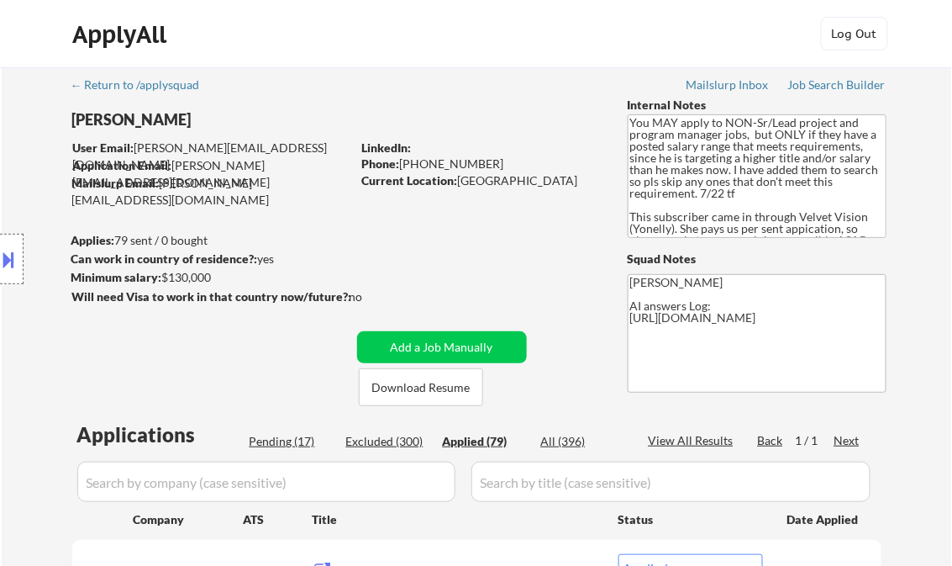
select select ""applied""
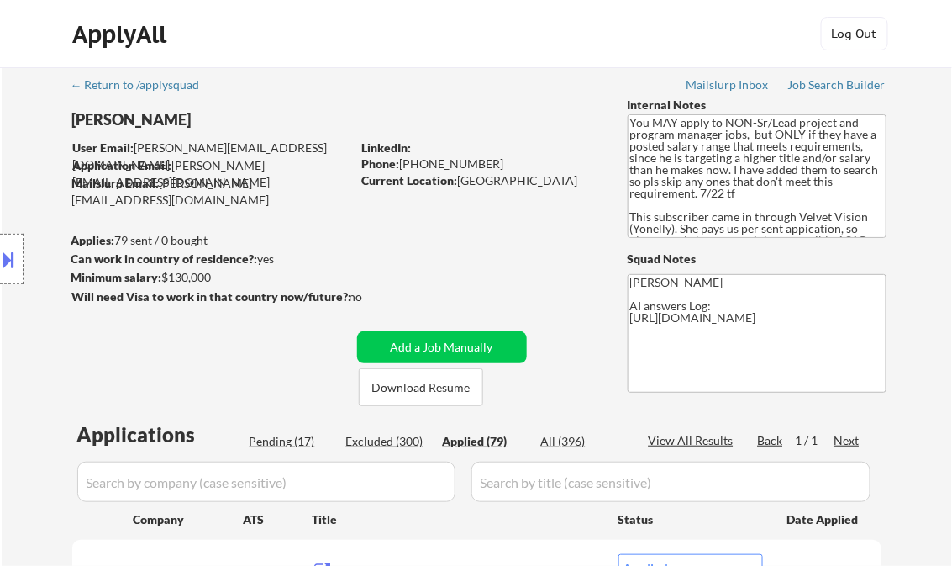
select select ""applied""
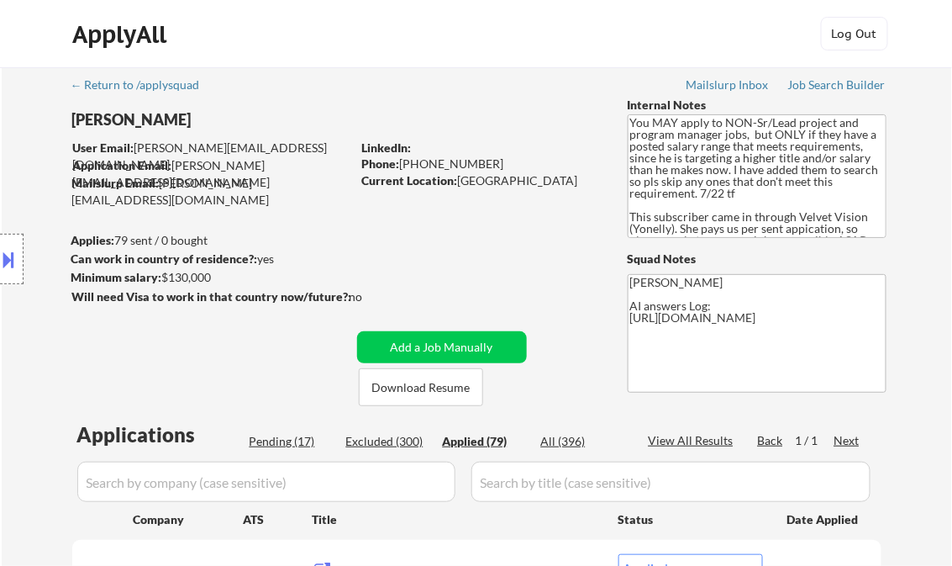
select select ""applied""
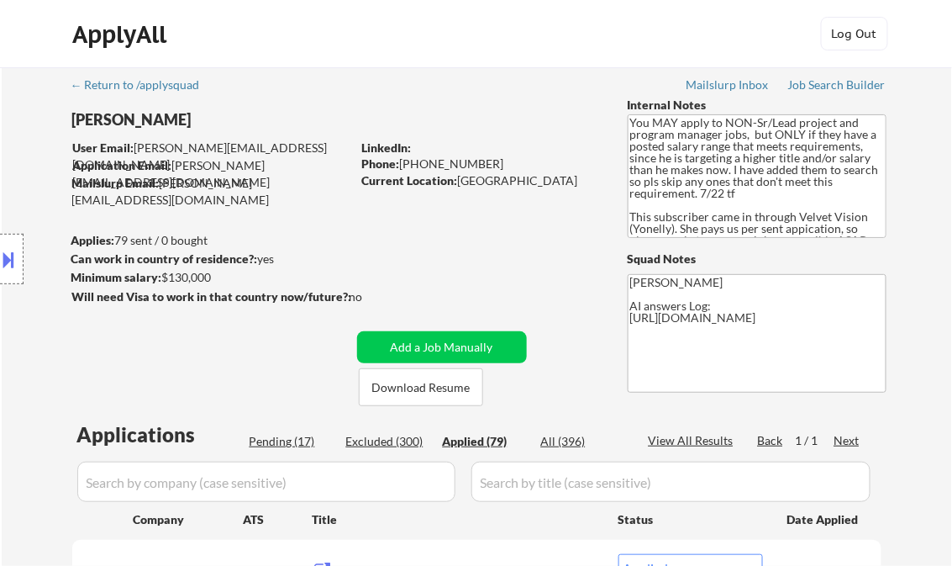
select select ""applied""
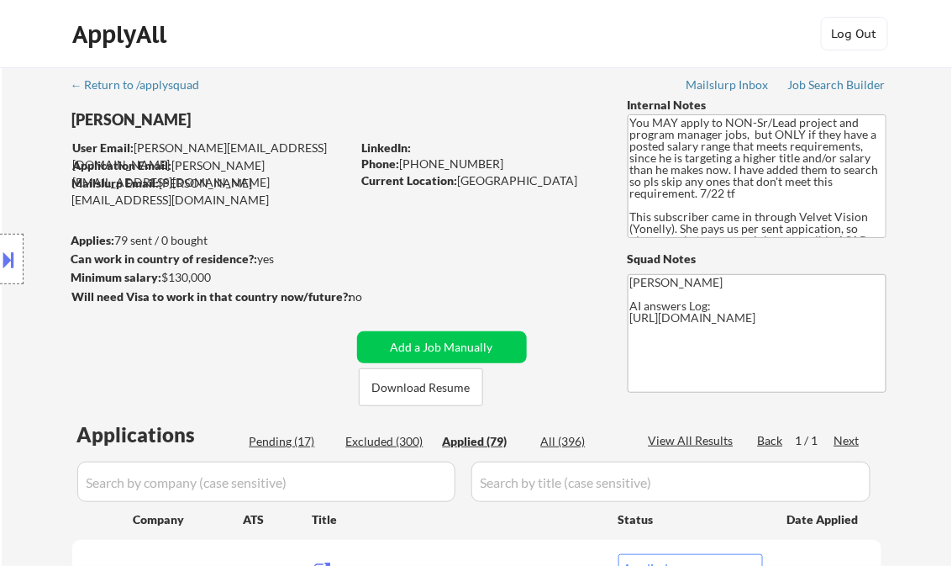
select select ""applied""
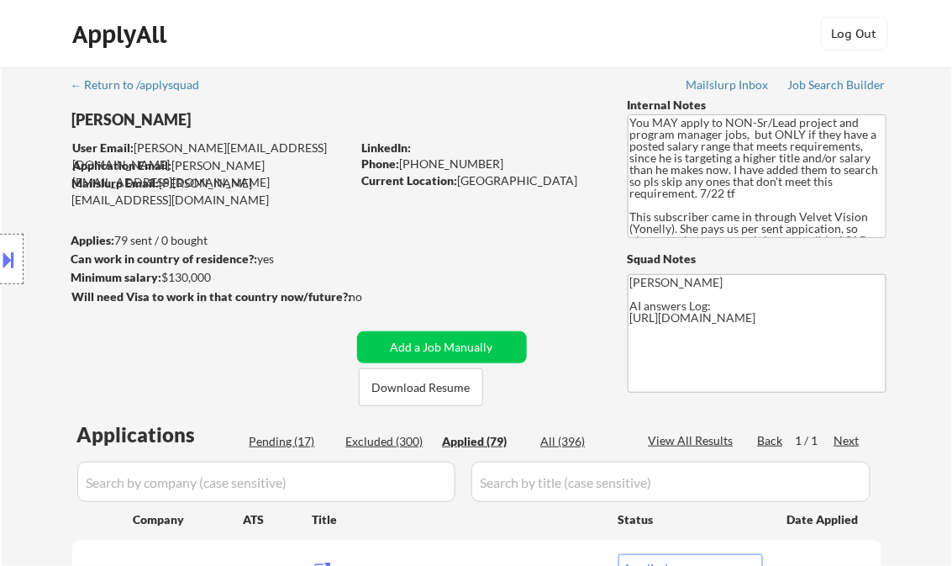
select select ""applied""
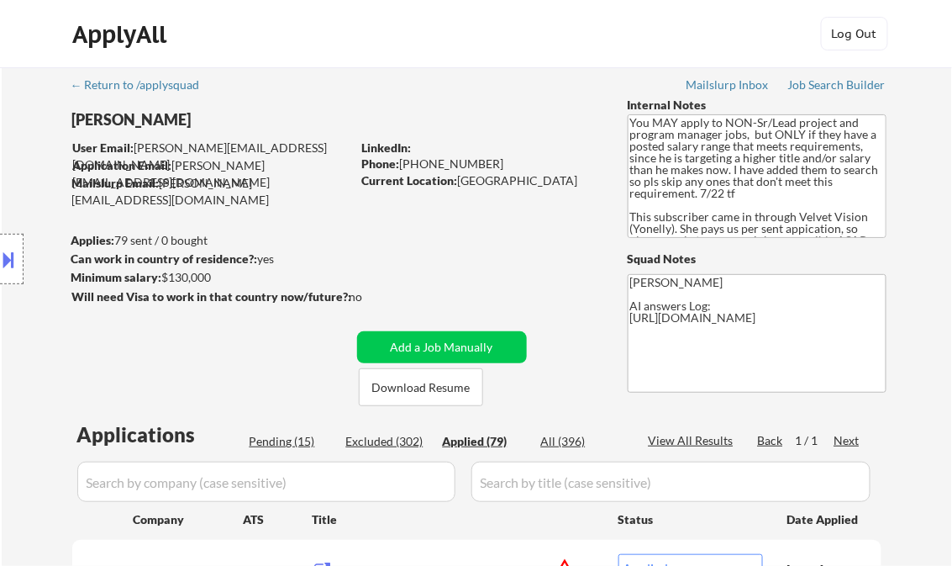
select select ""applied""
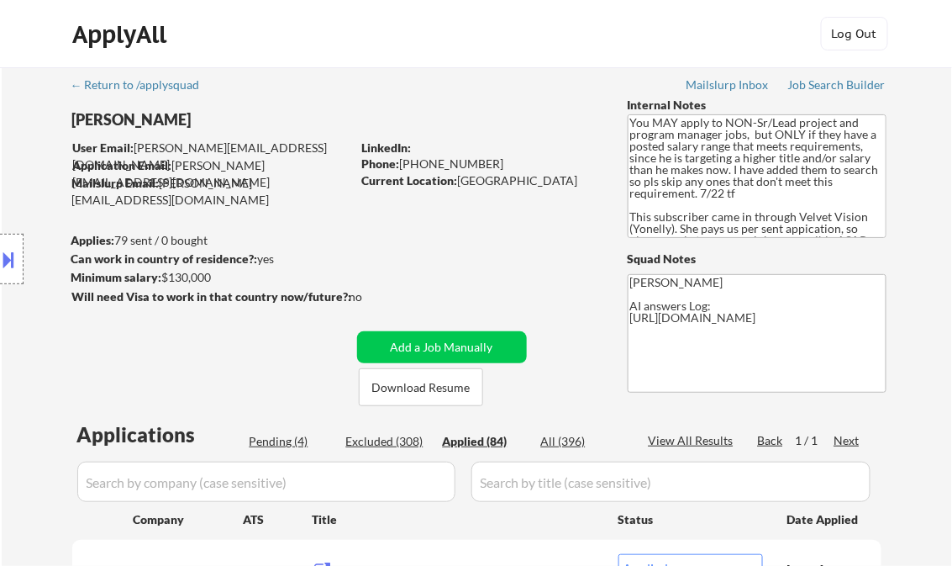
select select ""applied""
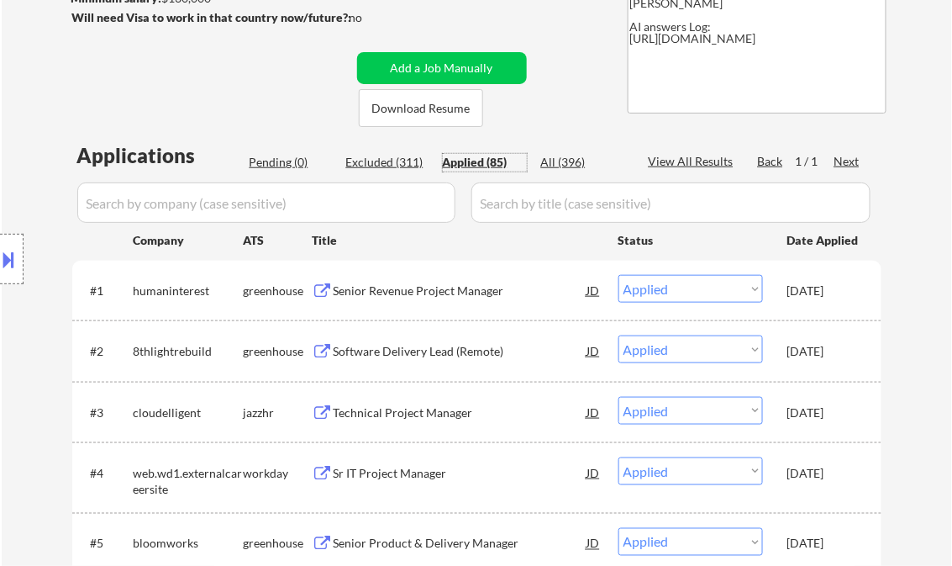
scroll to position [269, 0]
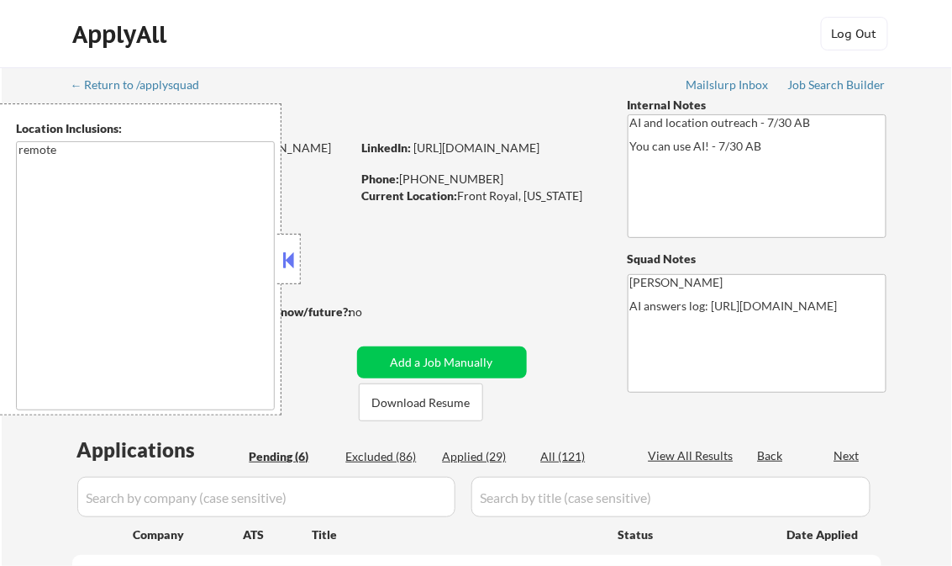
select select ""pending""
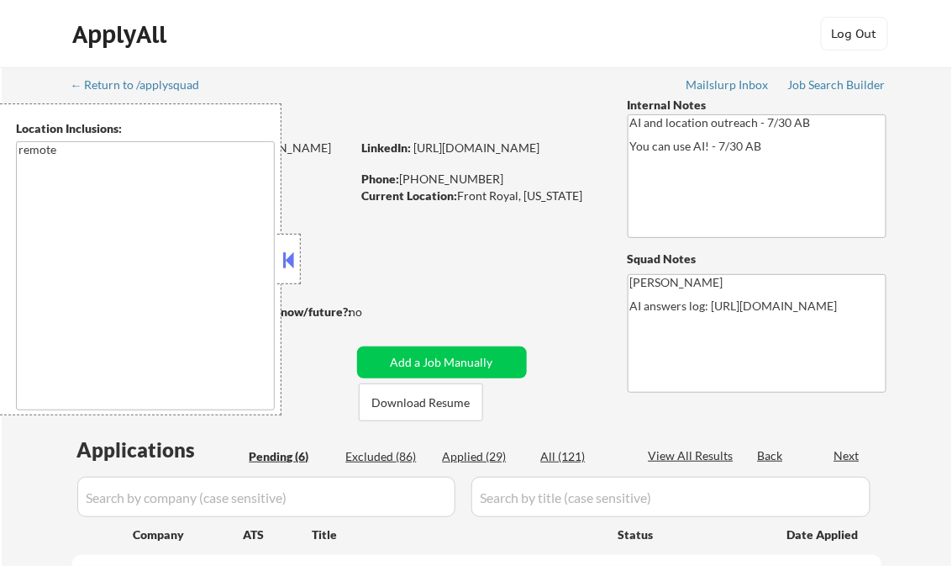
select select ""pending""
drag, startPoint x: 807, startPoint y: 77, endPoint x: 810, endPoint y: 90, distance: 13.0
click at [807, 77] on div "← Return to /applysquad Mailslurp Inbox Job Search Builder [PERSON_NAME] User E…" at bounding box center [477, 546] width 839 height 959
click at [811, 87] on div "Job Search Builder" at bounding box center [837, 85] width 98 height 12
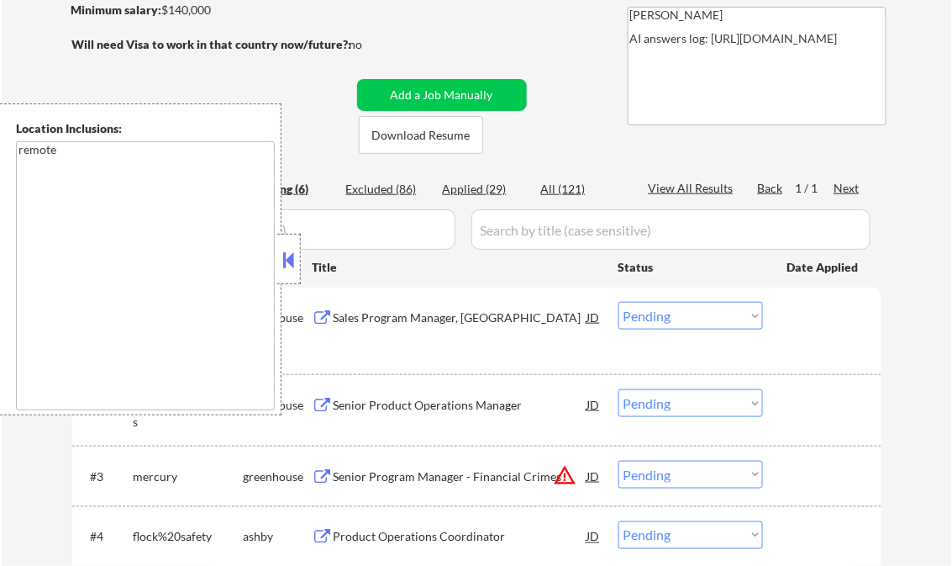
scroll to position [67, 0]
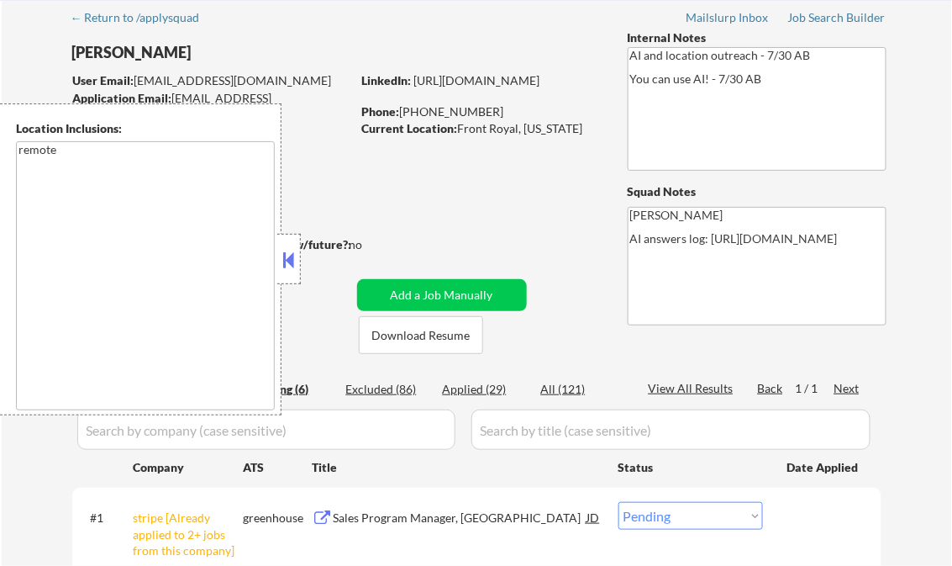
click at [292, 255] on button at bounding box center [289, 259] width 18 height 25
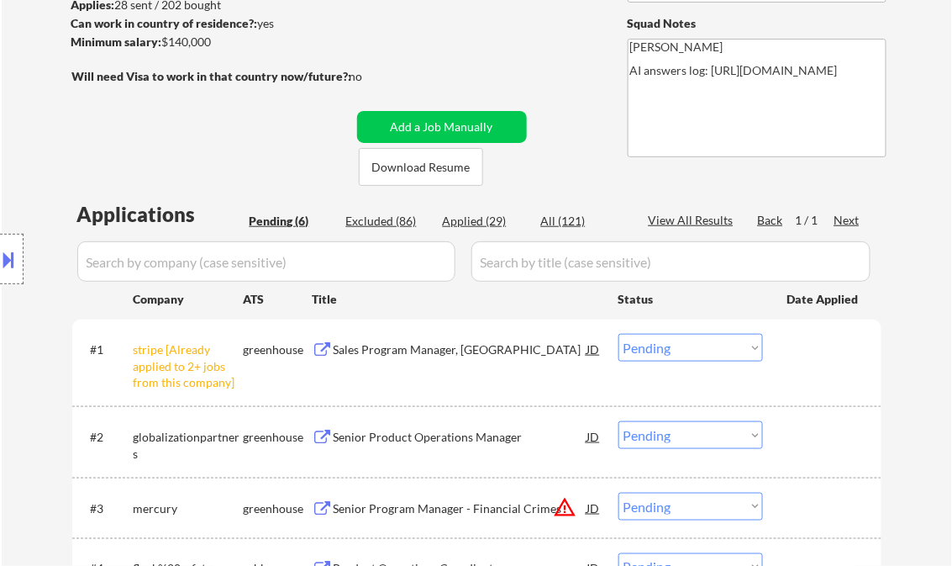
scroll to position [269, 0]
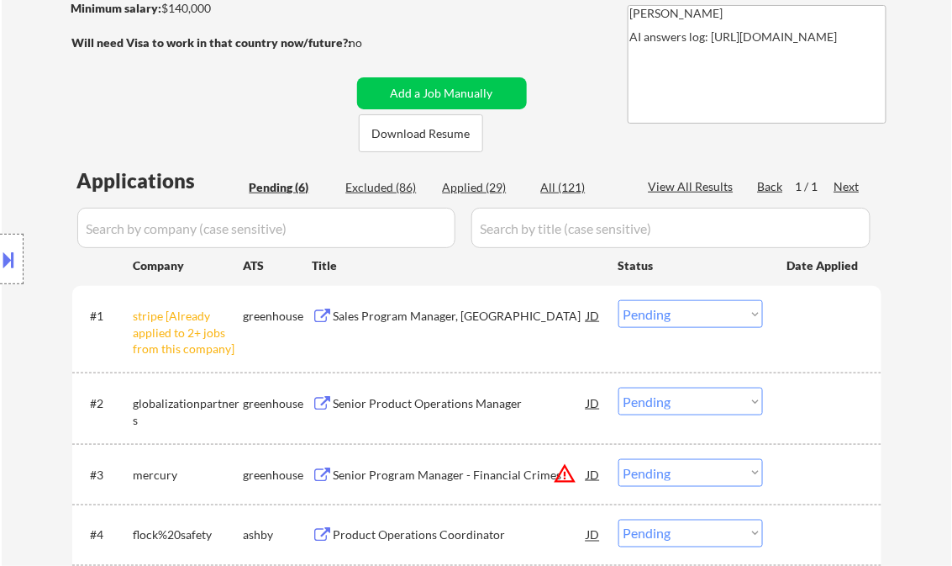
click at [658, 316] on select "Choose an option... Pending Applied Excluded (Questions) Excluded (Expired) Exc…" at bounding box center [690, 314] width 145 height 28
click at [618, 300] on select "Choose an option... Pending Applied Excluded (Questions) Excluded (Expired) Exc…" at bounding box center [690, 314] width 145 height 28
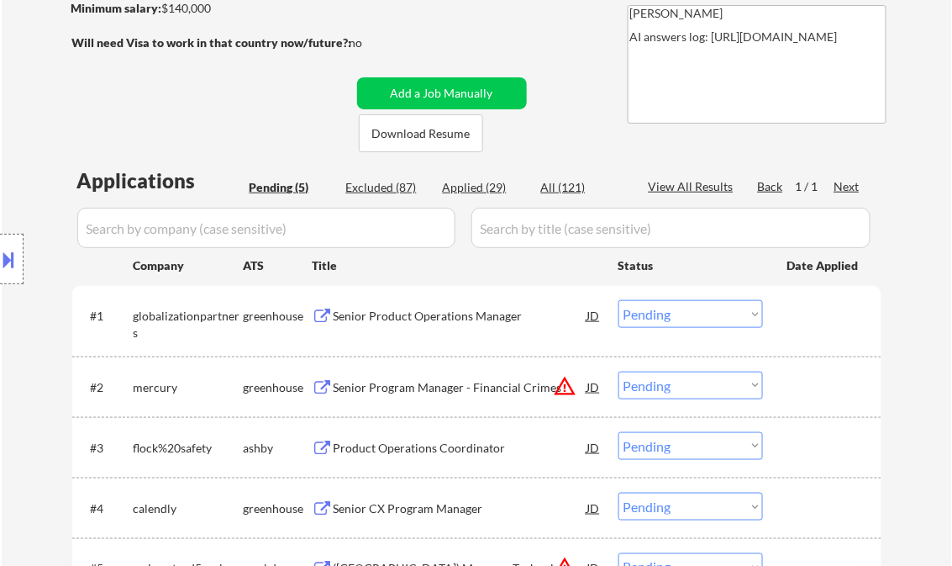
click at [432, 323] on div "Senior Product Operations Manager" at bounding box center [461, 316] width 254 height 17
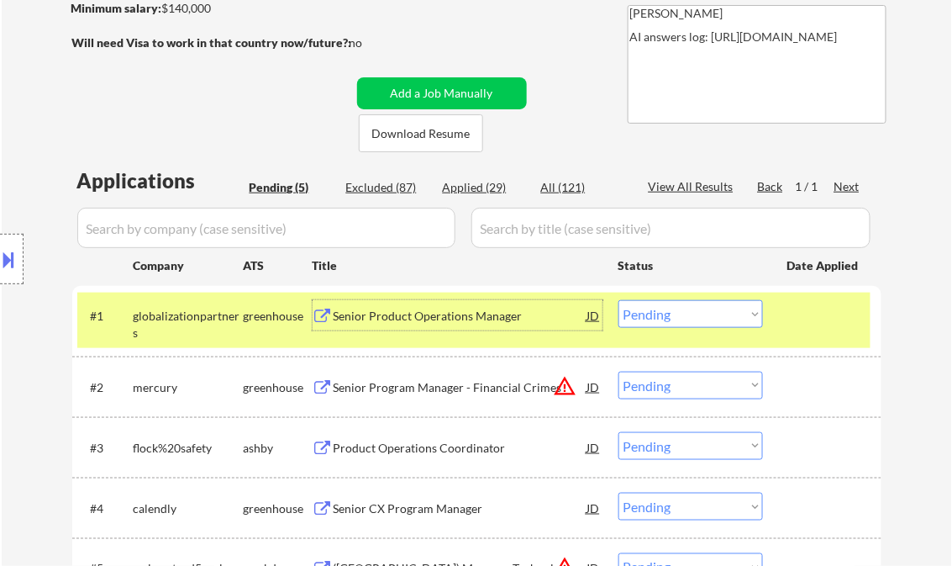
click at [678, 316] on select "Choose an option... Pending Applied Excluded (Questions) Excluded (Expired) Exc…" at bounding box center [690, 314] width 145 height 28
click at [618, 300] on select "Choose an option... Pending Applied Excluded (Questions) Excluded (Expired) Exc…" at bounding box center [690, 314] width 145 height 28
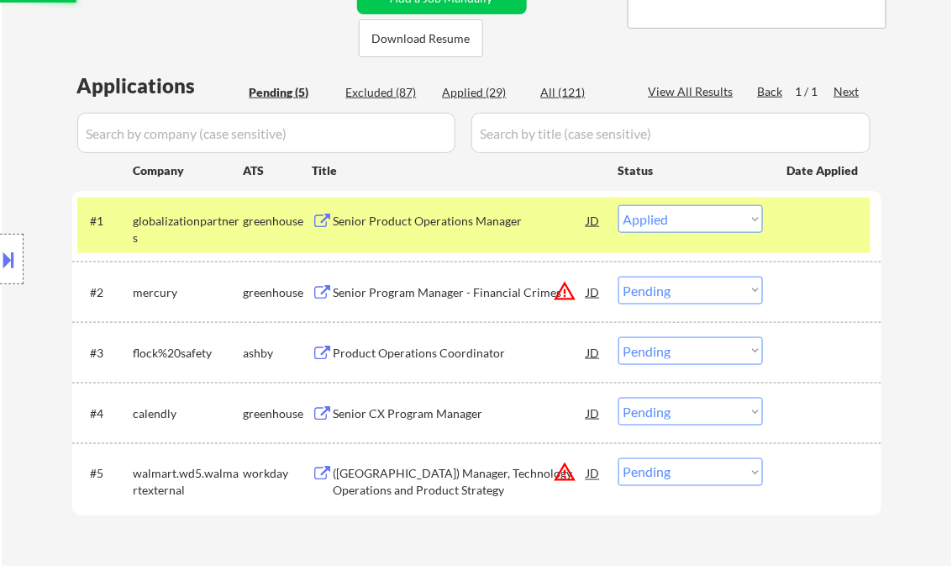
scroll to position [403, 0]
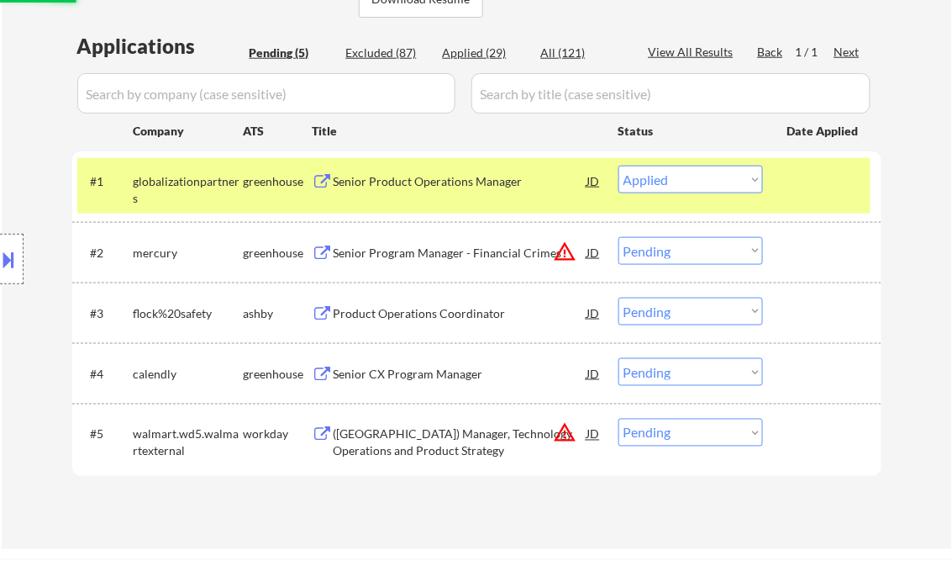
click at [422, 249] on div "Senior Program Manager - Financial Crimes" at bounding box center [461, 253] width 254 height 17
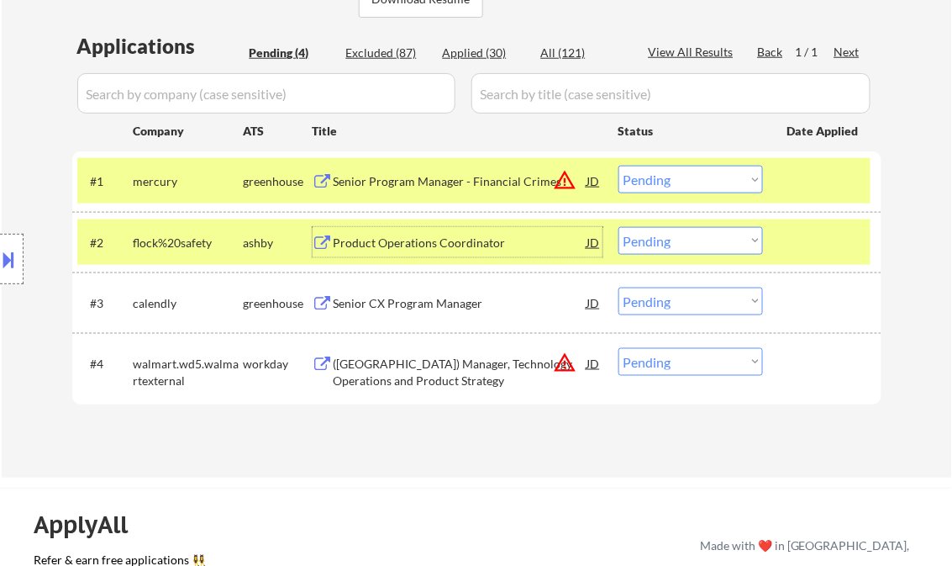
click at [808, 237] on div at bounding box center [824, 242] width 74 height 30
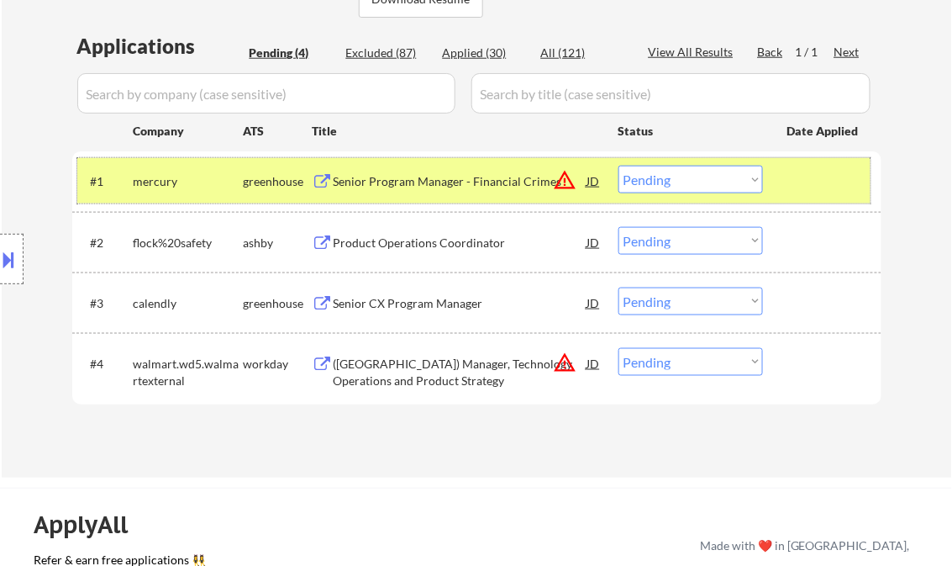
click at [797, 180] on div at bounding box center [824, 181] width 74 height 30
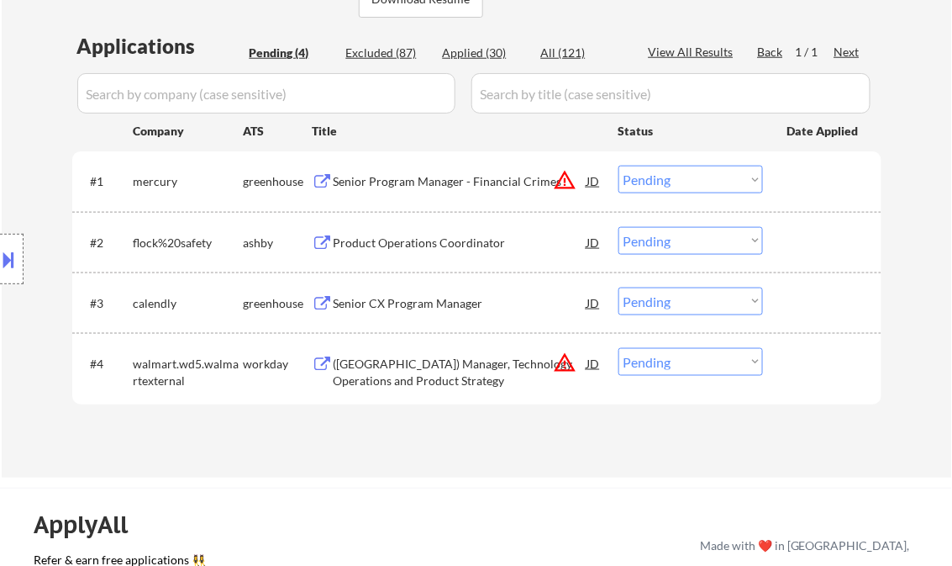
click at [744, 178] on select "Choose an option... Pending Applied Excluded (Questions) Excluded (Expired) Exc…" at bounding box center [690, 180] width 145 height 28
click at [618, 166] on select "Choose an option... Pending Applied Excluded (Questions) Excluded (Expired) Exc…" at bounding box center [690, 180] width 145 height 28
click at [415, 243] on div "Product Operations Coordinator" at bounding box center [461, 242] width 254 height 17
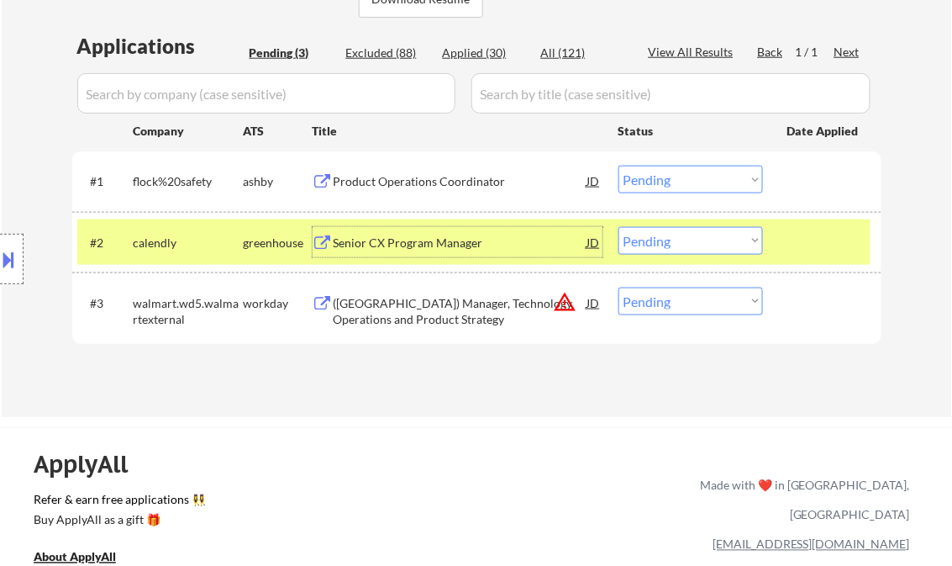
drag, startPoint x: 679, startPoint y: 182, endPoint x: 696, endPoint y: 193, distance: 20.5
click at [679, 182] on select "Choose an option... Pending Applied Excluded (Questions) Excluded (Expired) Exc…" at bounding box center [690, 180] width 145 height 28
click at [618, 166] on select "Choose an option... Pending Applied Excluded (Questions) Excluded (Expired) Exc…" at bounding box center [690, 180] width 145 height 28
click at [414, 243] on div "Senior CX Program Manager" at bounding box center [461, 242] width 254 height 17
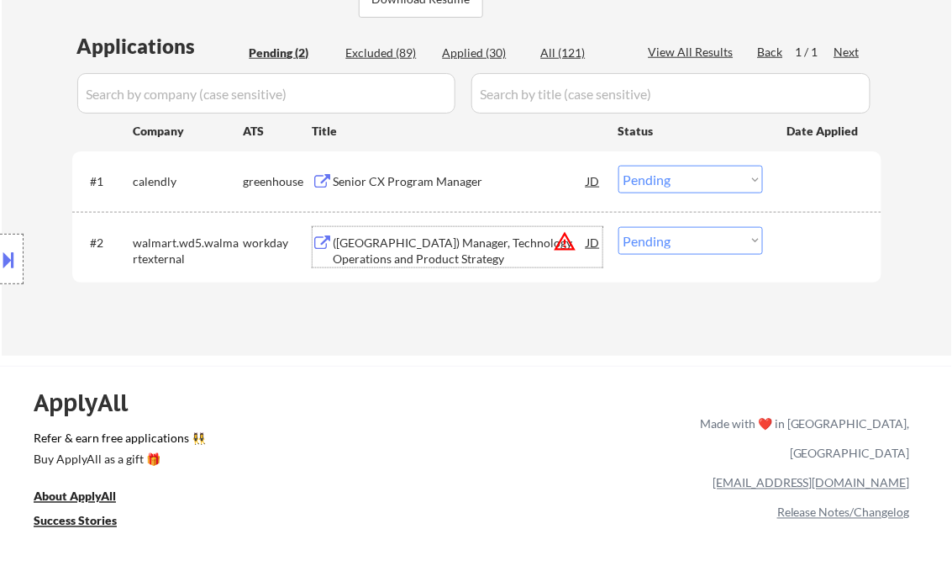
drag, startPoint x: 647, startPoint y: 182, endPoint x: 658, endPoint y: 196, distance: 17.3
click at [647, 182] on select "Choose an option... Pending Applied Excluded (Questions) Excluded (Expired) Exc…" at bounding box center [690, 180] width 145 height 28
click at [618, 166] on select "Choose an option... Pending Applied Excluded (Questions) Excluded (Expired) Exc…" at bounding box center [690, 180] width 145 height 28
click at [451, 243] on div "([GEOGRAPHIC_DATA]) Manager, Technology Operations and Product Strategy" at bounding box center [461, 250] width 254 height 33
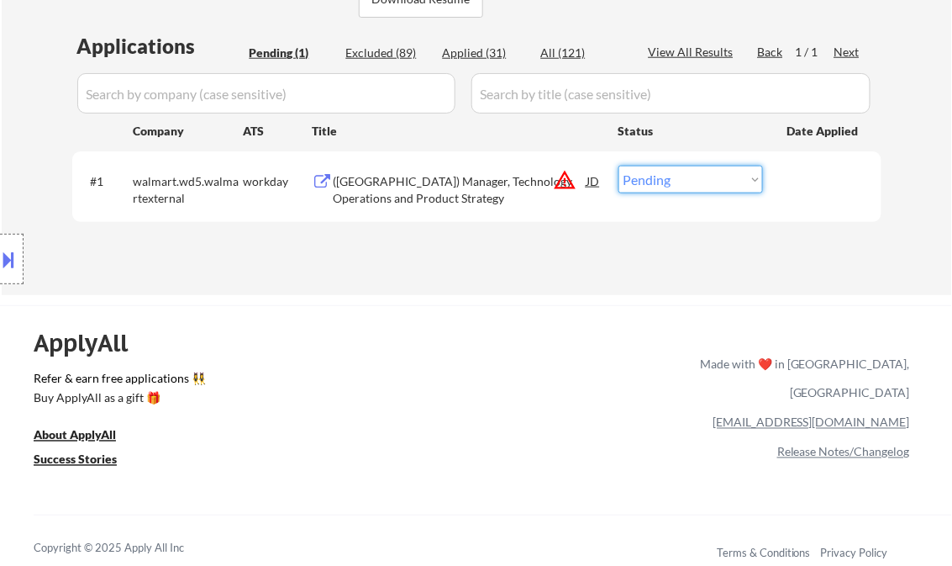
click at [673, 178] on select "Choose an option... Pending Applied Excluded (Questions) Excluded (Expired) Exc…" at bounding box center [690, 180] width 145 height 28
select select ""excluded__bad_match_""
click at [618, 166] on select "Choose an option... Pending Applied Excluded (Questions) Excluded (Expired) Exc…" at bounding box center [690, 180] width 145 height 28
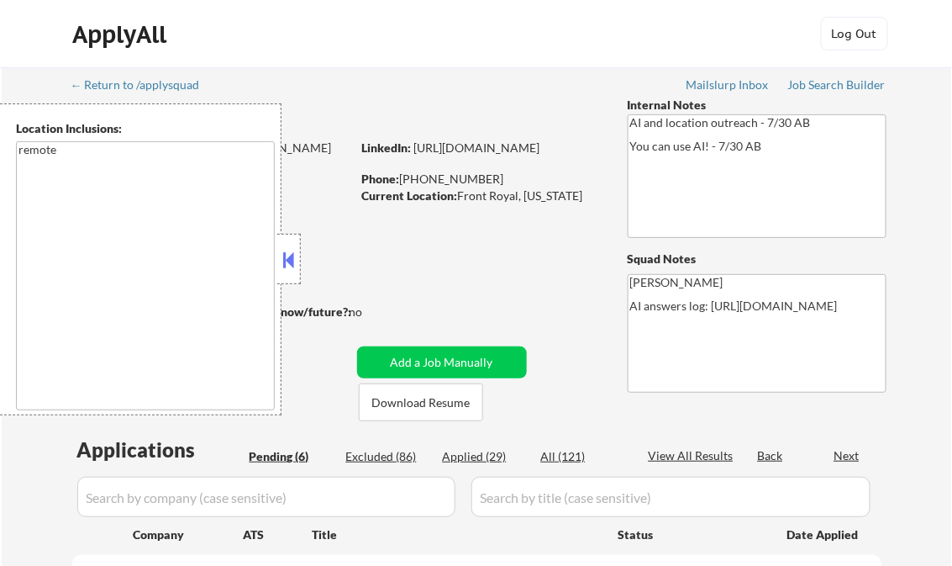
select select ""pending""
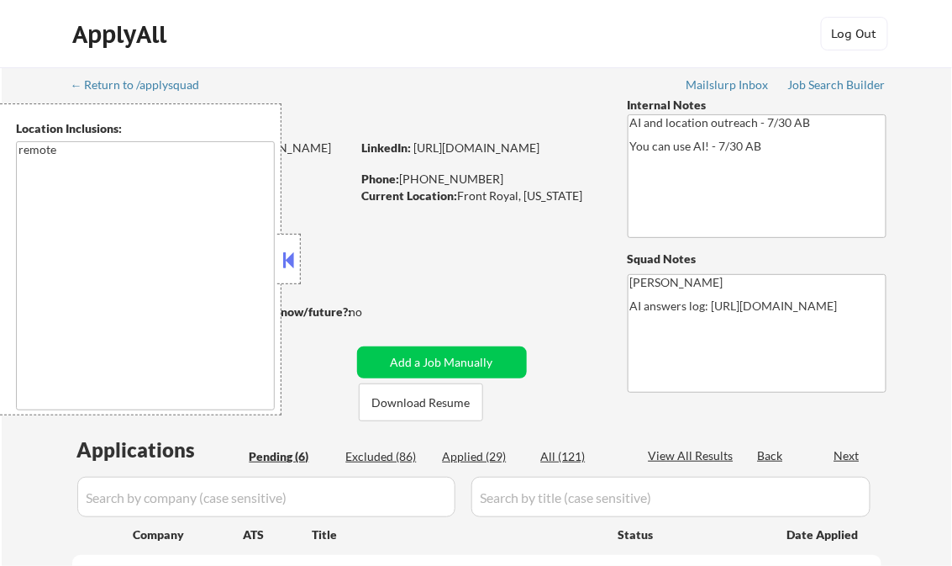
select select ""pending""
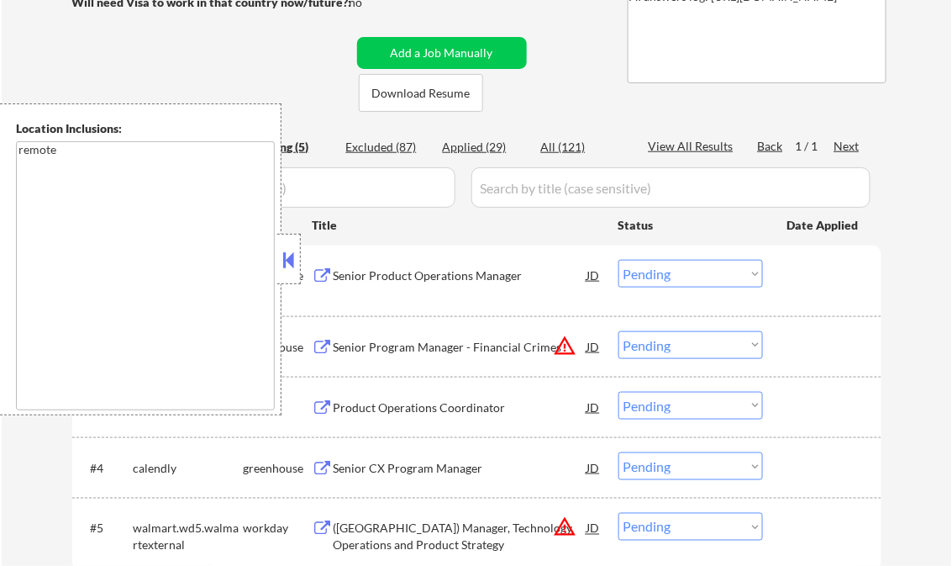
click at [283, 253] on button at bounding box center [289, 259] width 18 height 25
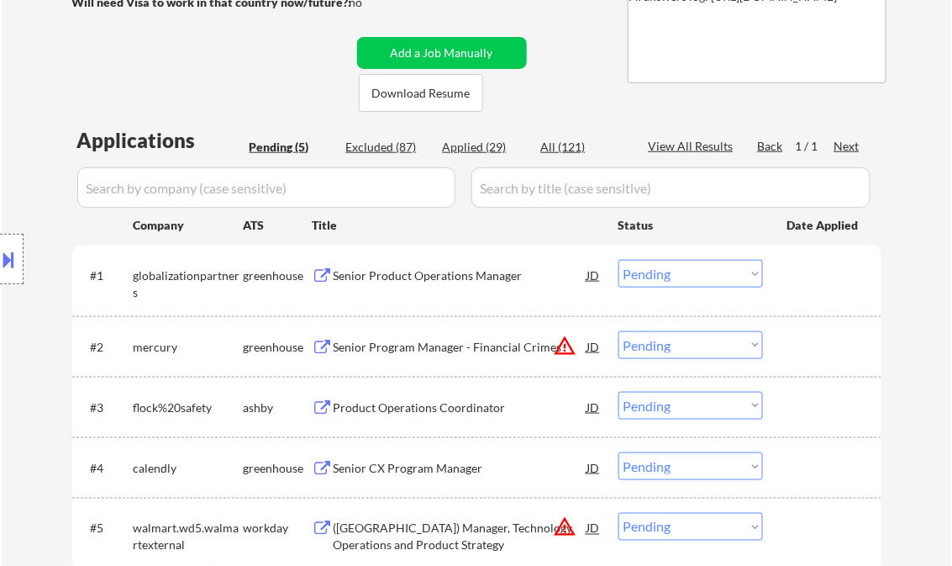
click at [467, 139] on div "Applied (29)" at bounding box center [485, 147] width 84 height 17
select select ""applied""
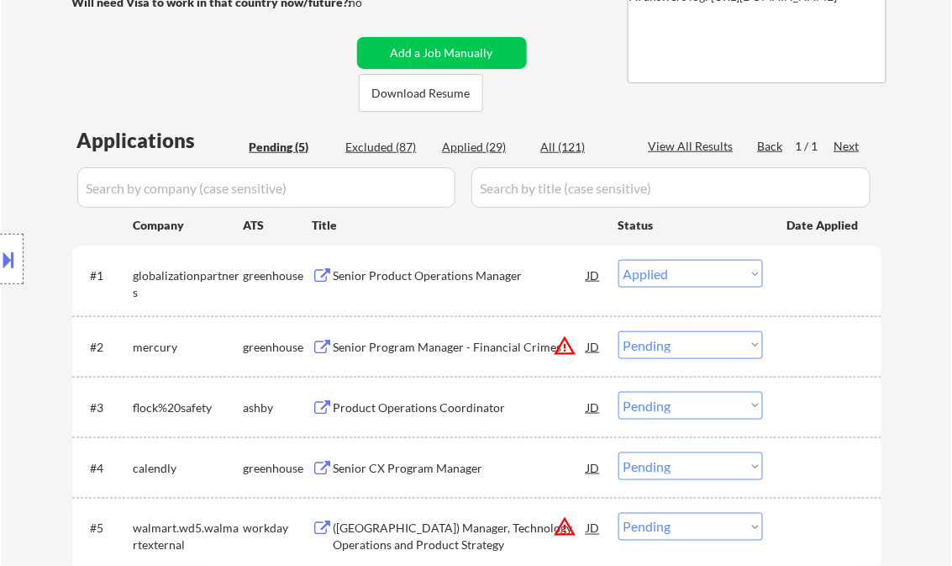
select select ""applied""
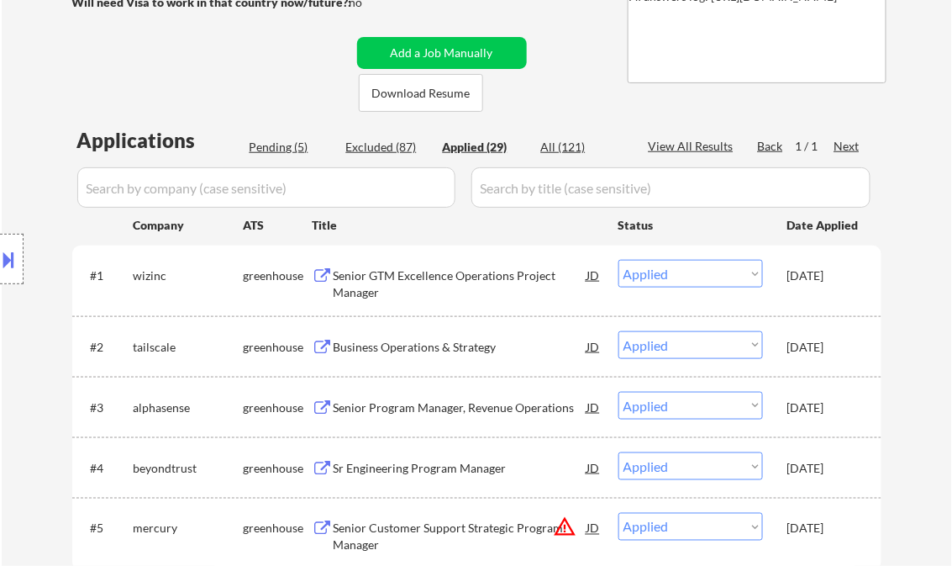
click at [671, 139] on div "View All Results" at bounding box center [694, 146] width 90 height 17
select select ""applied""
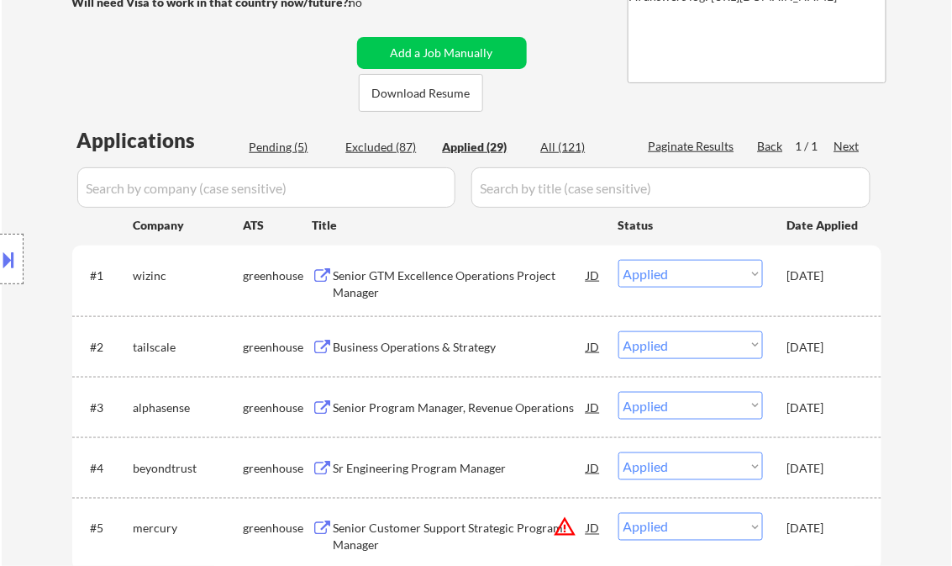
select select ""applied""
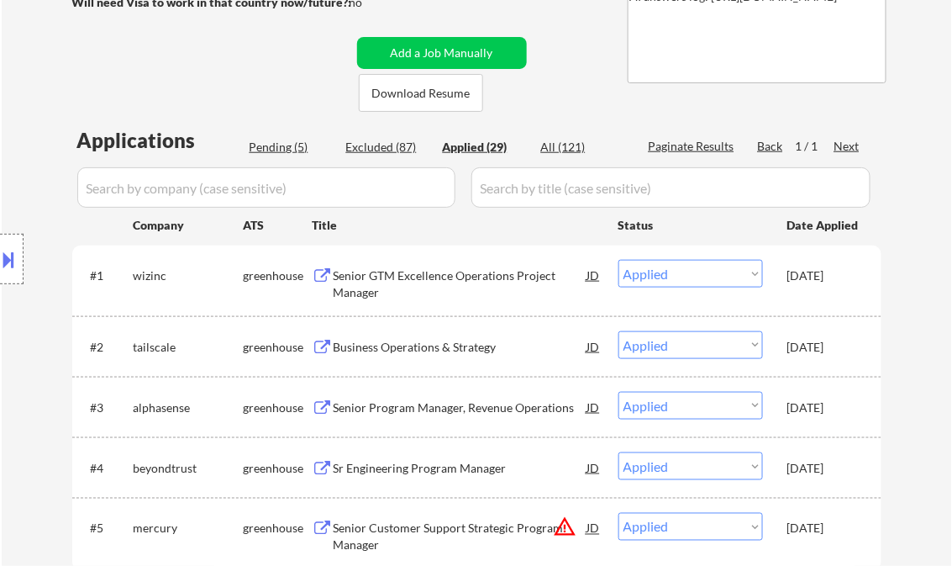
select select ""applied""
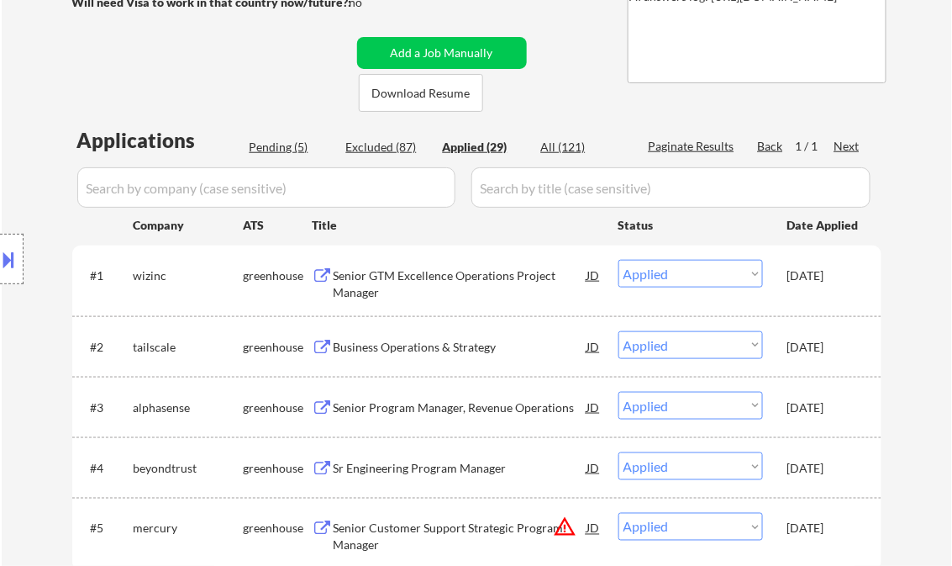
select select ""applied""
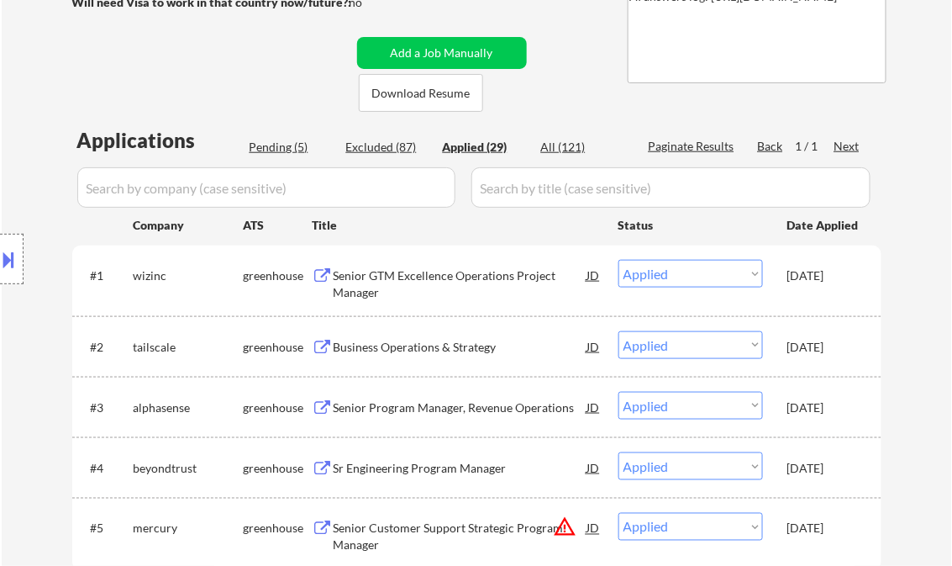
select select ""applied""
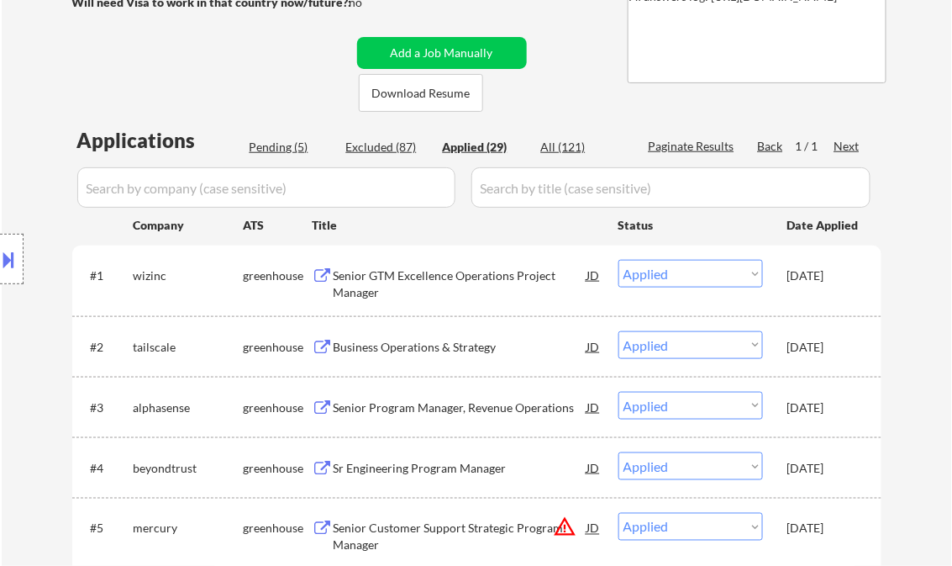
select select ""applied""
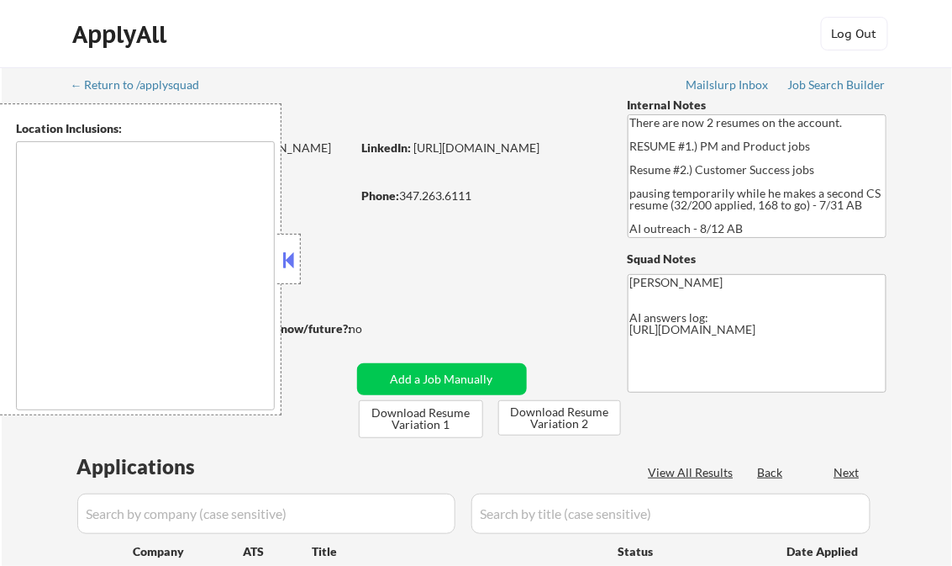
type textarea "[GEOGRAPHIC_DATA], [GEOGRAPHIC_DATA] [GEOGRAPHIC_DATA], [GEOGRAPHIC_DATA] [GEOG…"
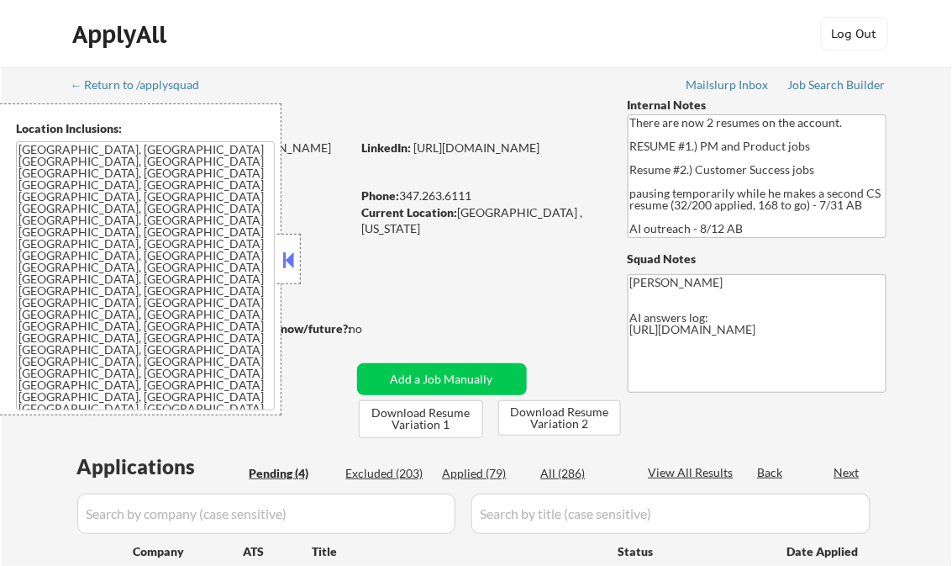
select select ""pending""
click at [282, 255] on button at bounding box center [289, 259] width 18 height 25
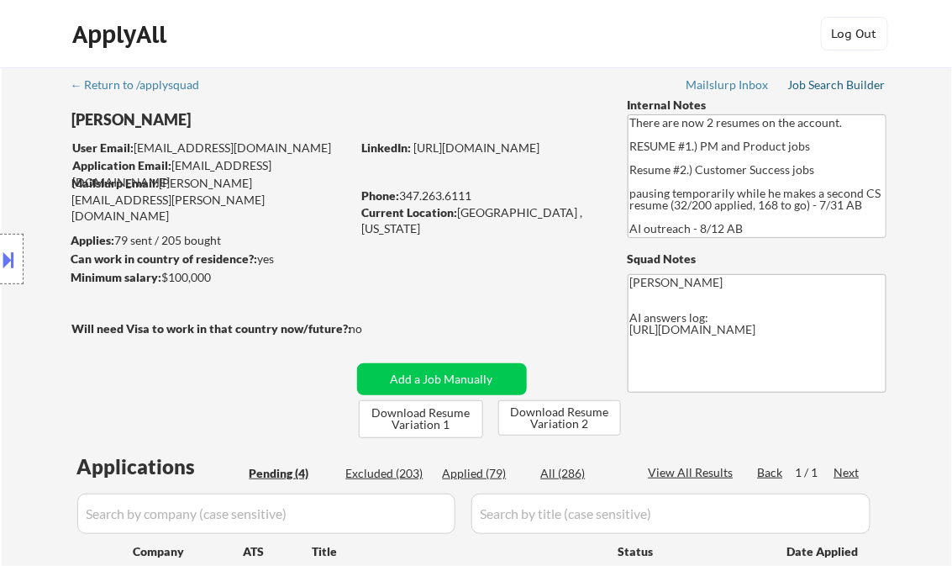
click at [839, 85] on div "Job Search Builder" at bounding box center [837, 85] width 98 height 12
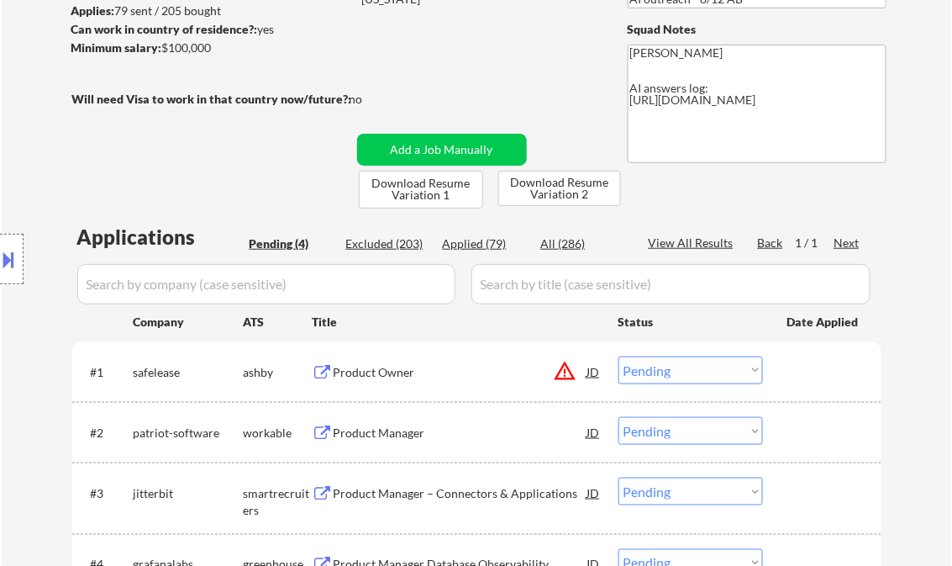
scroll to position [269, 0]
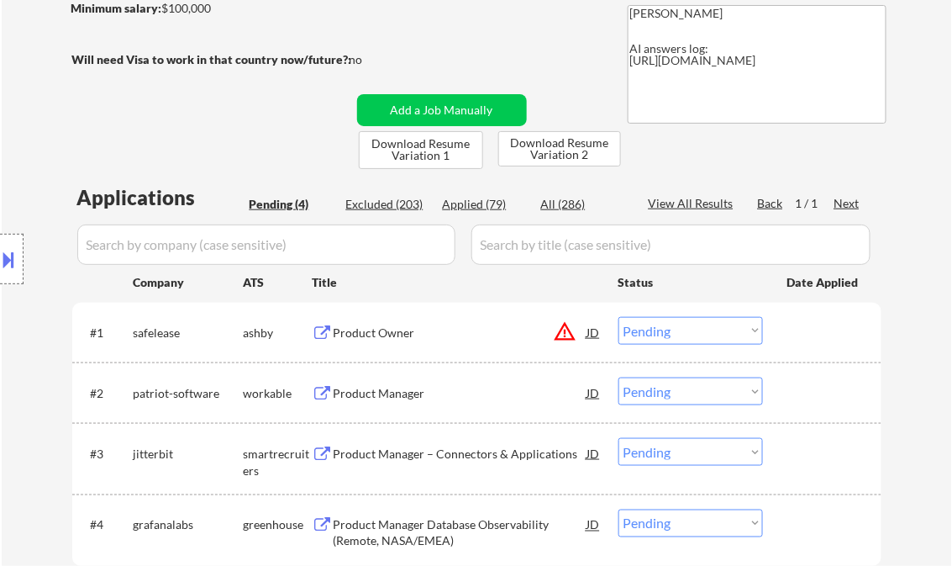
click at [393, 339] on div "Product Owner" at bounding box center [461, 332] width 254 height 17
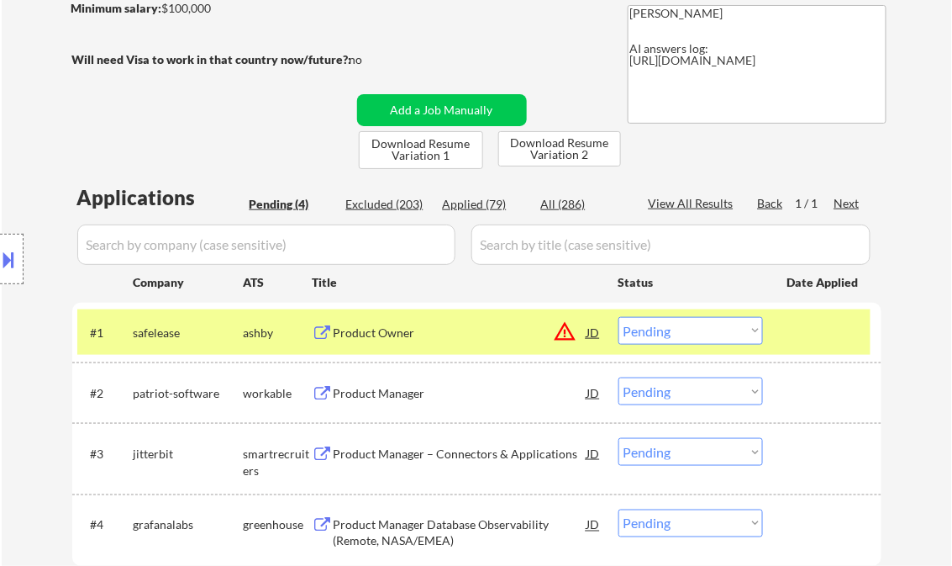
click at [17, 253] on button at bounding box center [9, 259] width 18 height 28
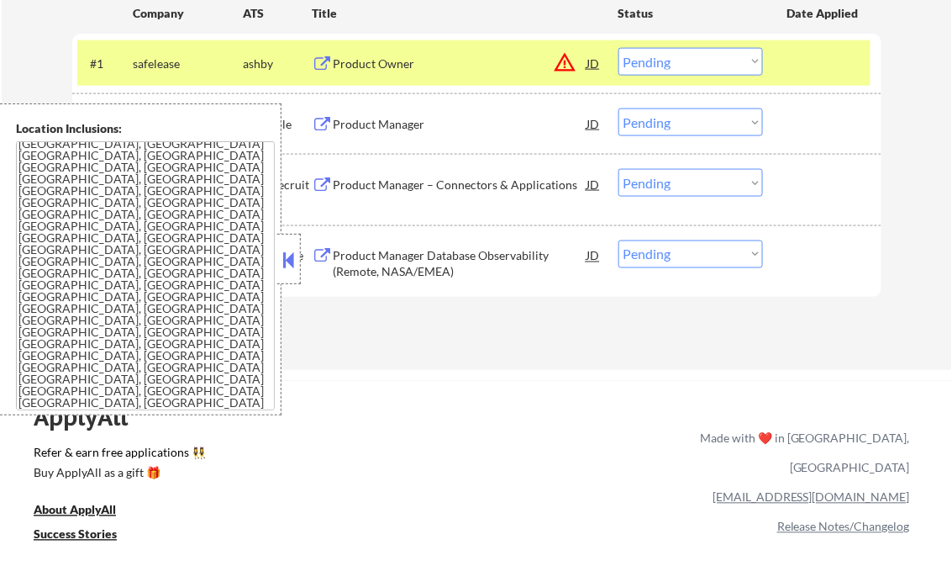
scroll to position [336, 0]
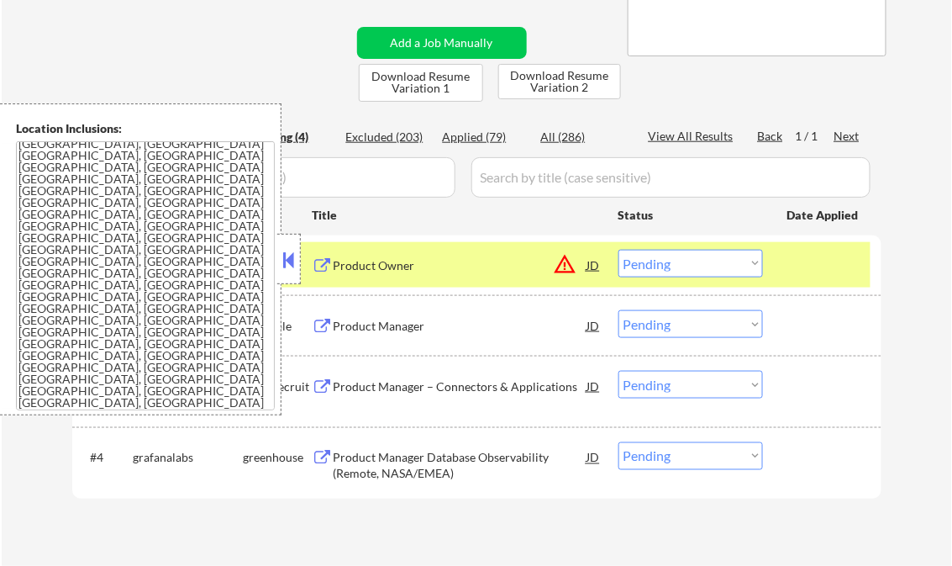
click at [291, 251] on button at bounding box center [289, 259] width 18 height 25
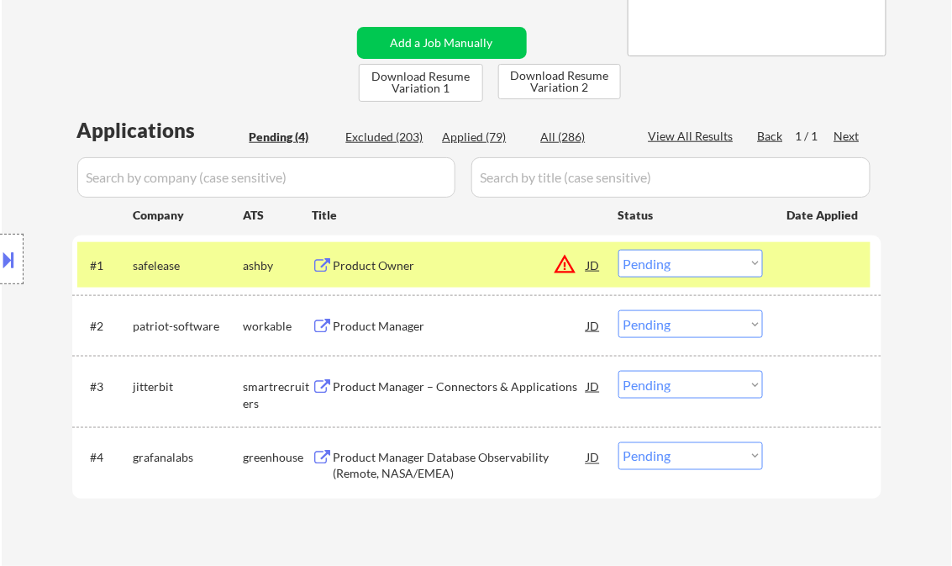
click at [740, 265] on select "Choose an option... Pending Applied Excluded (Questions) Excluded (Expired) Exc…" at bounding box center [690, 264] width 145 height 28
click at [618, 250] on select "Choose an option... Pending Applied Excluded (Questions) Excluded (Expired) Exc…" at bounding box center [690, 264] width 145 height 28
click at [346, 323] on div "Product Manager" at bounding box center [461, 326] width 254 height 17
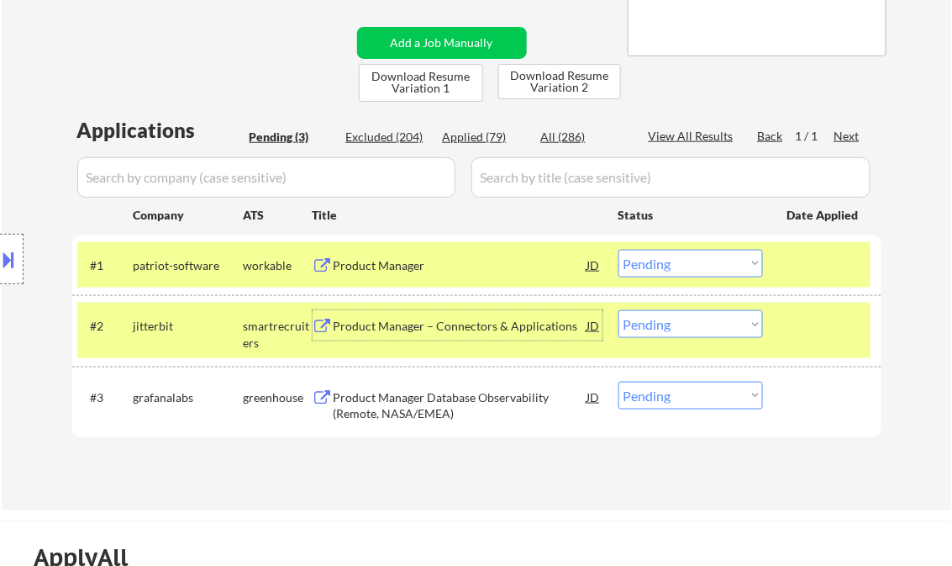
click at [687, 272] on select "Choose an option... Pending Applied Excluded (Questions) Excluded (Expired) Exc…" at bounding box center [690, 264] width 145 height 28
click at [618, 250] on select "Choose an option... Pending Applied Excluded (Questions) Excluded (Expired) Exc…" at bounding box center [690, 264] width 145 height 28
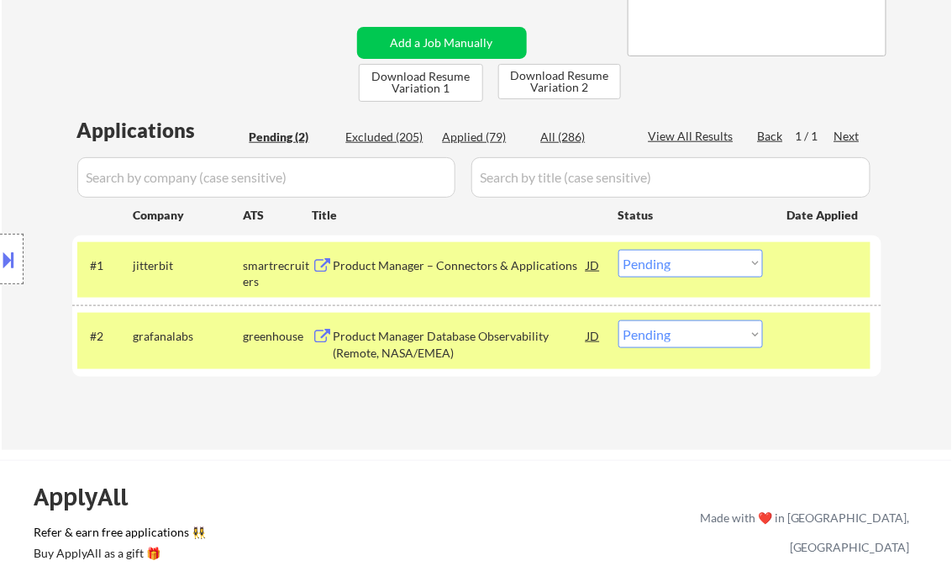
click at [792, 287] on div "#1 jitterbit smartrecruiters Product Manager – Connectors & Applications JD war…" at bounding box center [473, 269] width 793 height 55
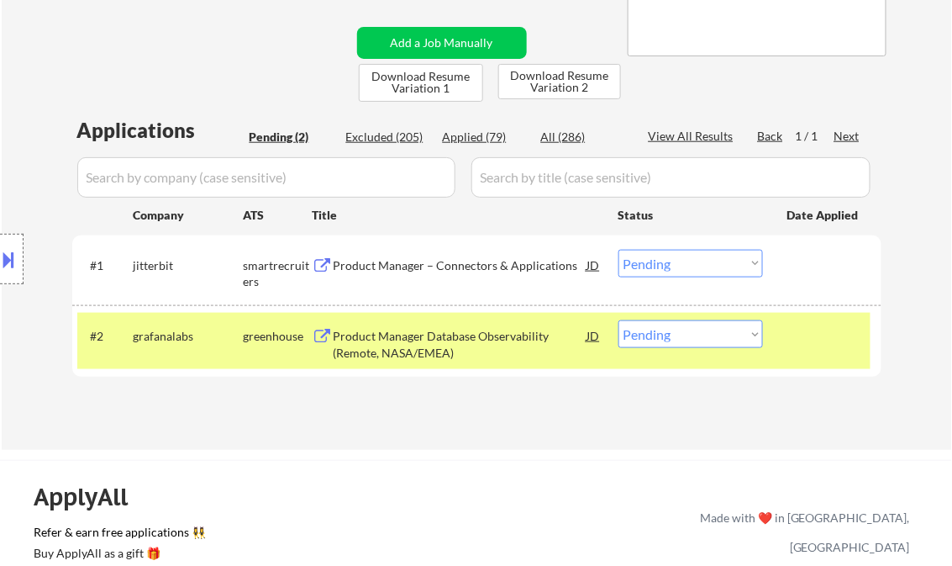
click at [798, 337] on div at bounding box center [824, 335] width 74 height 30
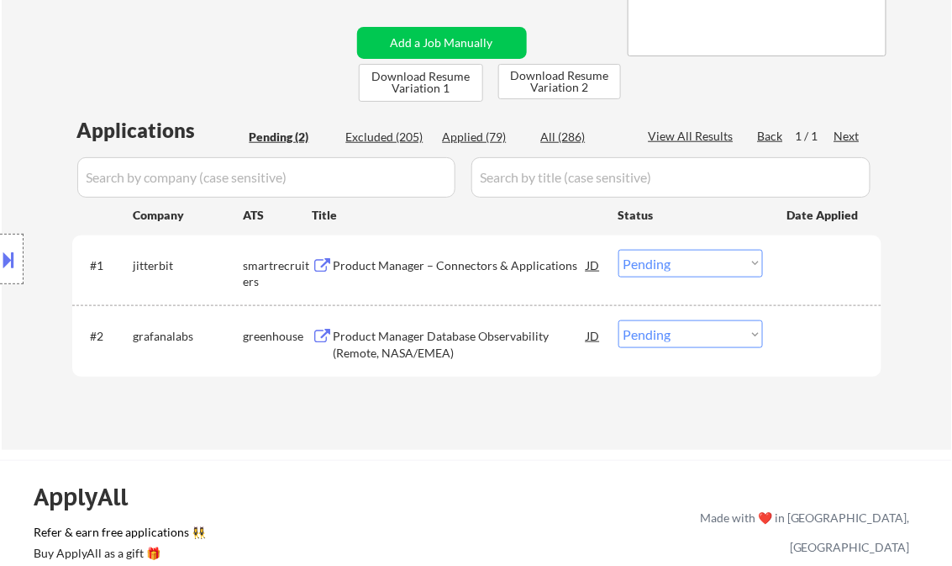
click at [492, 262] on div "Product Manager – Connectors & Applications" at bounding box center [461, 265] width 254 height 17
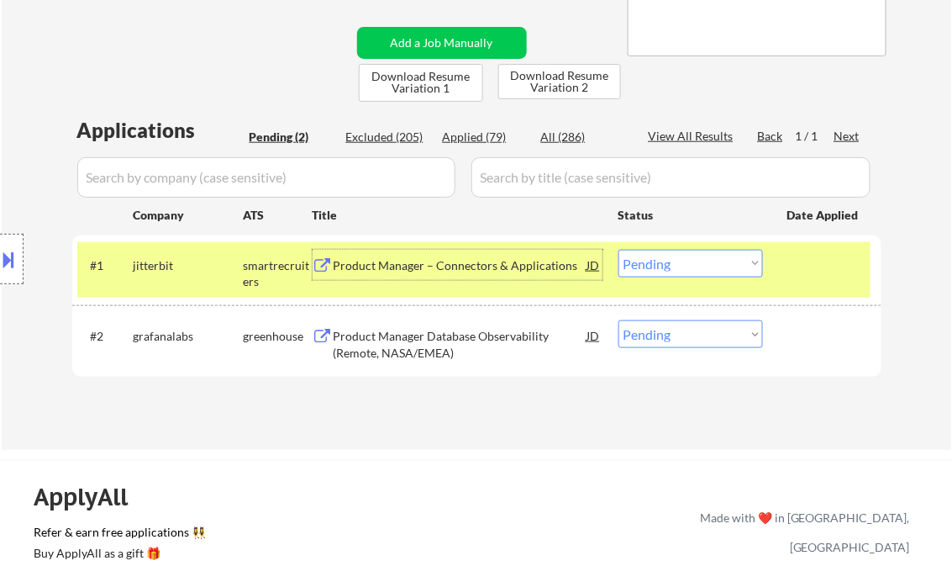
drag, startPoint x: 643, startPoint y: 274, endPoint x: 655, endPoint y: 277, distance: 13.0
click at [643, 274] on select "Choose an option... Pending Applied Excluded (Questions) Excluded (Expired) Exc…" at bounding box center [690, 264] width 145 height 28
click at [618, 250] on select "Choose an option... Pending Applied Excluded (Questions) Excluded (Expired) Exc…" at bounding box center [690, 264] width 145 height 28
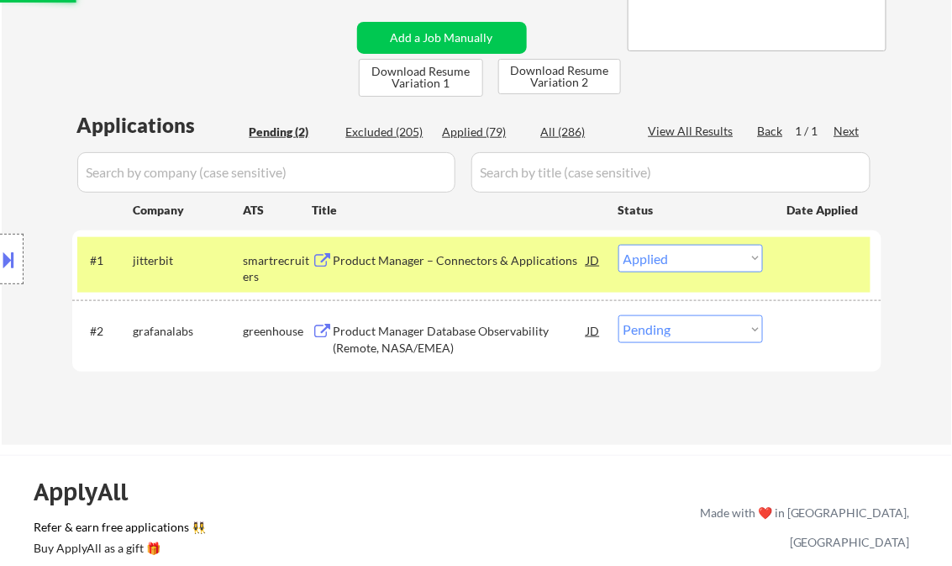
scroll to position [471, 0]
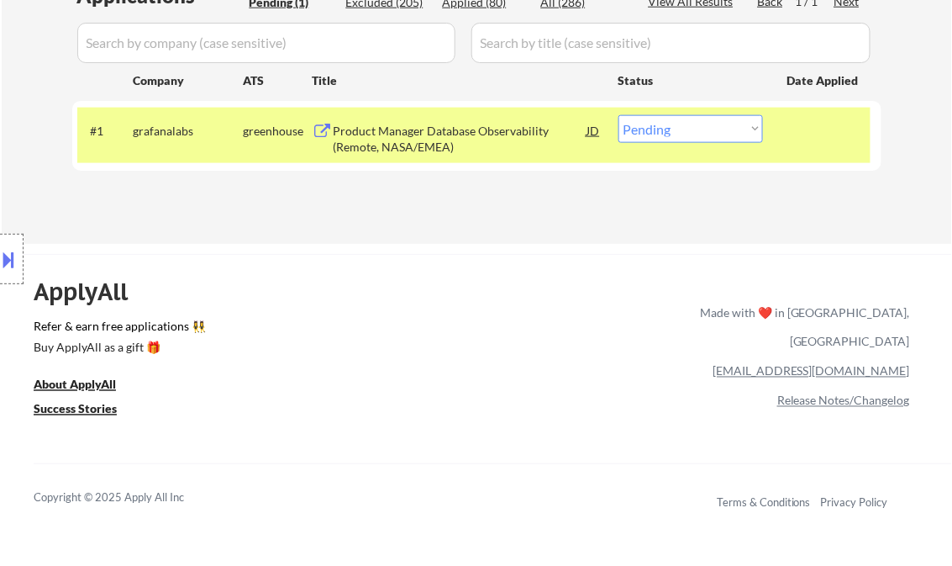
click at [433, 150] on div "Product Manager Database Observability (Remote, NASA/EMEA)" at bounding box center [461, 139] width 254 height 33
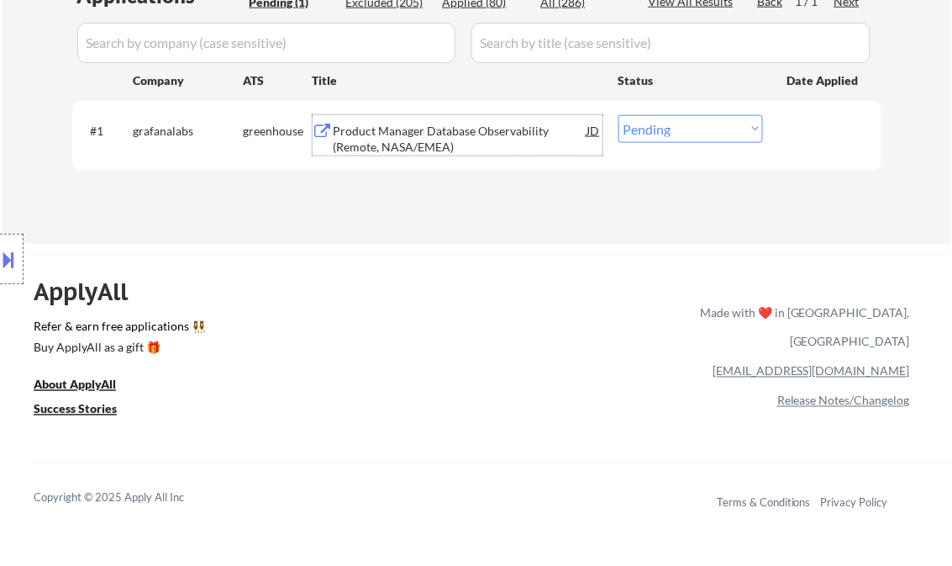
click at [697, 129] on select "Choose an option... Pending Applied Excluded (Questions) Excluded (Expired) Exc…" at bounding box center [690, 129] width 145 height 28
select select ""excluded__bad_match_""
click at [618, 115] on select "Choose an option... Pending Applied Excluded (Questions) Excluded (Expired) Exc…" at bounding box center [690, 129] width 145 height 28
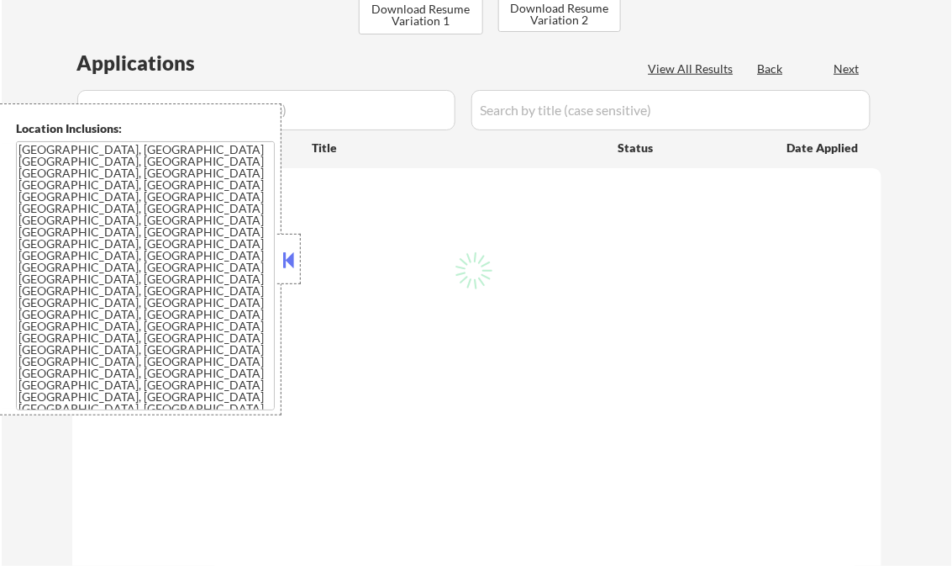
scroll to position [403, 0]
select select ""pending""
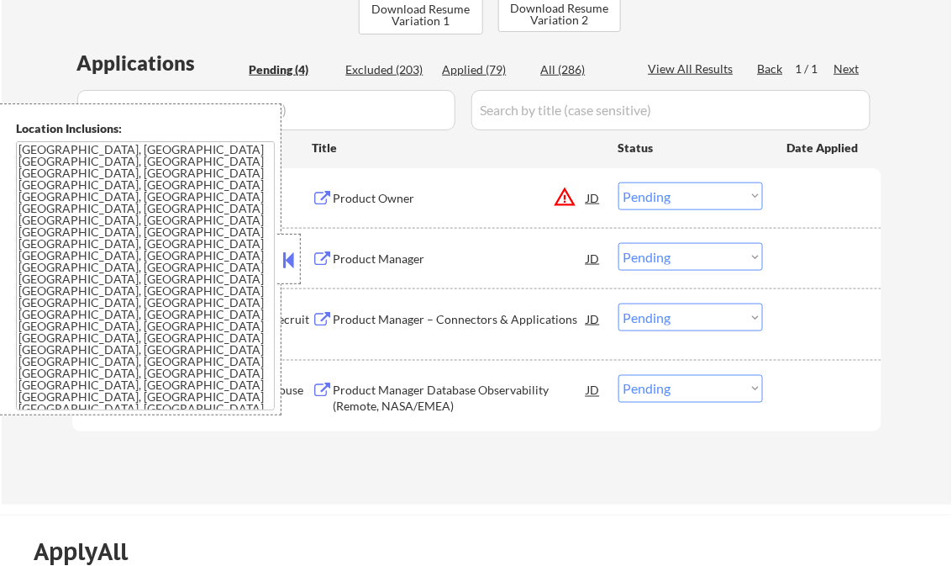
click at [297, 254] on button at bounding box center [289, 259] width 18 height 25
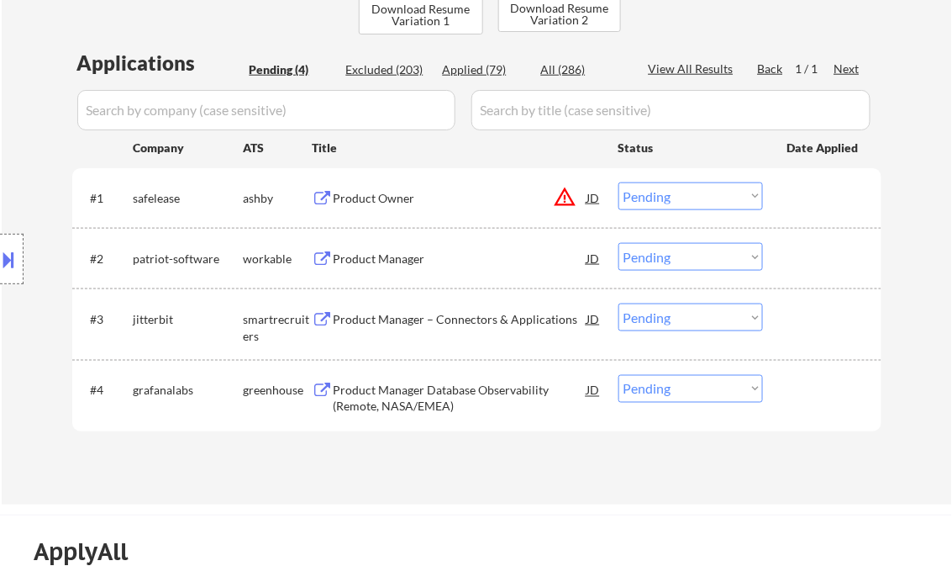
click at [487, 67] on div "Applied (79)" at bounding box center [485, 69] width 84 height 17
select select ""applied""
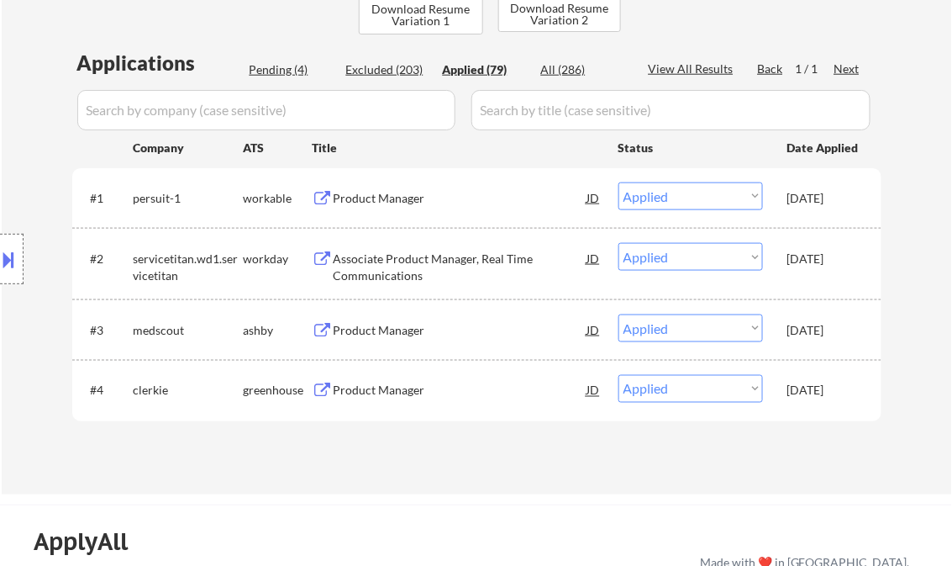
scroll to position [336, 0]
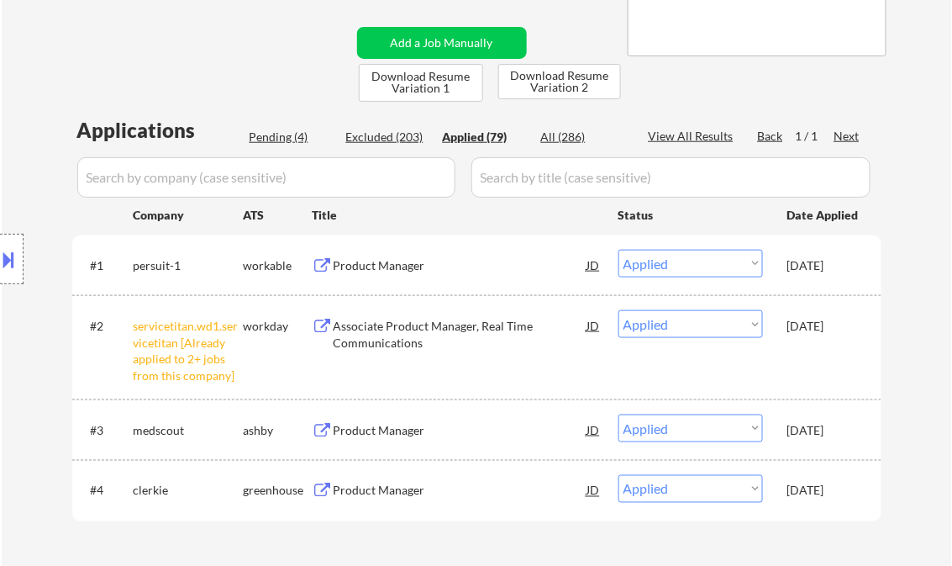
select select ""applied""
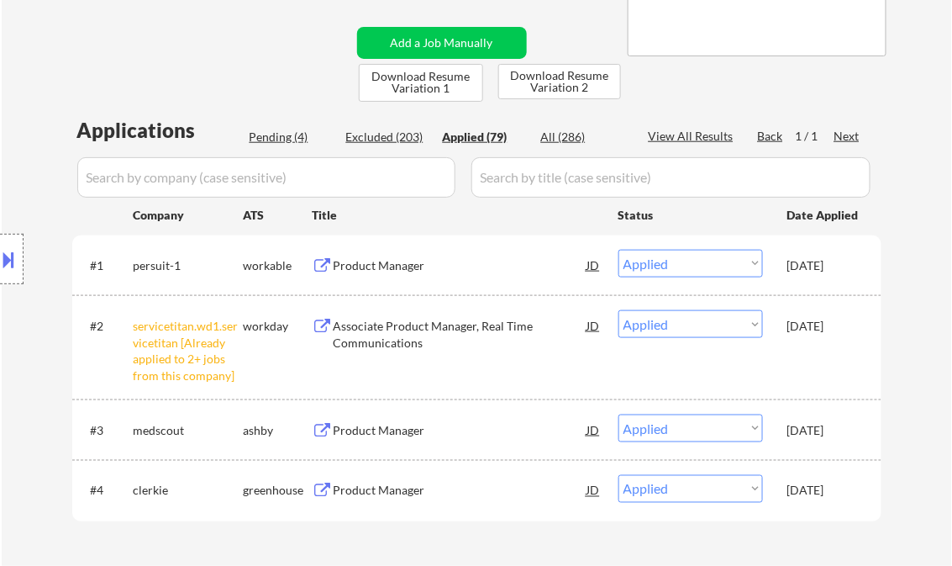
select select ""applied""
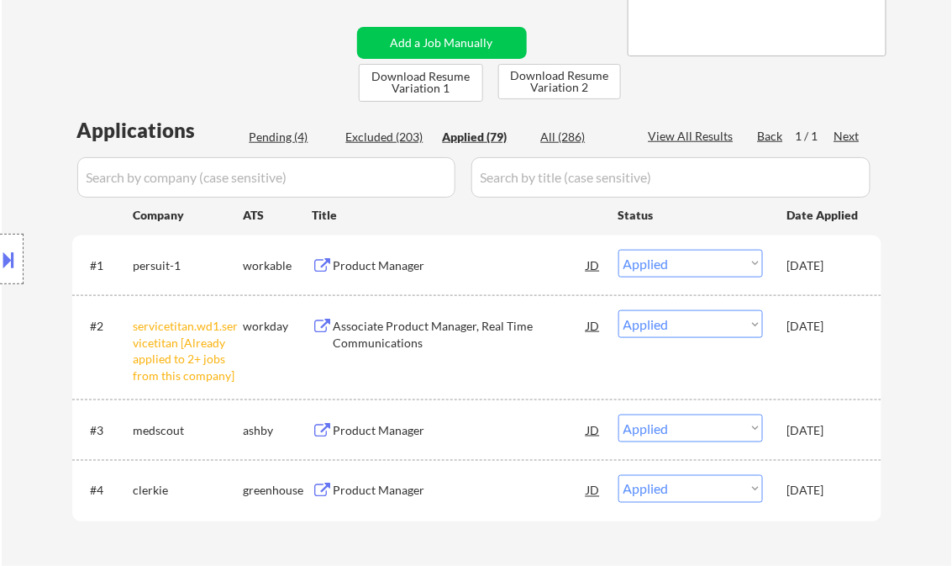
select select ""applied""
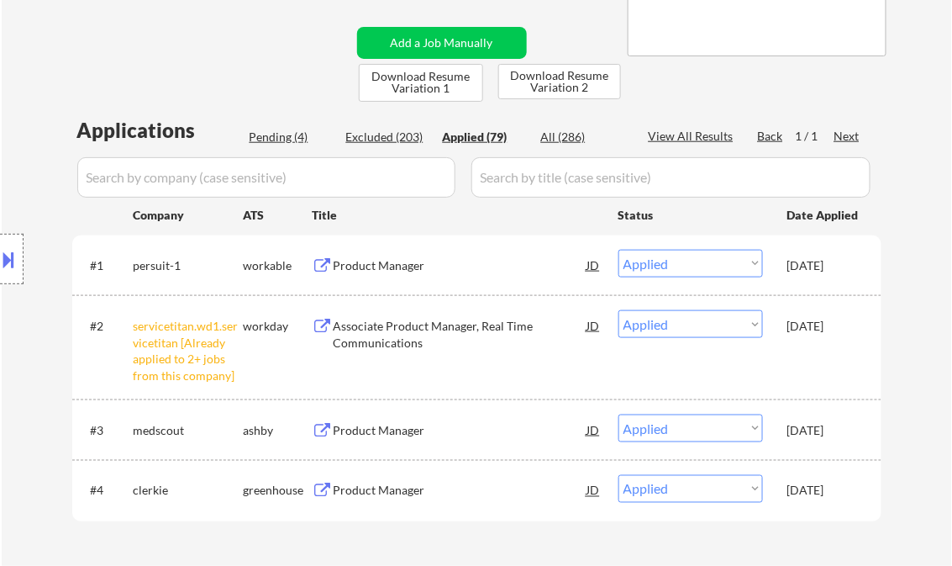
select select ""applied""
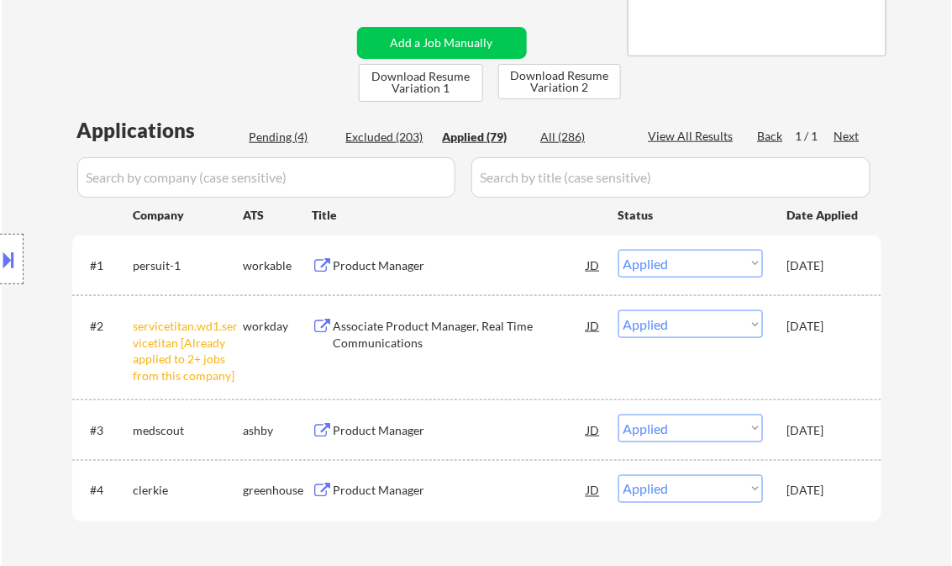
select select ""applied""
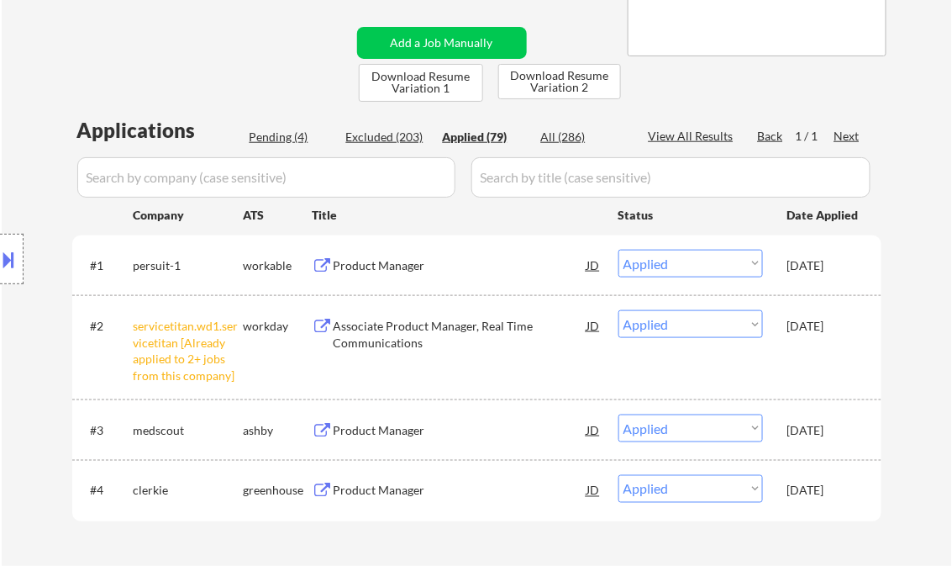
select select ""applied""
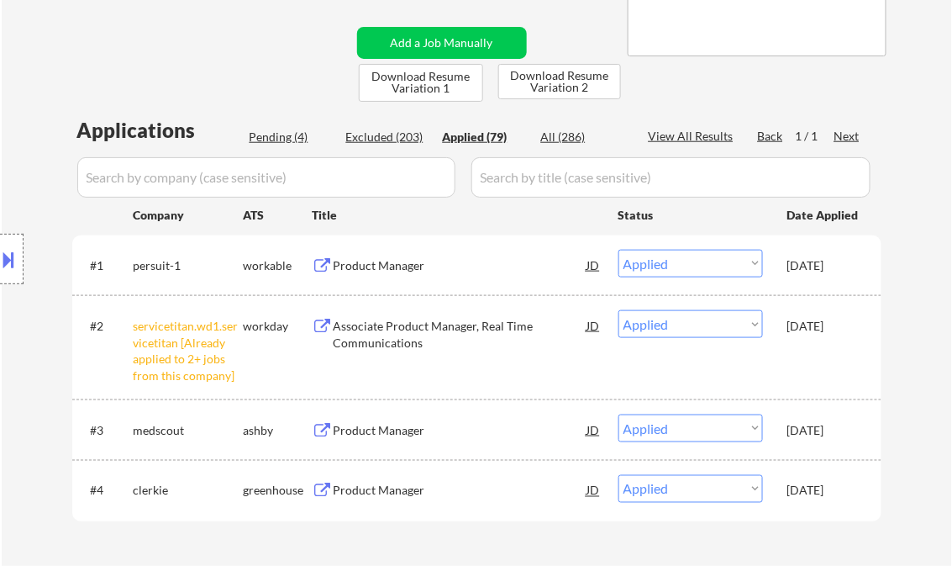
select select ""applied""
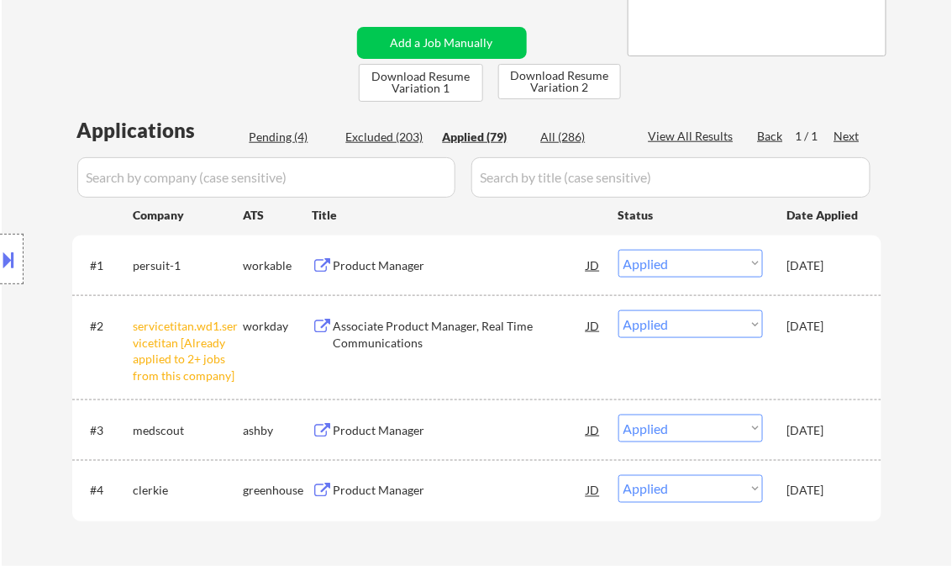
select select ""applied""
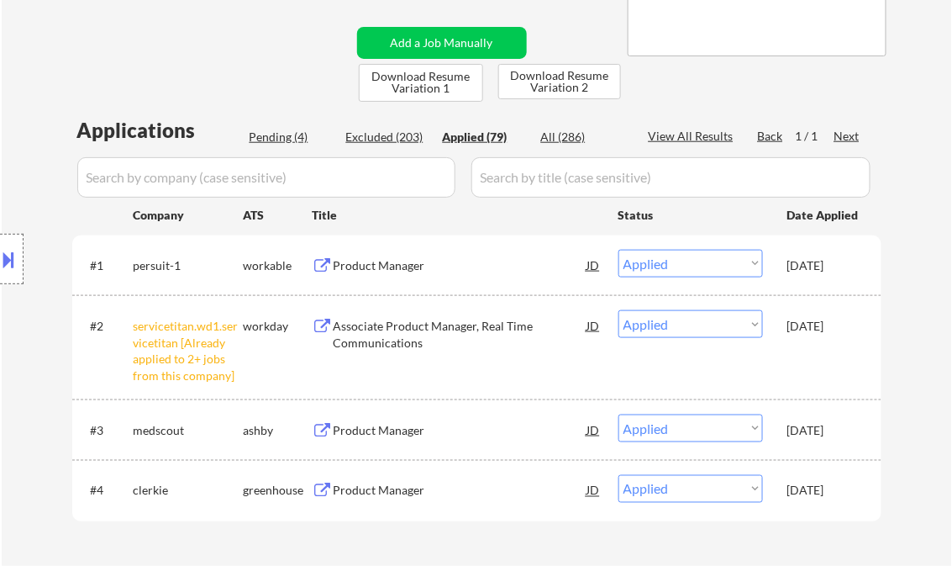
select select ""applied""
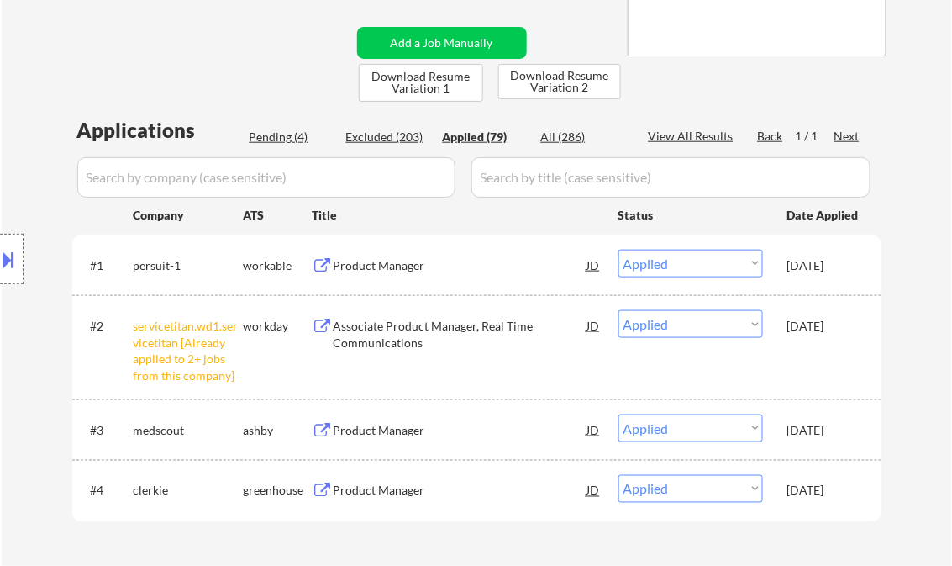
select select ""applied""
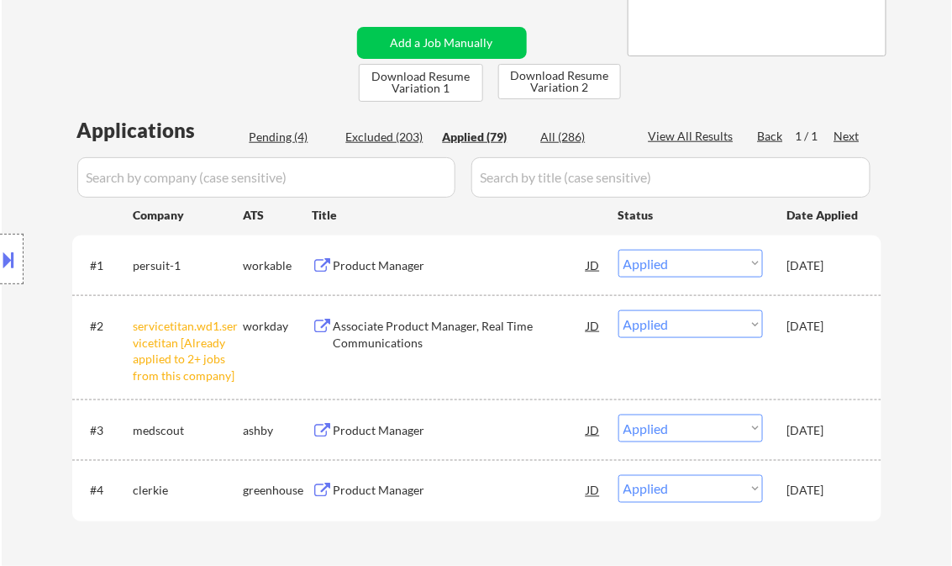
select select ""applied""
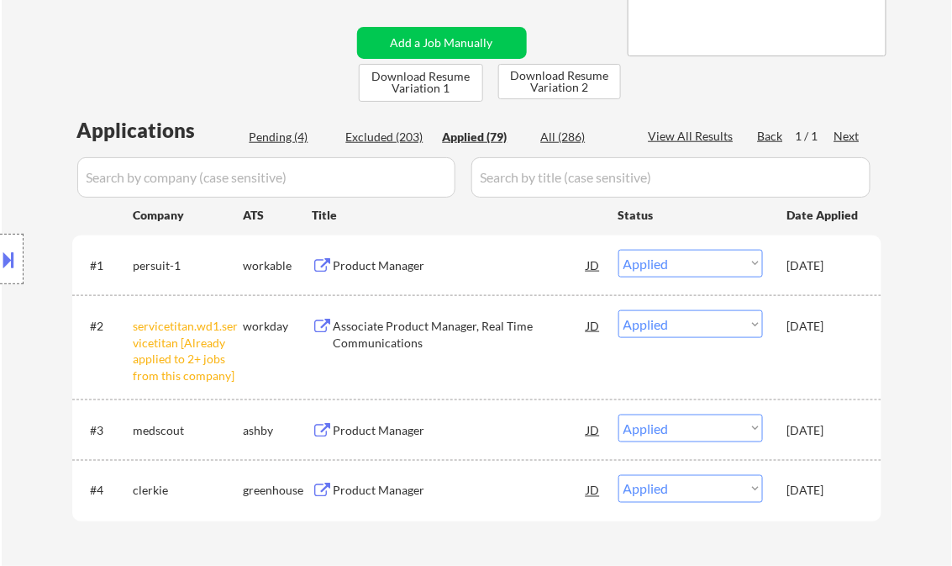
select select ""applied""
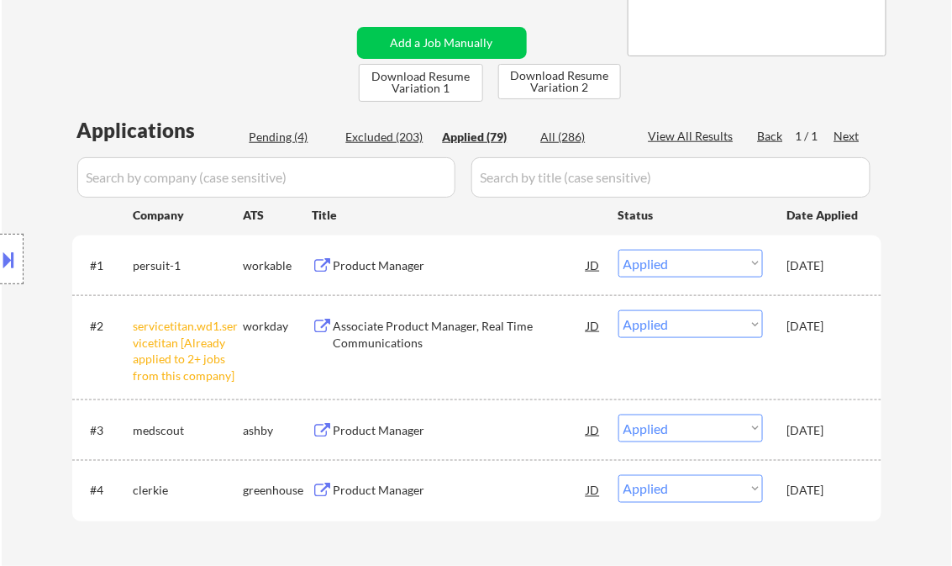
select select ""applied""
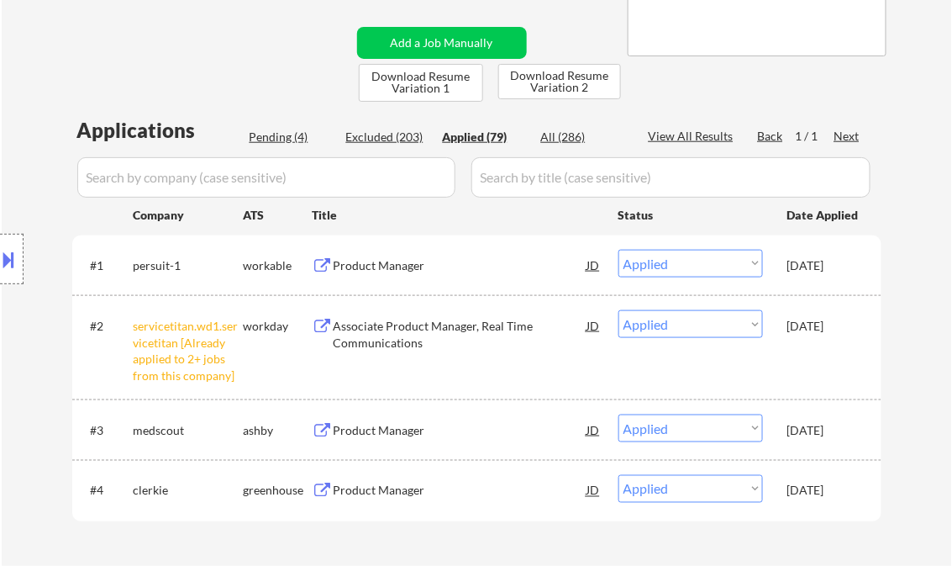
select select ""applied""
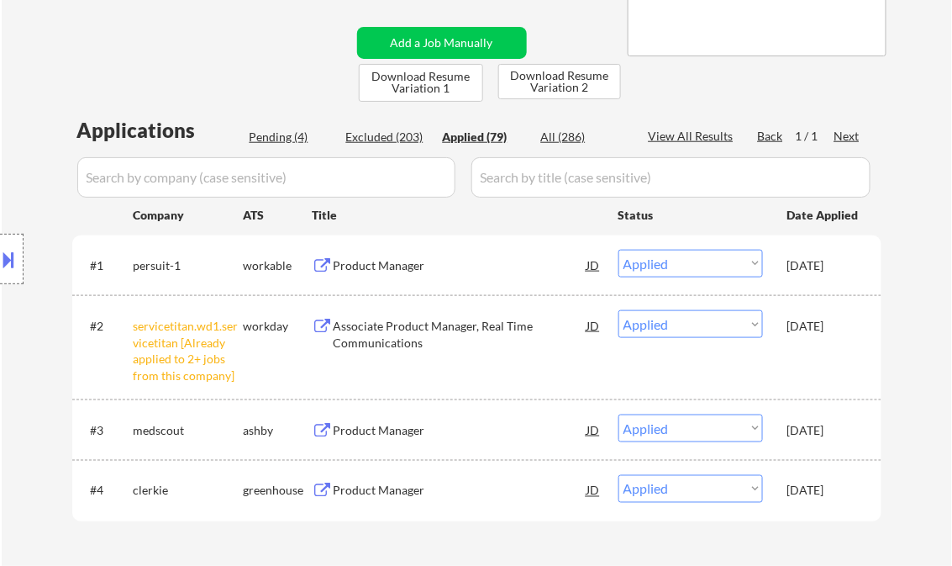
select select ""applied""
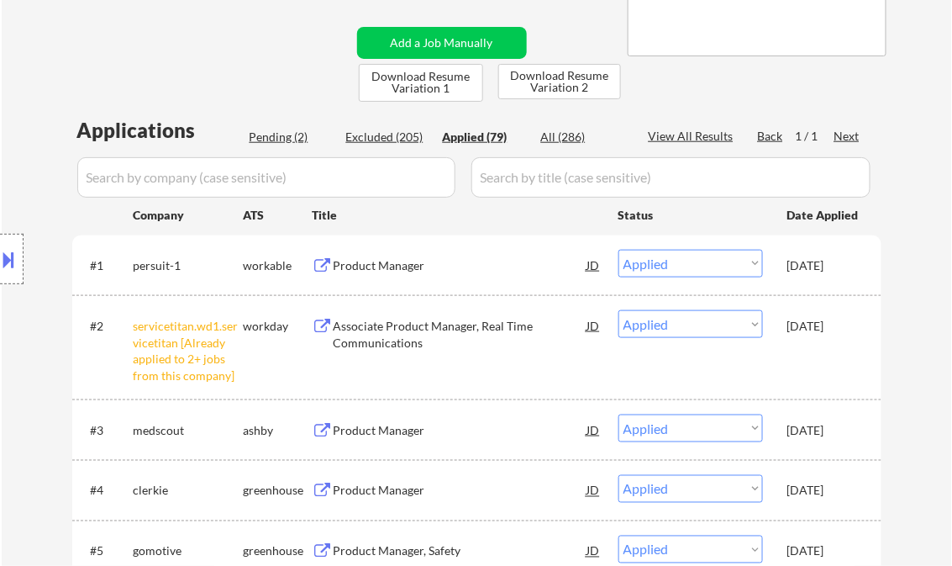
select select ""applied""
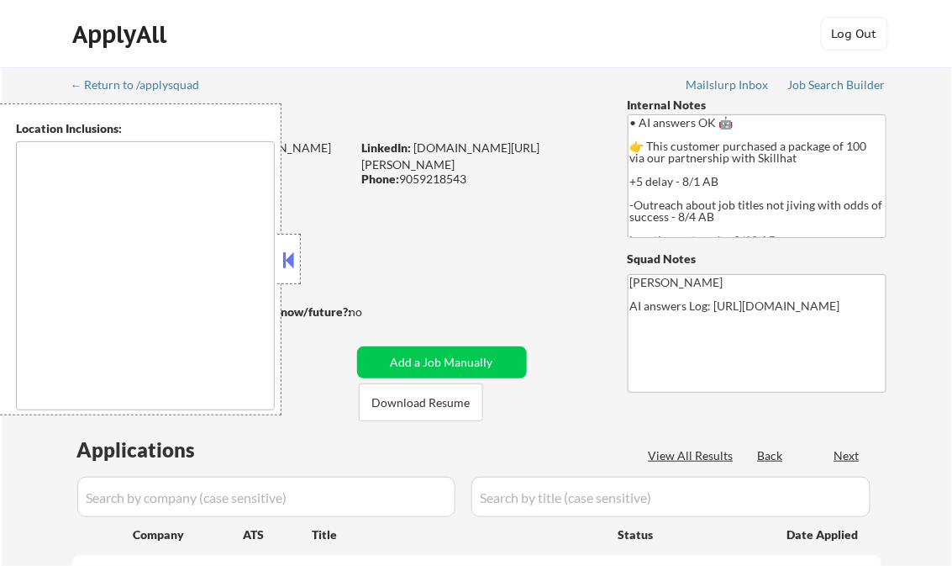
type textarea "[GEOGRAPHIC_DATA], ON [GEOGRAPHIC_DATA], ON [GEOGRAPHIC_DATA], ON [GEOGRAPHIC_D…"
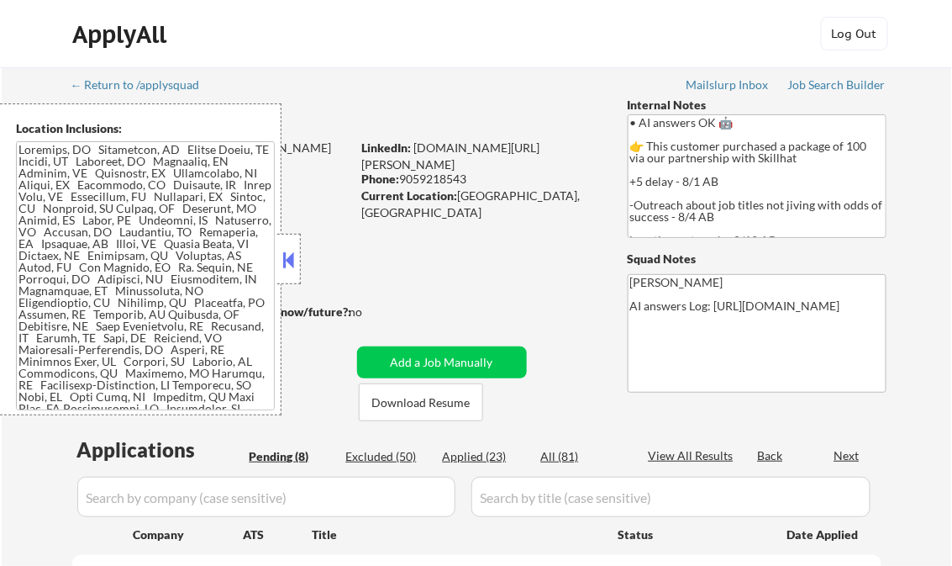
select select ""pending""
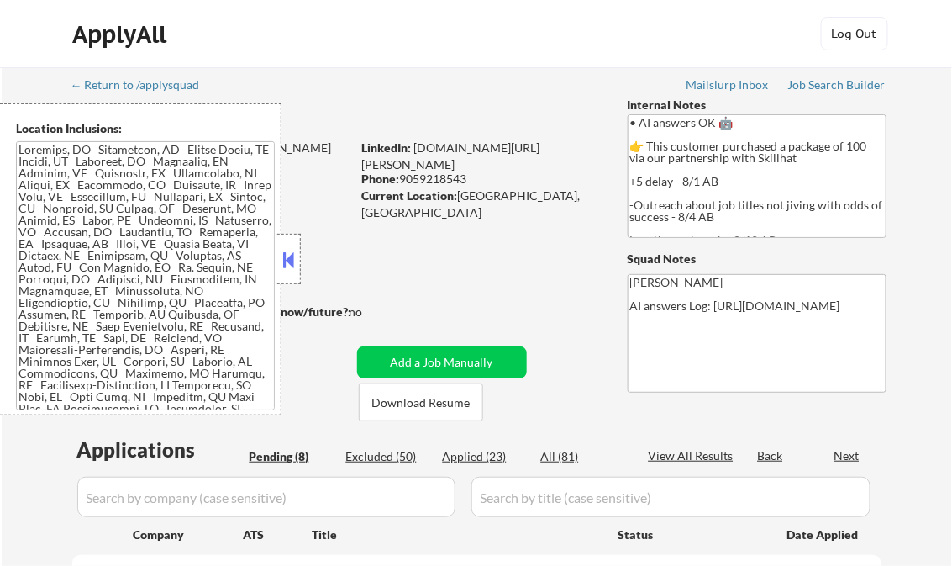
select select ""pending""
click at [822, 87] on div "Job Search Builder" at bounding box center [837, 85] width 98 height 12
click at [291, 264] on button at bounding box center [289, 259] width 18 height 25
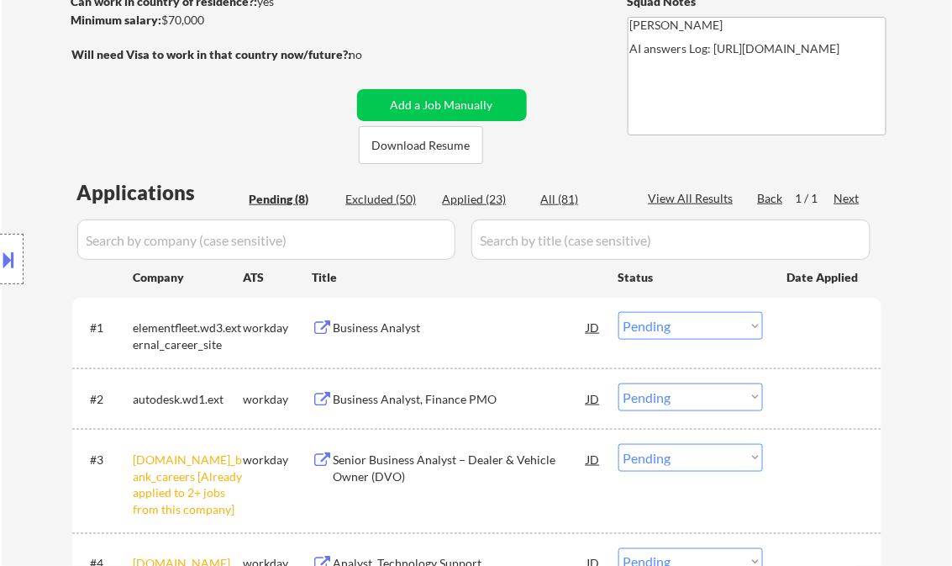
scroll to position [336, 0]
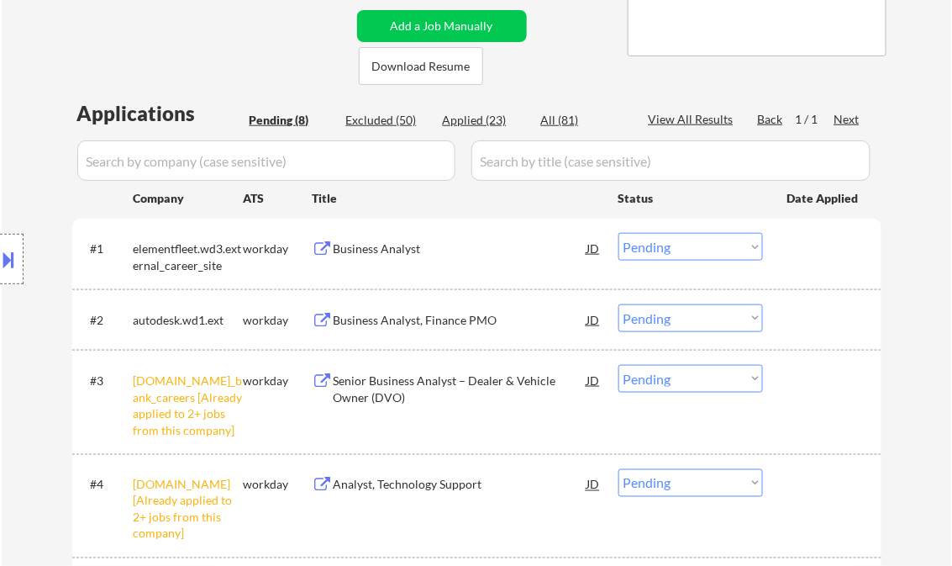
click at [374, 249] on div "Business Analyst" at bounding box center [461, 248] width 254 height 17
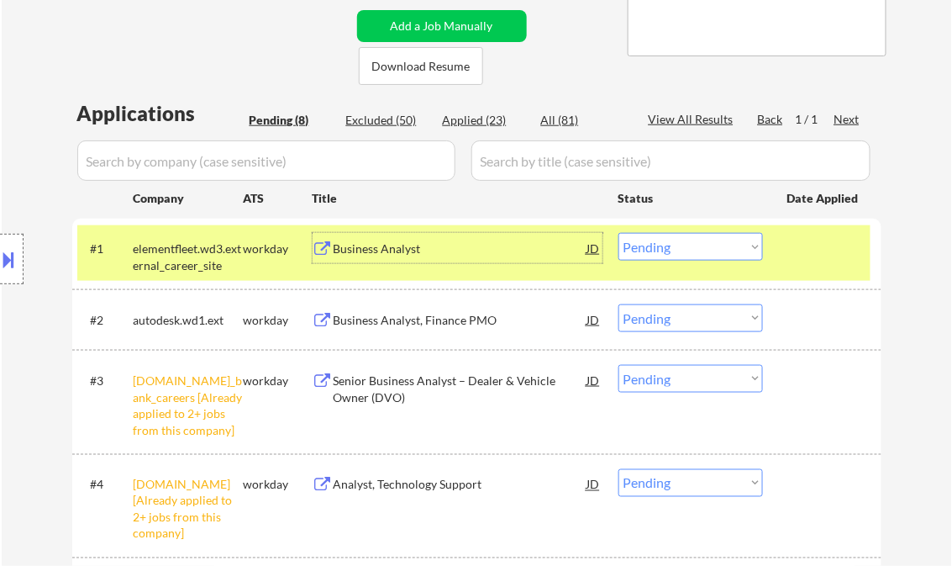
click at [20, 255] on div at bounding box center [12, 259] width 24 height 50
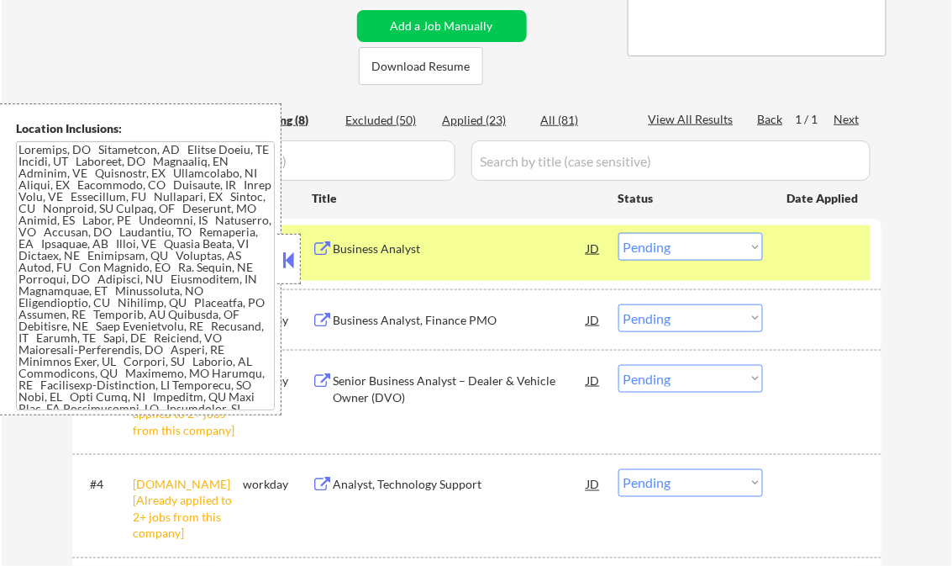
click at [287, 258] on button at bounding box center [289, 259] width 18 height 25
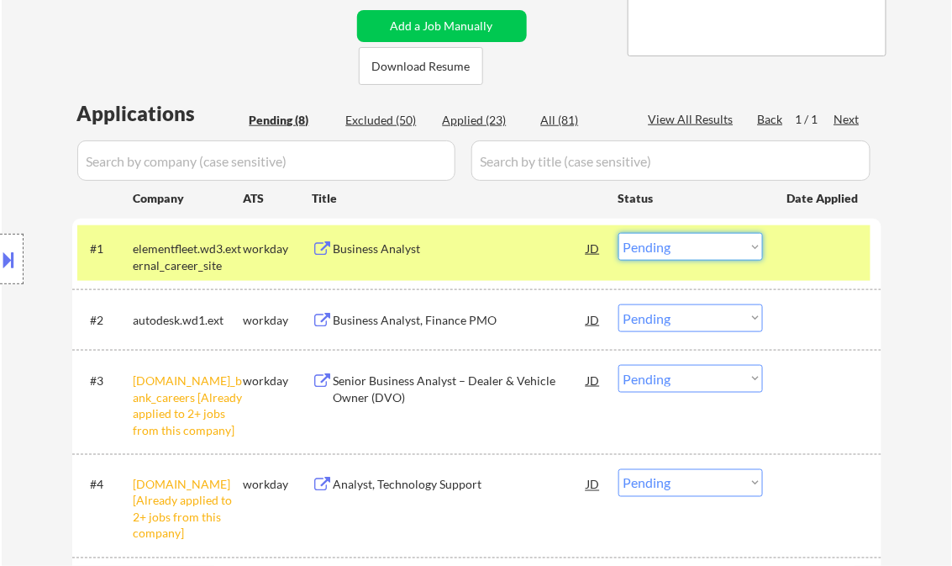
click at [687, 248] on select "Choose an option... Pending Applied Excluded (Questions) Excluded (Expired) Exc…" at bounding box center [690, 247] width 145 height 28
click at [618, 233] on select "Choose an option... Pending Applied Excluded (Questions) Excluded (Expired) Exc…" at bounding box center [690, 247] width 145 height 28
click at [468, 319] on div "Business Analyst, Finance PMO" at bounding box center [461, 320] width 254 height 17
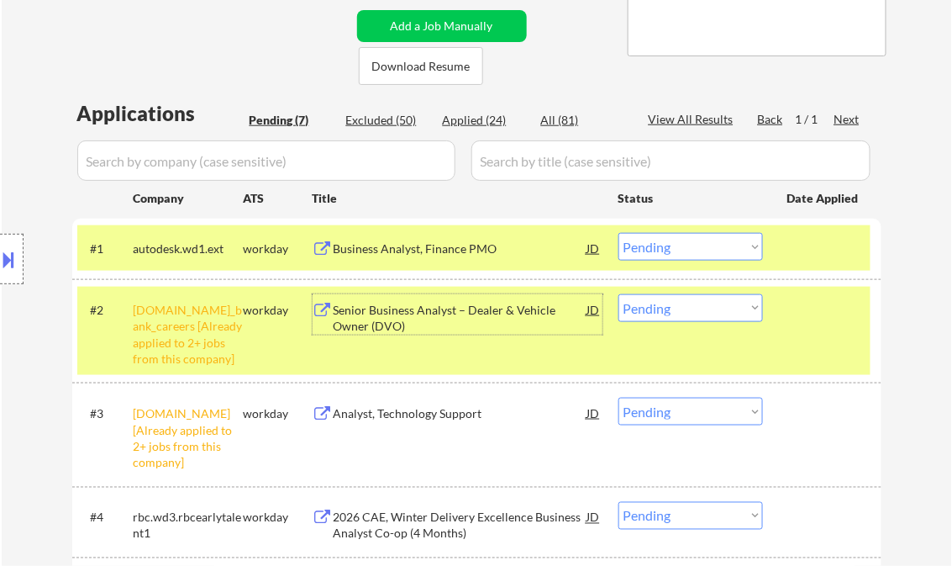
drag, startPoint x: 676, startPoint y: 250, endPoint x: 711, endPoint y: 262, distance: 37.2
click at [676, 250] on select "Choose an option... Pending Applied Excluded (Questions) Excluded (Expired) Exc…" at bounding box center [690, 247] width 145 height 28
click at [618, 233] on select "Choose an option... Pending Applied Excluded (Questions) Excluded (Expired) Exc…" at bounding box center [690, 247] width 145 height 28
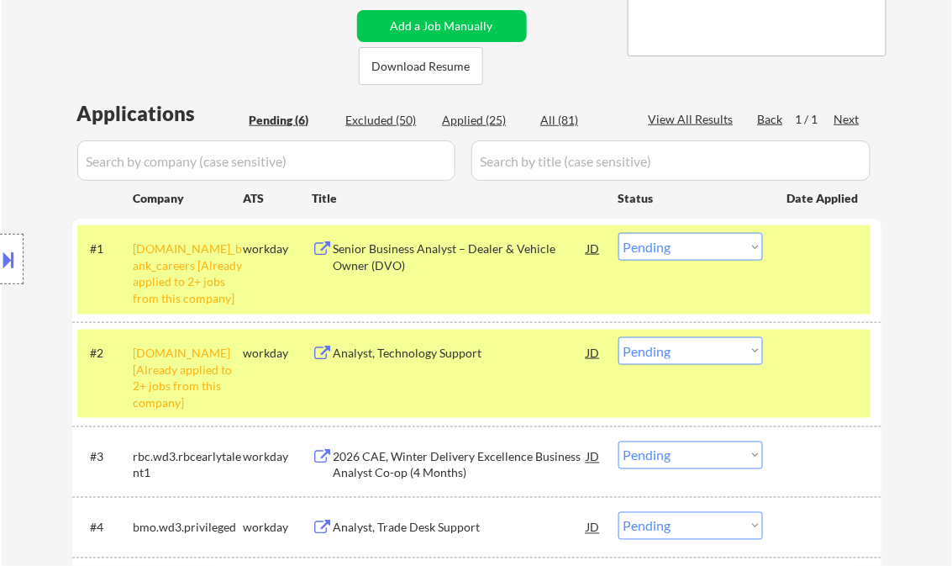
drag, startPoint x: 693, startPoint y: 252, endPoint x: 704, endPoint y: 262, distance: 14.9
click at [693, 252] on select "Choose an option... Pending Applied Excluded (Questions) Excluded (Expired) Exc…" at bounding box center [690, 247] width 145 height 28
click at [618, 233] on select "Choose an option... Pending Applied Excluded (Questions) Excluded (Expired) Exc…" at bounding box center [690, 247] width 145 height 28
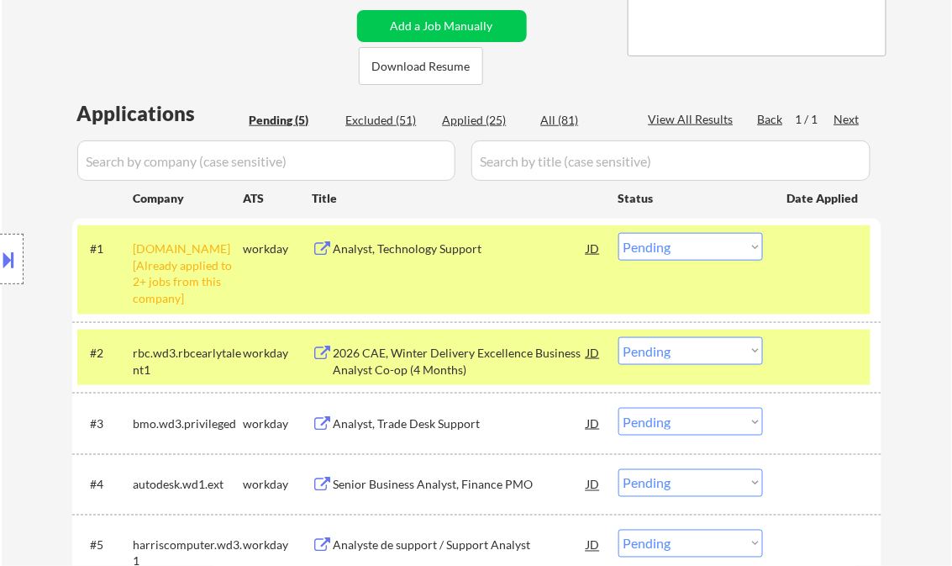
drag, startPoint x: 664, startPoint y: 249, endPoint x: 681, endPoint y: 259, distance: 19.6
click at [664, 249] on select "Choose an option... Pending Applied Excluded (Questions) Excluded (Expired) Exc…" at bounding box center [690, 247] width 145 height 28
click at [618, 233] on select "Choose an option... Pending Applied Excluded (Questions) Excluded (Expired) Exc…" at bounding box center [690, 247] width 145 height 28
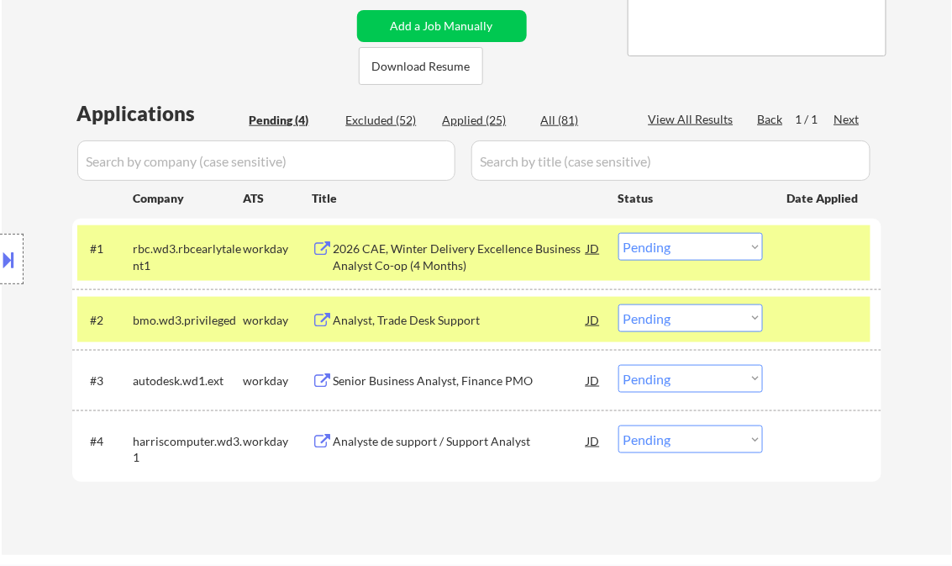
click at [441, 258] on div "2026 CAE, Winter Delivery Excellence Business Analyst Co-op (4 Months)" at bounding box center [461, 256] width 254 height 33
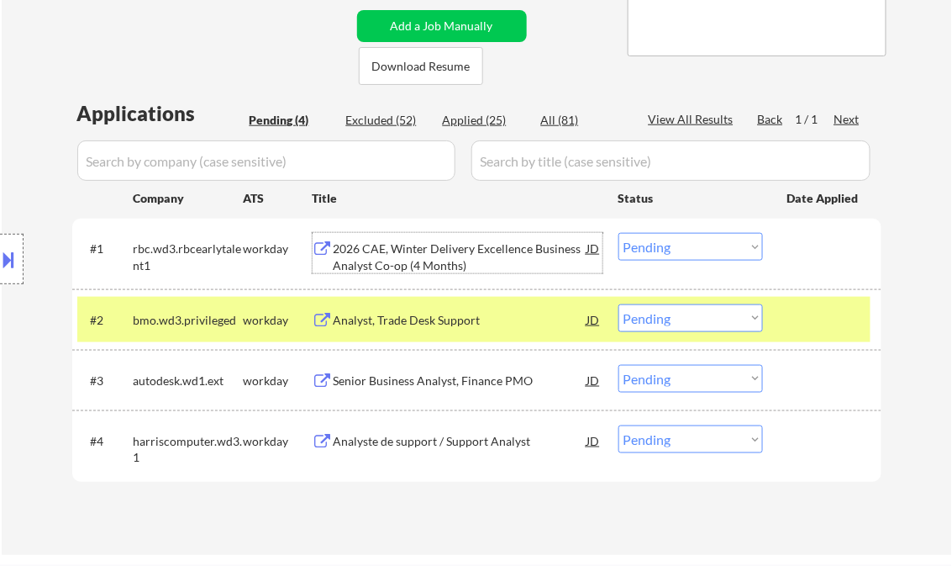
click at [691, 251] on select "Choose an option... Pending Applied Excluded (Questions) Excluded (Expired) Exc…" at bounding box center [690, 247] width 145 height 28
click at [618, 233] on select "Choose an option... Pending Applied Excluded (Questions) Excluded (Expired) Exc…" at bounding box center [690, 247] width 145 height 28
click at [418, 324] on div "Analyst, Trade Desk Support" at bounding box center [461, 320] width 254 height 17
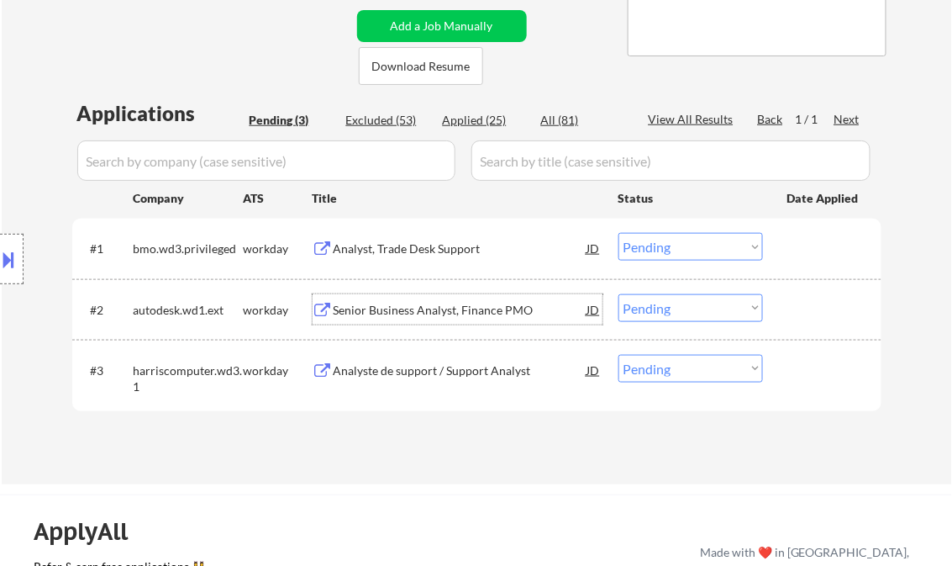
click at [701, 255] on select "Choose an option... Pending Applied Excluded (Questions) Excluded (Expired) Exc…" at bounding box center [690, 247] width 145 height 28
click at [618, 233] on select "Choose an option... Pending Applied Excluded (Questions) Excluded (Expired) Exc…" at bounding box center [690, 247] width 145 height 28
click at [413, 315] on div "Senior Business Analyst, Finance PMO" at bounding box center [461, 310] width 254 height 17
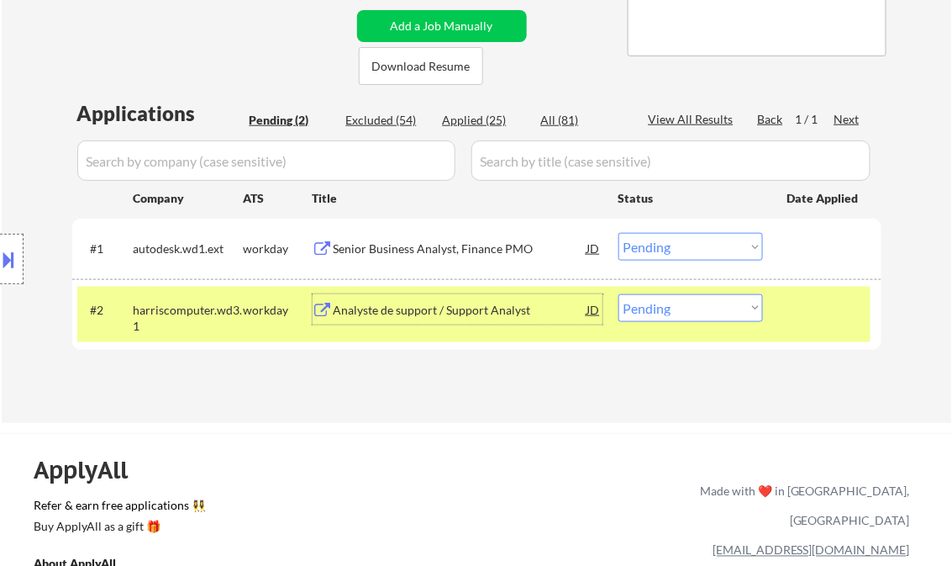
click at [669, 250] on select "Choose an option... Pending Applied Excluded (Questions) Excluded (Expired) Exc…" at bounding box center [690, 247] width 145 height 28
click at [618, 233] on select "Choose an option... Pending Applied Excluded (Questions) Excluded (Expired) Exc…" at bounding box center [690, 247] width 145 height 28
click at [419, 306] on div "Analyste de support / Support Analyst" at bounding box center [461, 310] width 254 height 17
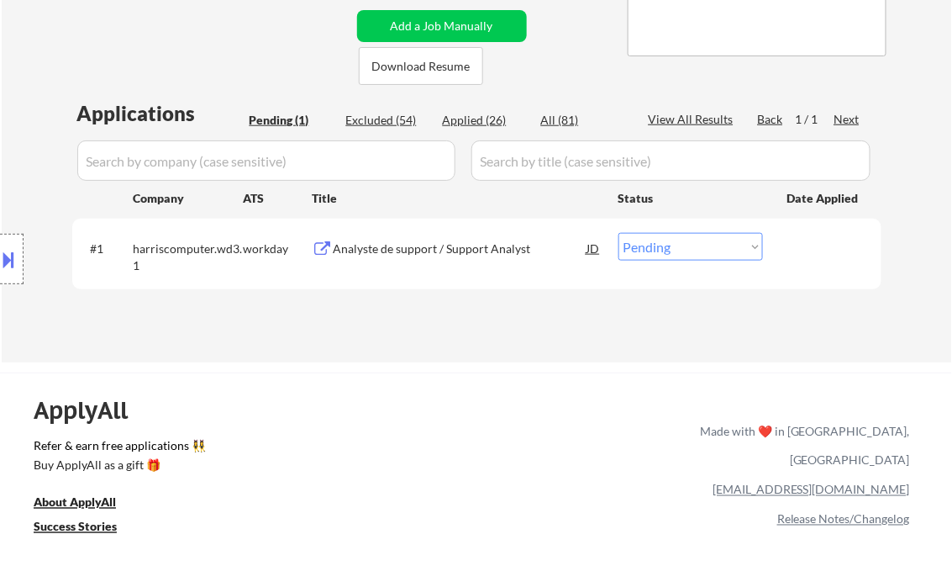
drag, startPoint x: 664, startPoint y: 240, endPoint x: 684, endPoint y: 261, distance: 29.1
click at [664, 240] on select "Choose an option... Pending Applied Excluded (Questions) Excluded (Expired) Exc…" at bounding box center [690, 247] width 145 height 28
select select ""excluded__bad_match_""
click at [618, 233] on select "Choose an option... Pending Applied Excluded (Questions) Excluded (Expired) Exc…" at bounding box center [690, 247] width 145 height 28
click at [407, 314] on div "Applications Pending (1) Excluded (54) Applied (26) All (81) View All Results B…" at bounding box center [476, 214] width 809 height 231
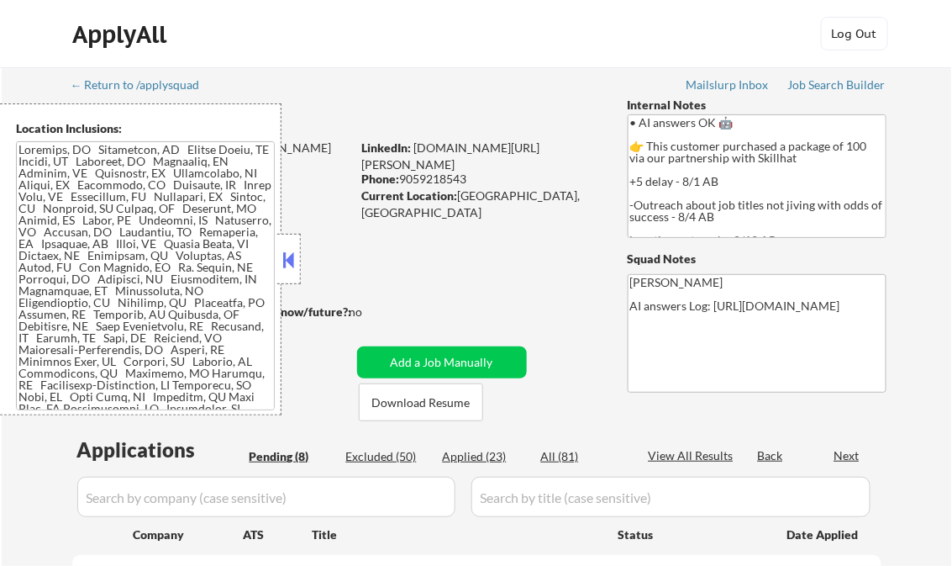
select select ""pending""
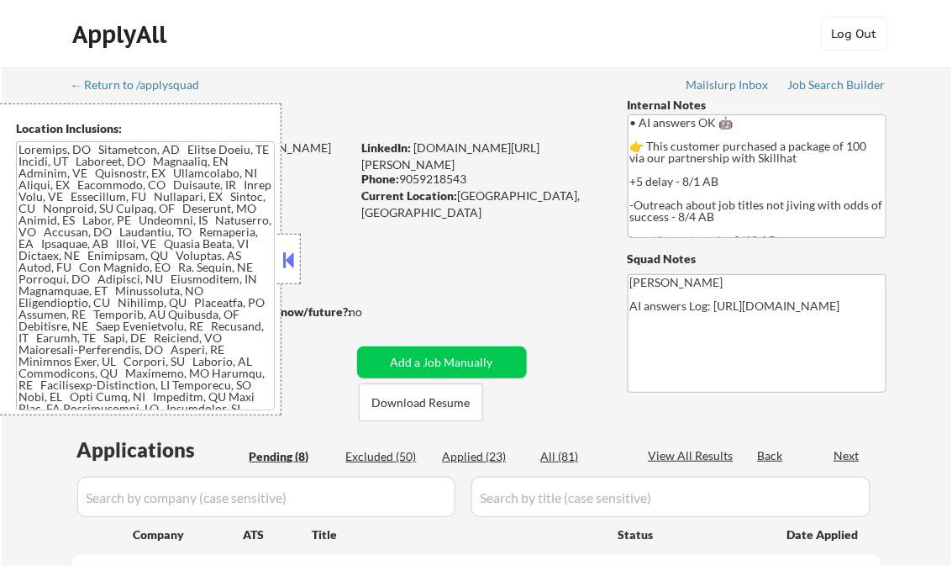
select select ""pending""
click at [287, 264] on button at bounding box center [289, 259] width 18 height 25
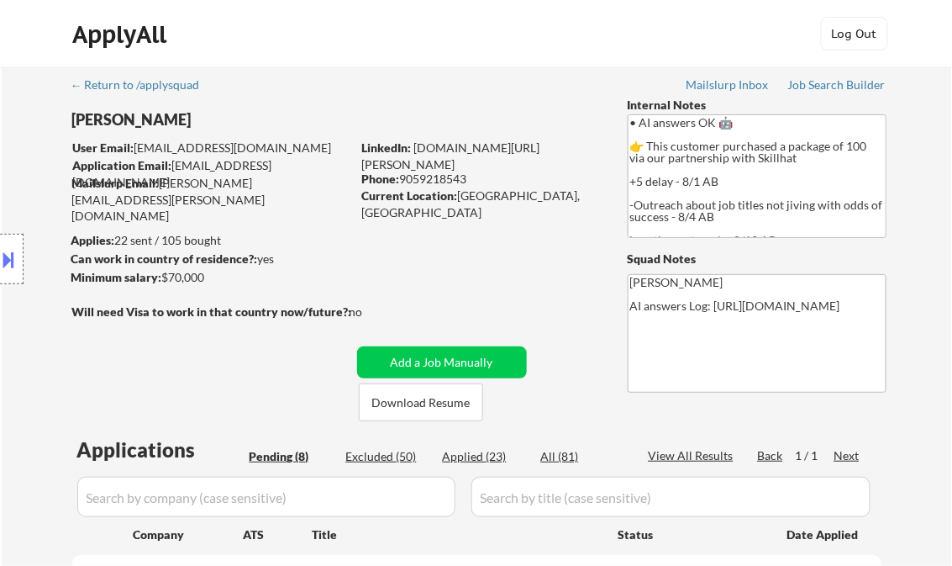
click at [487, 459] on div "Applied (23)" at bounding box center [485, 456] width 84 height 17
select select ""applied""
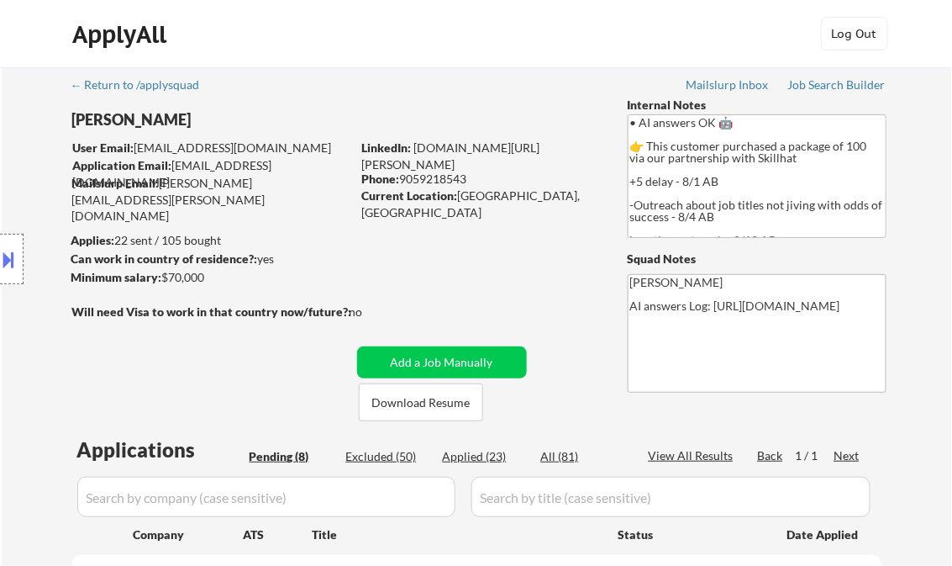
select select ""applied""
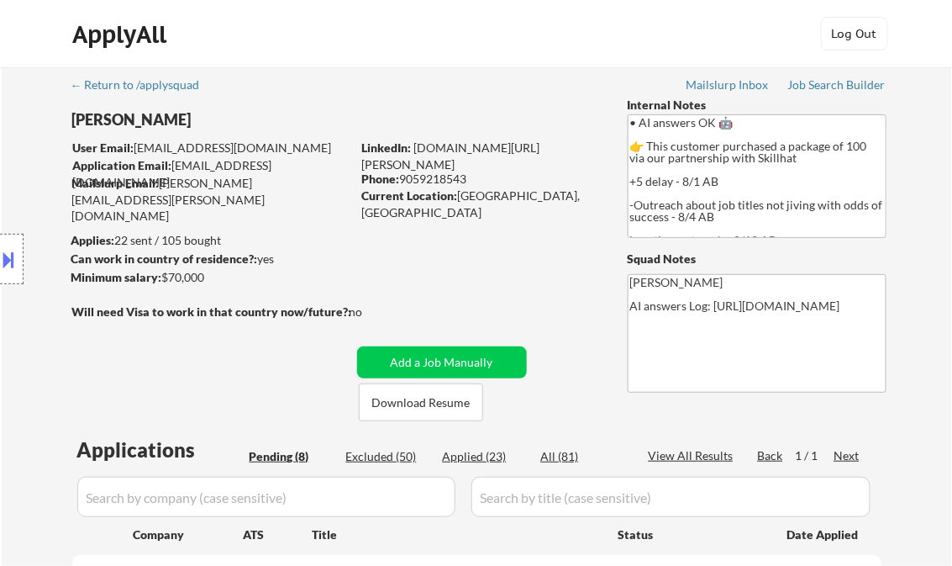
select select ""applied""
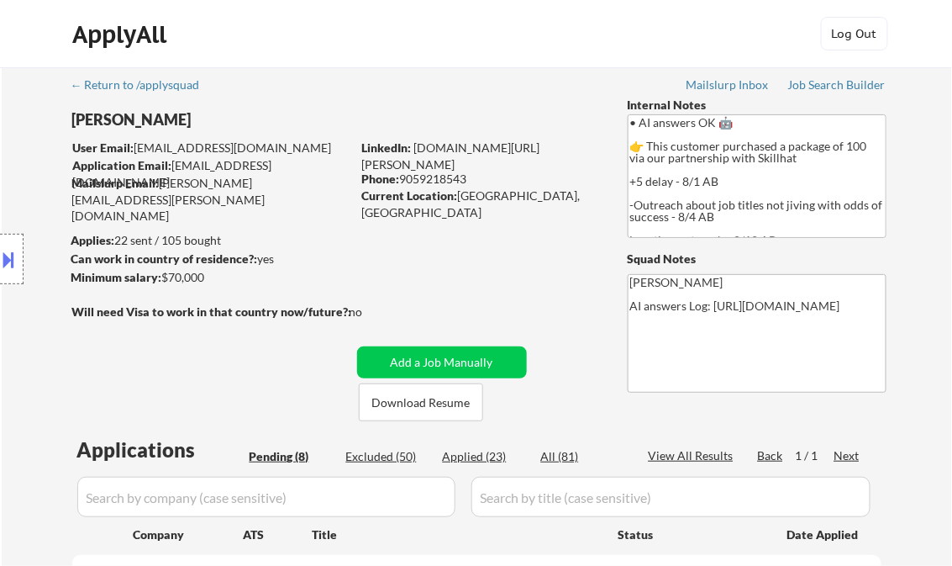
select select ""applied""
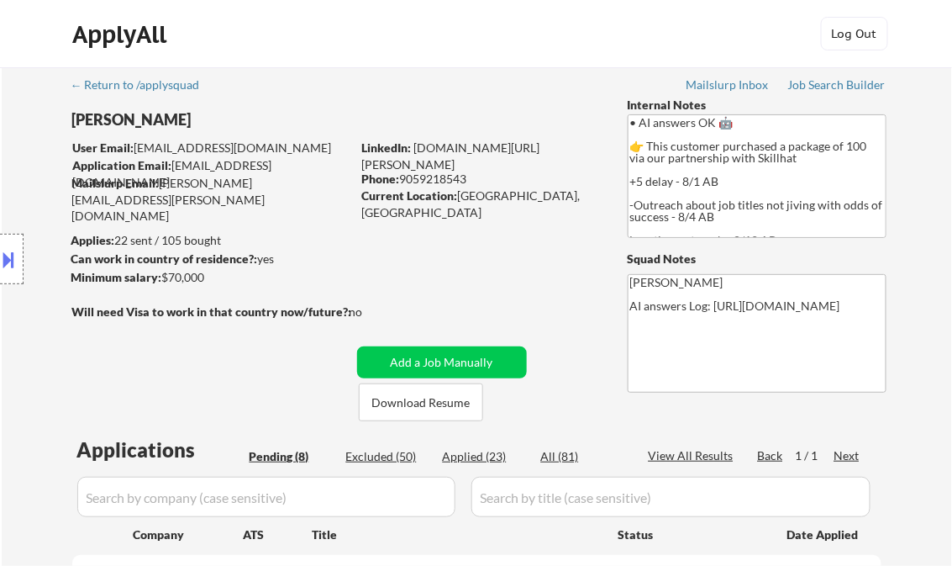
select select ""applied""
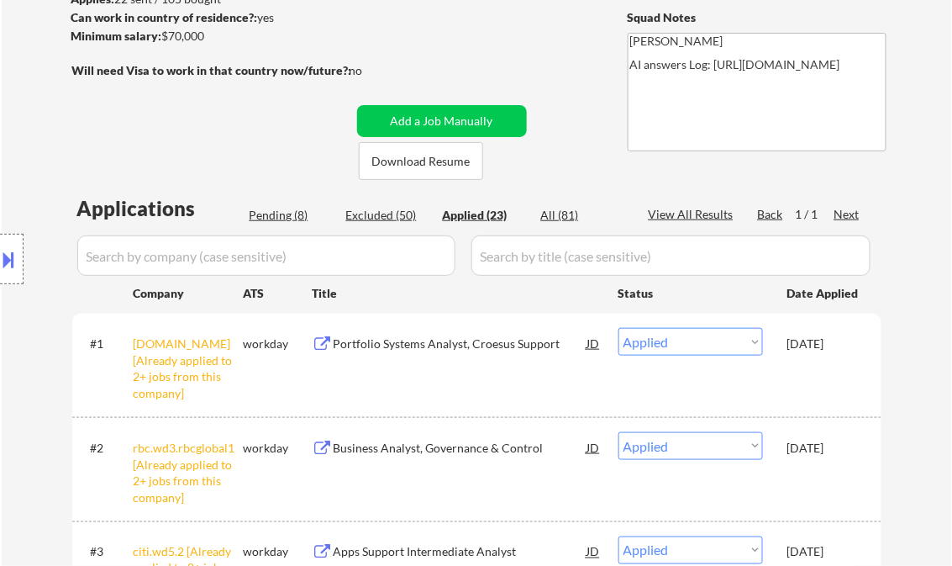
scroll to position [269, 0]
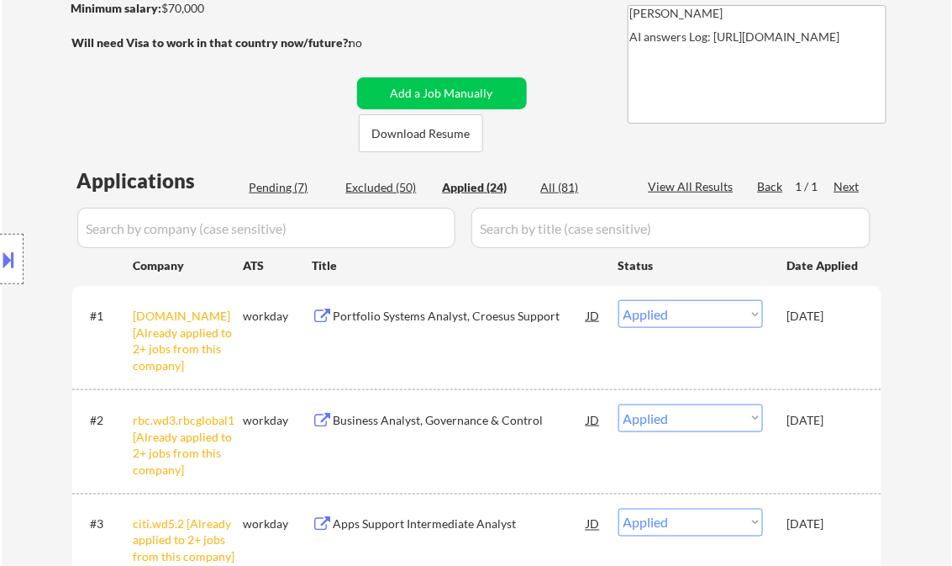
select select ""applied""
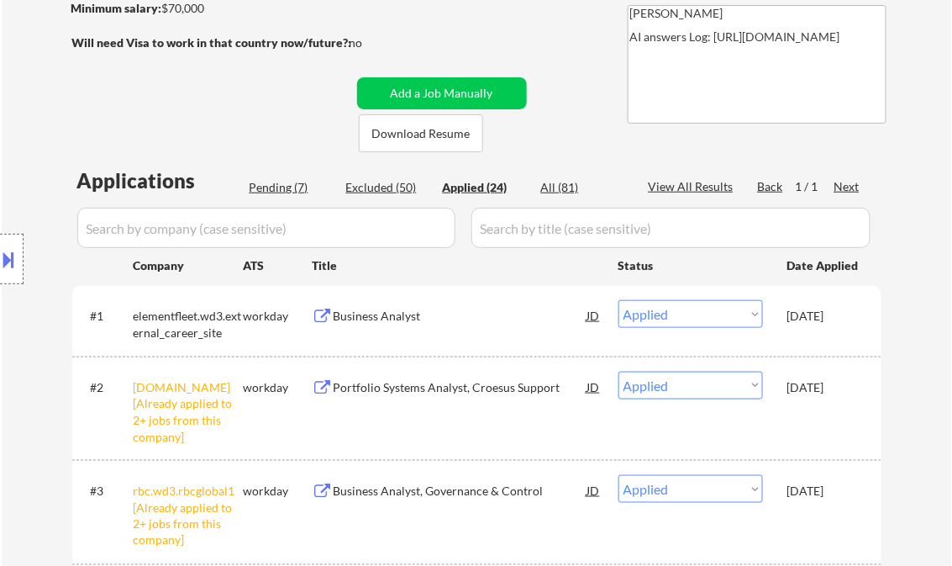
select select ""applied""
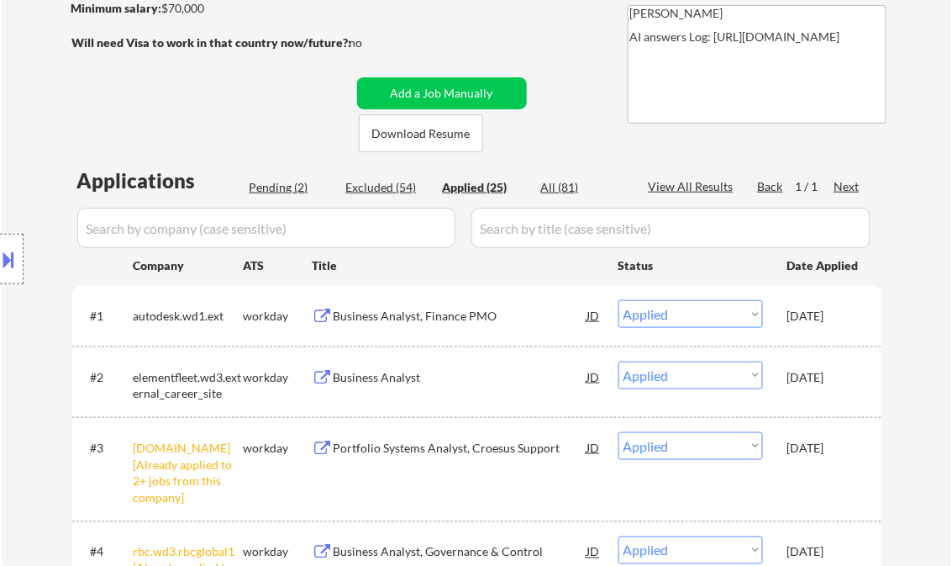
select select ""applied""
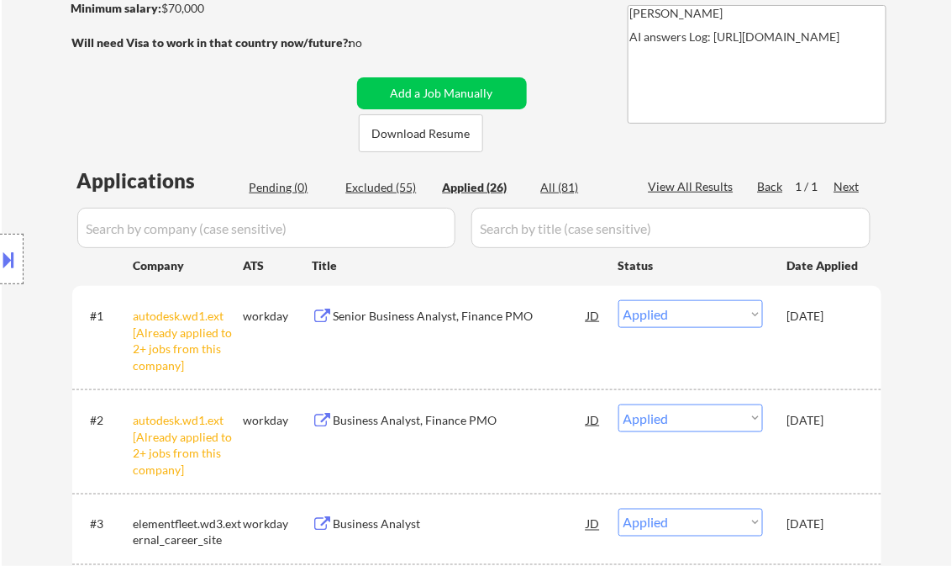
scroll to position [471, 0]
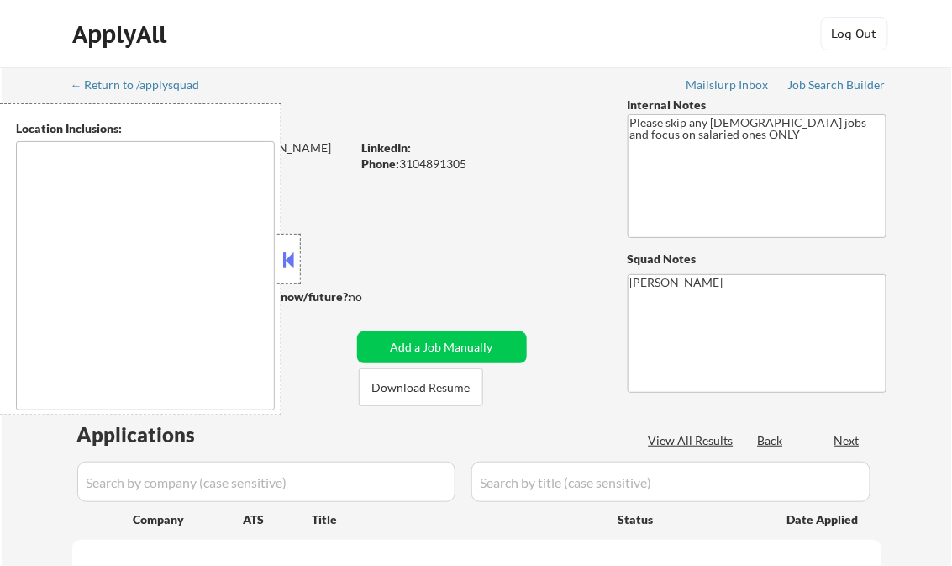
type textarea "[GEOGRAPHIC_DATA], [GEOGRAPHIC_DATA] [GEOGRAPHIC_DATA], [GEOGRAPHIC_DATA] [GEOG…"
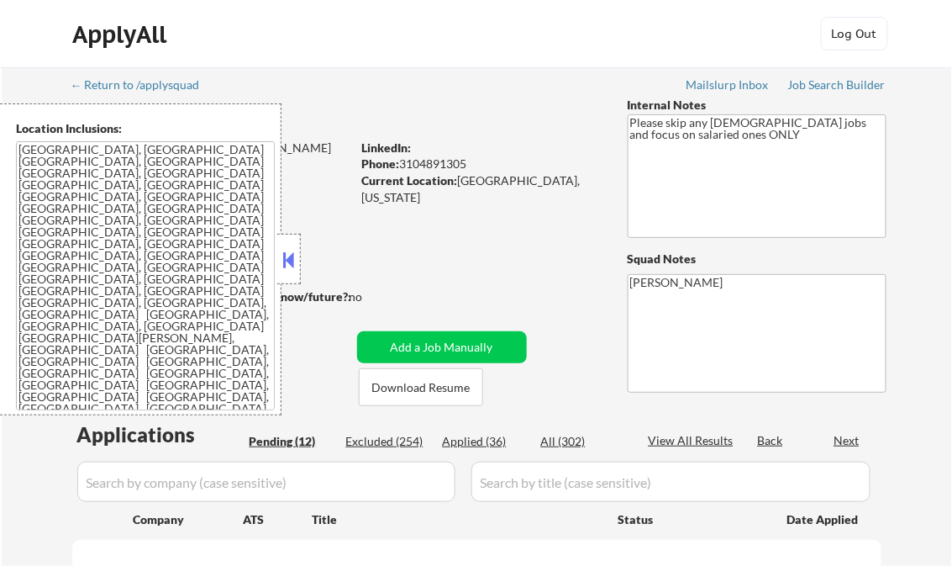
select select ""pending""
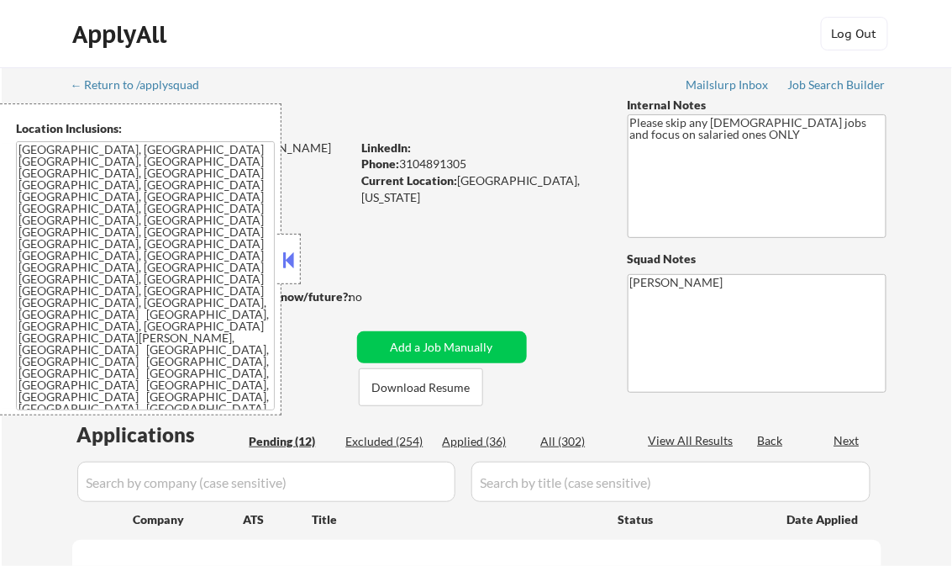
select select ""pending""
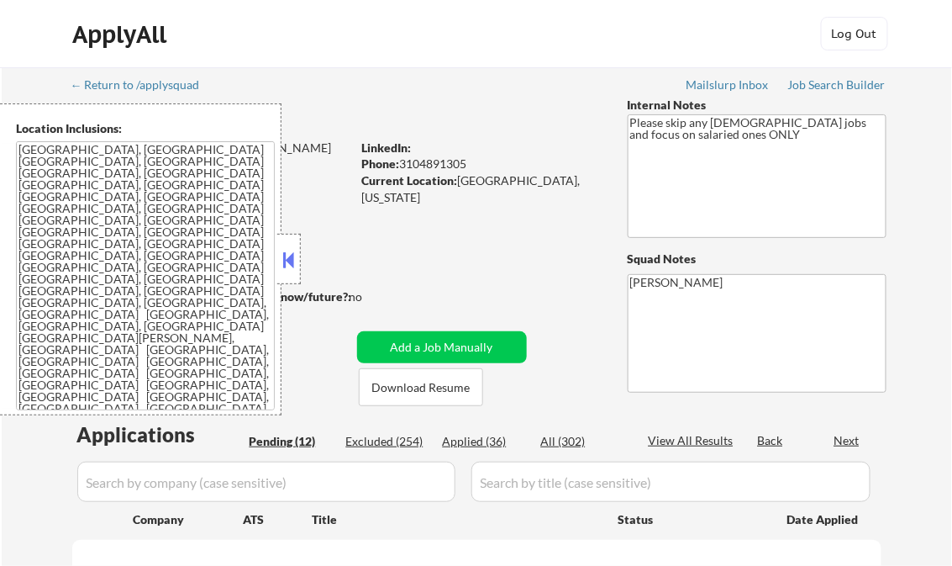
select select ""pending""
click at [292, 254] on button at bounding box center [289, 259] width 18 height 25
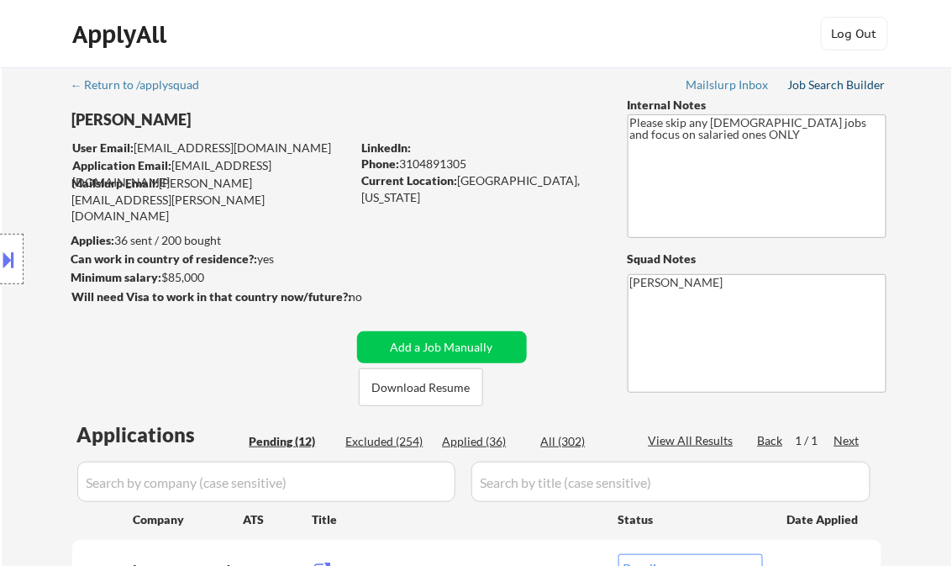
click at [808, 84] on div "Job Search Builder" at bounding box center [837, 85] width 98 height 12
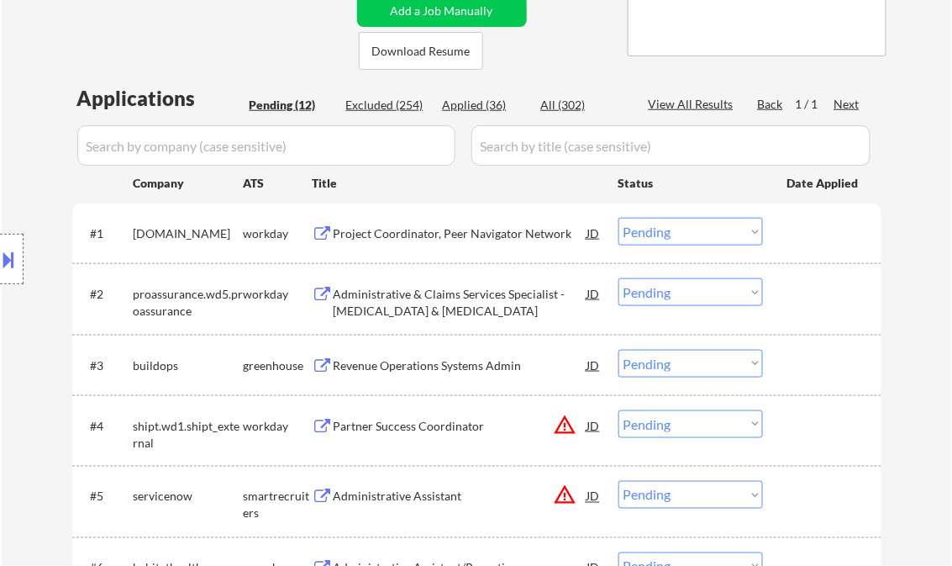
click at [450, 234] on div "Project Coordinator, Peer Navigator Network" at bounding box center [461, 233] width 254 height 17
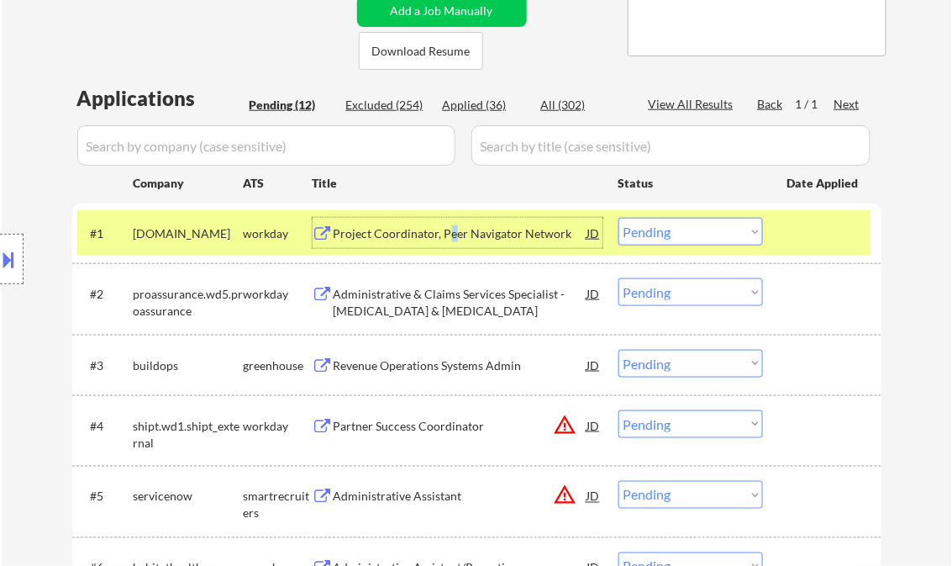
drag, startPoint x: 703, startPoint y: 228, endPoint x: 718, endPoint y: 247, distance: 24.5
click at [704, 228] on select "Choose an option... Pending Applied Excluded (Questions) Excluded (Expired) Exc…" at bounding box center [690, 232] width 145 height 28
click at [618, 218] on select "Choose an option... Pending Applied Excluded (Questions) Excluded (Expired) Exc…" at bounding box center [690, 232] width 145 height 28
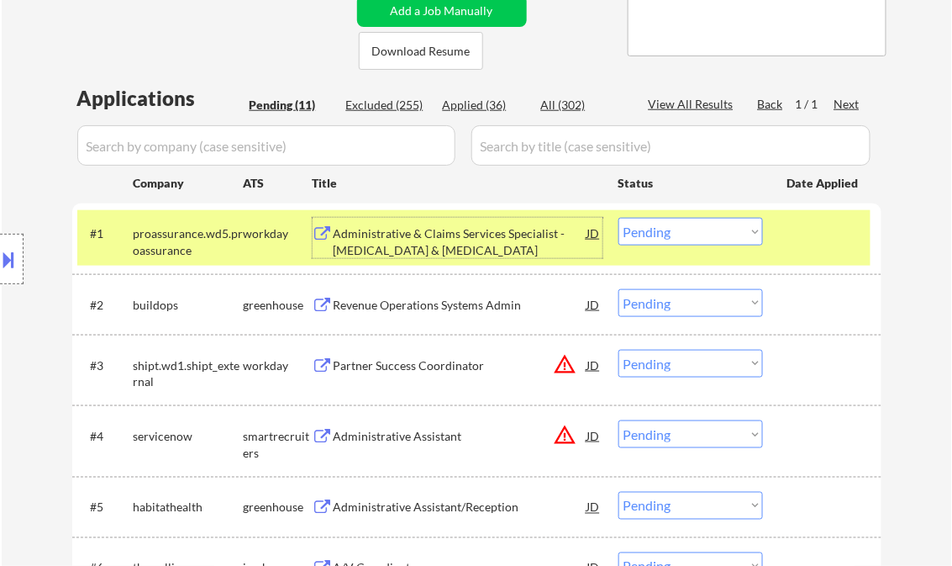
click at [461, 254] on div "Administrative & Claims Services Specialist - [MEDICAL_DATA] & [MEDICAL_DATA]" at bounding box center [461, 241] width 254 height 33
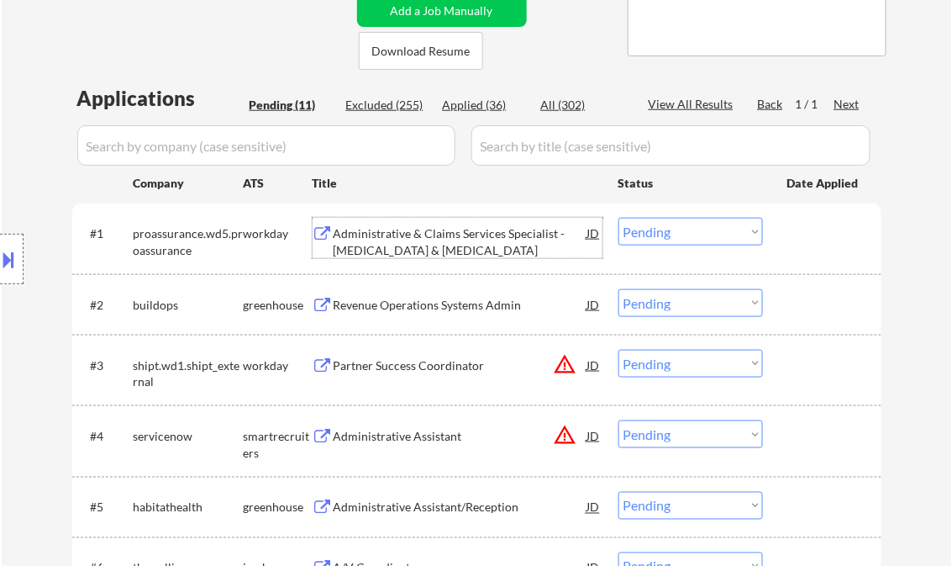
click at [666, 234] on select "Choose an option... Pending Applied Excluded (Questions) Excluded (Expired) Exc…" at bounding box center [690, 232] width 145 height 28
click at [618, 218] on select "Choose an option... Pending Applied Excluded (Questions) Excluded (Expired) Exc…" at bounding box center [690, 232] width 145 height 28
click at [424, 309] on div "Revenue Operations Systems Admin" at bounding box center [461, 305] width 254 height 17
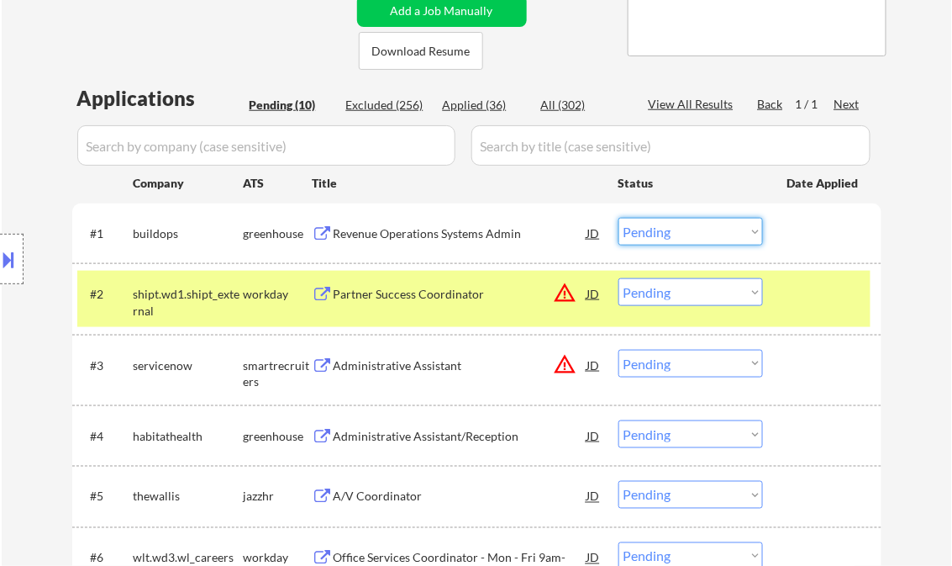
drag, startPoint x: 694, startPoint y: 230, endPoint x: 724, endPoint y: 246, distance: 34.2
click at [694, 230] on select "Choose an option... Pending Applied Excluded (Questions) Excluded (Expired) Exc…" at bounding box center [690, 232] width 145 height 28
click at [618, 218] on select "Choose an option... Pending Applied Excluded (Questions) Excluded (Expired) Exc…" at bounding box center [690, 232] width 145 height 28
click at [818, 299] on div at bounding box center [824, 293] width 74 height 30
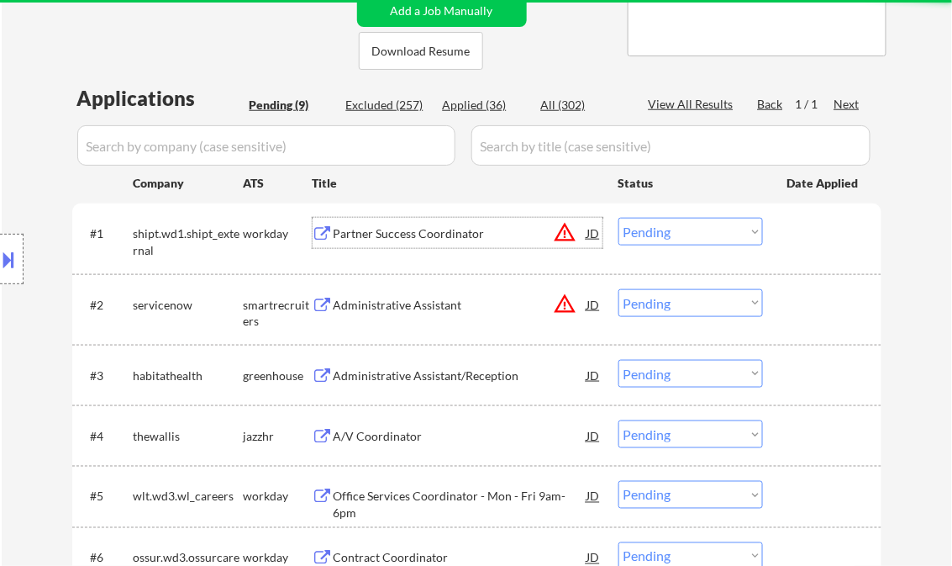
click at [408, 233] on div "Partner Success Coordinator" at bounding box center [461, 233] width 254 height 17
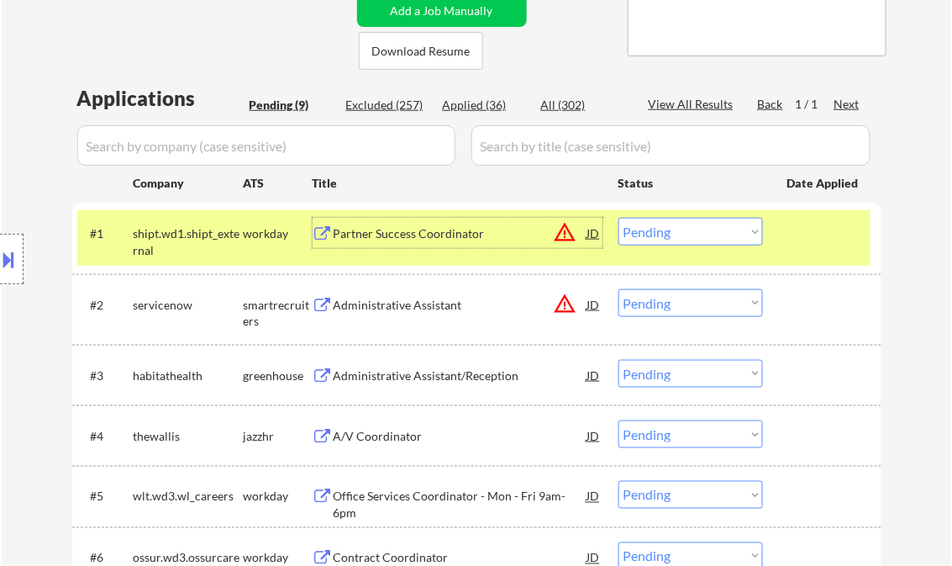
drag, startPoint x: 673, startPoint y: 239, endPoint x: 684, endPoint y: 247, distance: 13.3
click at [673, 239] on select "Choose an option... Pending Applied Excluded (Questions) Excluded (Expired) Exc…" at bounding box center [690, 232] width 145 height 28
click at [618, 218] on select "Choose an option... Pending Applied Excluded (Questions) Excluded (Expired) Exc…" at bounding box center [690, 232] width 145 height 28
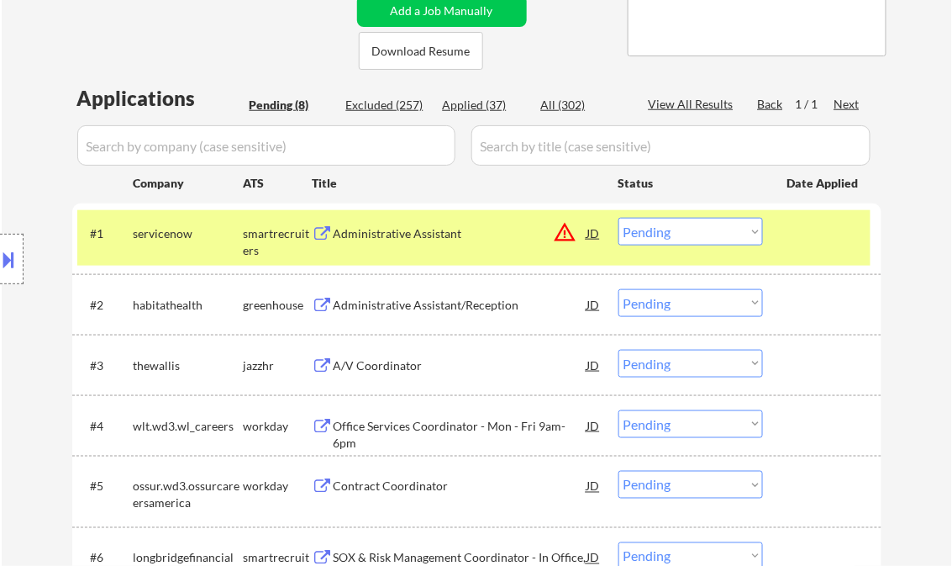
click at [447, 241] on div "Administrative Assistant" at bounding box center [461, 233] width 254 height 17
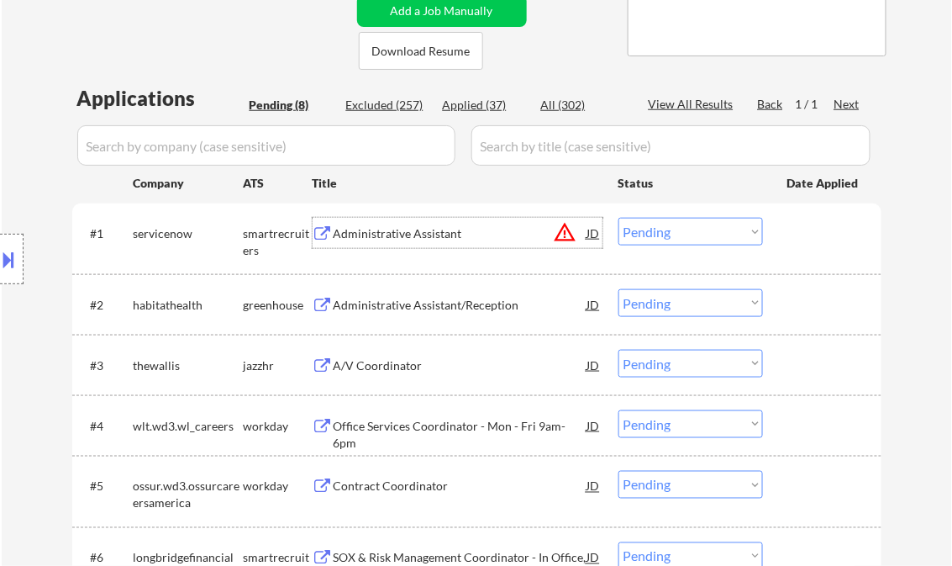
click at [17, 253] on button at bounding box center [9, 259] width 18 height 28
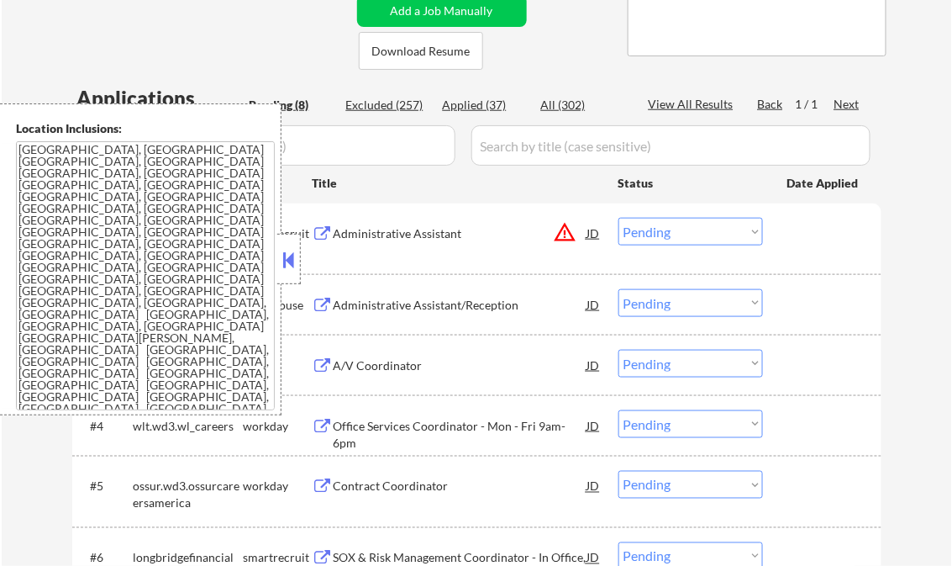
click at [291, 255] on button at bounding box center [289, 259] width 18 height 25
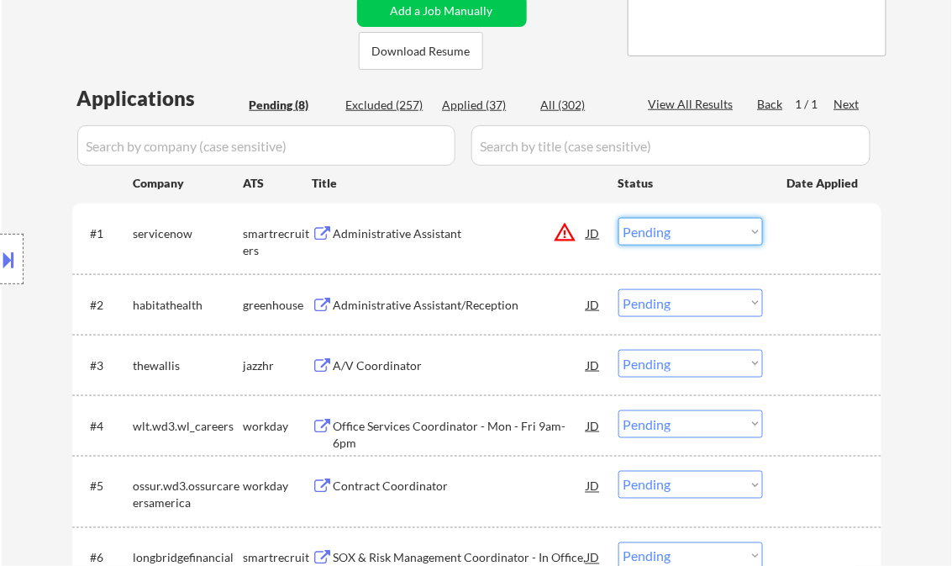
click at [698, 241] on select "Choose an option... Pending Applied Excluded (Questions) Excluded (Expired) Exc…" at bounding box center [690, 232] width 145 height 28
click at [618, 218] on select "Choose an option... Pending Applied Excluded (Questions) Excluded (Expired) Exc…" at bounding box center [690, 232] width 145 height 28
click at [399, 299] on div "Administrative Assistant/Reception" at bounding box center [461, 305] width 254 height 17
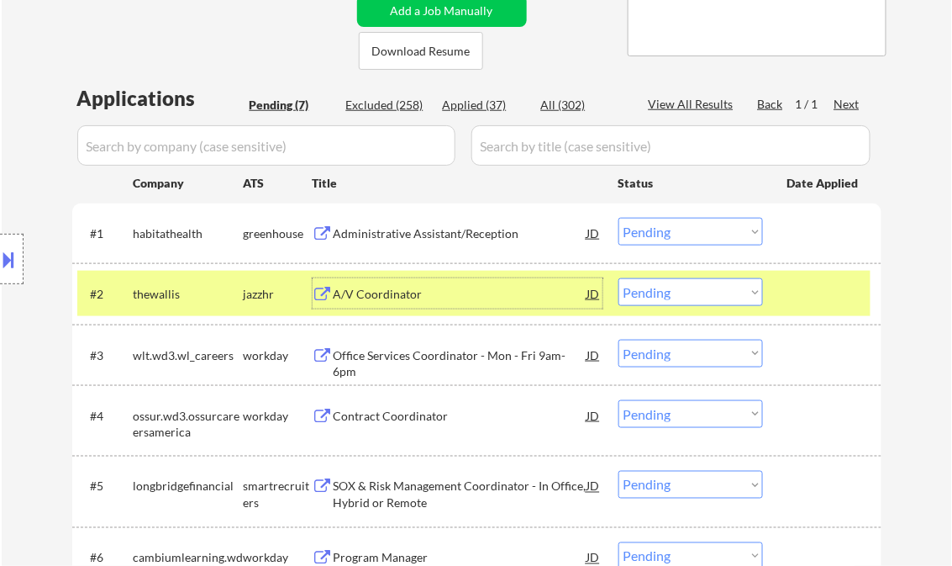
click at [703, 235] on select "Choose an option... Pending Applied Excluded (Questions) Excluded (Expired) Exc…" at bounding box center [690, 232] width 145 height 28
click at [618, 218] on select "Choose an option... Pending Applied Excluded (Questions) Excluded (Expired) Exc…" at bounding box center [690, 232] width 145 height 28
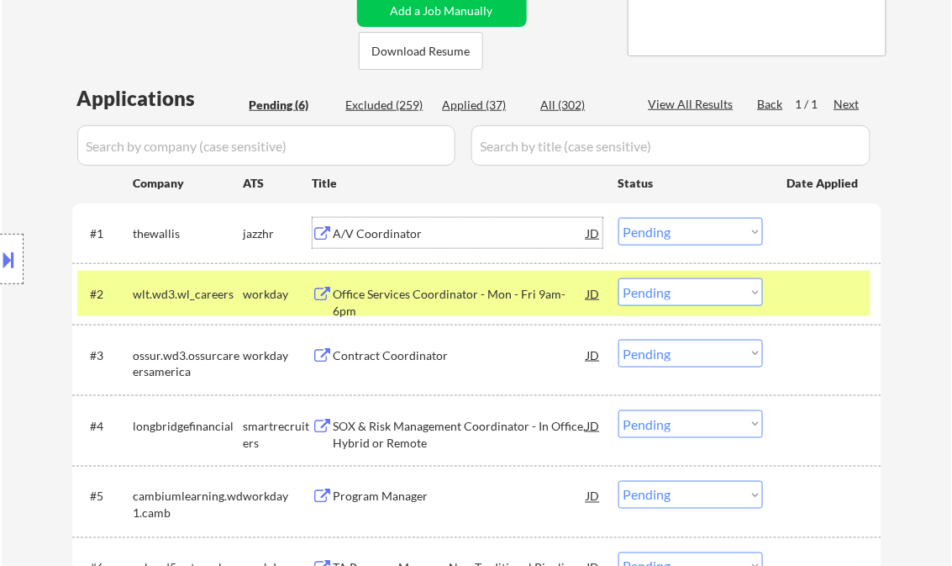
click at [411, 231] on div "A/V Coordinator" at bounding box center [461, 233] width 254 height 17
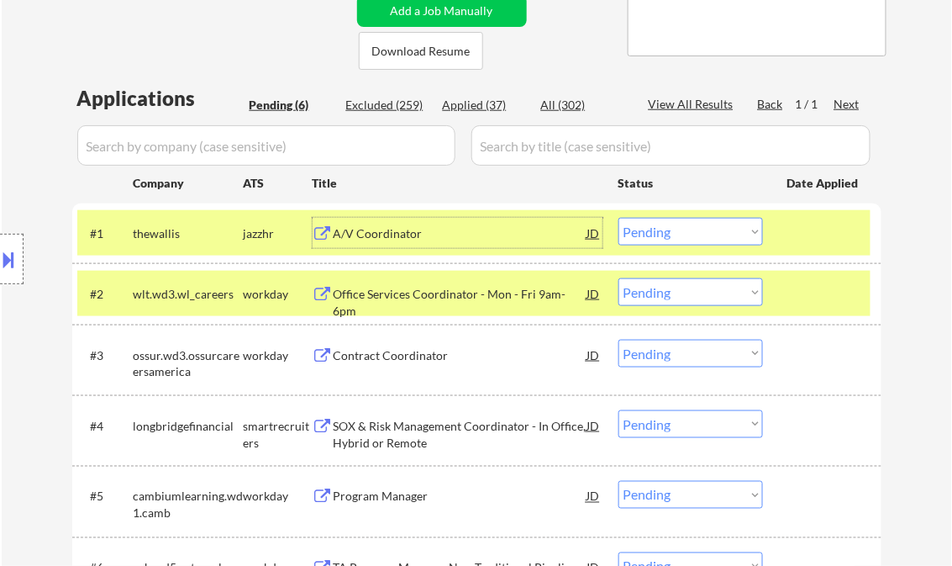
drag, startPoint x: 699, startPoint y: 230, endPoint x: 705, endPoint y: 247, distance: 17.8
click at [700, 230] on select "Choose an option... Pending Applied Excluded (Questions) Excluded (Expired) Exc…" at bounding box center [690, 232] width 145 height 28
click at [618, 218] on select "Choose an option... Pending Applied Excluded (Questions) Excluded (Expired) Exc…" at bounding box center [690, 232] width 145 height 28
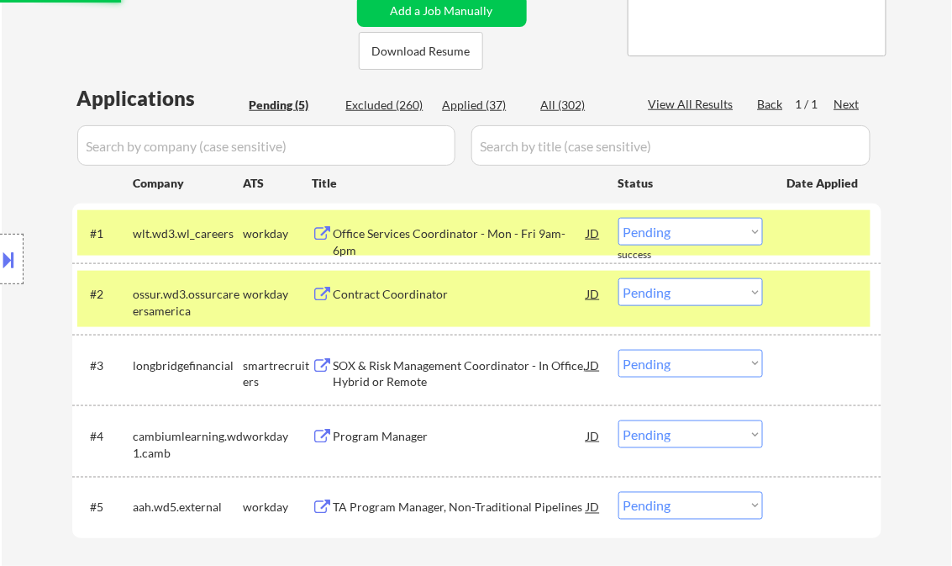
click at [438, 241] on div "Office Services Coordinator - Mon - Fri 9am-6pm" at bounding box center [461, 233] width 254 height 30
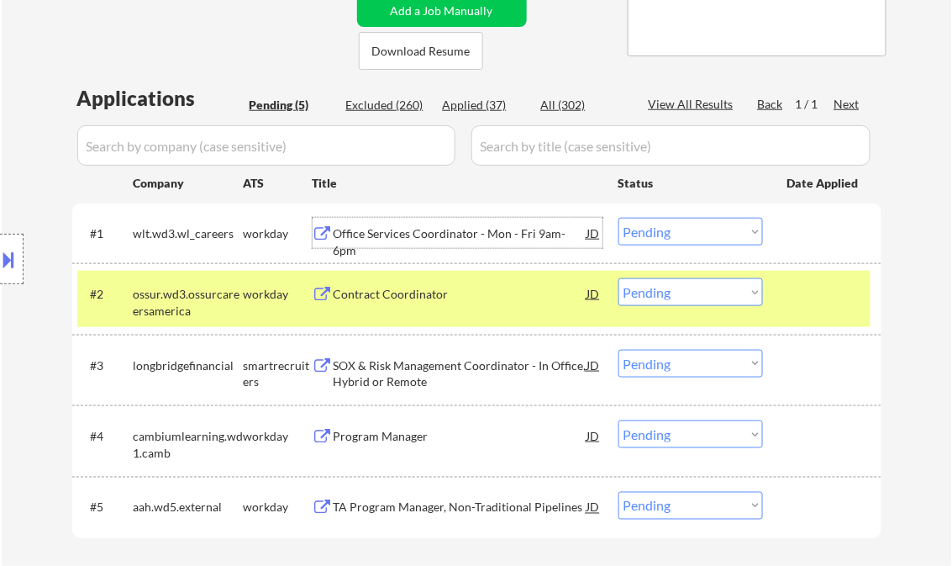
click at [687, 229] on select "Choose an option... Pending Applied Excluded (Questions) Excluded (Expired) Exc…" at bounding box center [690, 232] width 145 height 28
click at [618, 218] on select "Choose an option... Pending Applied Excluded (Questions) Excluded (Expired) Exc…" at bounding box center [690, 232] width 145 height 28
click at [835, 308] on div at bounding box center [824, 293] width 74 height 30
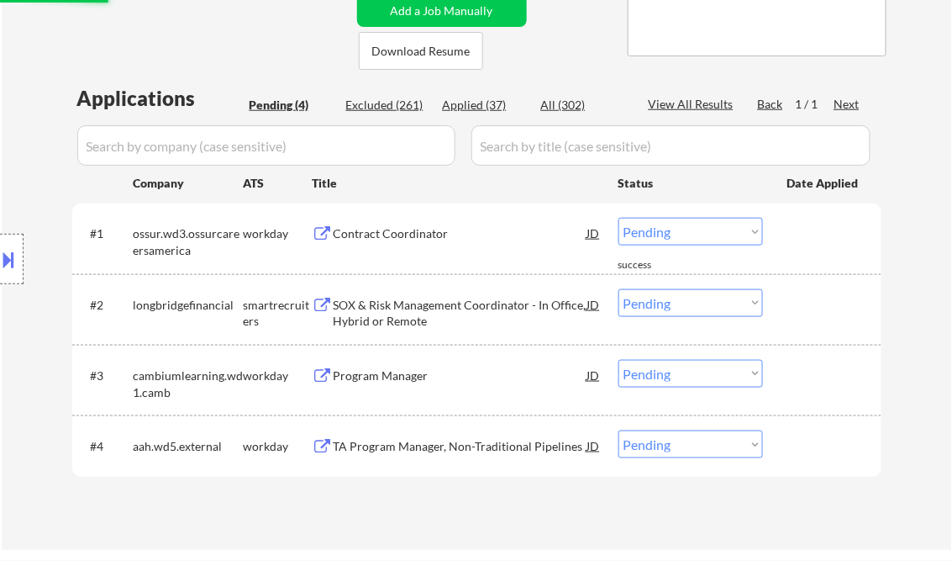
click at [393, 229] on div "Contract Coordinator" at bounding box center [461, 233] width 254 height 17
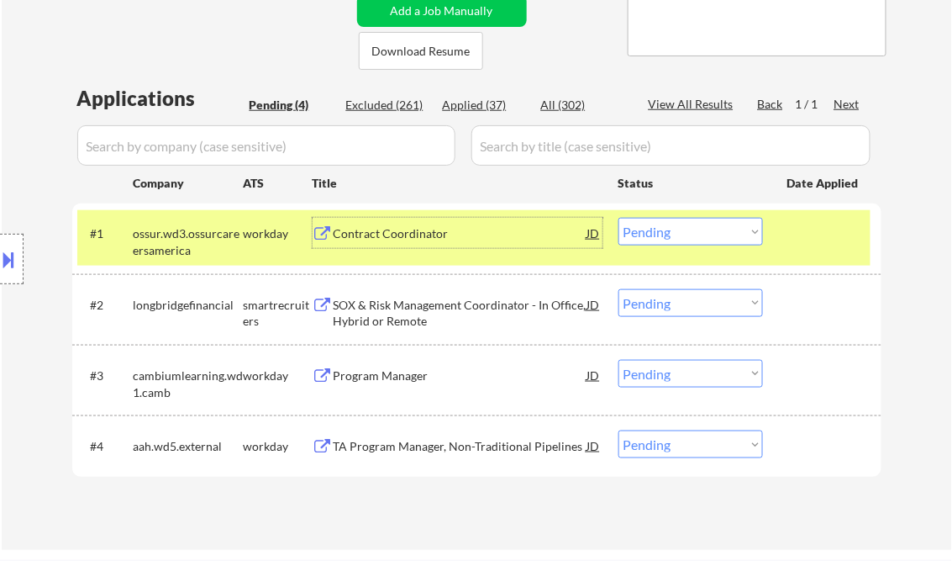
click at [710, 225] on select "Choose an option... Pending Applied Excluded (Questions) Excluded (Expired) Exc…" at bounding box center [690, 232] width 145 height 28
click at [618, 218] on select "Choose an option... Pending Applied Excluded (Questions) Excluded (Expired) Exc…" at bounding box center [690, 232] width 145 height 28
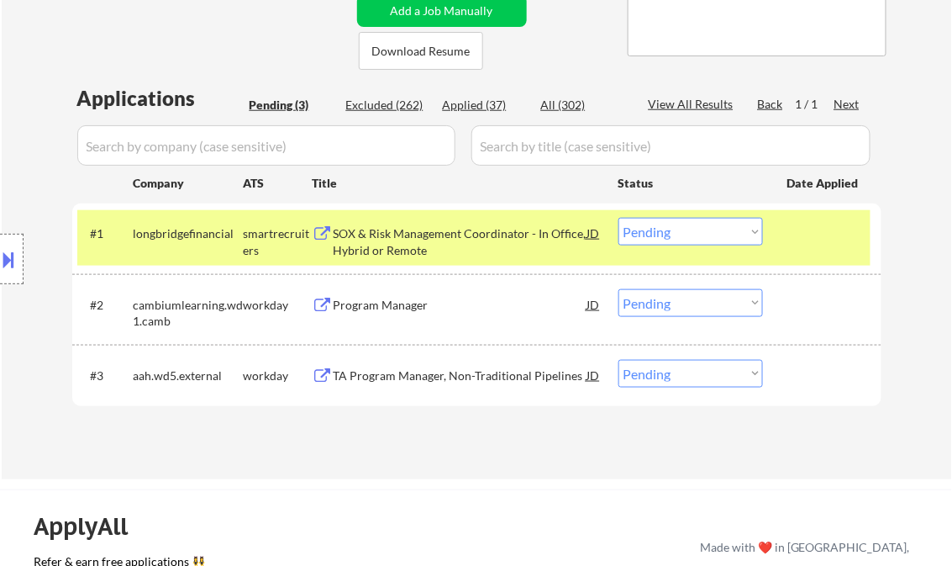
click at [445, 249] on div "SOX & Risk Management Coordinator - In Office, Hybrid or Remote" at bounding box center [461, 241] width 254 height 33
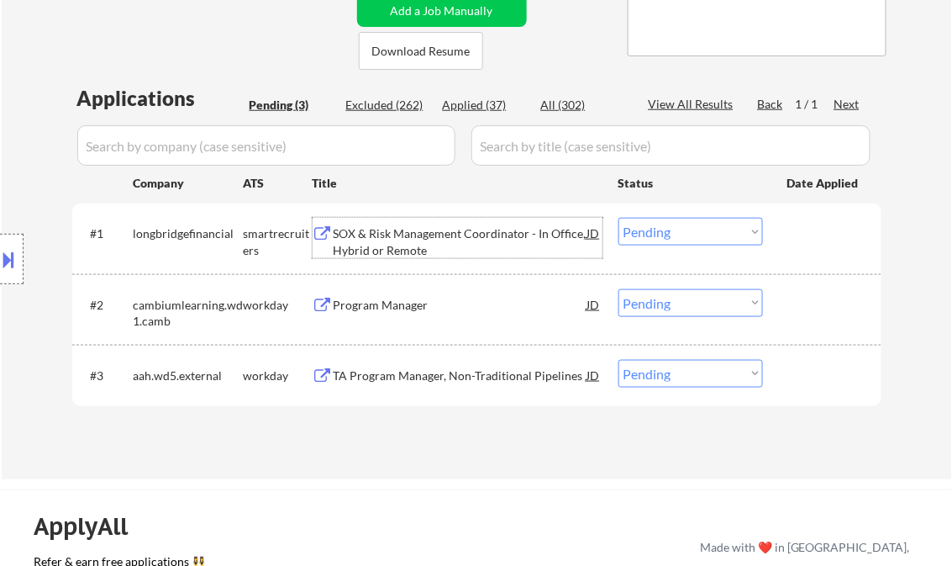
drag, startPoint x: 679, startPoint y: 234, endPoint x: 687, endPoint y: 245, distance: 13.3
click at [680, 233] on select "Choose an option... Pending Applied Excluded (Questions) Excluded (Expired) Exc…" at bounding box center [690, 232] width 145 height 28
click at [618, 218] on select "Choose an option... Pending Applied Excluded (Questions) Excluded (Expired) Exc…" at bounding box center [690, 232] width 145 height 28
click at [383, 309] on div "Program Manager" at bounding box center [461, 305] width 254 height 17
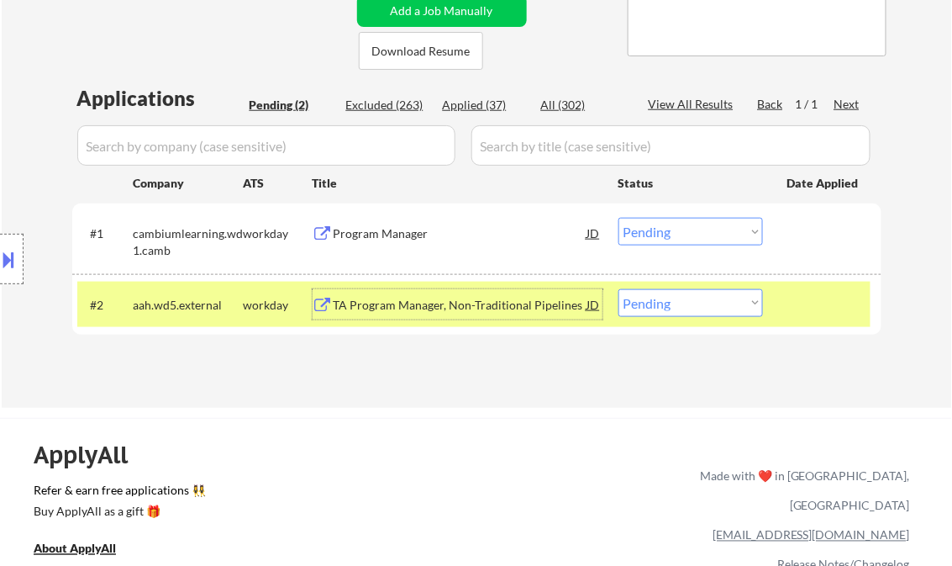
drag, startPoint x: 660, startPoint y: 227, endPoint x: 674, endPoint y: 244, distance: 21.5
click at [660, 227] on select "Choose an option... Pending Applied Excluded (Questions) Excluded (Expired) Exc…" at bounding box center [690, 232] width 145 height 28
click at [618, 218] on select "Choose an option... Pending Applied Excluded (Questions) Excluded (Expired) Exc…" at bounding box center [690, 232] width 145 height 28
click at [456, 308] on div "TA Program Manager, Non-Traditional Pipelines" at bounding box center [461, 305] width 254 height 17
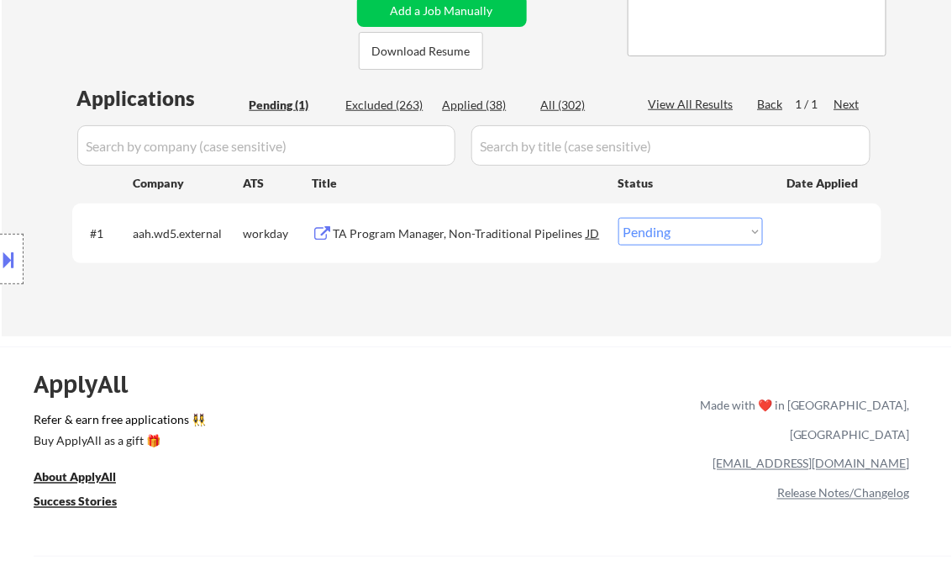
drag, startPoint x: 698, startPoint y: 232, endPoint x: 705, endPoint y: 245, distance: 14.3
click at [698, 232] on select "Choose an option... Pending Applied Excluded (Questions) Excluded (Expired) Exc…" at bounding box center [690, 232] width 145 height 28
select select ""excluded__bad_match_""
click at [618, 218] on select "Choose an option... Pending Applied Excluded (Questions) Excluded (Expired) Exc…" at bounding box center [690, 232] width 145 height 28
click at [484, 324] on div "← Return to /applysquad Mailslurp Inbox Job Search Builder Brianna Hodge User E…" at bounding box center [477, 33] width 950 height 605
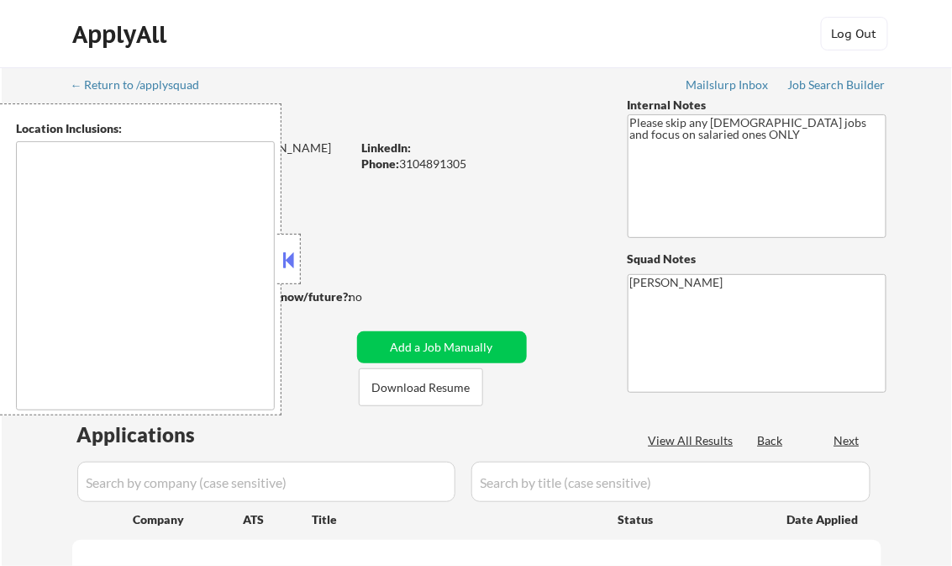
type textarea "[GEOGRAPHIC_DATA], [GEOGRAPHIC_DATA] [GEOGRAPHIC_DATA], [GEOGRAPHIC_DATA] [GEOG…"
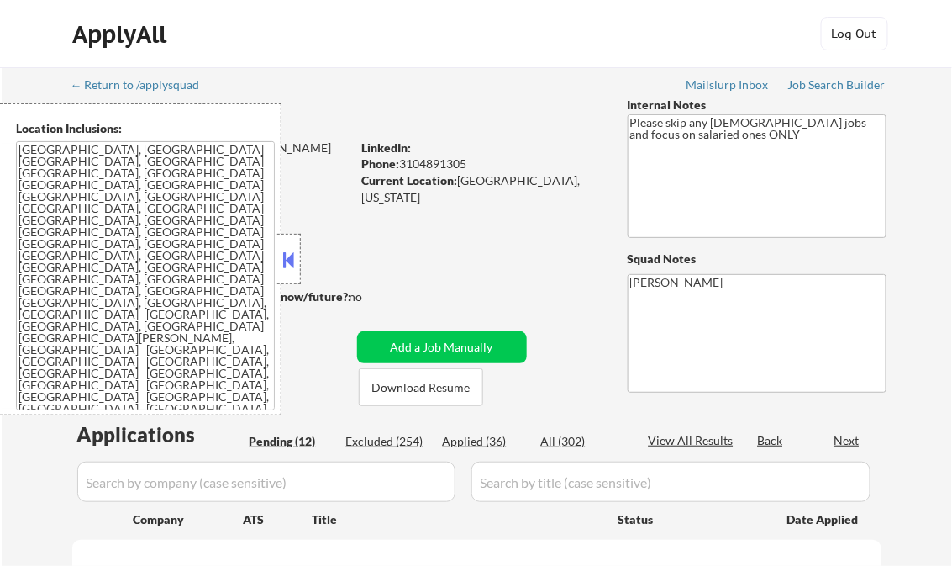
select select ""pending""
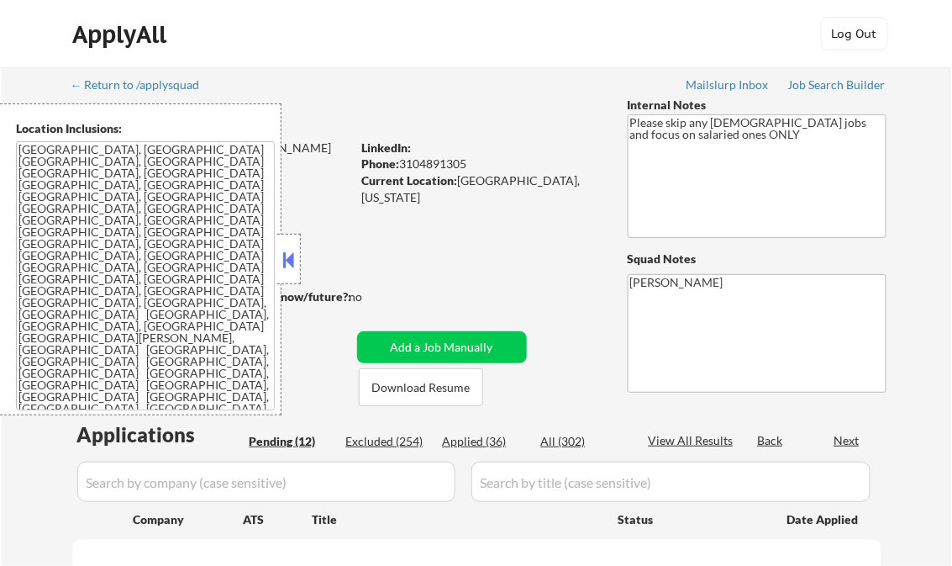
select select ""pending""
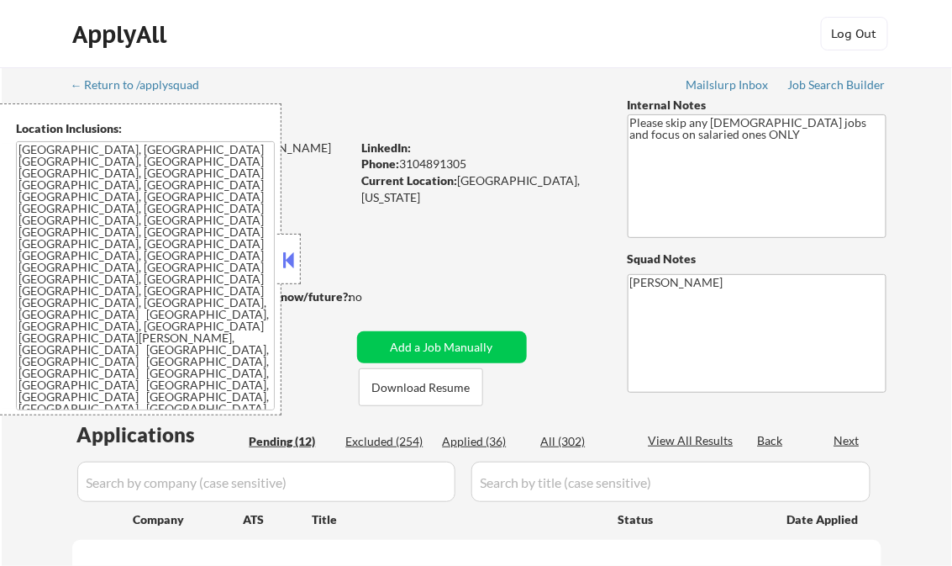
select select ""pending""
click at [291, 250] on button at bounding box center [289, 259] width 18 height 25
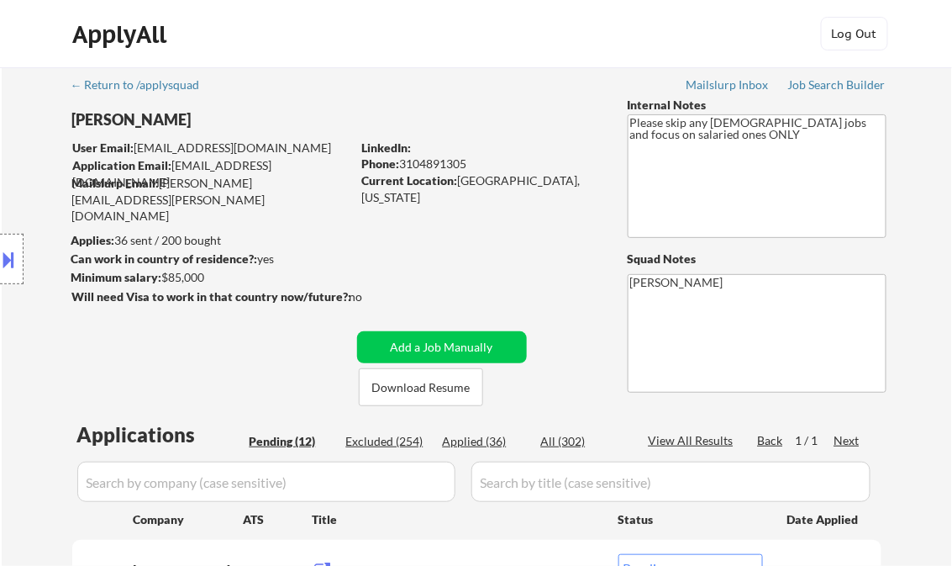
click at [481, 433] on div "Applied (36)" at bounding box center [485, 441] width 84 height 17
select select ""applied""
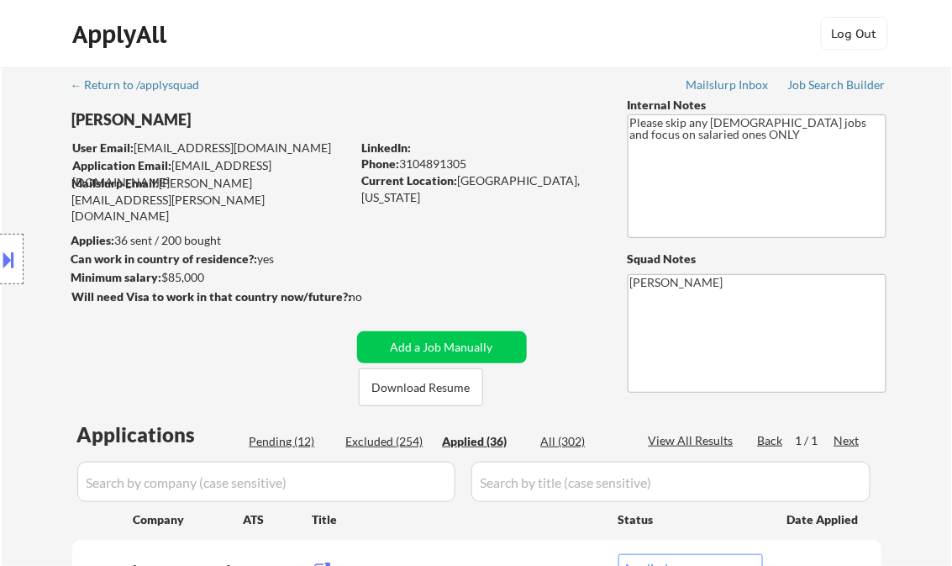
select select ""applied""
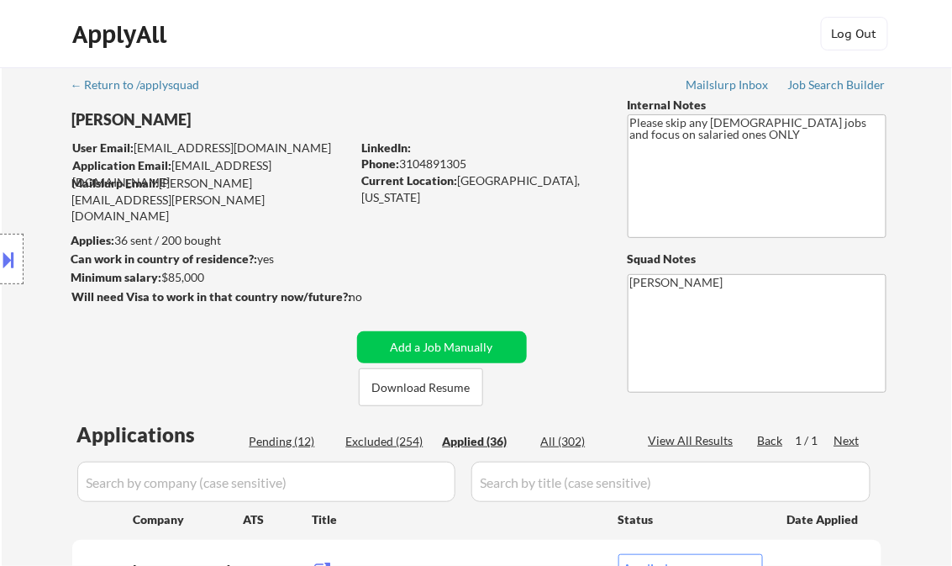
select select ""applied""
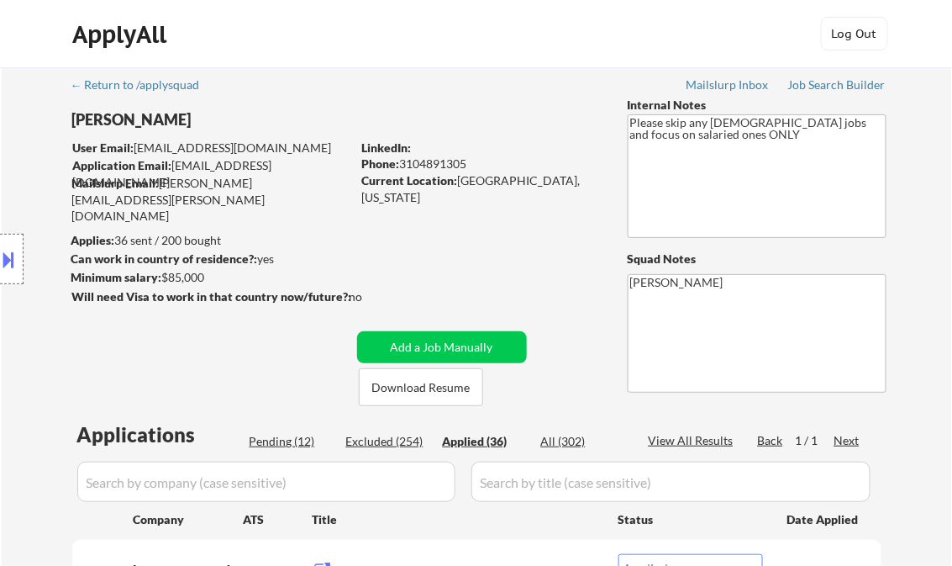
select select ""applied""
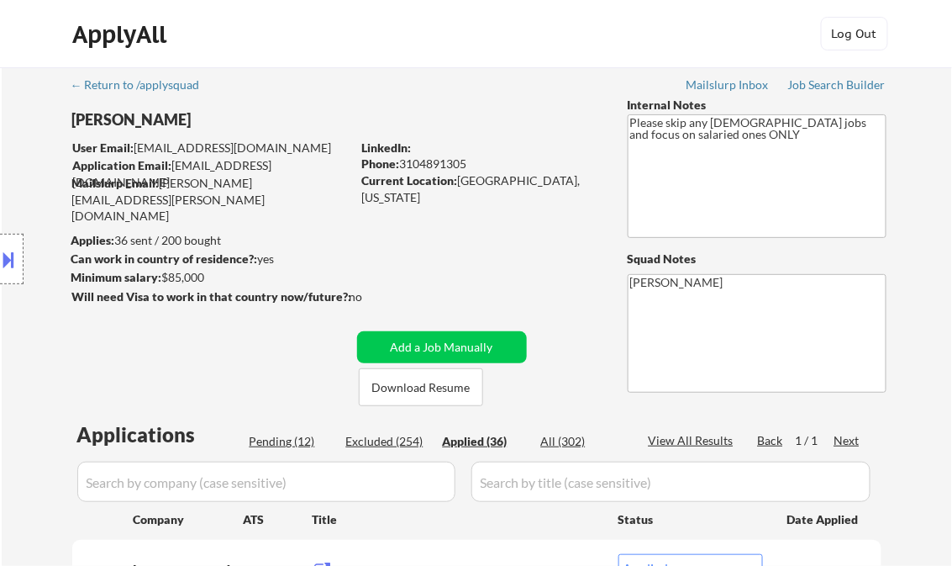
select select ""applied""
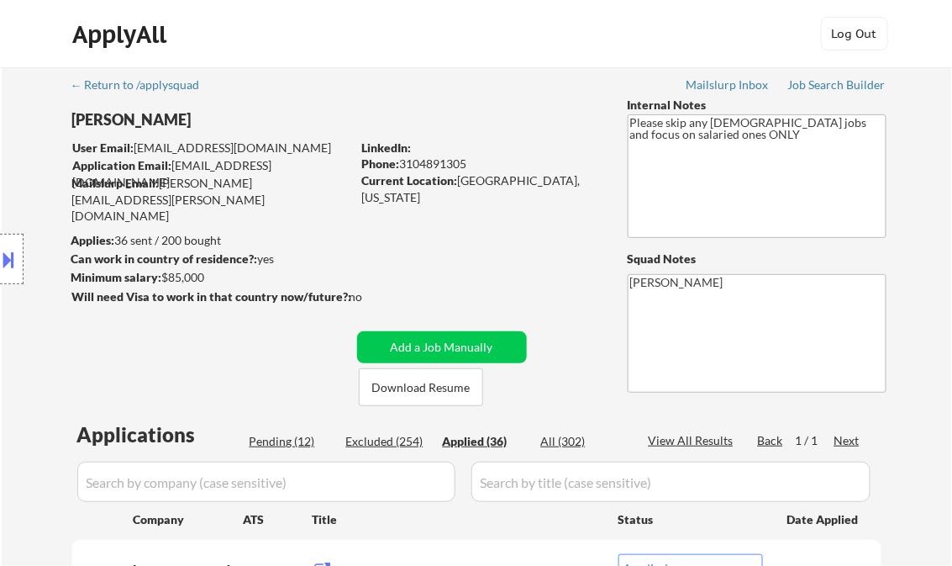
select select ""applied""
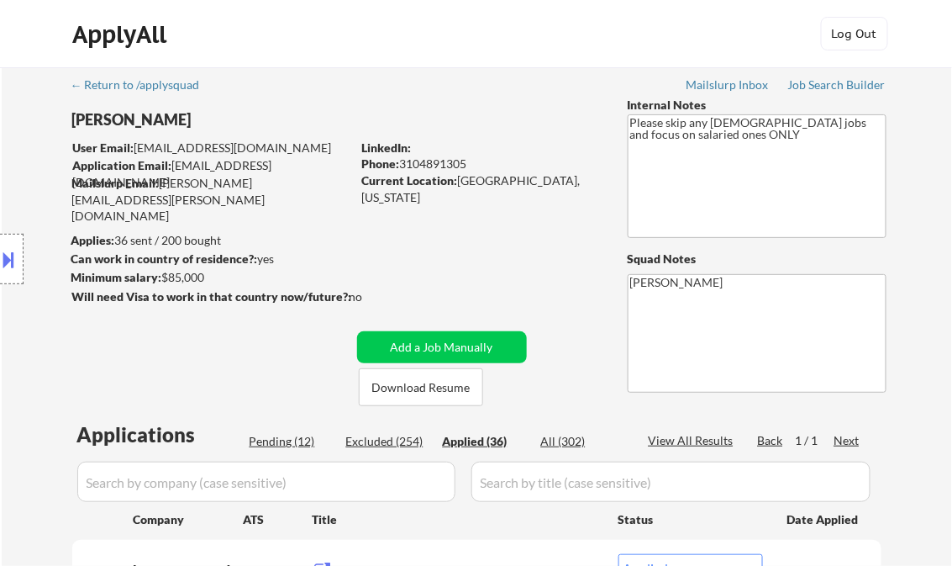
select select ""applied""
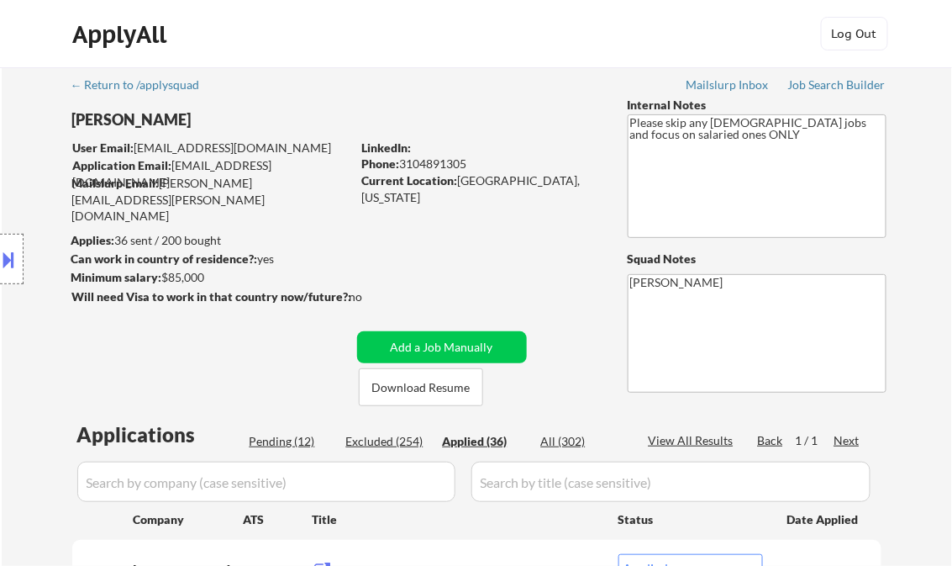
select select ""applied""
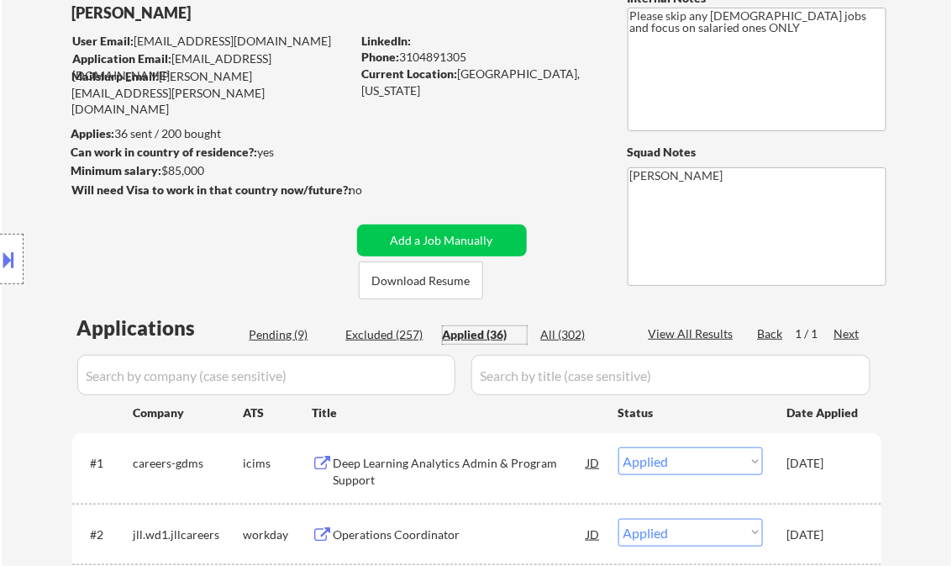
scroll to position [134, 0]
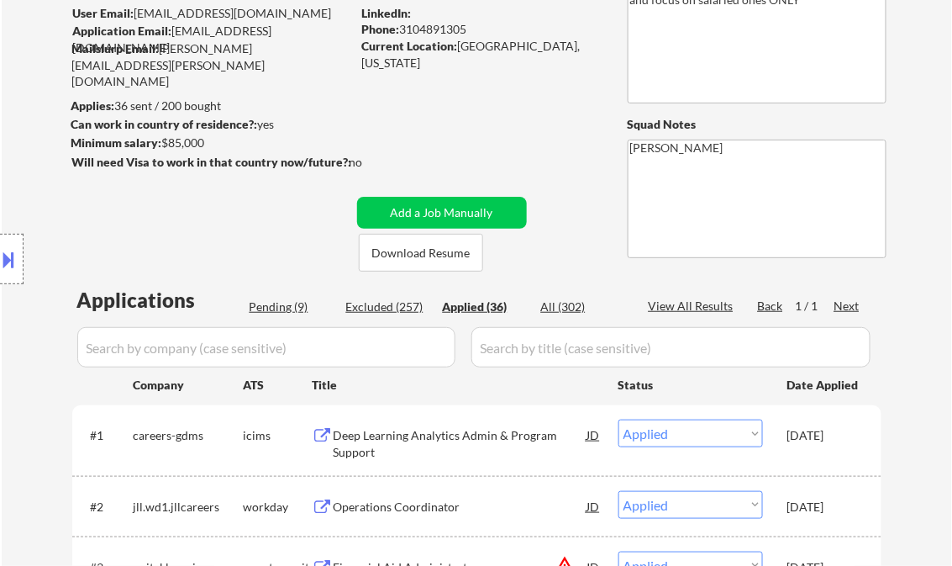
select select ""applied""
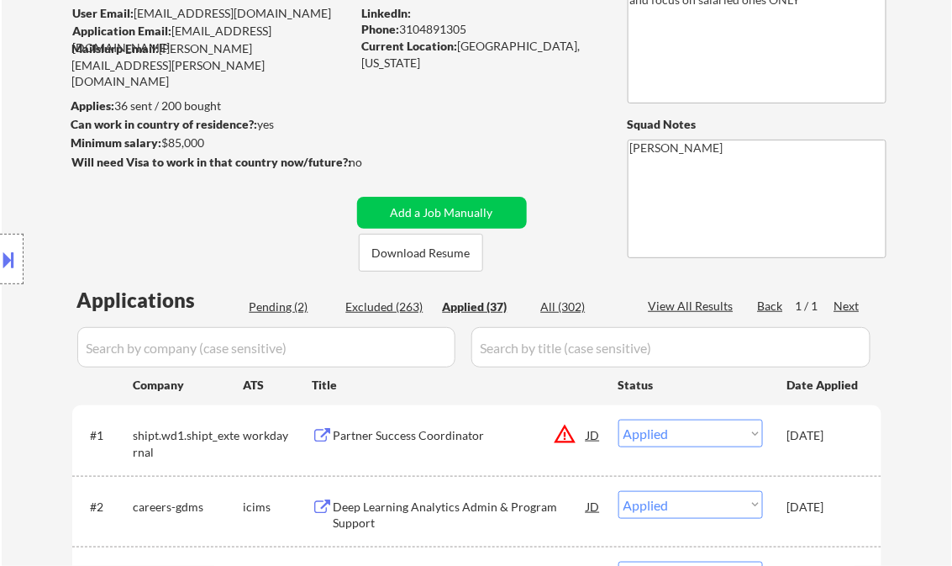
scroll to position [1320, 0]
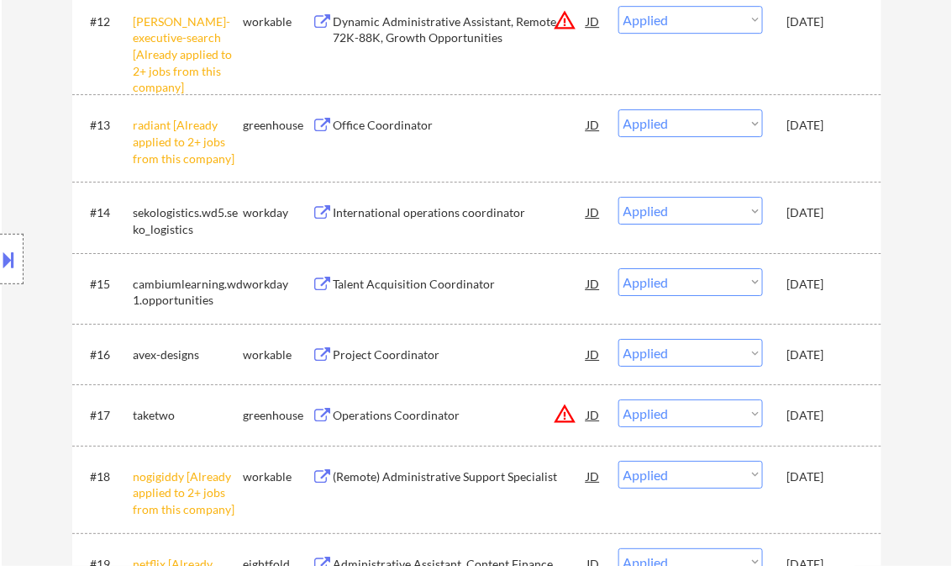
select select ""applied""
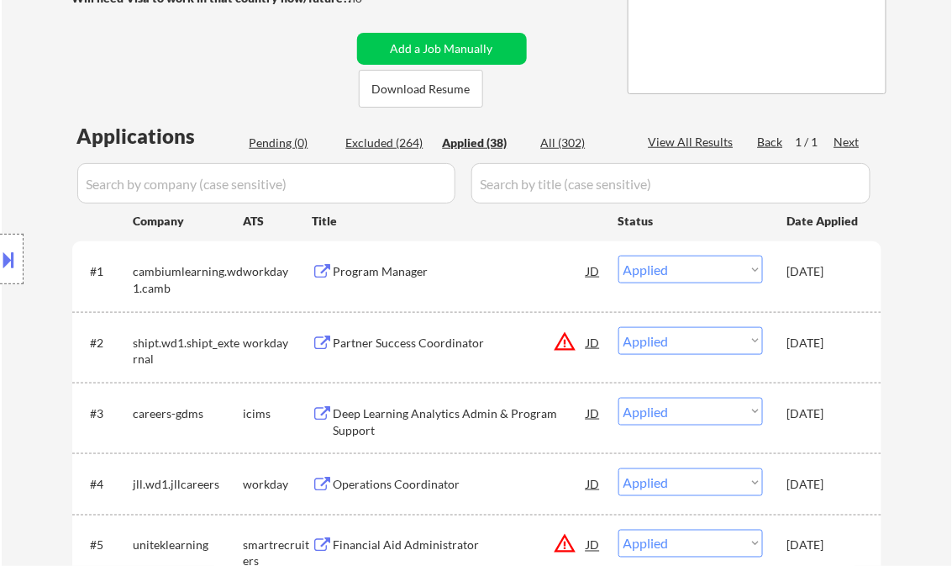
scroll to position [312, 0]
